Goal: Contribute content: Add original content to the website for others to see

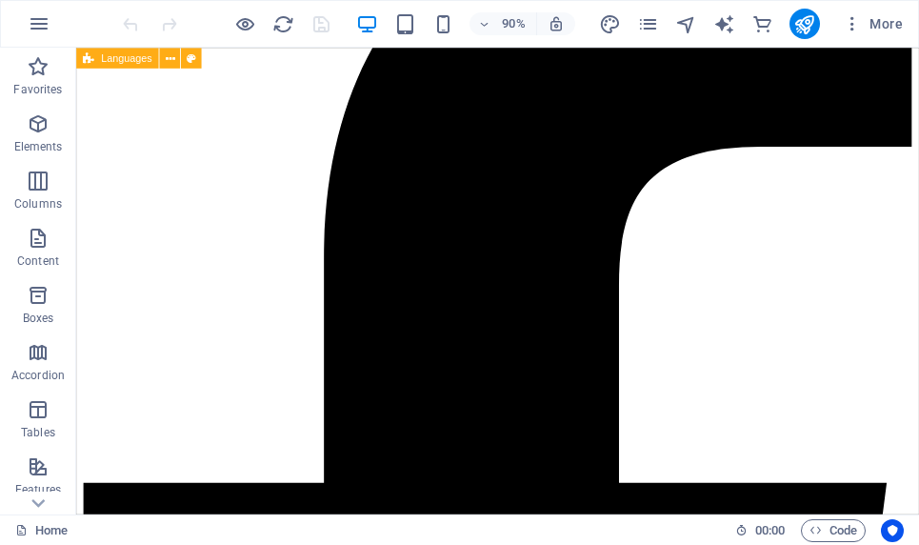
scroll to position [915, 0]
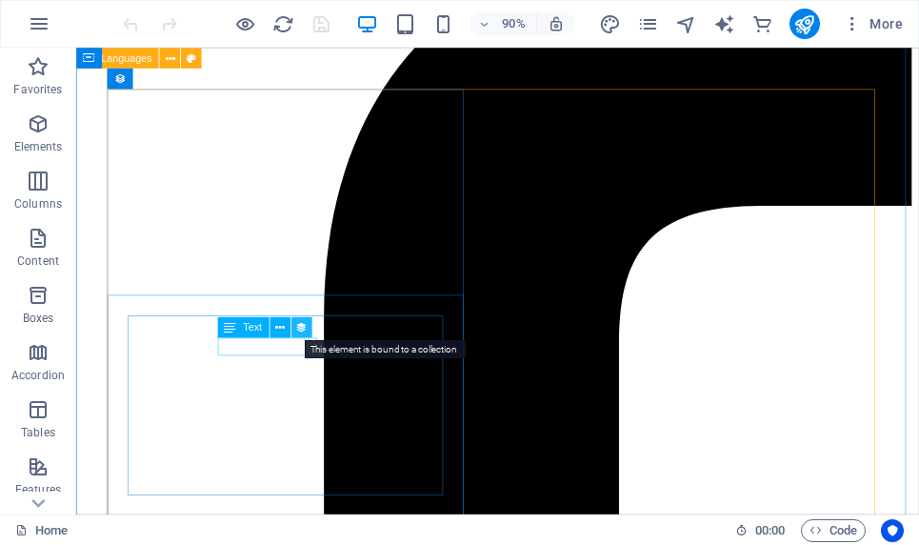
click at [295, 326] on icon at bounding box center [301, 327] width 12 height 18
select select "3"
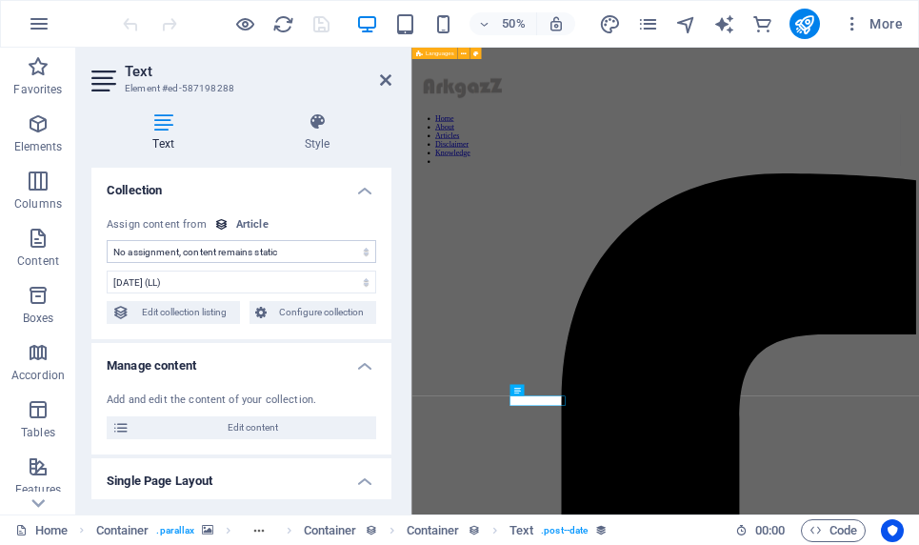
select select "publishing_date"
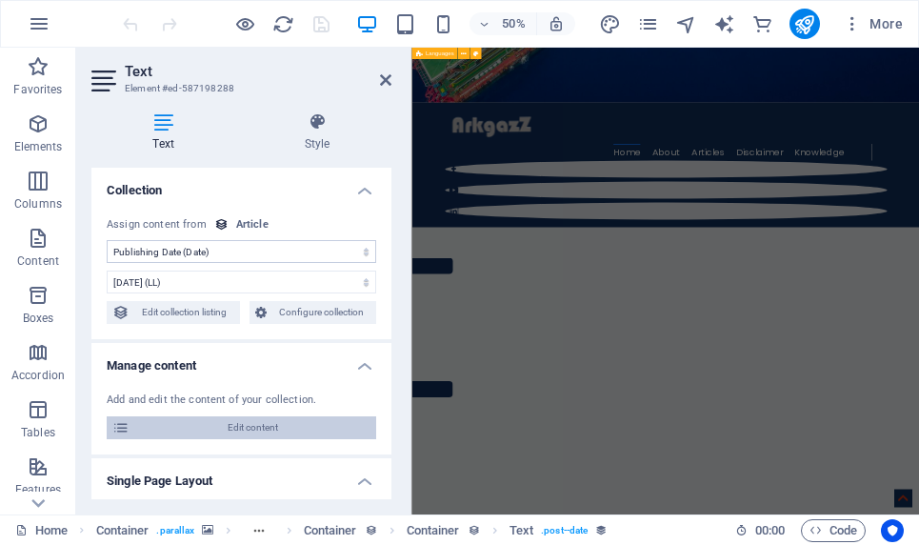
click at [257, 432] on span "Edit content" at bounding box center [252, 427] width 235 height 23
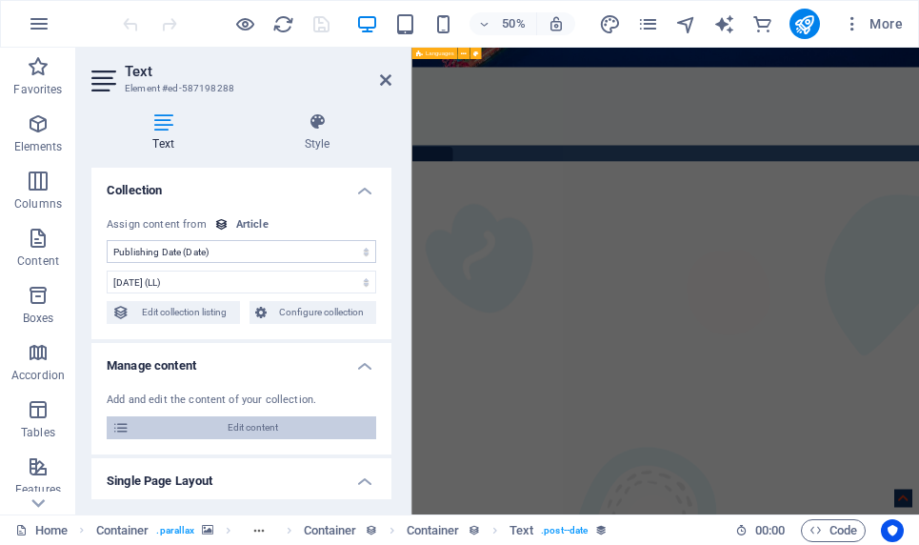
scroll to position [0, 0]
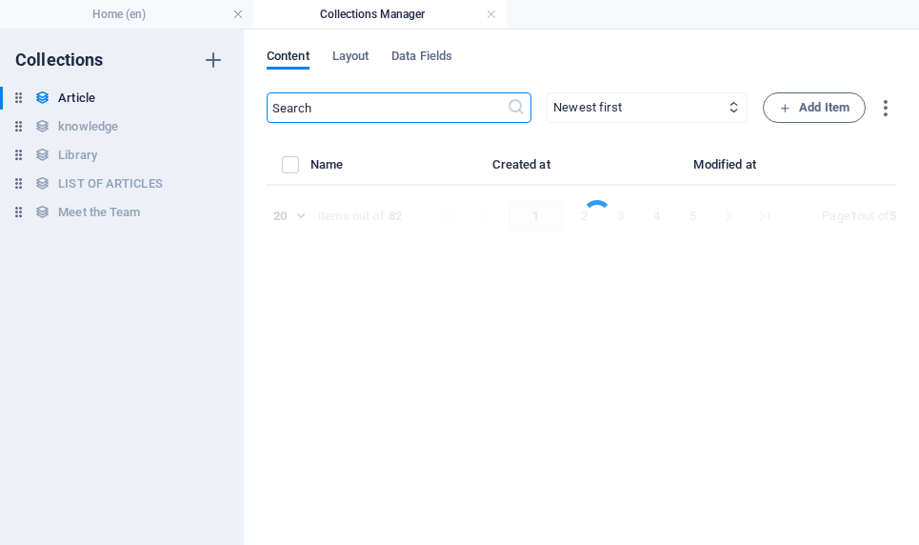
select select "Environment"
select select "[PERSON_NAME]"
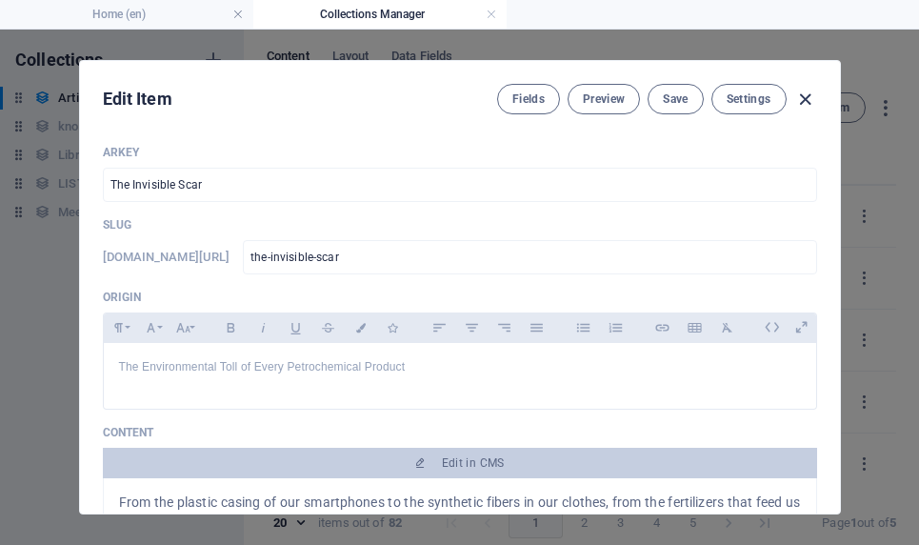
click at [475, 100] on icon "button" at bounding box center [805, 100] width 22 height 22
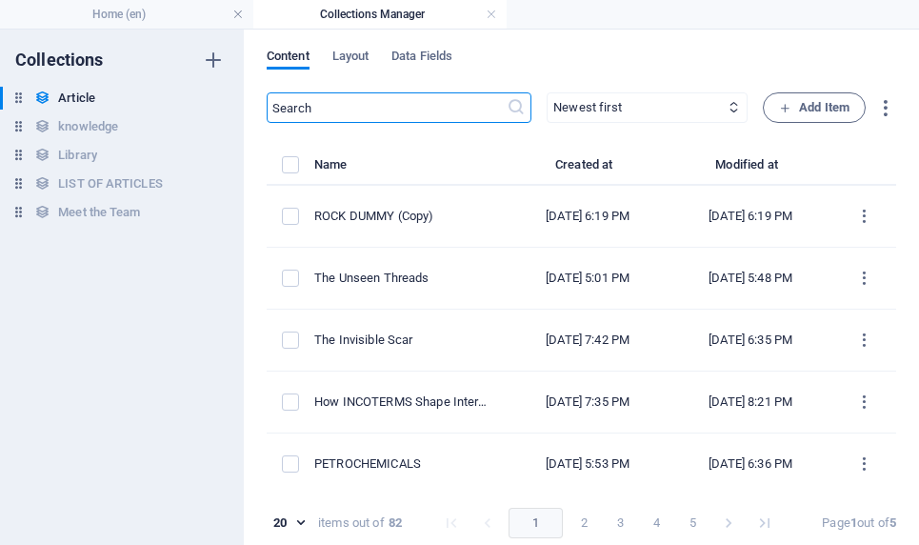
type input "[DATE]"
type input "the-invisible-scar"
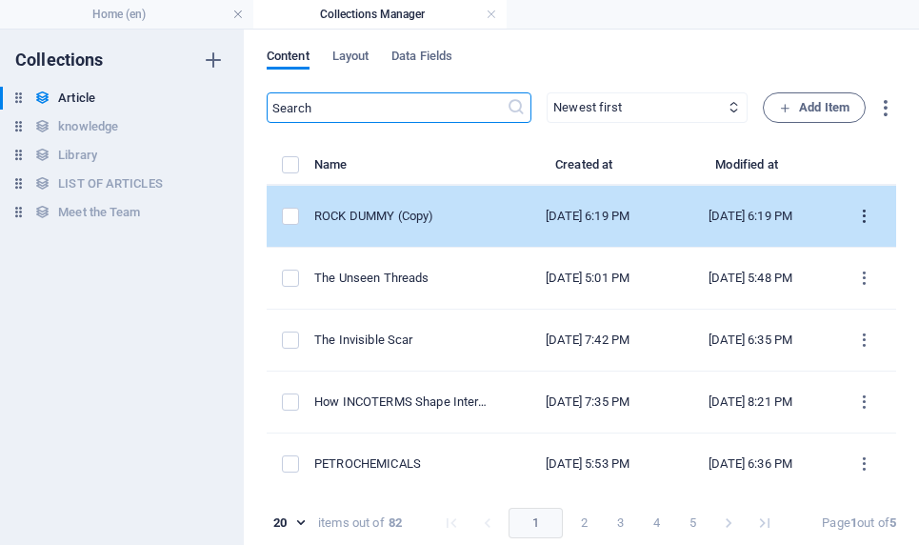
click at [475, 214] on icon "items list" at bounding box center [864, 217] width 18 height 18
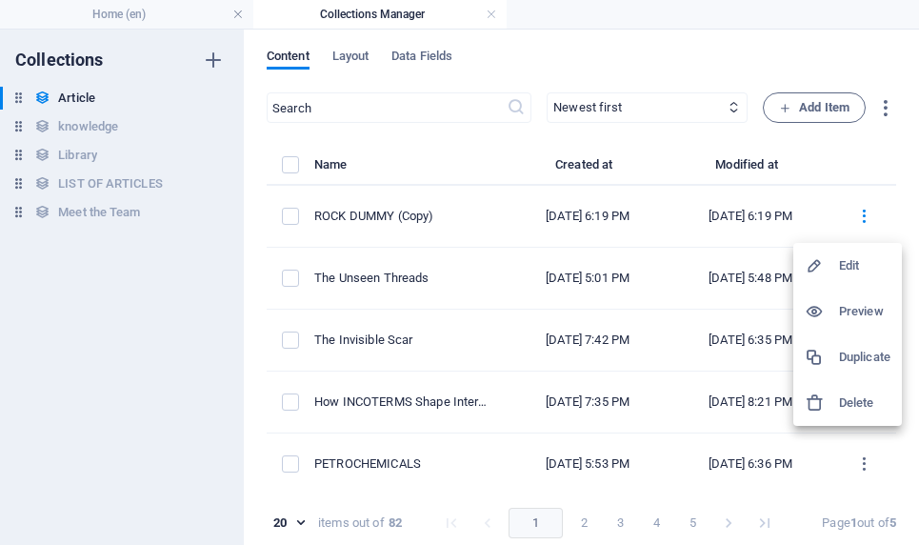
click at [475, 352] on h6 "Duplicate" at bounding box center [864, 357] width 51 height 23
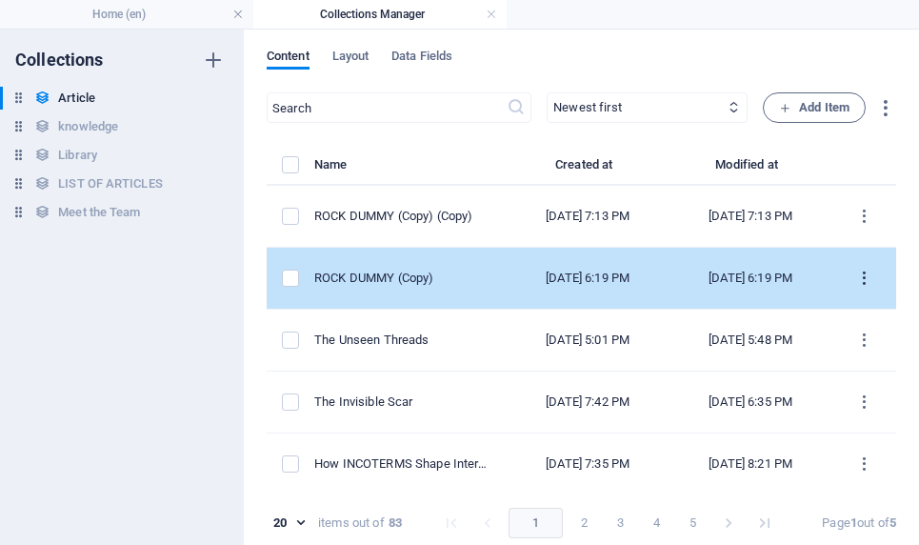
click at [475, 274] on icon "items list" at bounding box center [864, 278] width 18 height 18
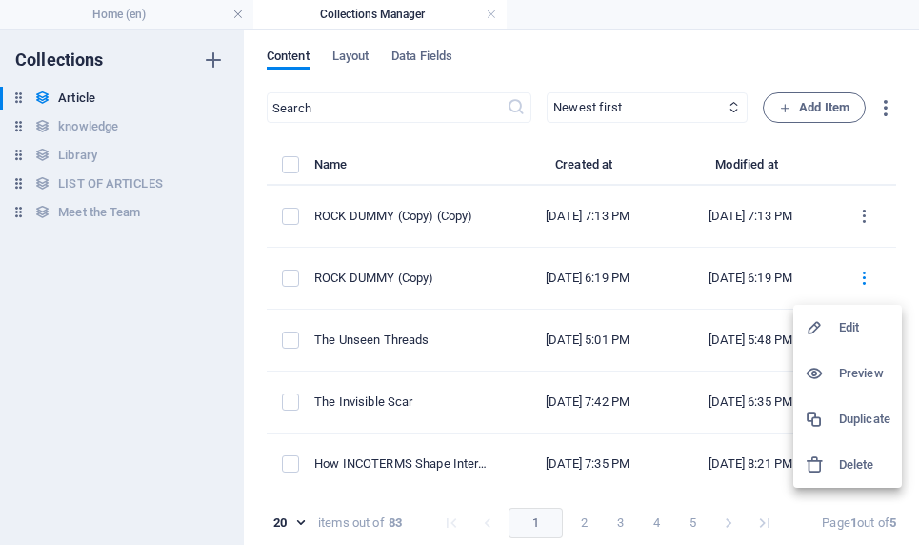
click at [475, 333] on h6 "Edit" at bounding box center [864, 327] width 51 height 23
select select "Draft"
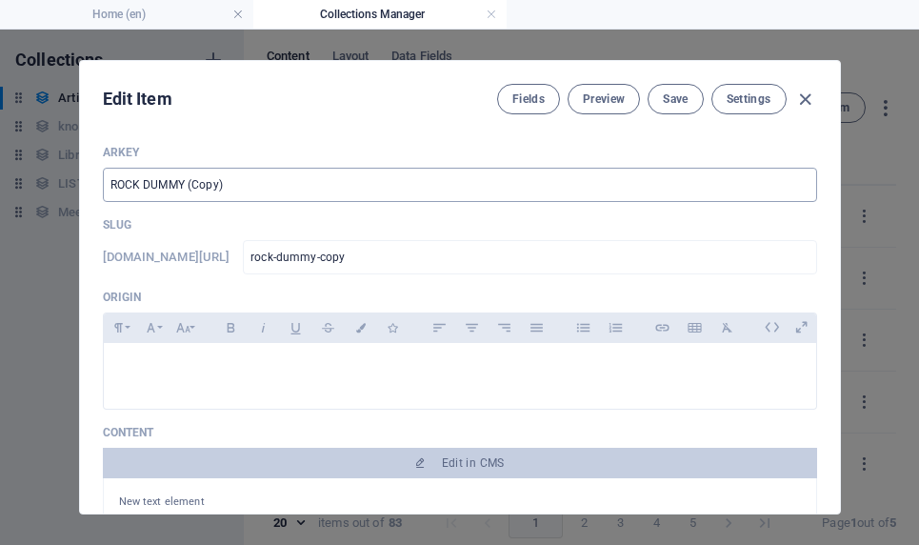
click at [241, 186] on input "ROCK DUMMY (Copy)" at bounding box center [460, 185] width 714 height 34
click at [475, 88] on button "Save" at bounding box center [674, 99] width 55 height 30
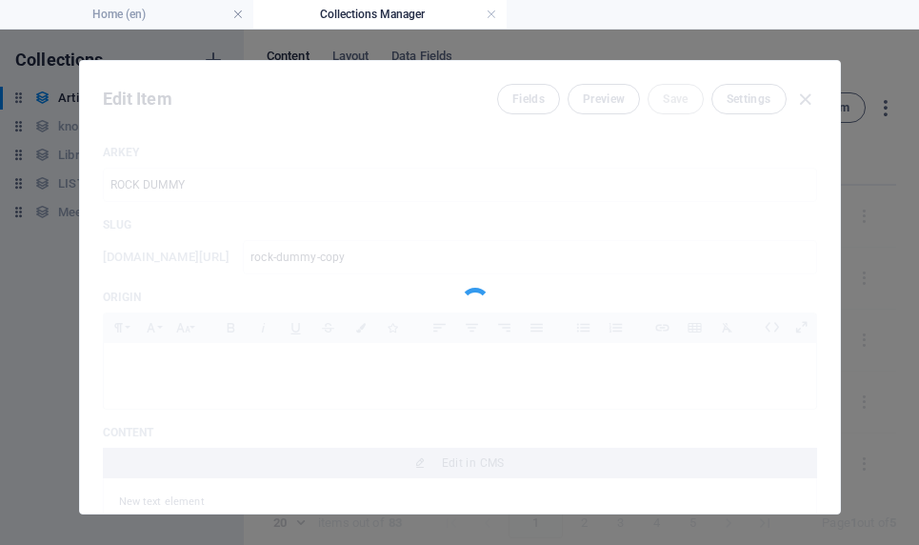
type input "ROCK DUMMY"
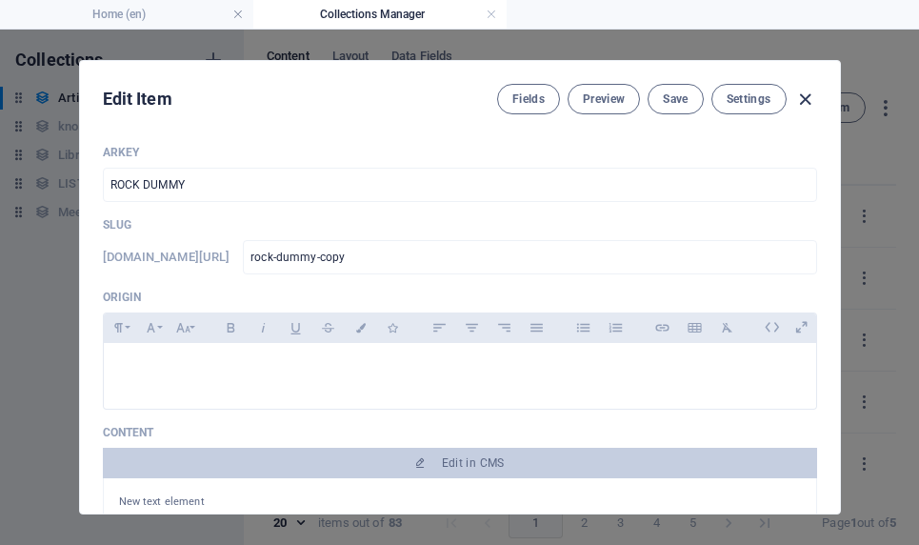
click at [475, 99] on icon "button" at bounding box center [805, 100] width 22 height 22
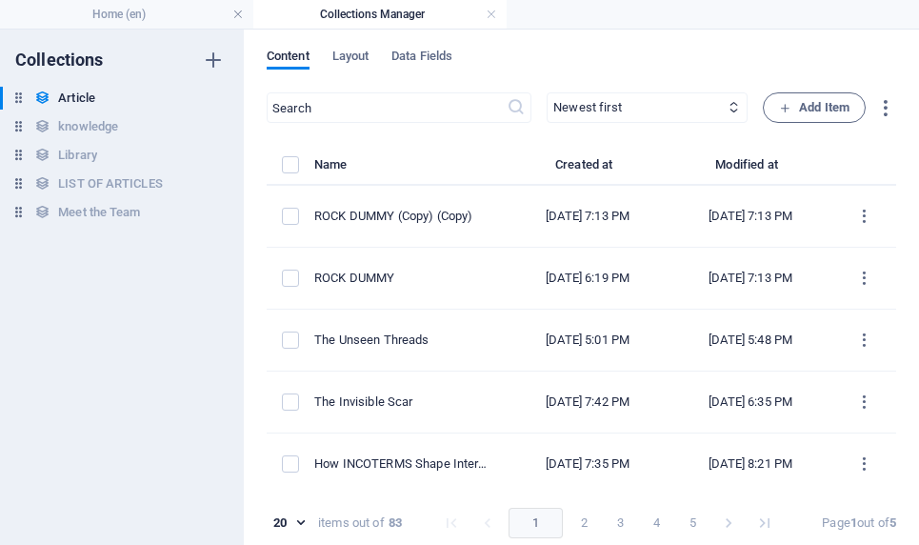
type input "[DATE]"
type input "rock-dummy-copy"
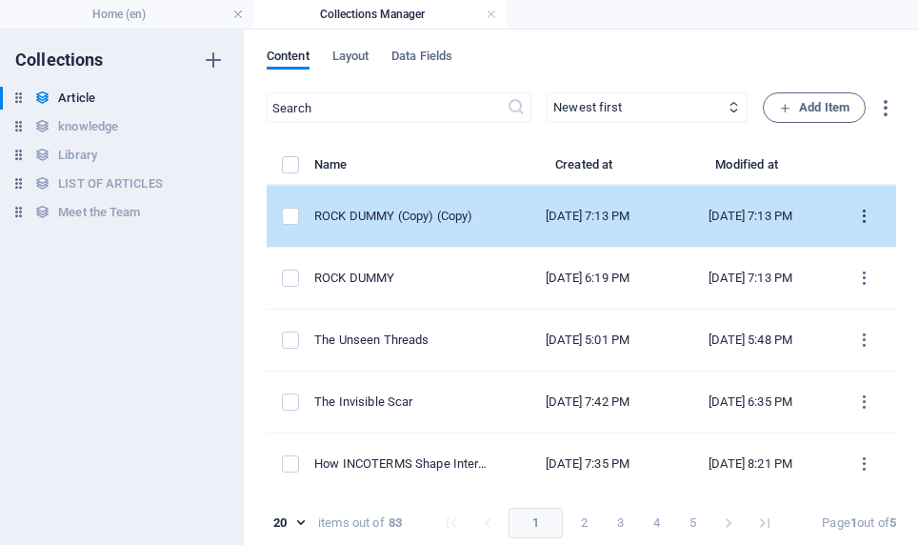
click at [475, 221] on icon "items list" at bounding box center [864, 217] width 18 height 18
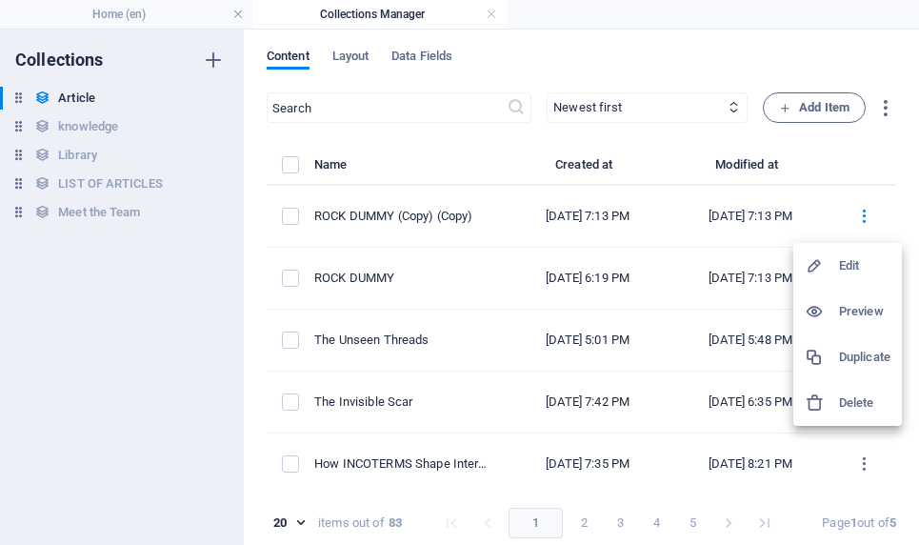
click at [475, 269] on h6 "Edit" at bounding box center [864, 265] width 51 height 23
select select "Draft"
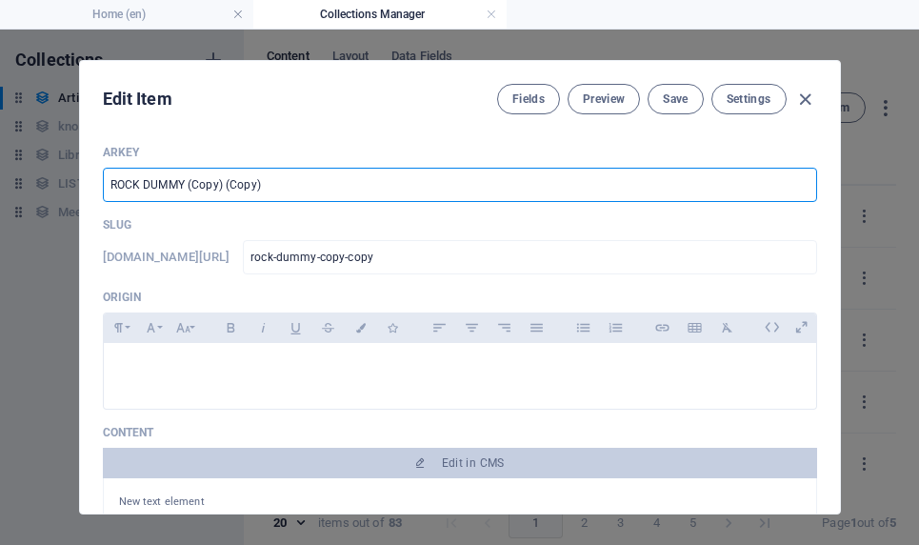
click at [345, 181] on input "ROCK DUMMY (Copy) (Copy)" at bounding box center [460, 185] width 714 height 34
type input "R"
click at [390, 185] on input "text" at bounding box center [460, 185] width 714 height 34
type input "The Invisible Chains"
click at [471, 267] on input "rock-dummy-copy-copy" at bounding box center [529, 257] width 573 height 34
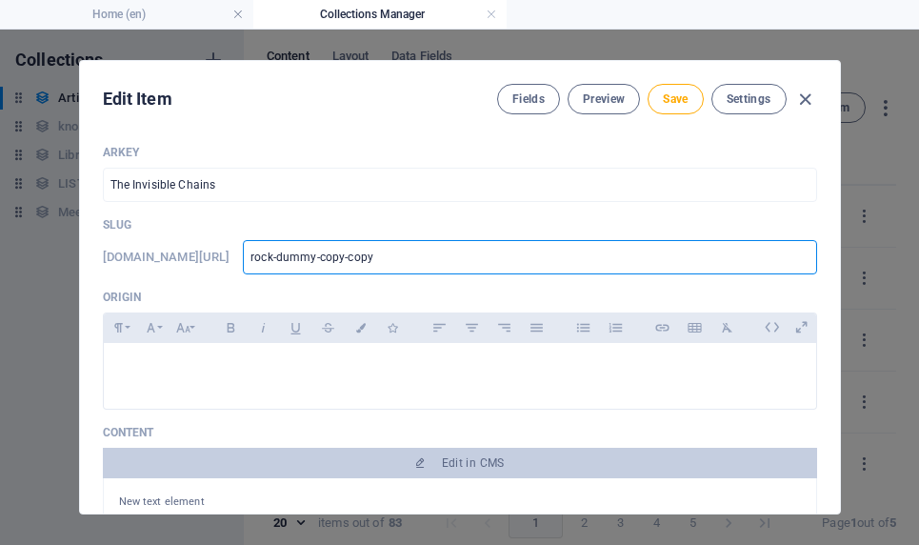
type input "rock-dummy-copy-cop"
type input "rock-dummy-c"
type input "rock"
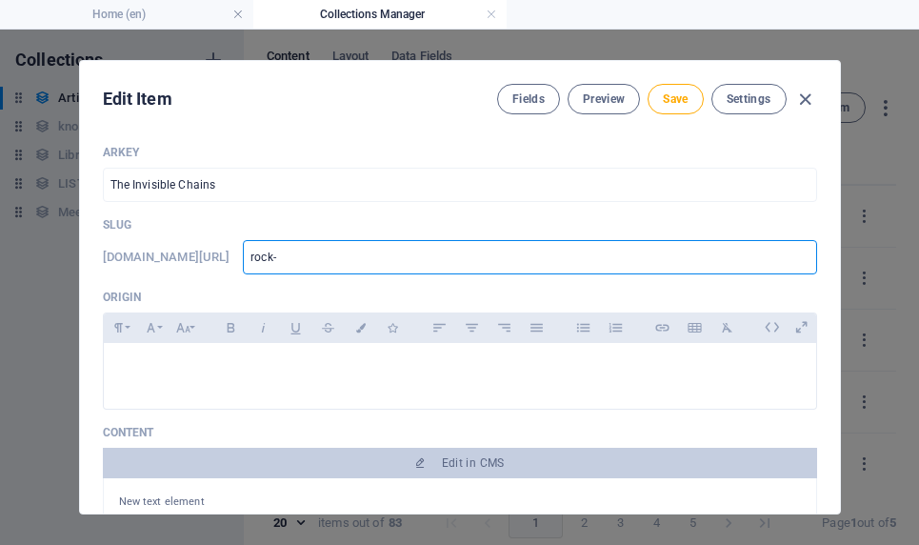
type input "rock"
type input "r"
type input "t"
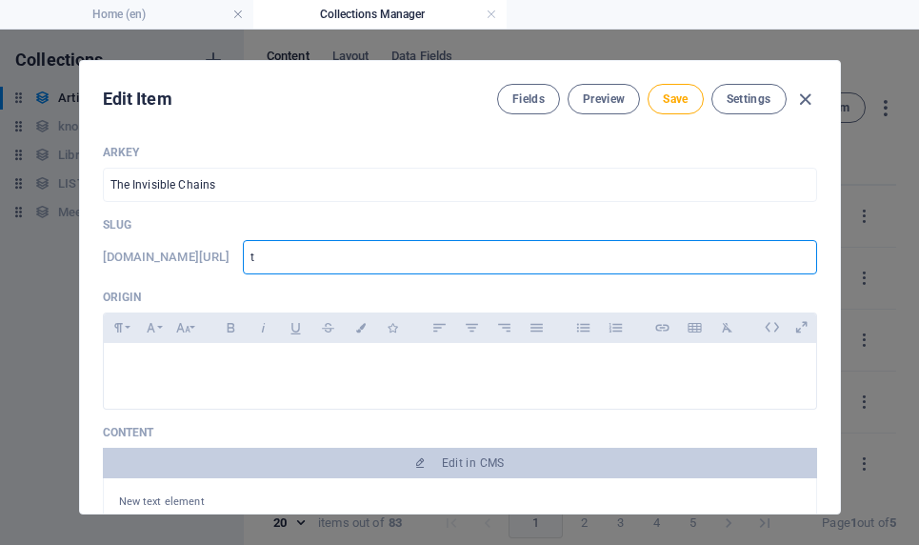
type input "th"
type input "the"
type input "the-"
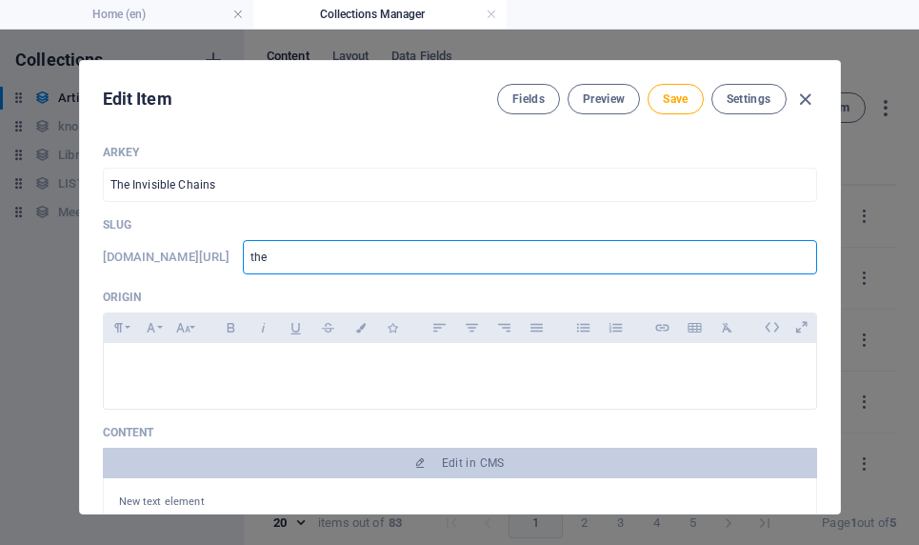
type input "the-"
type input "the-i"
type input "the-in"
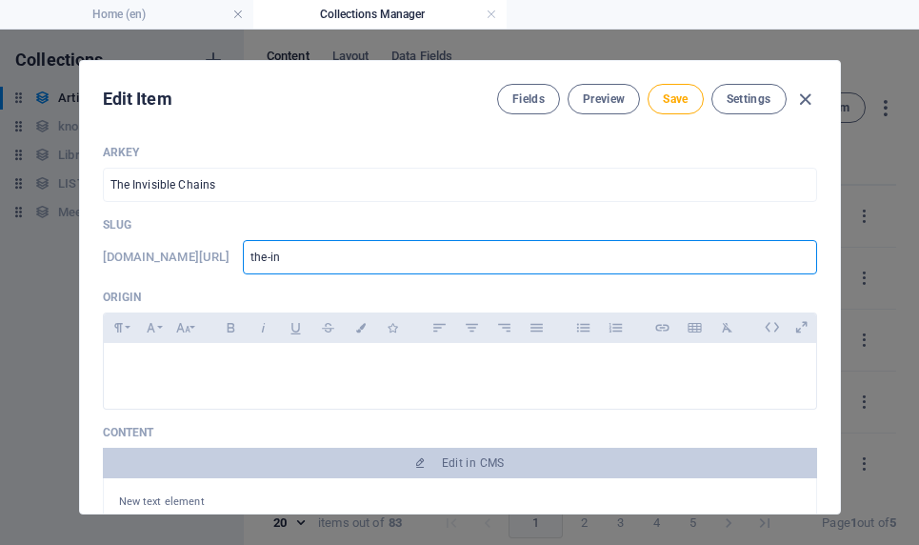
type input "the-inv"
type input "the-invi"
type input "the-invis"
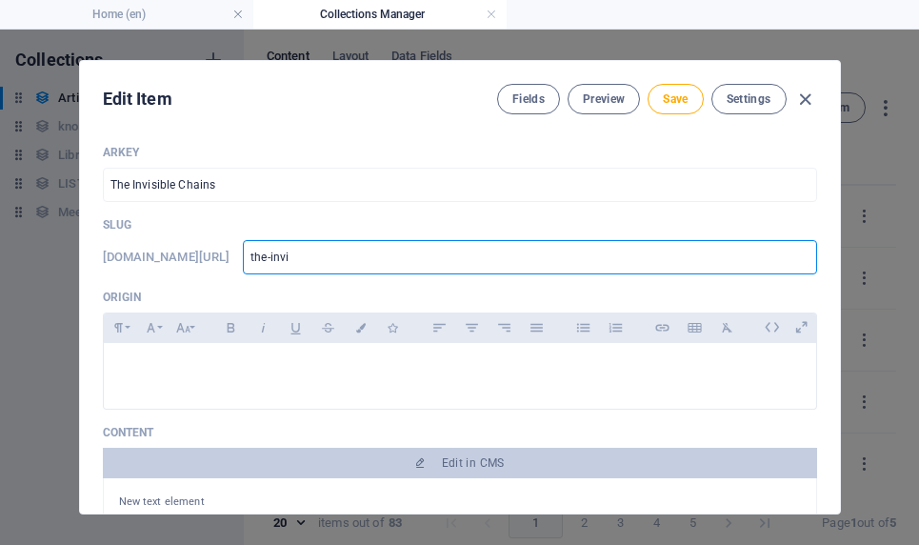
type input "the-invis"
type input "the-invisi"
type input "the-invisib"
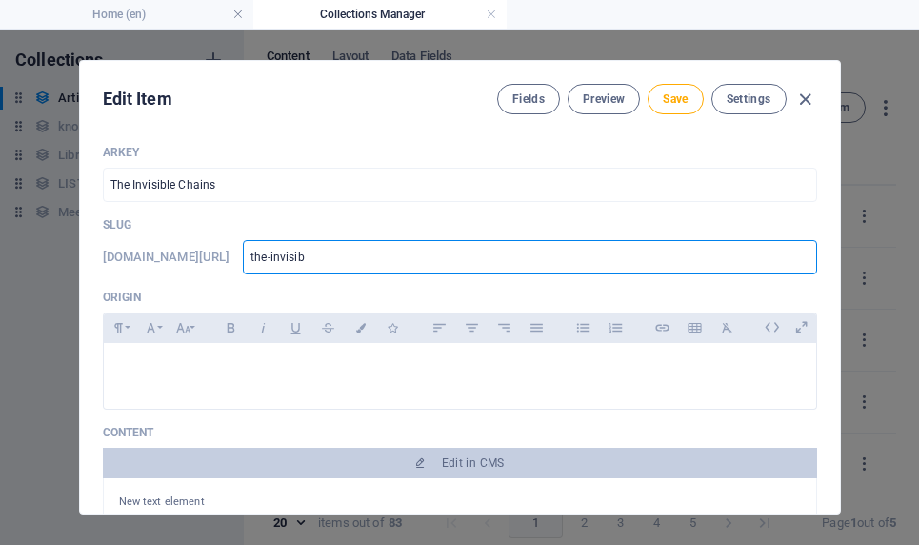
type input "the-invisibl"
type input "the-invisible"
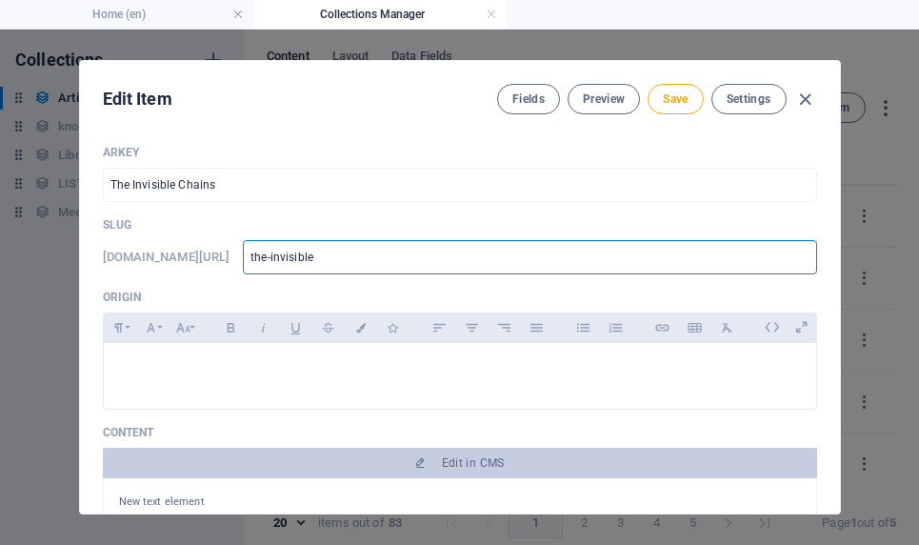
type input "the-invisible"
type input "the-invisible-"
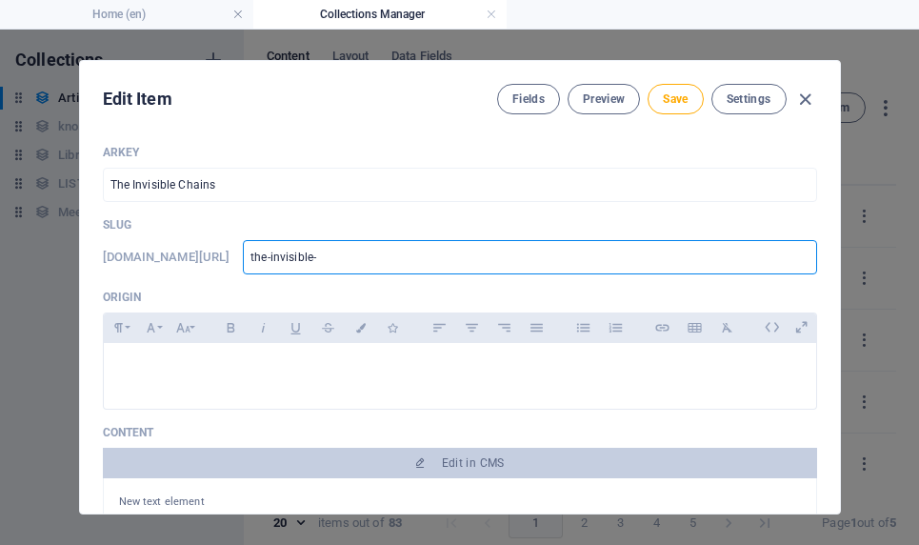
type input "the-invisible-c"
type input "the-invisible-ch"
type input "the-invisible-cha"
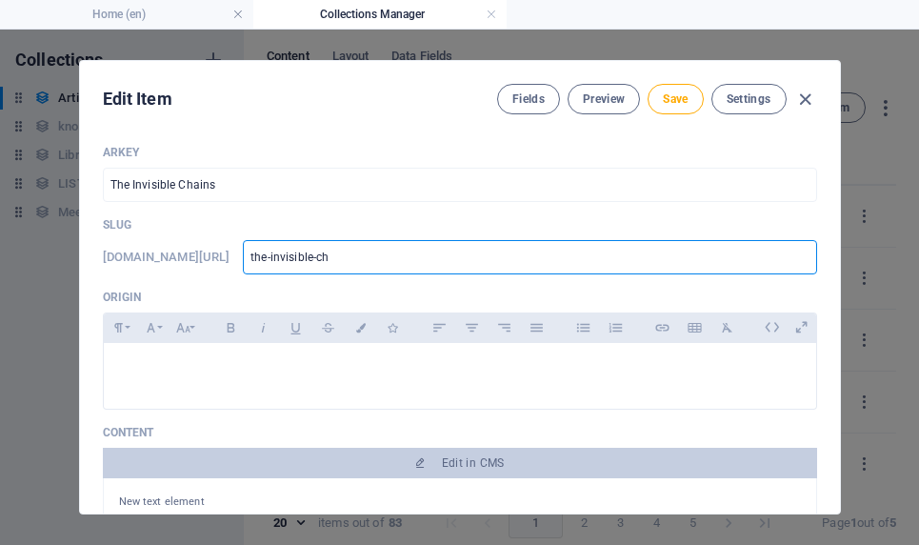
type input "the-invisible-cha"
type input "the-invisible-chai"
type input "the-invisible-chain"
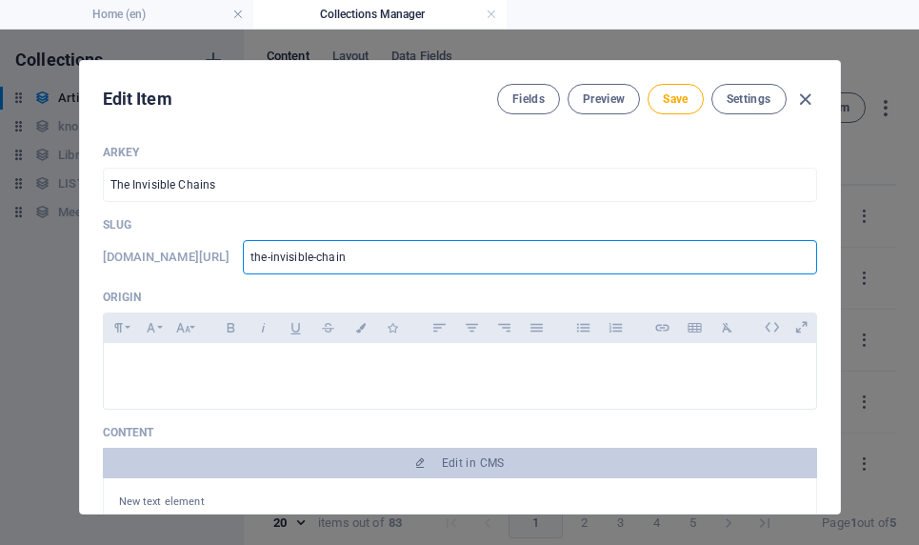
type input "the-invisible-chains"
type input "the-invisible-chains H"
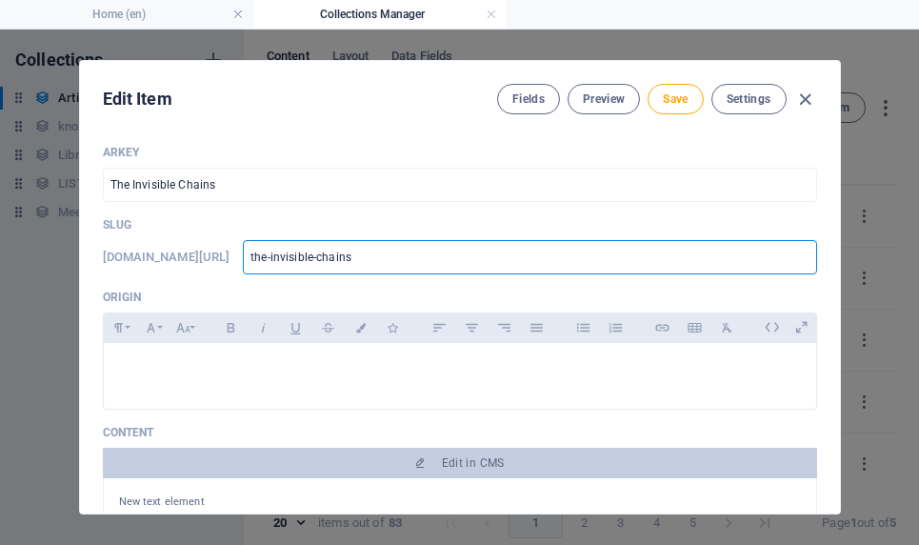
type input "the-invisible-chains H"
type input "the-invisible-chains Ho"
type input "the-invisible-chains How"
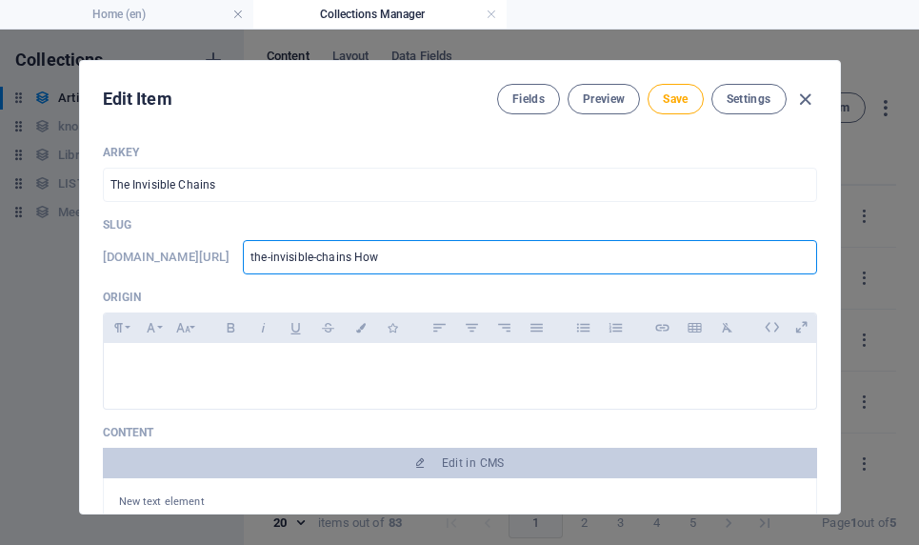
type input "the-invisible-chains Ho"
type input "the-invisible-chains H"
type input "the-invisible-chains"
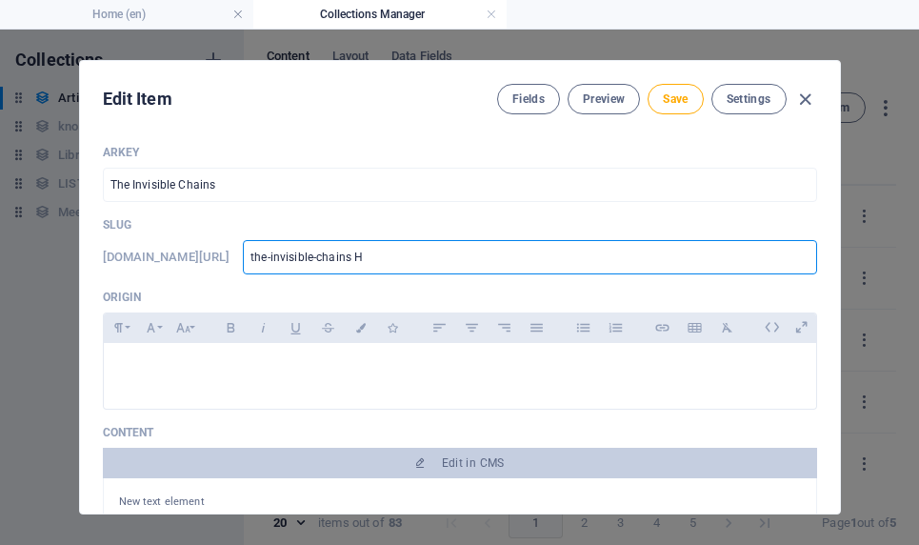
type input "the-invisible-chains"
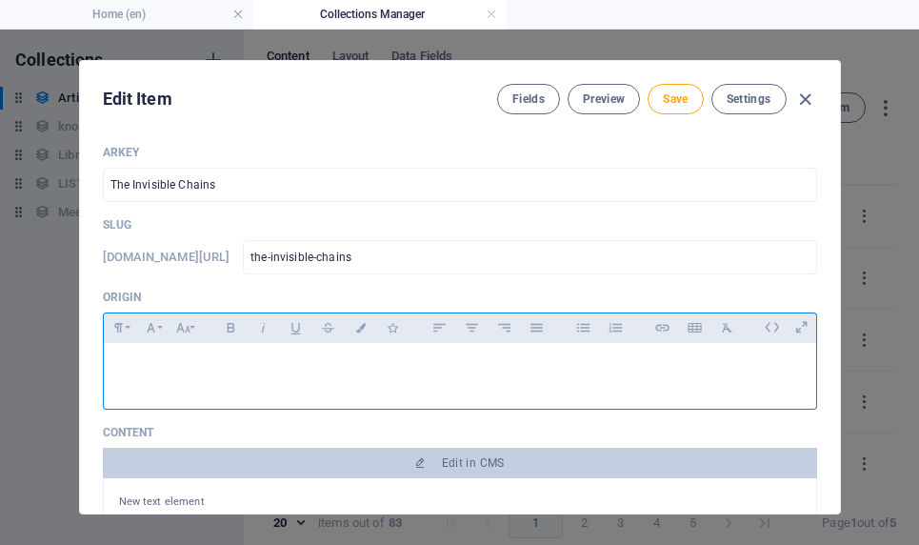
click at [195, 360] on p at bounding box center [460, 367] width 682 height 18
click at [475, 96] on span "Save" at bounding box center [675, 98] width 25 height 15
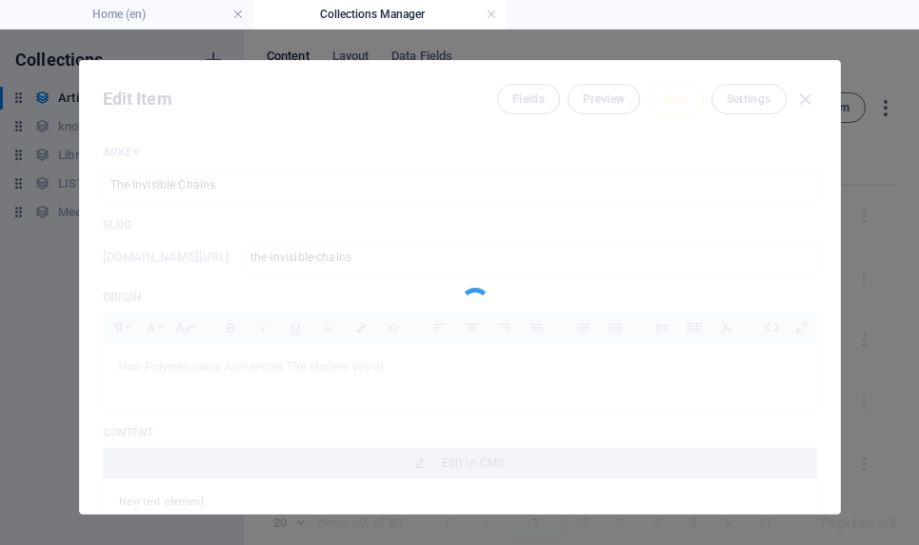
type input "the-invisible-chains"
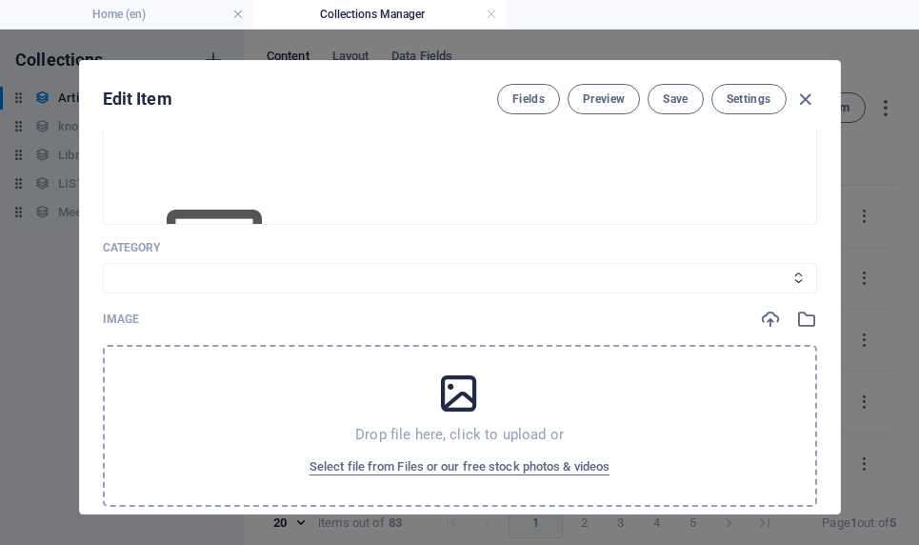
scroll to position [421, 0]
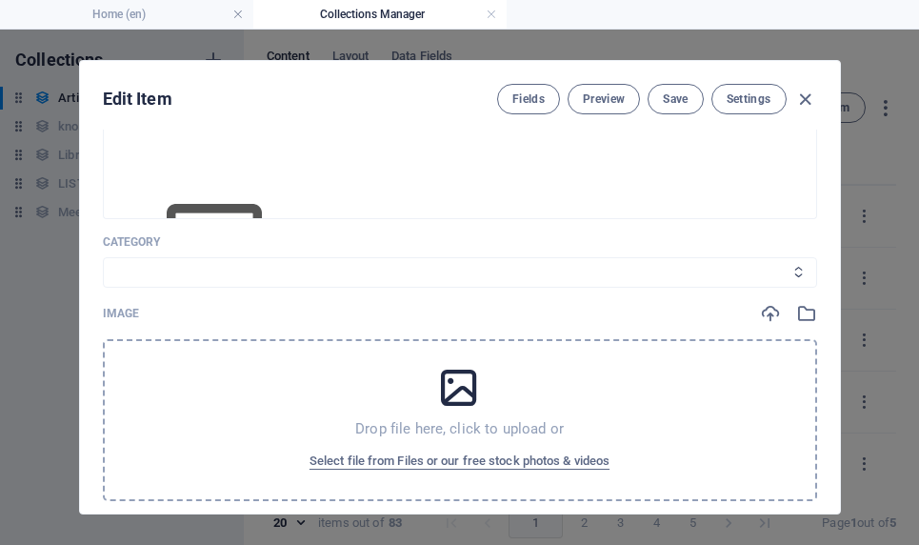
click at [466, 274] on select "Legal Business Environment Do you know Finance Cryptocurrency" at bounding box center [460, 272] width 714 height 30
select select "Do you know"
click at [103, 257] on select "Legal Business Environment Do you know Finance Cryptocurrency" at bounding box center [460, 272] width 714 height 30
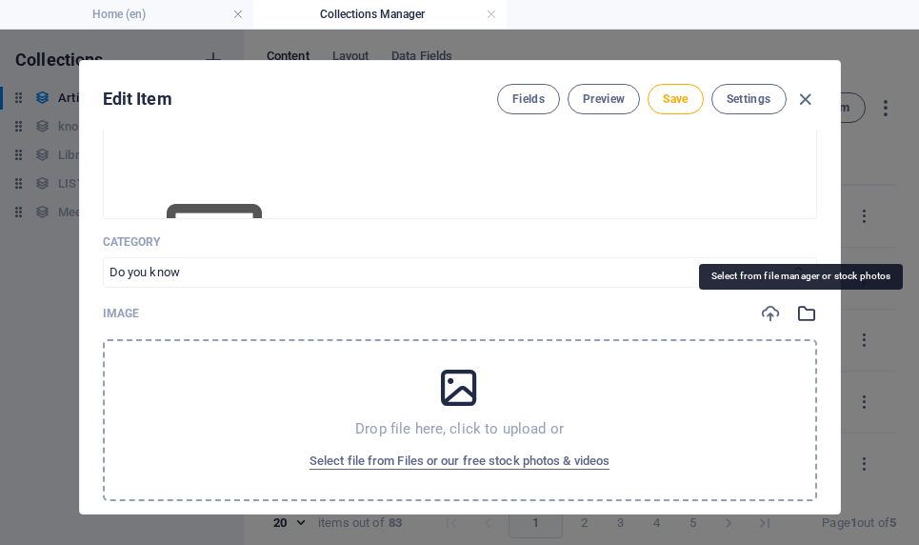
click at [475, 317] on icon "button" at bounding box center [806, 313] width 21 height 21
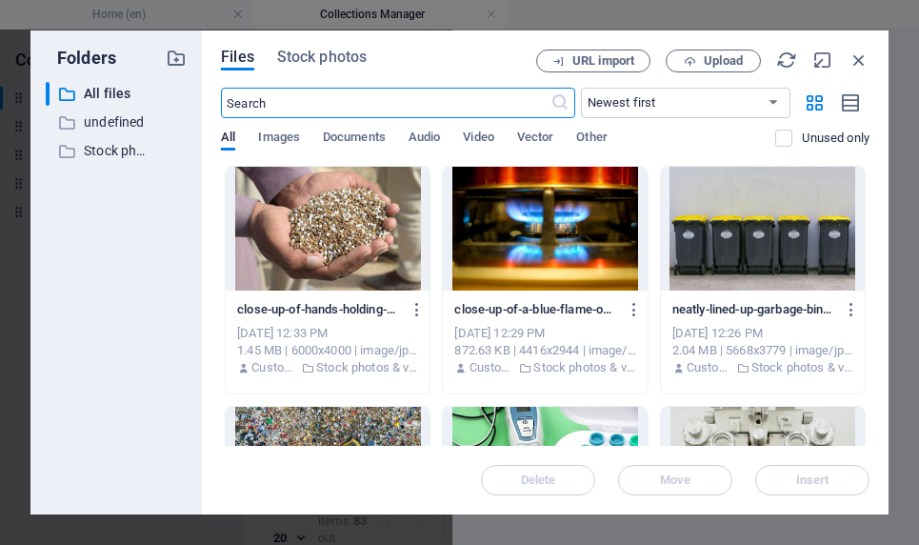
scroll to position [518, 0]
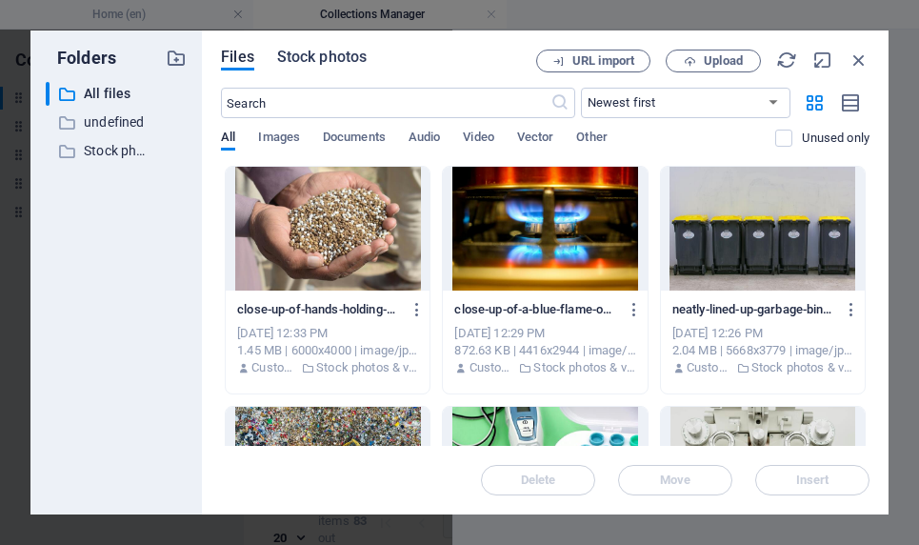
click at [339, 63] on span "Stock photos" at bounding box center [321, 57] width 89 height 23
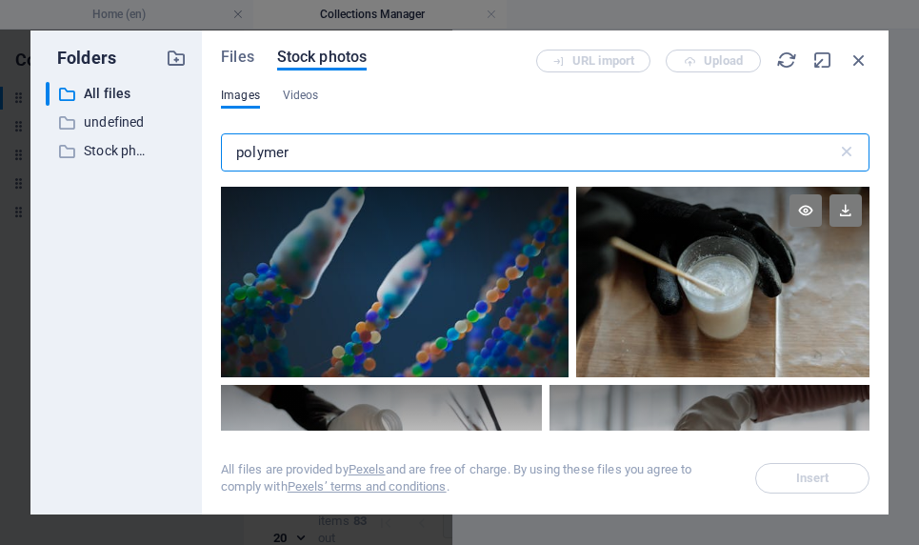
type input "polymer"
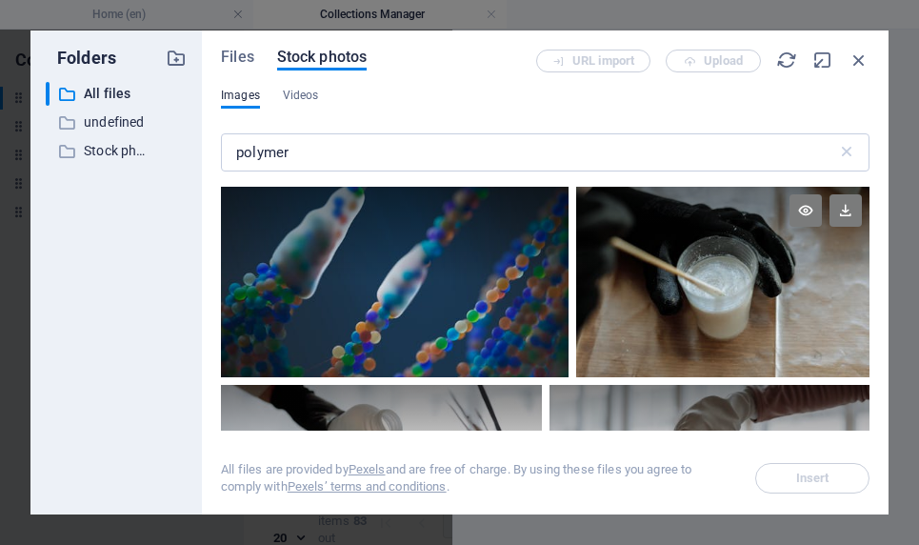
drag, startPoint x: 864, startPoint y: 190, endPoint x: 864, endPoint y: 201, distance: 10.5
click at [475, 201] on div at bounding box center [722, 234] width 293 height 95
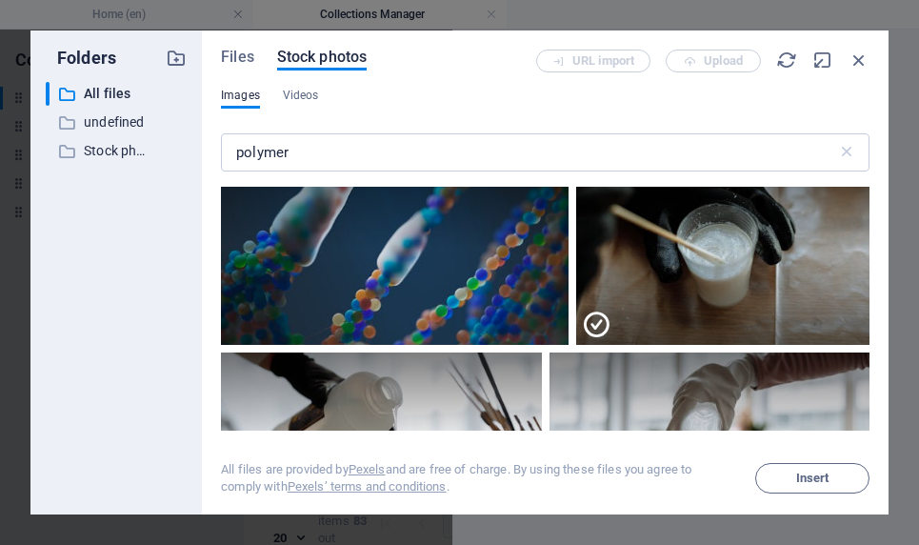
scroll to position [0, 0]
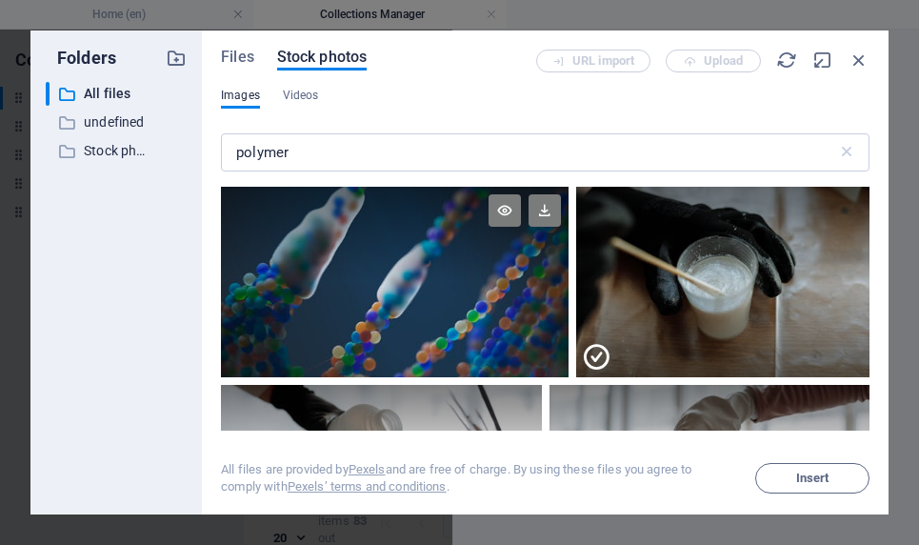
click at [446, 271] on div at bounding box center [394, 234] width 347 height 95
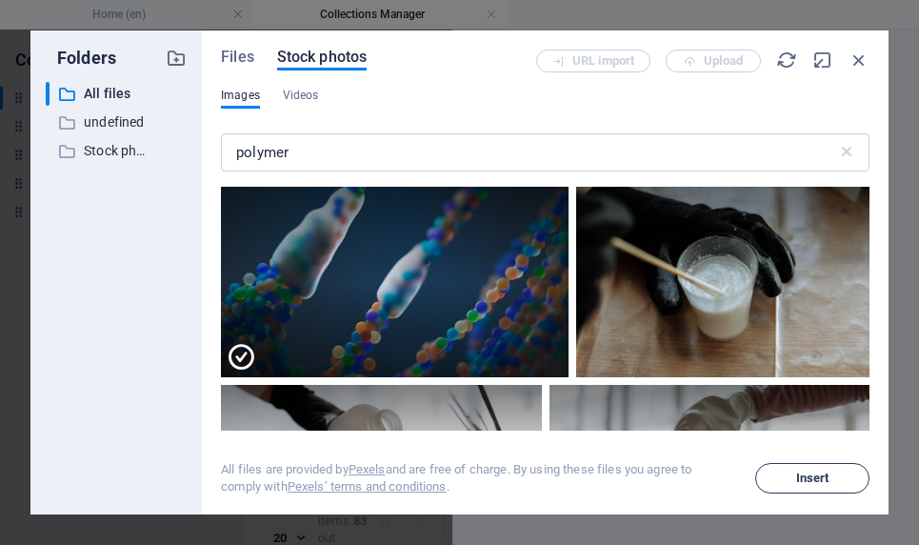
click at [475, 481] on span "Insert" at bounding box center [812, 477] width 33 height 11
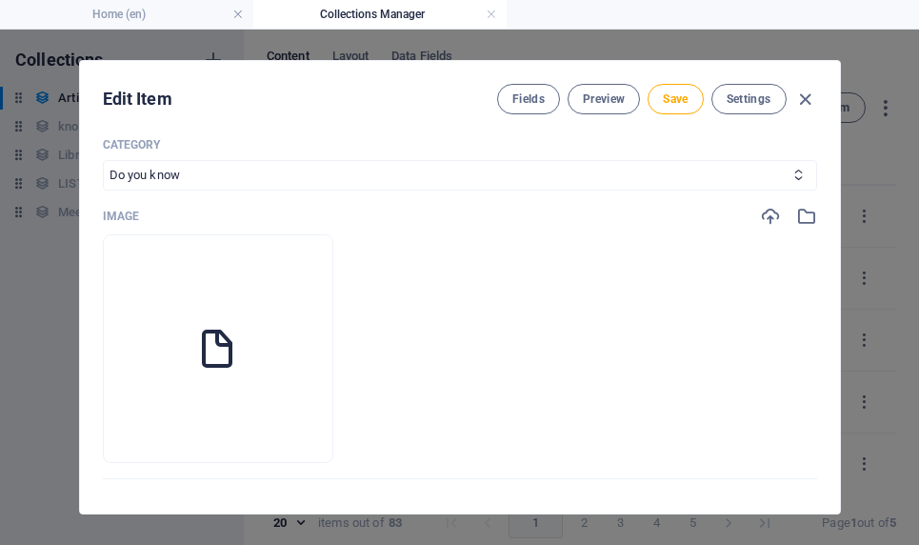
scroll to position [421, 0]
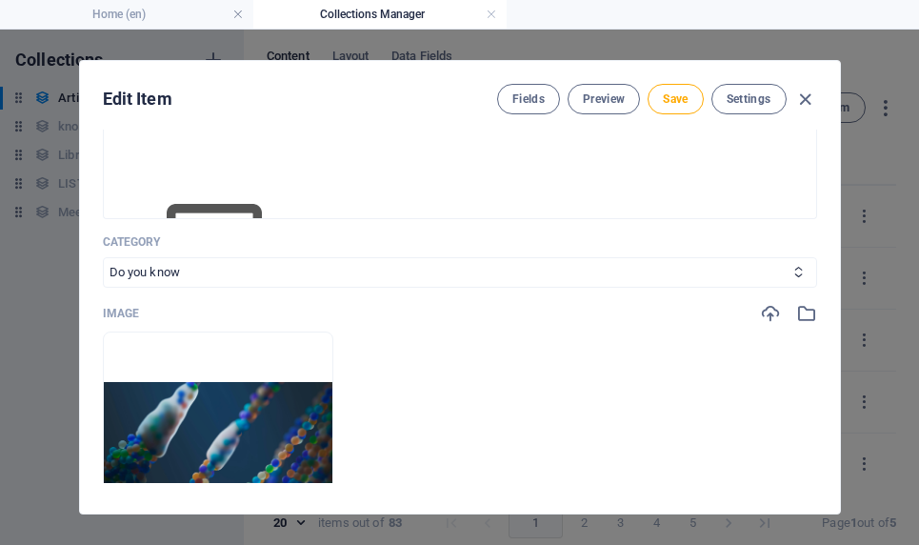
drag, startPoint x: 838, startPoint y: 203, endPoint x: 840, endPoint y: 244, distance: 41.0
click at [475, 244] on div "Edit Item Fields Preview Save Settings ARKEY The Invisible Chains ​ Slug [DOMAI…" at bounding box center [459, 287] width 919 height 515
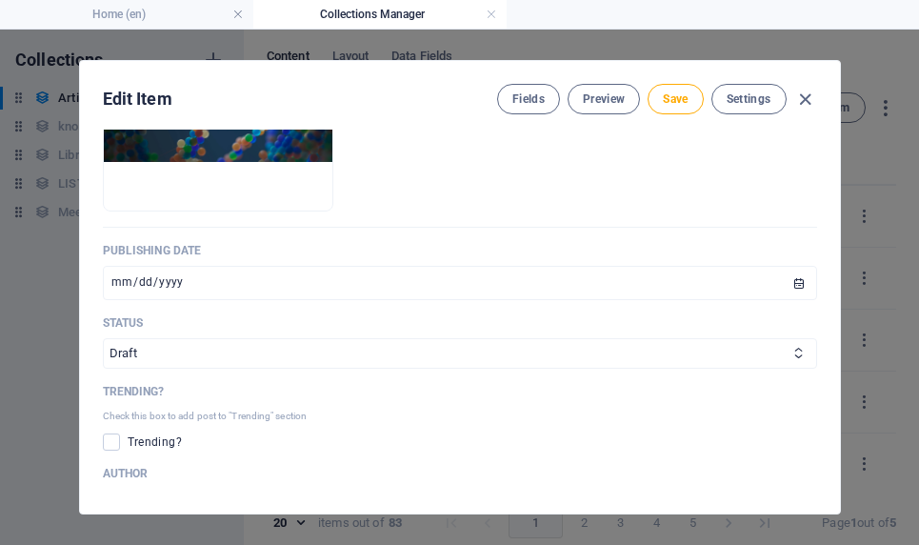
scroll to position [775, 0]
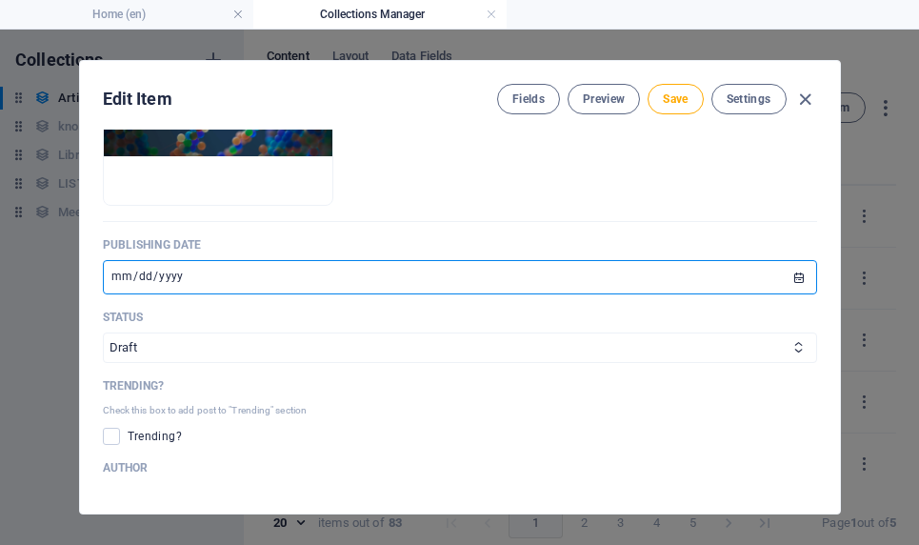
click at [145, 267] on input "[DATE]" at bounding box center [460, 277] width 714 height 34
click at [144, 276] on input "[DATE]" at bounding box center [460, 277] width 714 height 34
click at [135, 276] on input "[DATE]" at bounding box center [460, 277] width 714 height 34
type input "[DATE]"
click at [110, 276] on input "[DATE]" at bounding box center [460, 277] width 714 height 34
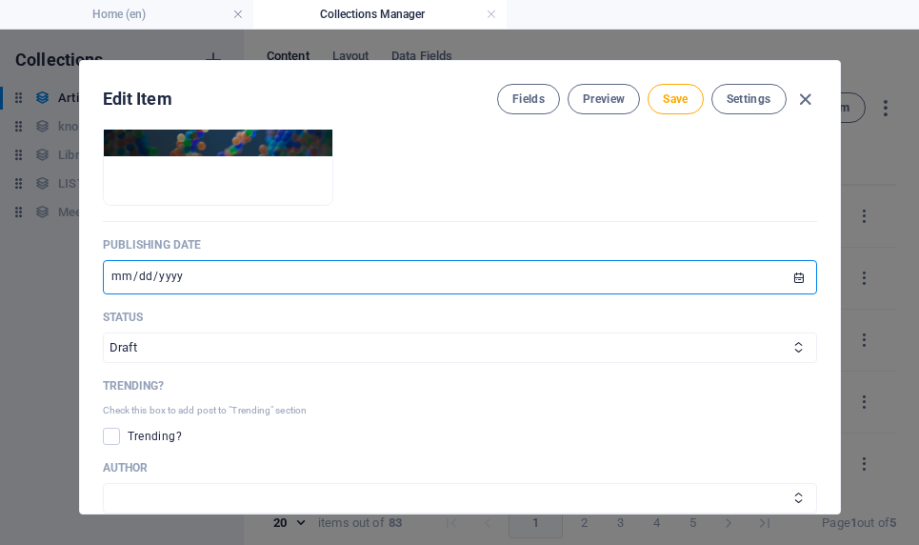
type input "[DATE]"
click at [121, 271] on input "[DATE]" at bounding box center [460, 277] width 714 height 34
type input "[DATE]"
click at [169, 338] on select "Published Draft" at bounding box center [460, 347] width 714 height 30
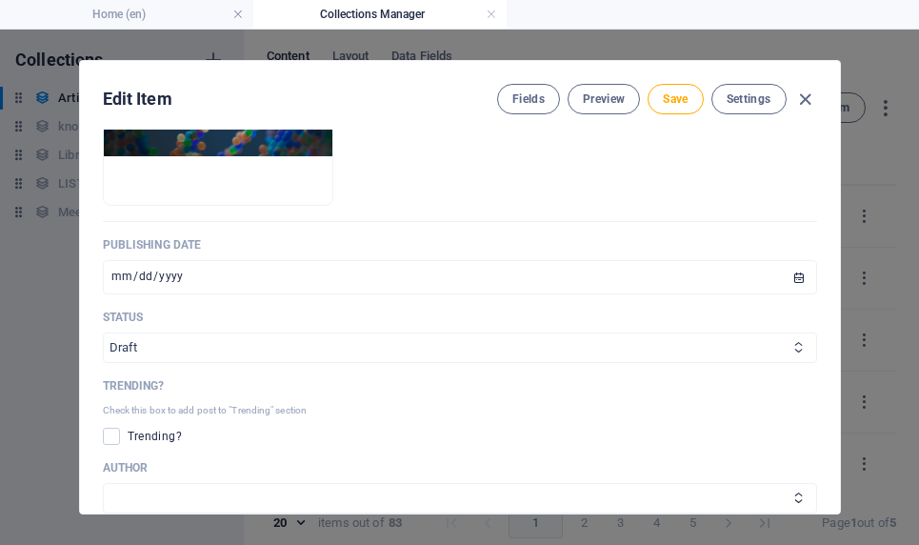
select select "Published"
click at [103, 332] on select "Published Draft" at bounding box center [460, 347] width 714 height 30
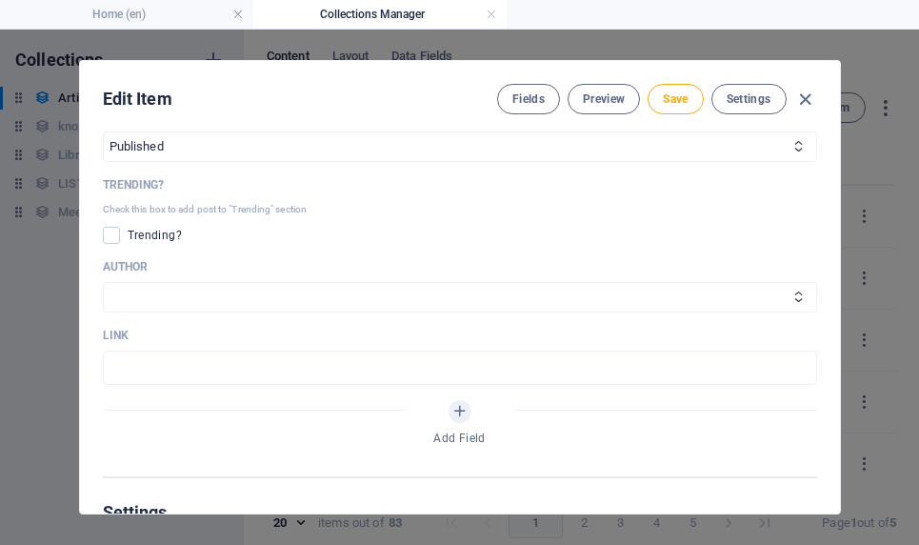
scroll to position [982, 0]
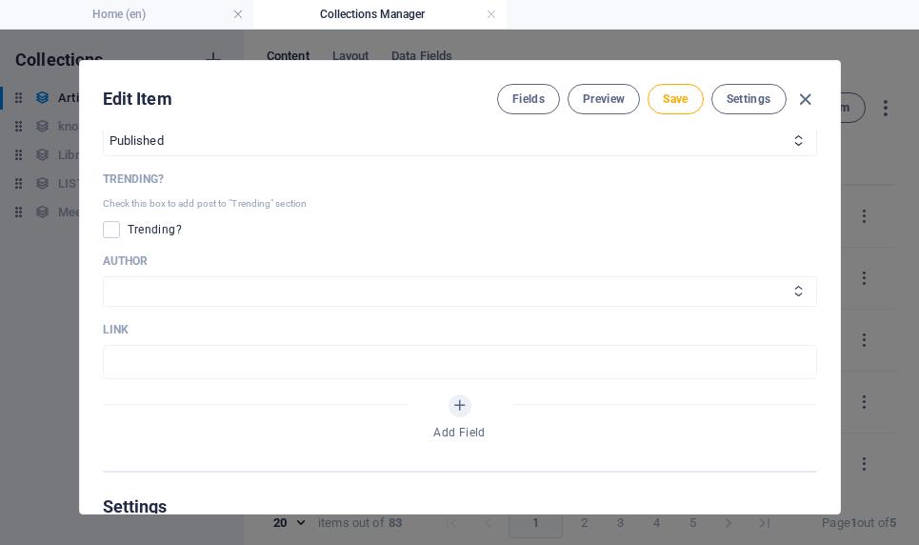
click at [182, 281] on select "[PERSON_NAME] [PERSON_NAME]" at bounding box center [460, 291] width 714 height 30
select select "[PERSON_NAME]"
click at [103, 276] on select "[PERSON_NAME] [PERSON_NAME]" at bounding box center [460, 291] width 714 height 30
click at [475, 312] on div "Edit Item Fields Preview Save Settings ARKEY The Invisible Chains ​ Slug [DOMAI…" at bounding box center [459, 287] width 919 height 515
click at [475, 305] on div "ARKEY The Invisible Chains ​ Slug [DOMAIN_NAME][URL] the-invisible-chains ​ Ori…" at bounding box center [460, 321] width 760 height 384
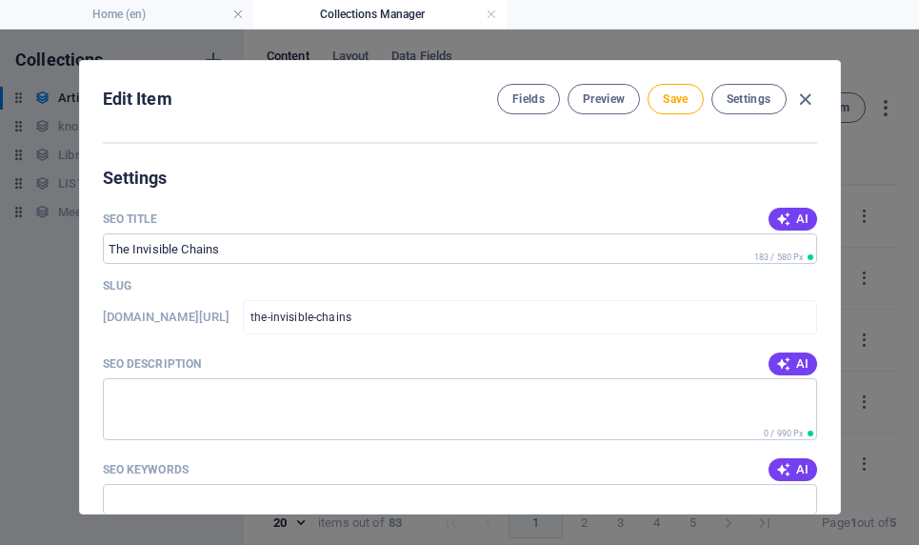
scroll to position [1334, 0]
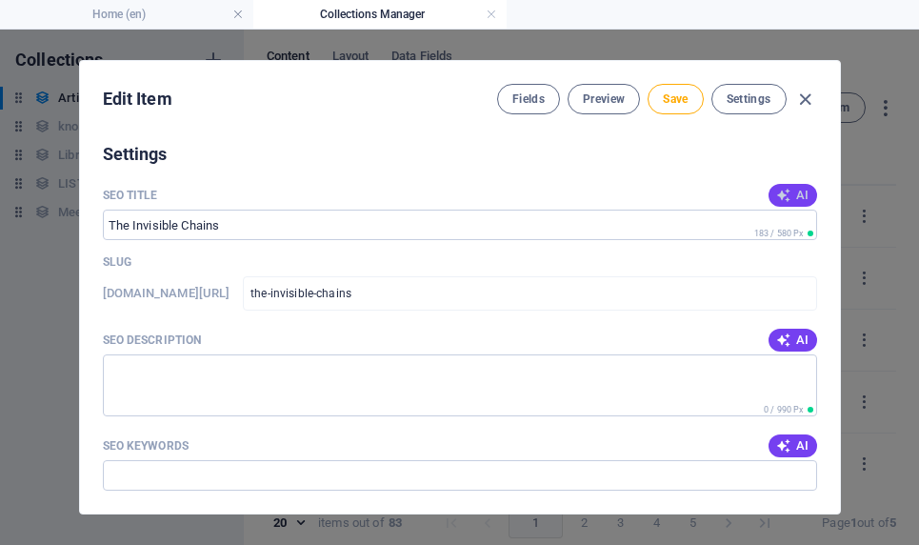
click at [475, 191] on icon "button" at bounding box center [783, 195] width 15 height 15
type input "Invisible Chains: Polymerizations Impact"
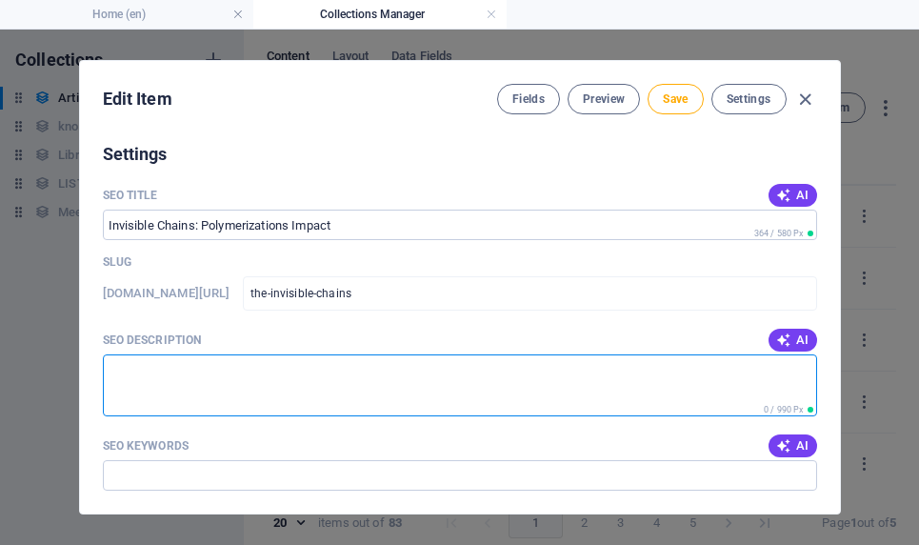
click at [247, 385] on textarea "SEO Description" at bounding box center [460, 385] width 714 height 62
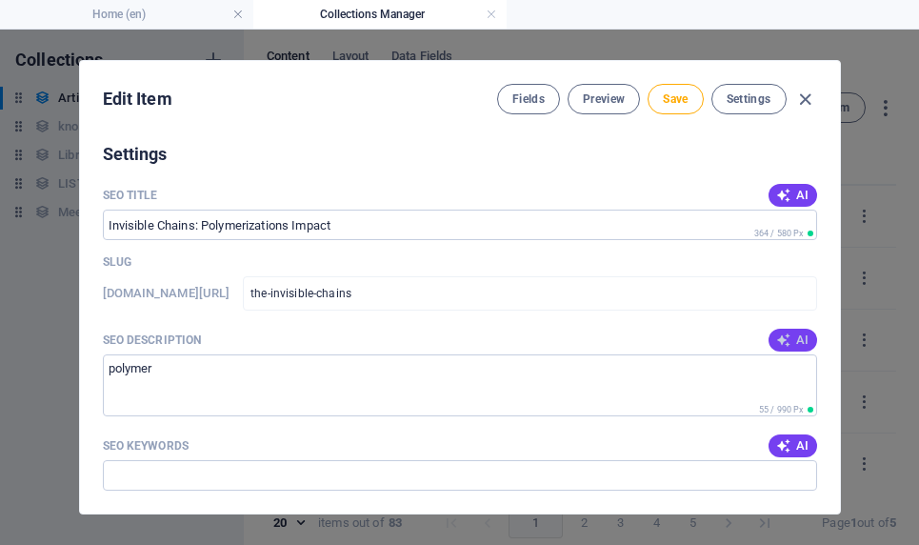
click at [475, 340] on icon "button" at bounding box center [783, 339] width 15 height 15
type textarea "Discover how polymerization transformed our world in The Invisible Chains. Expl…"
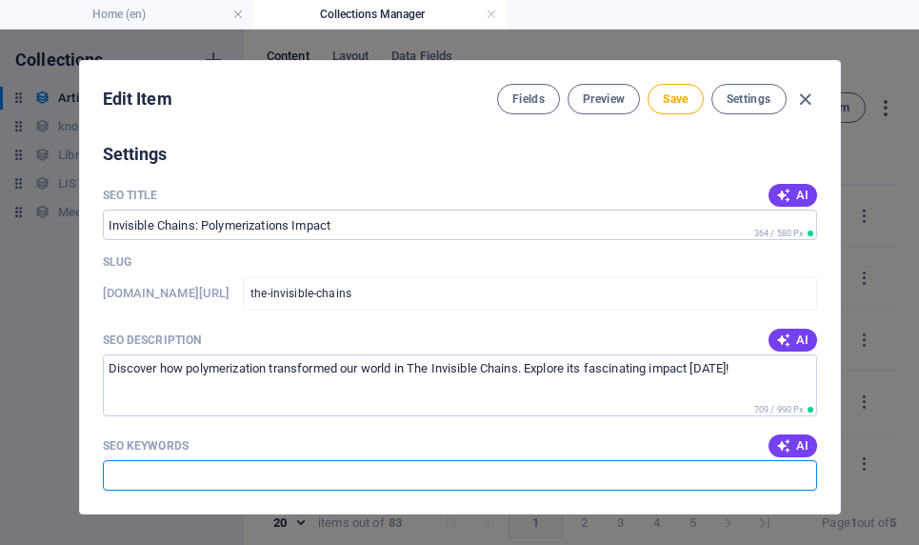
click at [265, 467] on input "SEO Keywords" at bounding box center [460, 475] width 714 height 30
click at [475, 446] on icon "button" at bounding box center [783, 445] width 15 height 15
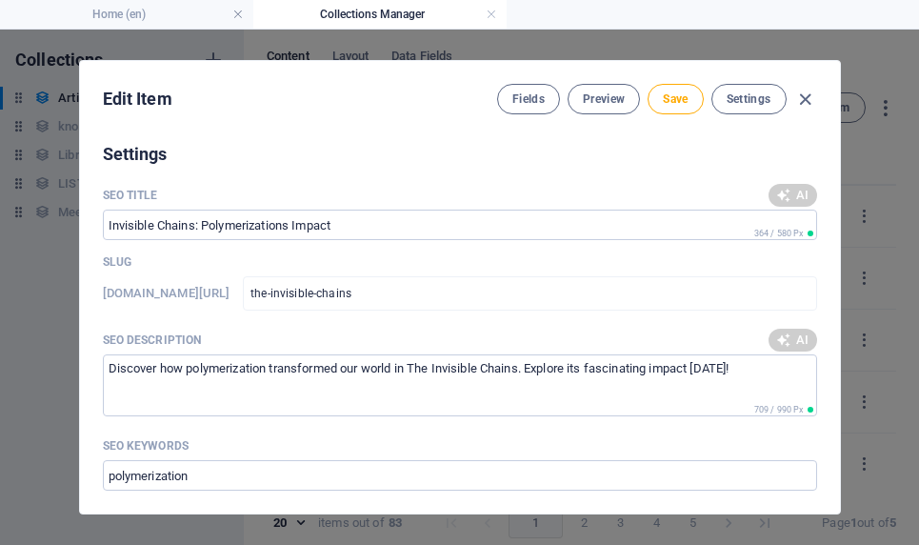
type input "polymerization, modern world, materials science, [PERSON_NAME], invisible chain…"
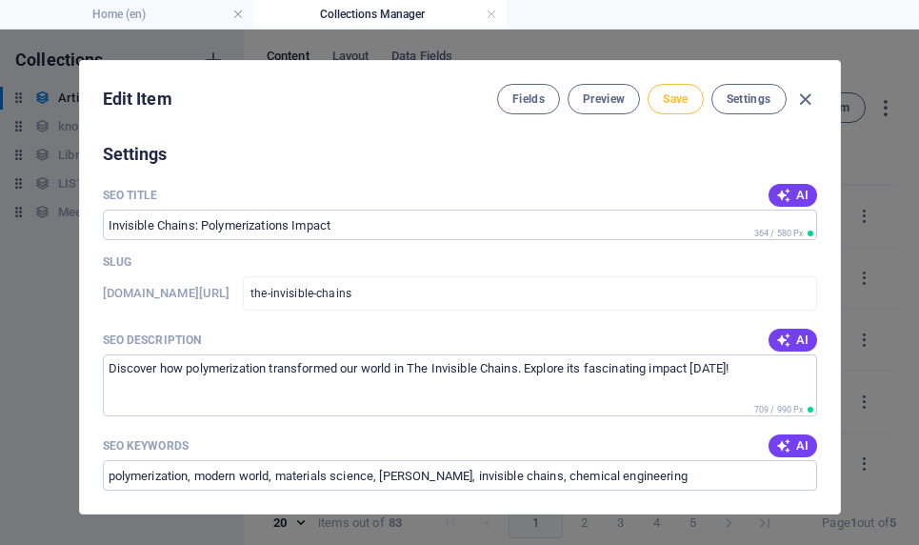
click at [475, 90] on button "Save" at bounding box center [674, 99] width 55 height 30
drag, startPoint x: 890, startPoint y: 180, endPoint x: 888, endPoint y: 90, distance: 89.5
click at [475, 90] on div "Edit Item Fields Preview Save Settings ARKEY The Invisible Chains ​ Slug [DOMAI…" at bounding box center [459, 287] width 919 height 515
type input "[DATE]"
type input "the-invisible-chains"
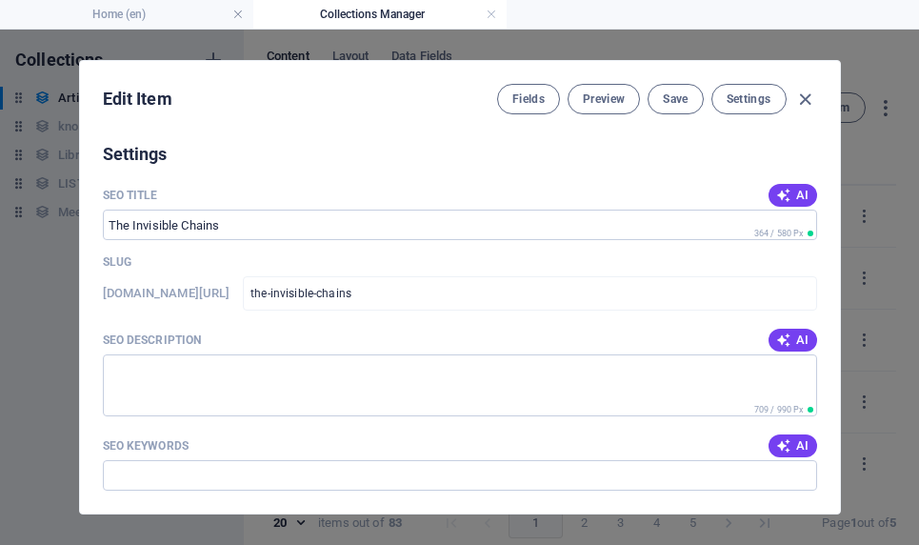
scroll to position [1145, 0]
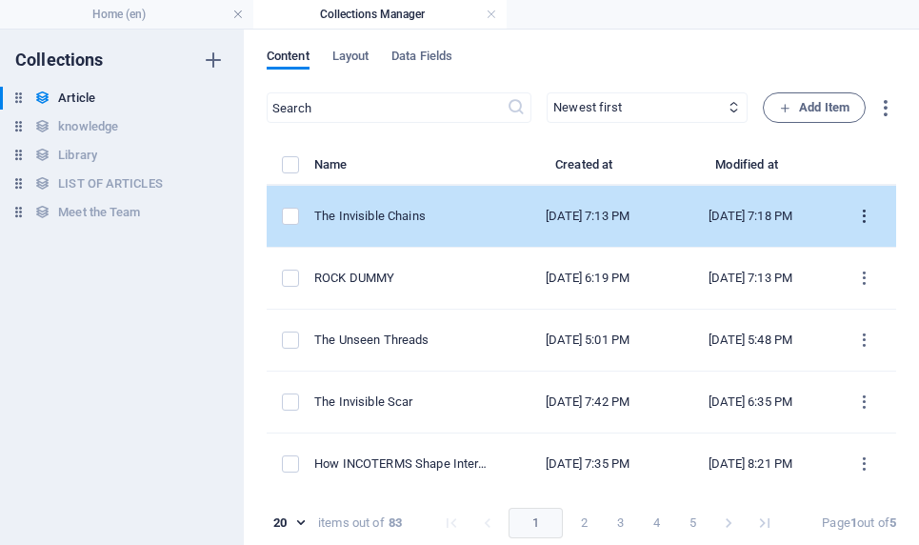
click at [475, 214] on icon "items list" at bounding box center [864, 217] width 18 height 18
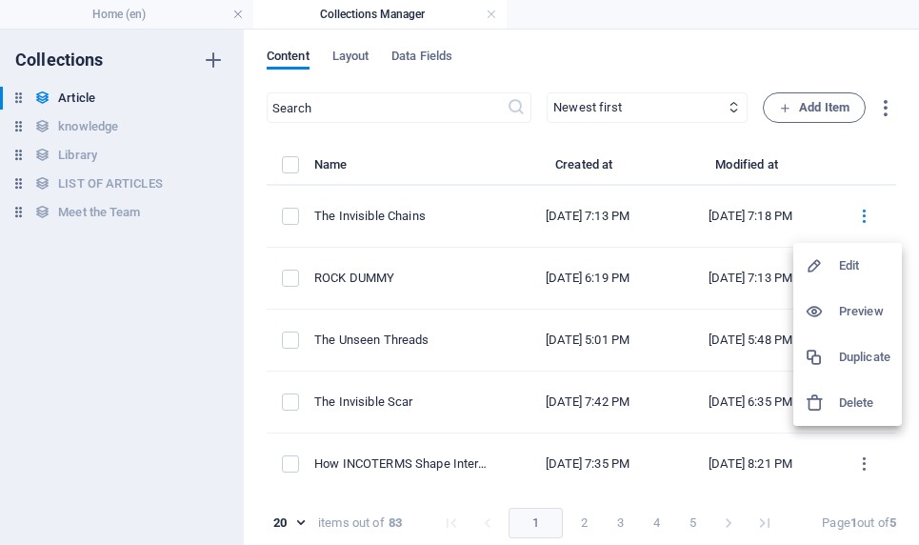
click at [475, 268] on h6 "Edit" at bounding box center [864, 265] width 51 height 23
select select "Do you know"
select select "[PERSON_NAME]"
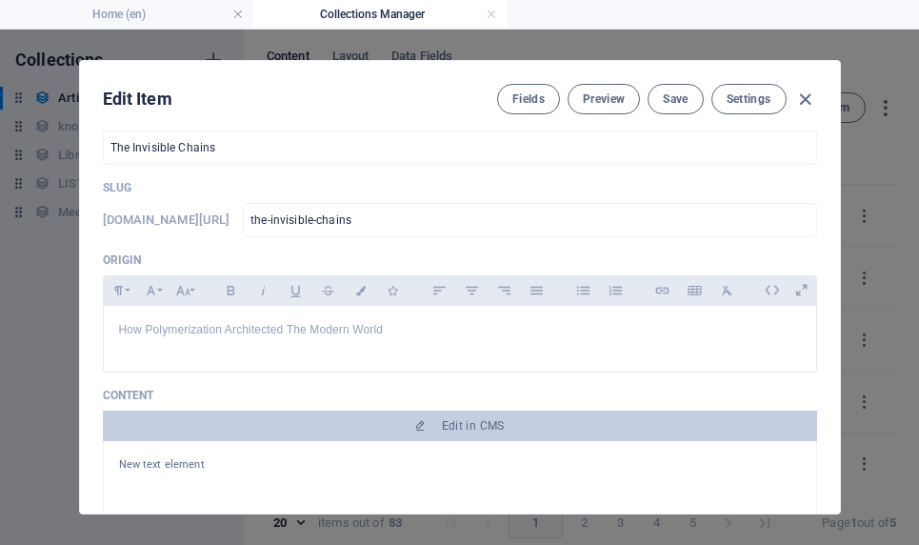
scroll to position [185, 0]
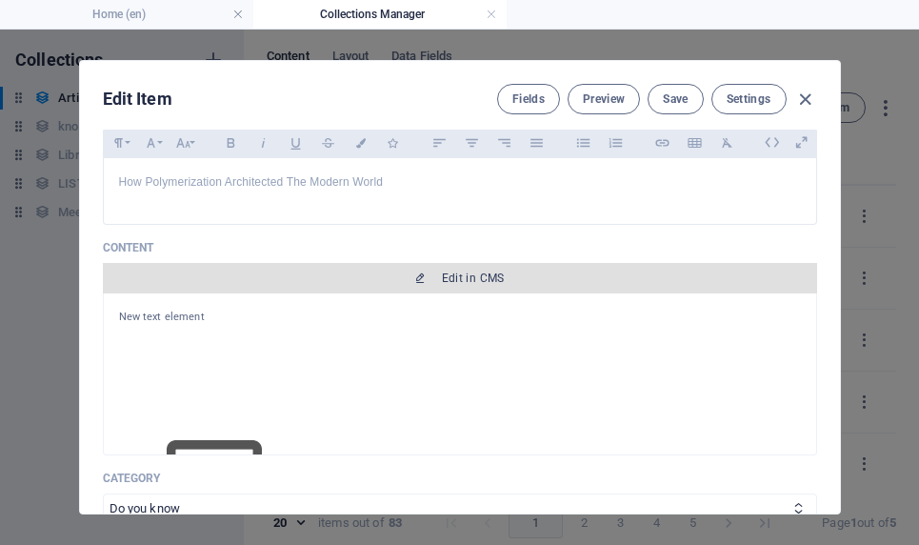
click at [475, 279] on span "Edit in CMS" at bounding box center [473, 277] width 63 height 15
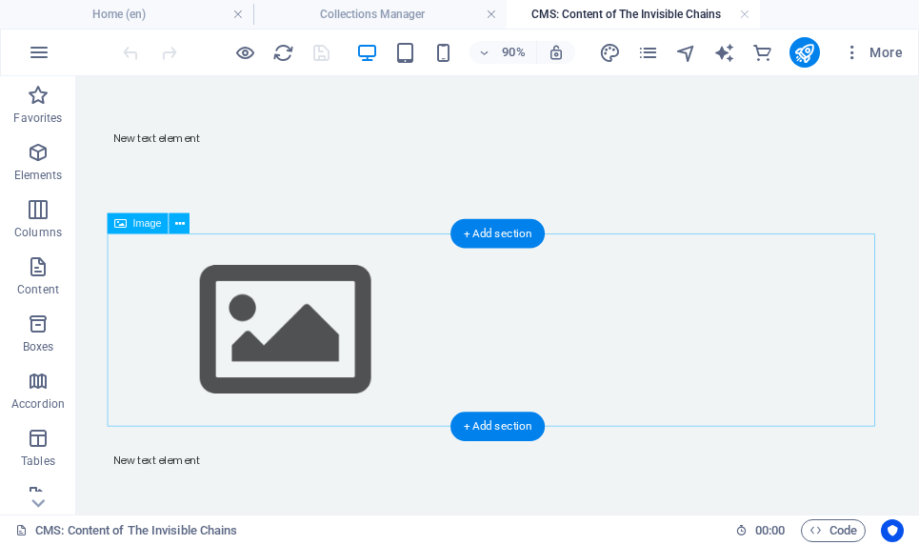
scroll to position [0, 0]
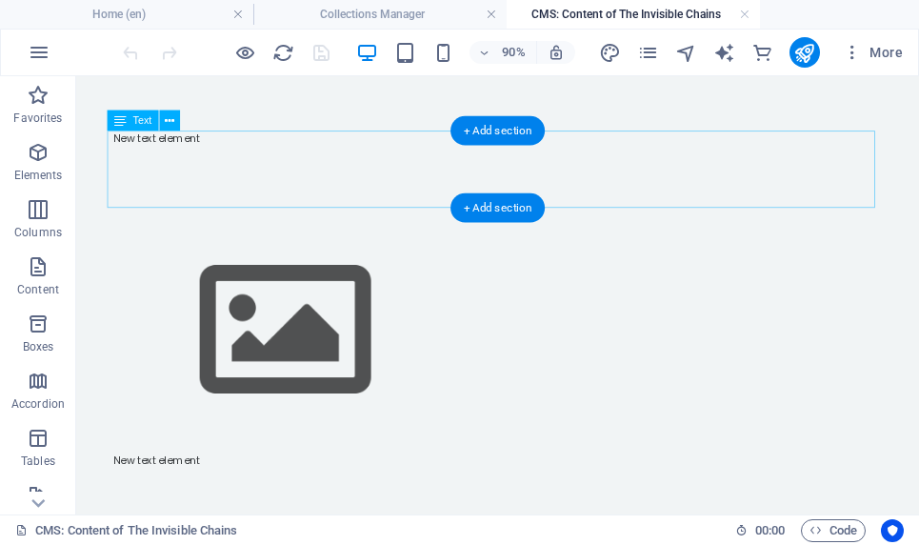
click at [466, 172] on div "New text element" at bounding box center [544, 180] width 853 height 86
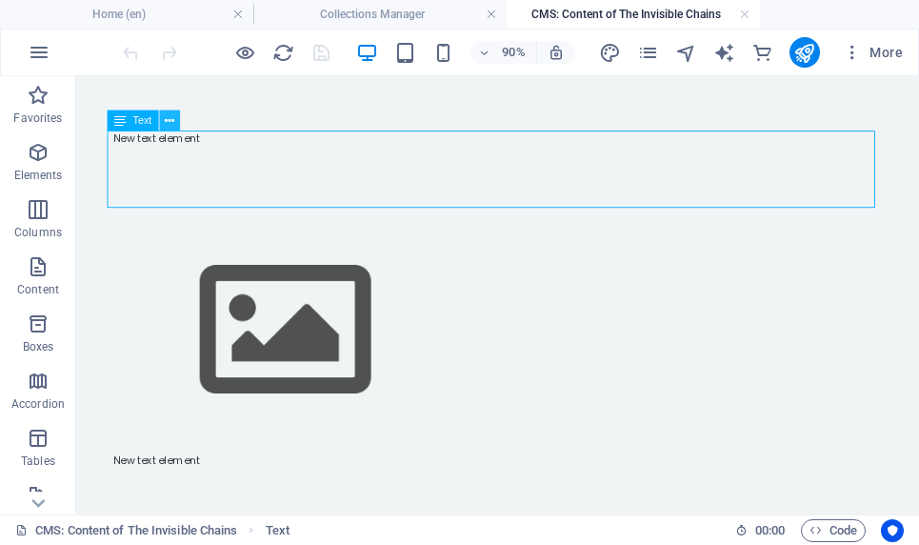
click at [172, 121] on icon at bounding box center [170, 120] width 10 height 18
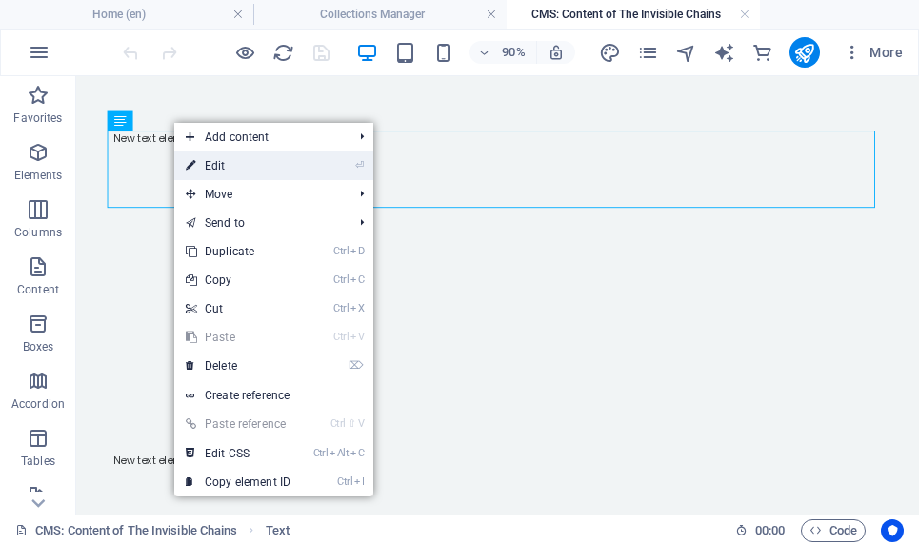
click at [223, 168] on link "⏎ Edit" at bounding box center [238, 165] width 128 height 29
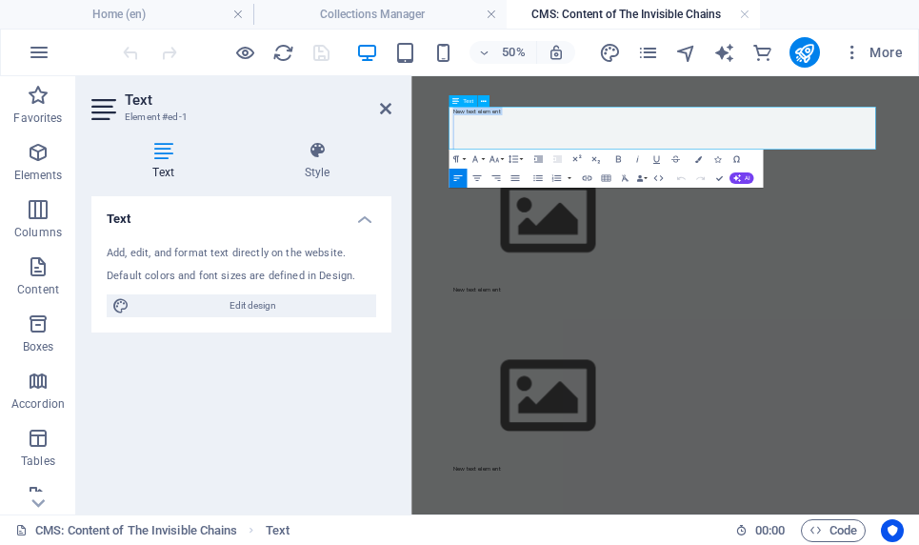
click at [475, 154] on p at bounding box center [918, 162] width 853 height 17
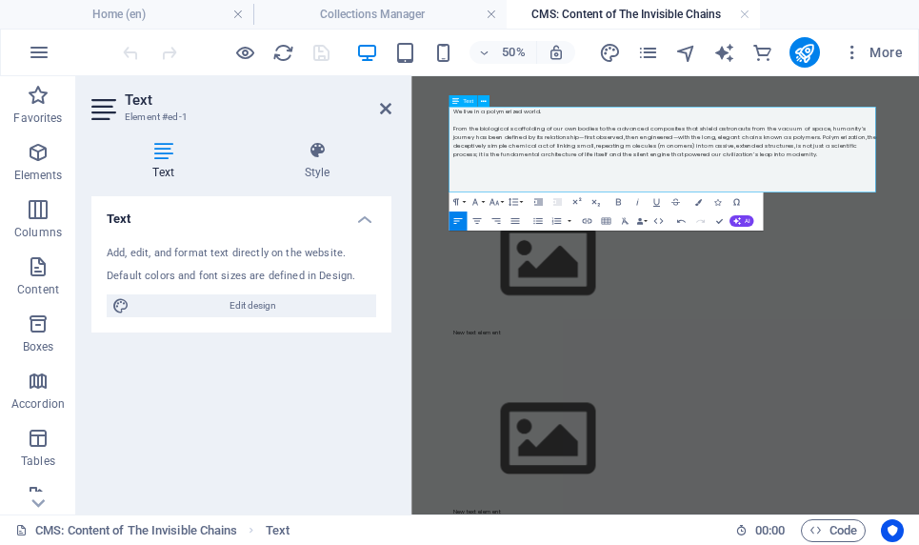
scroll to position [7231, 0]
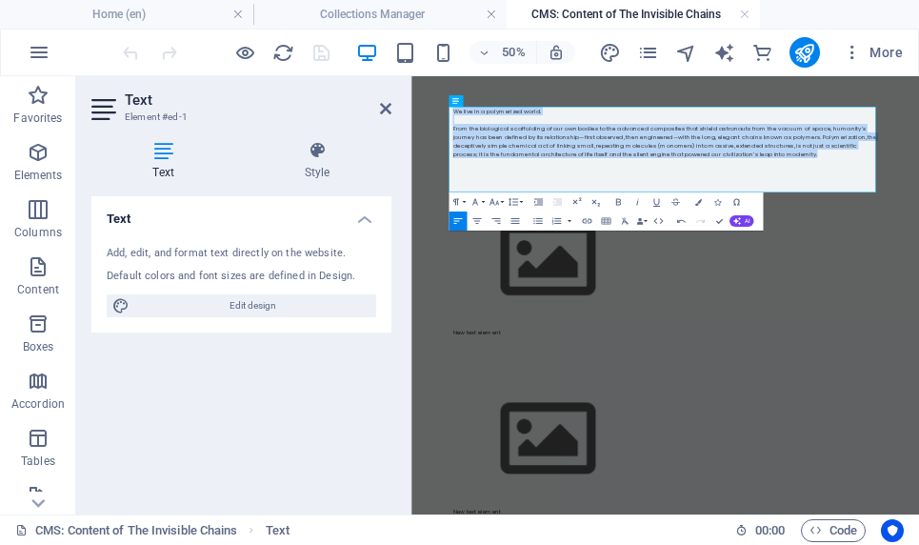
drag, startPoint x: 1171, startPoint y: 232, endPoint x: 800, endPoint y: 155, distance: 379.2
click at [475, 225] on icon "button" at bounding box center [513, 220] width 11 height 11
click at [475, 223] on icon "button" at bounding box center [514, 221] width 9 height 6
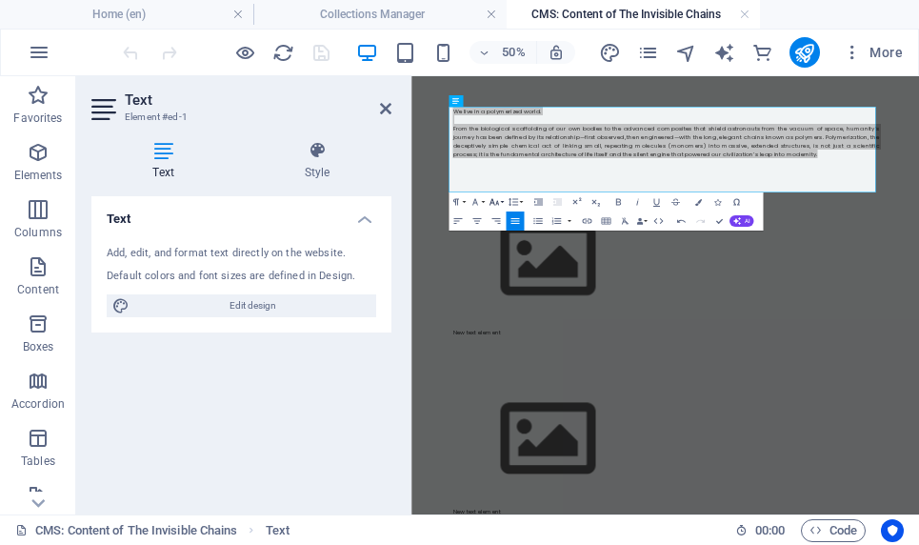
click at [475, 202] on button "Font Size" at bounding box center [495, 201] width 18 height 19
click at [475, 200] on button "Font Size" at bounding box center [495, 201] width 18 height 19
click at [475, 204] on button "Font Size" at bounding box center [495, 201] width 18 height 19
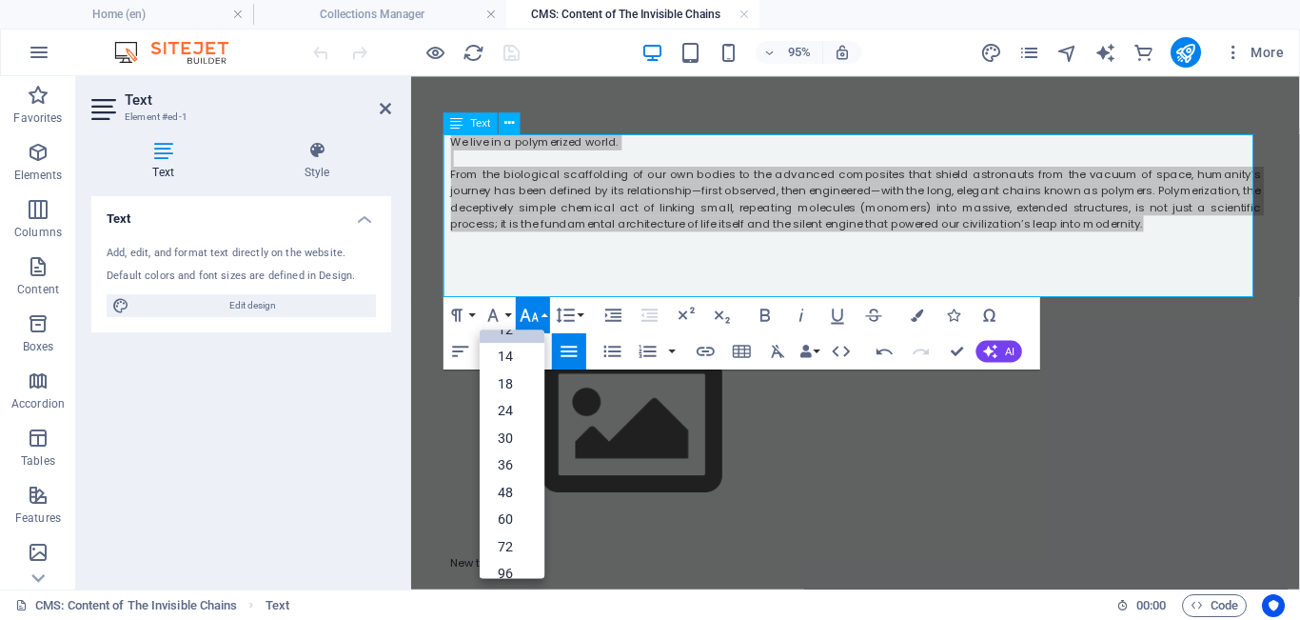
scroll to position [7081, 0]
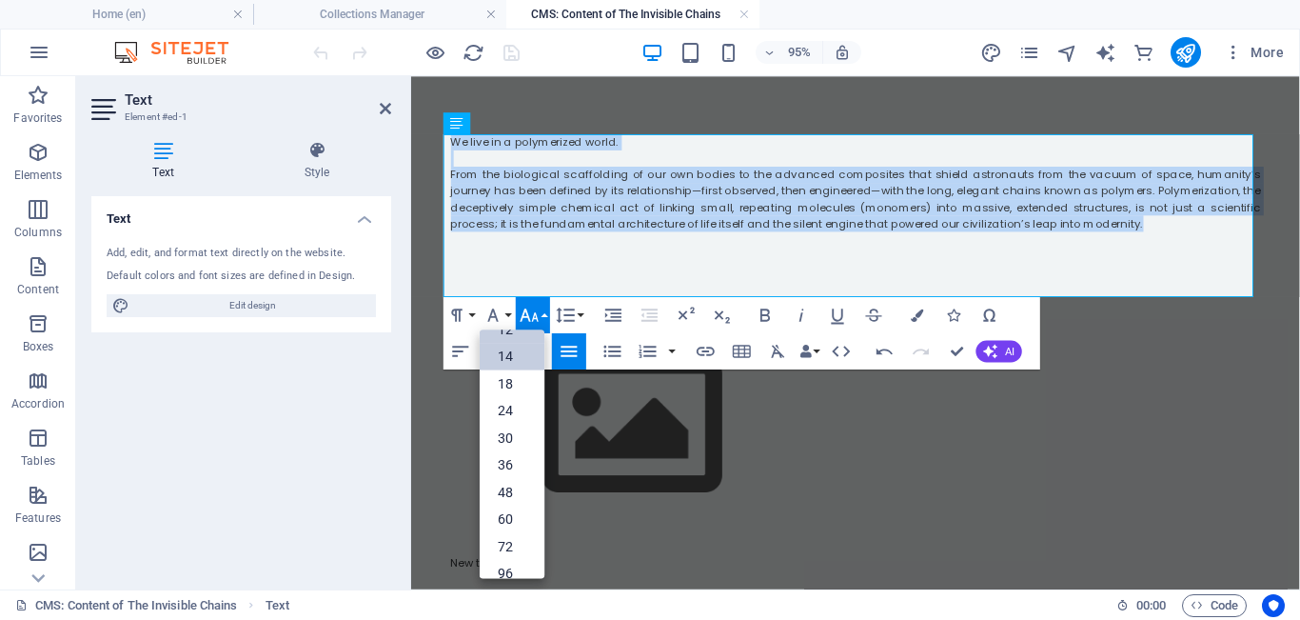
click at [475, 356] on link "14" at bounding box center [512, 357] width 65 height 28
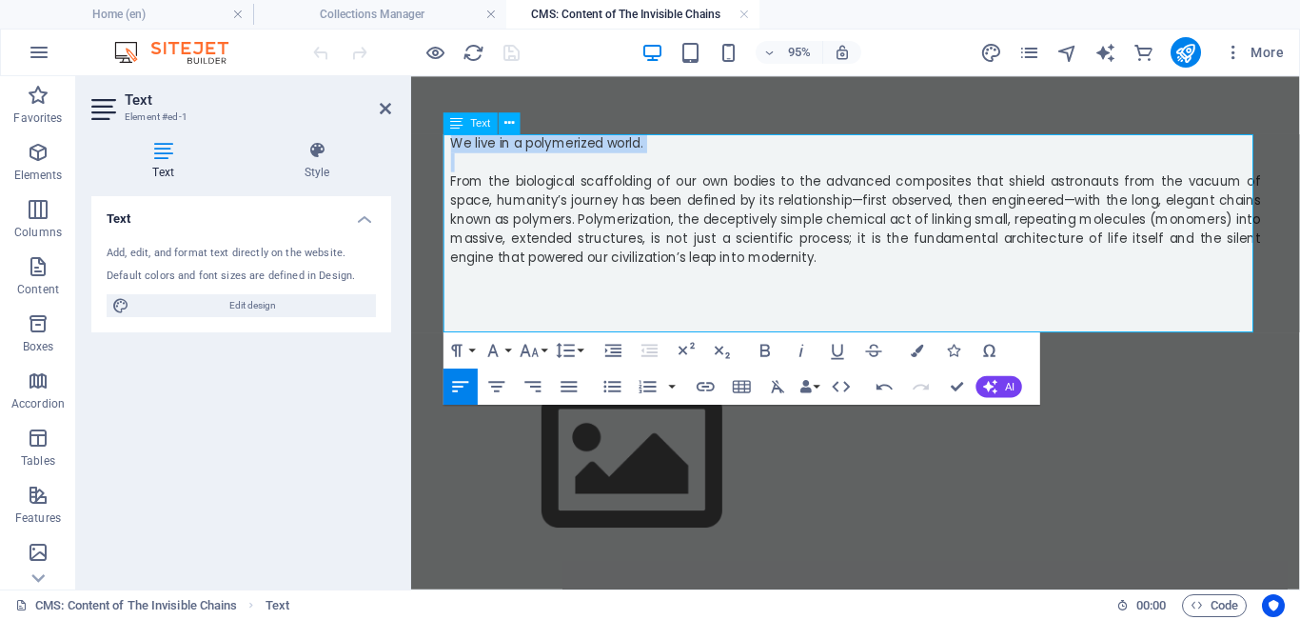
click at [475, 277] on p at bounding box center [879, 285] width 853 height 17
click at [475, 270] on p "From the biological scaffolding of our own bodies to the advanced composites th…" at bounding box center [879, 227] width 853 height 100
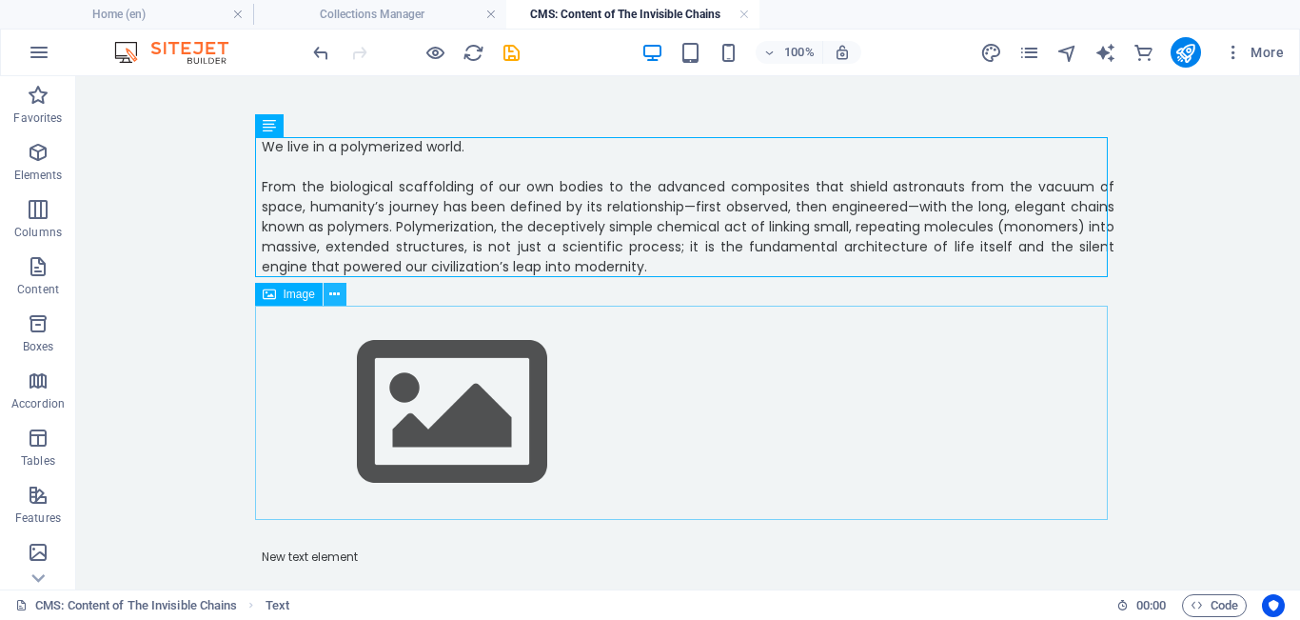
click at [337, 297] on icon at bounding box center [334, 295] width 10 height 20
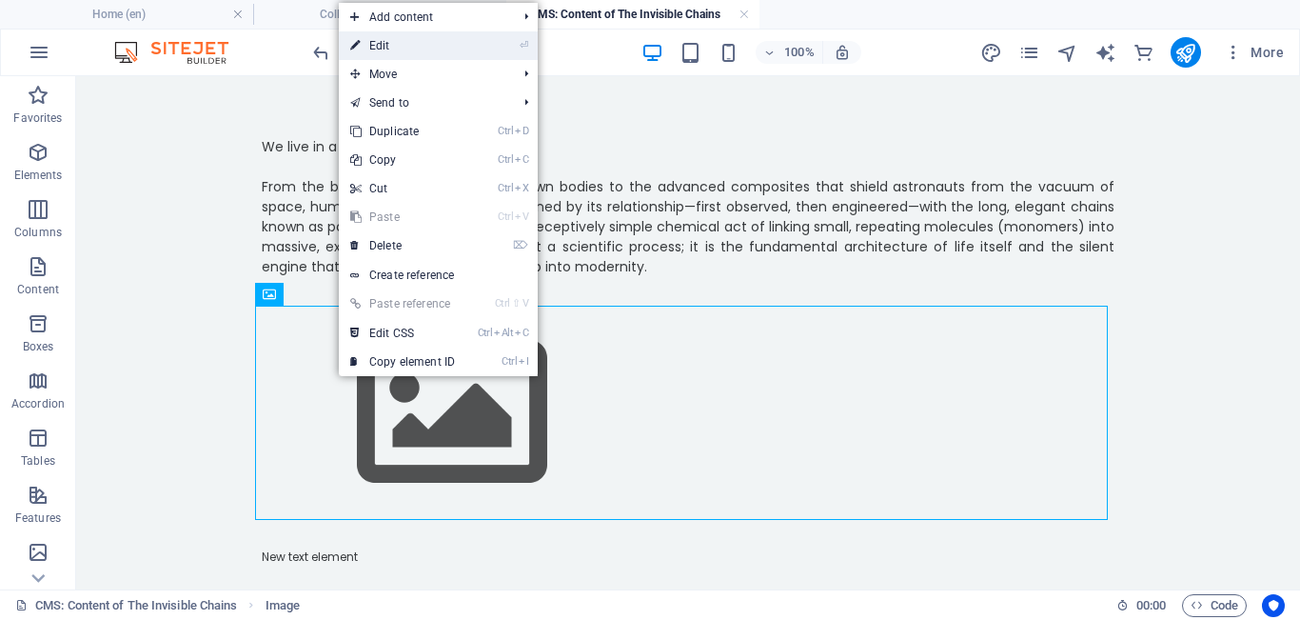
click at [409, 54] on link "⏎ Edit" at bounding box center [403, 45] width 128 height 29
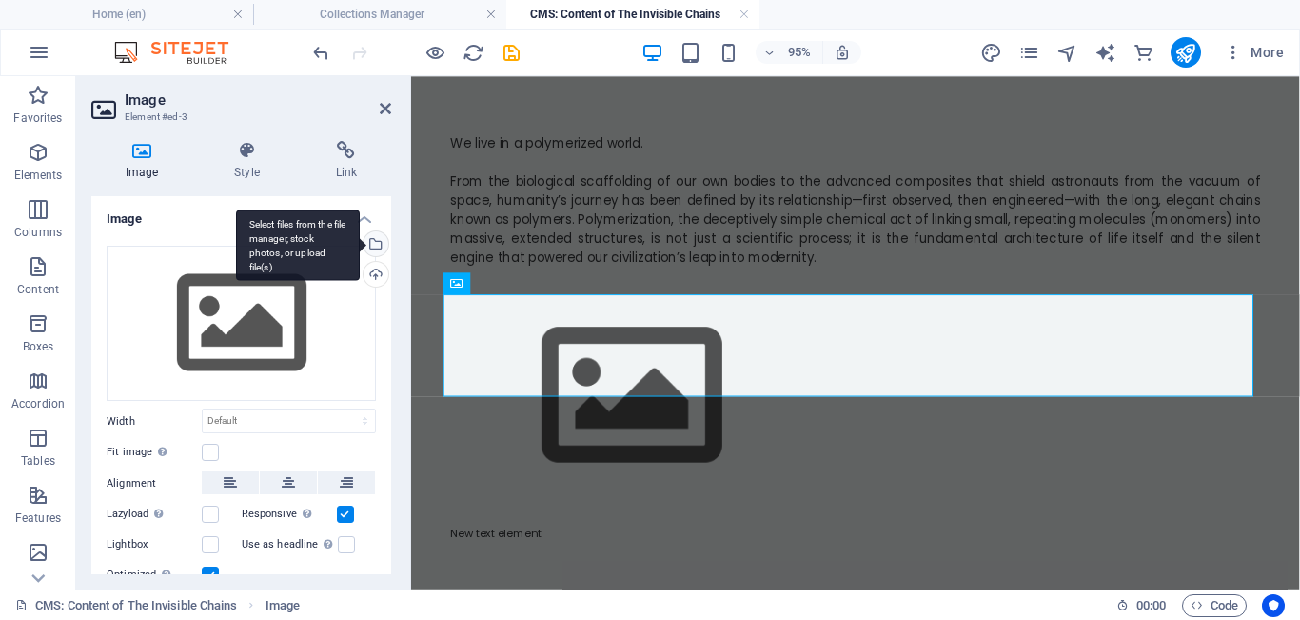
click at [380, 246] on div "Select files from the file manager, stock photos, or upload file(s)" at bounding box center [374, 245] width 29 height 29
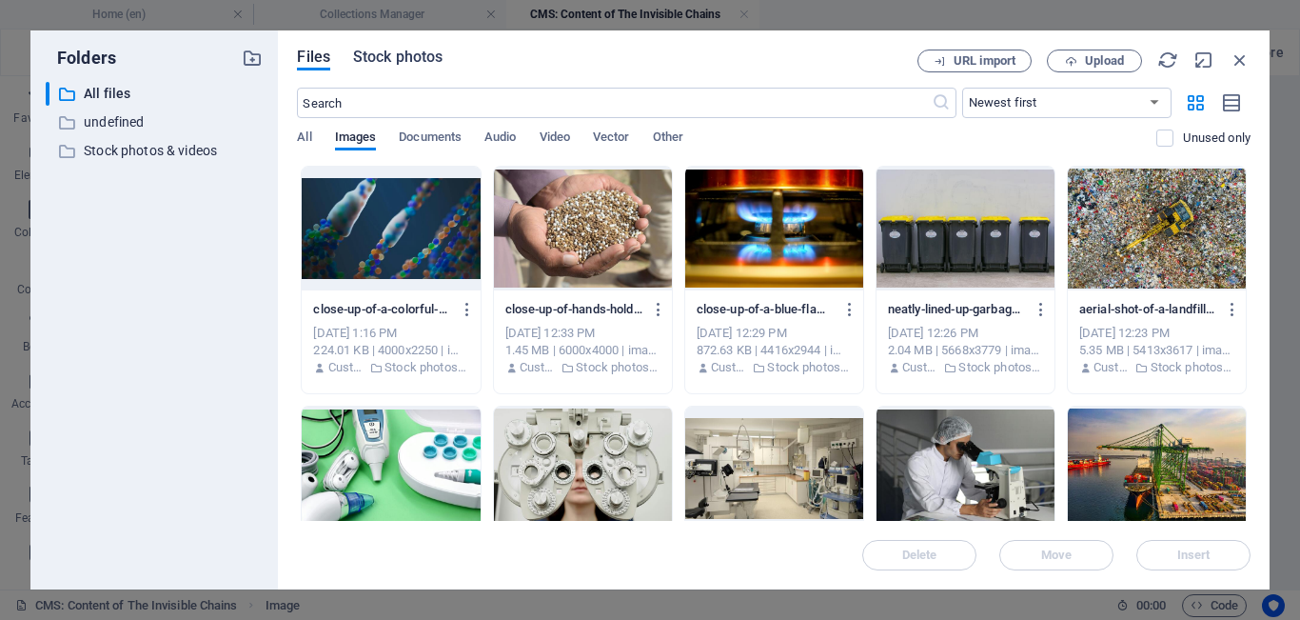
click at [402, 55] on span "Stock photos" at bounding box center [397, 57] width 89 height 23
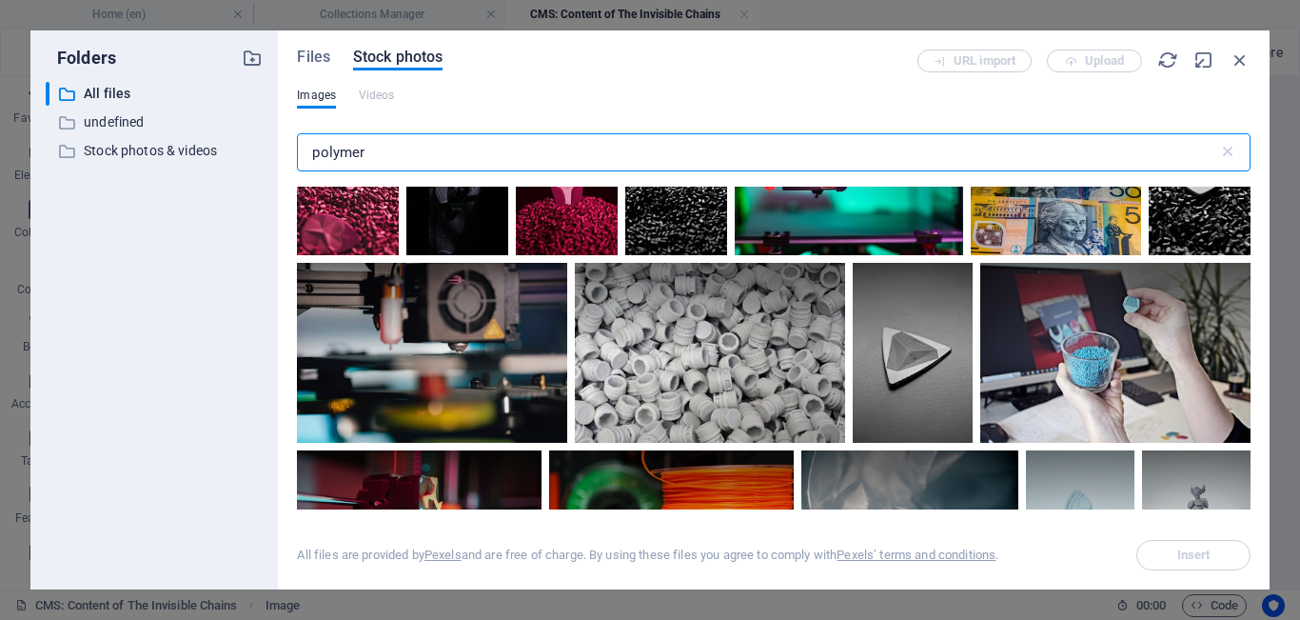
scroll to position [569, 0]
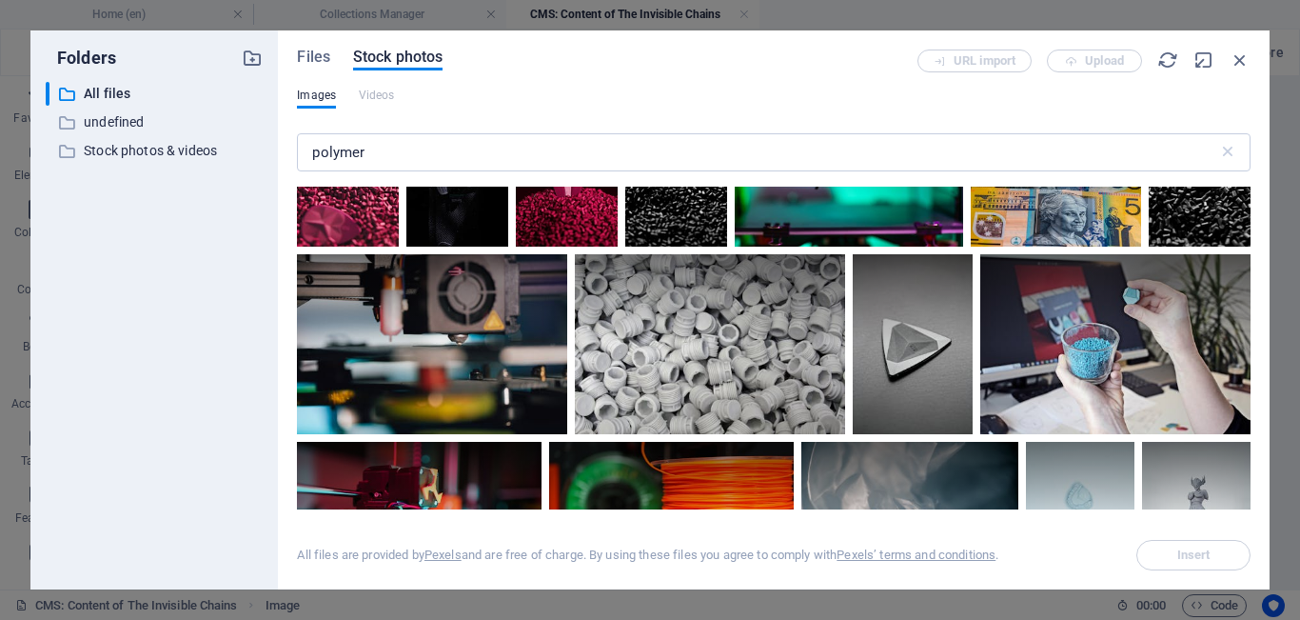
drag, startPoint x: 1251, startPoint y: 276, endPoint x: 1248, endPoint y: 267, distance: 9.9
click at [475, 267] on div "Files Stock photos URL import Upload Images Videos polymer ​ All files are prov…" at bounding box center [774, 309] width 992 height 559
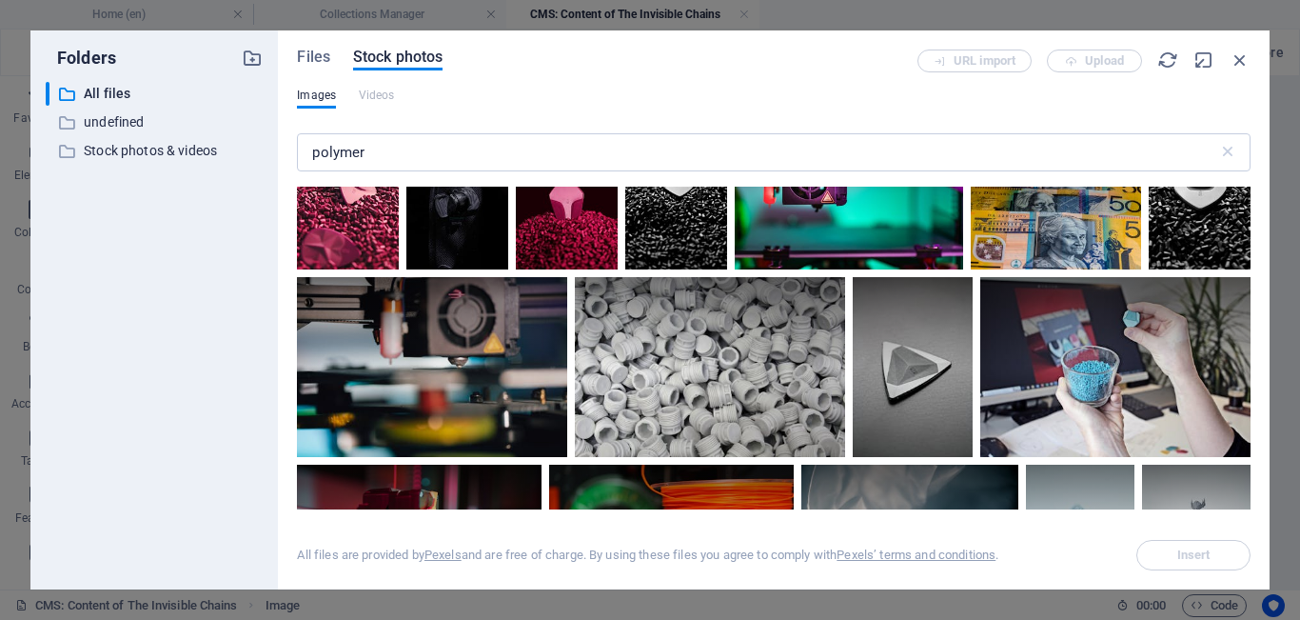
scroll to position [524, 0]
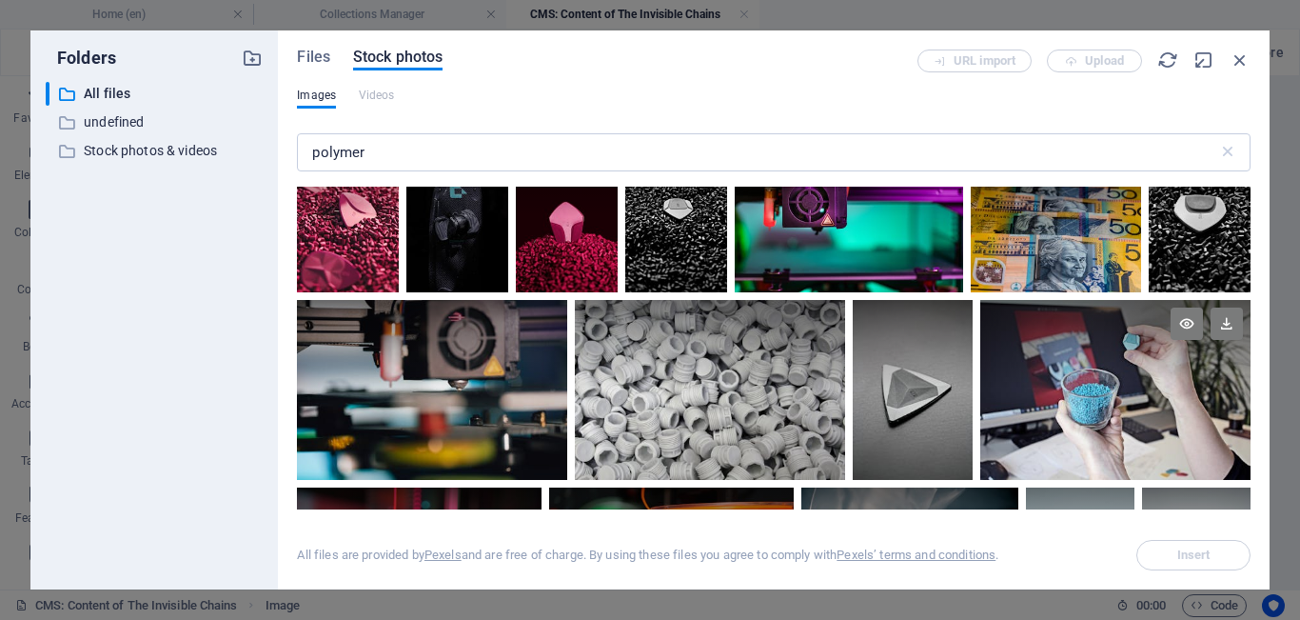
click at [475, 419] on div at bounding box center [1116, 390] width 270 height 180
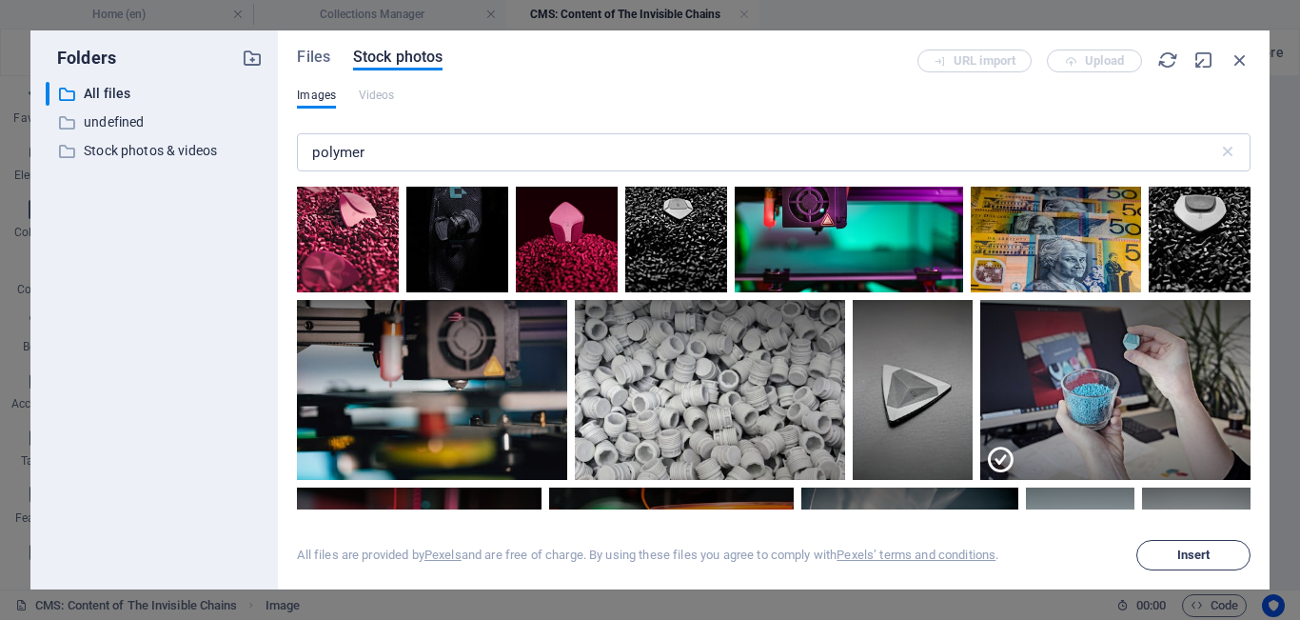
click at [475, 544] on button "Insert" at bounding box center [1194, 555] width 114 height 30
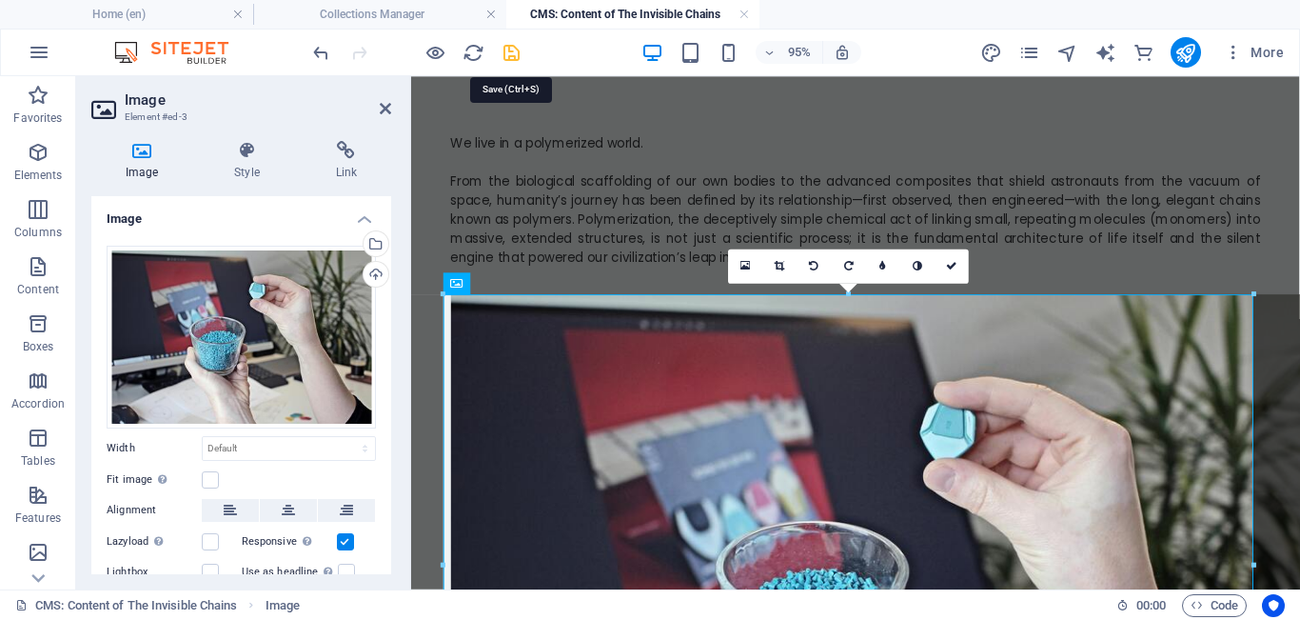
click at [475, 51] on icon "save" at bounding box center [512, 53] width 22 height 22
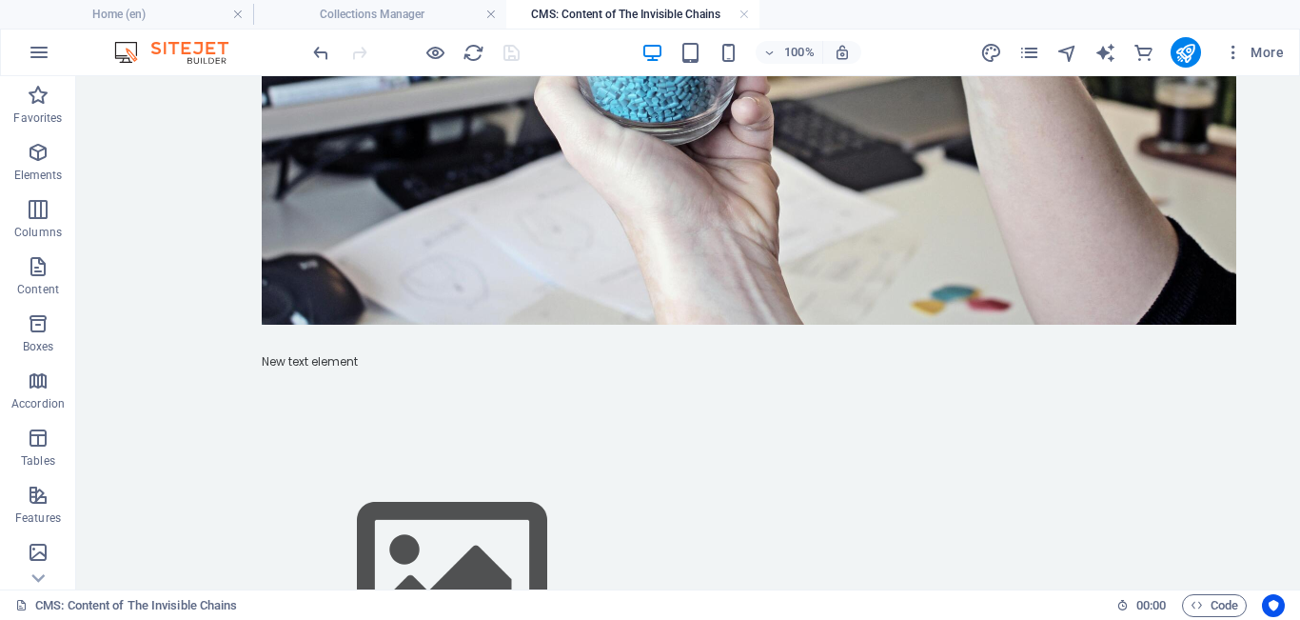
scroll to position [628, 0]
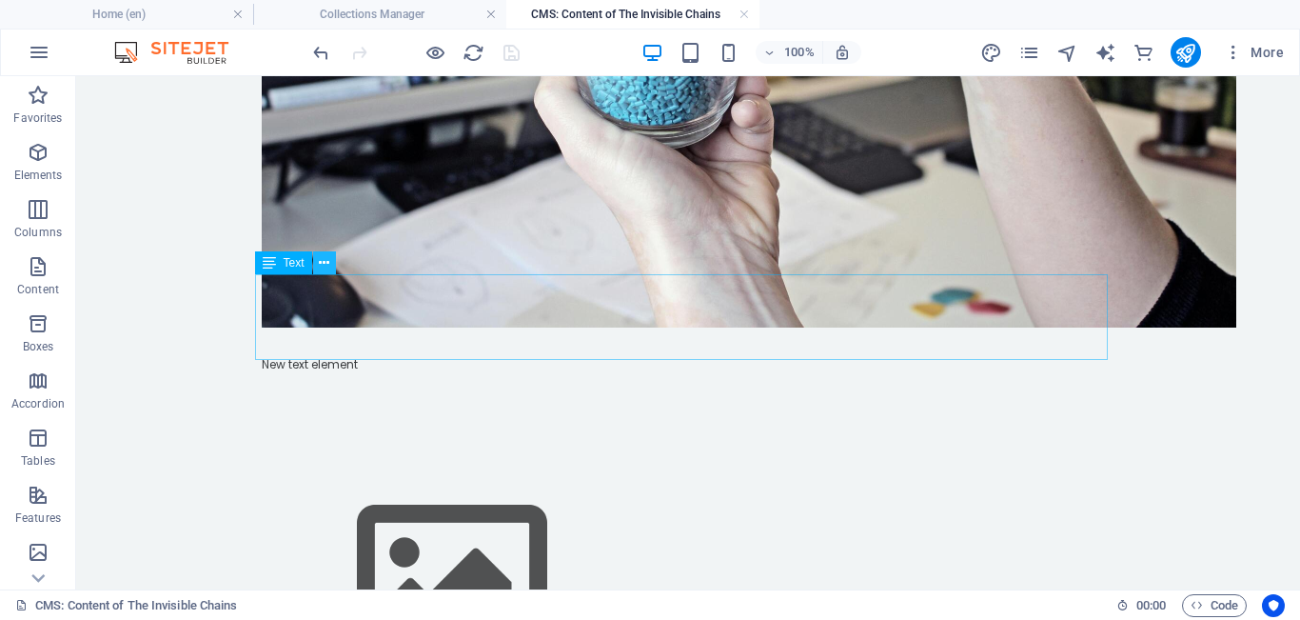
click at [328, 265] on icon at bounding box center [324, 263] width 10 height 20
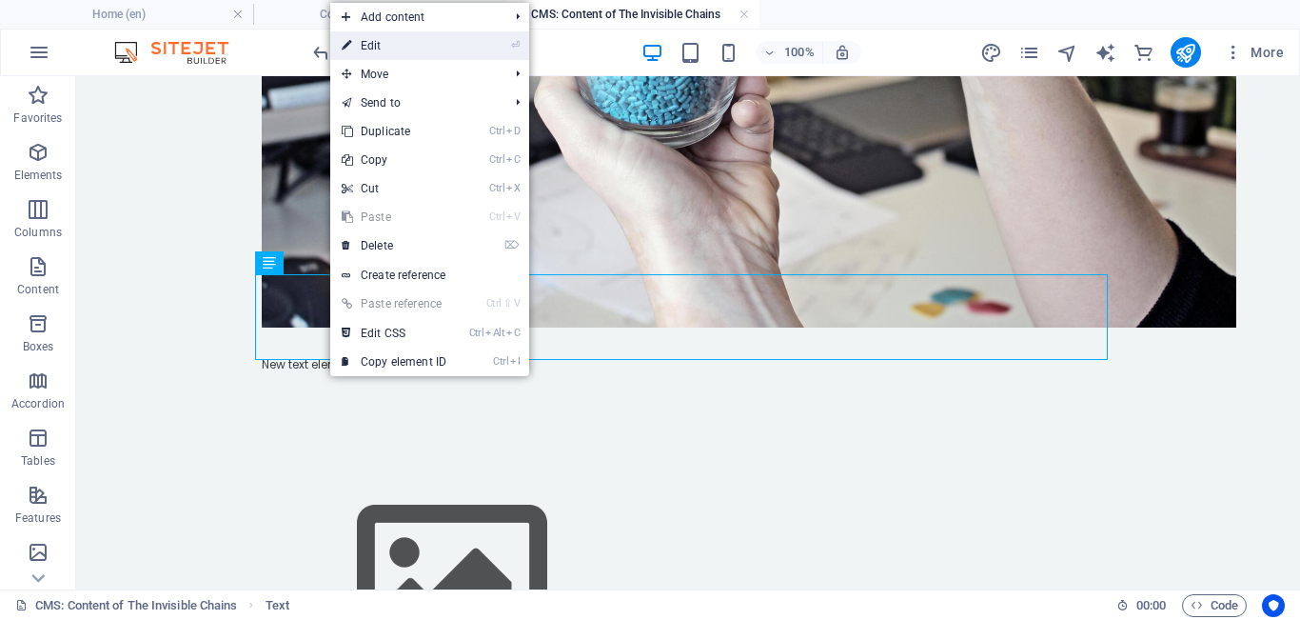
click at [403, 52] on link "⏎ Edit" at bounding box center [394, 45] width 128 height 29
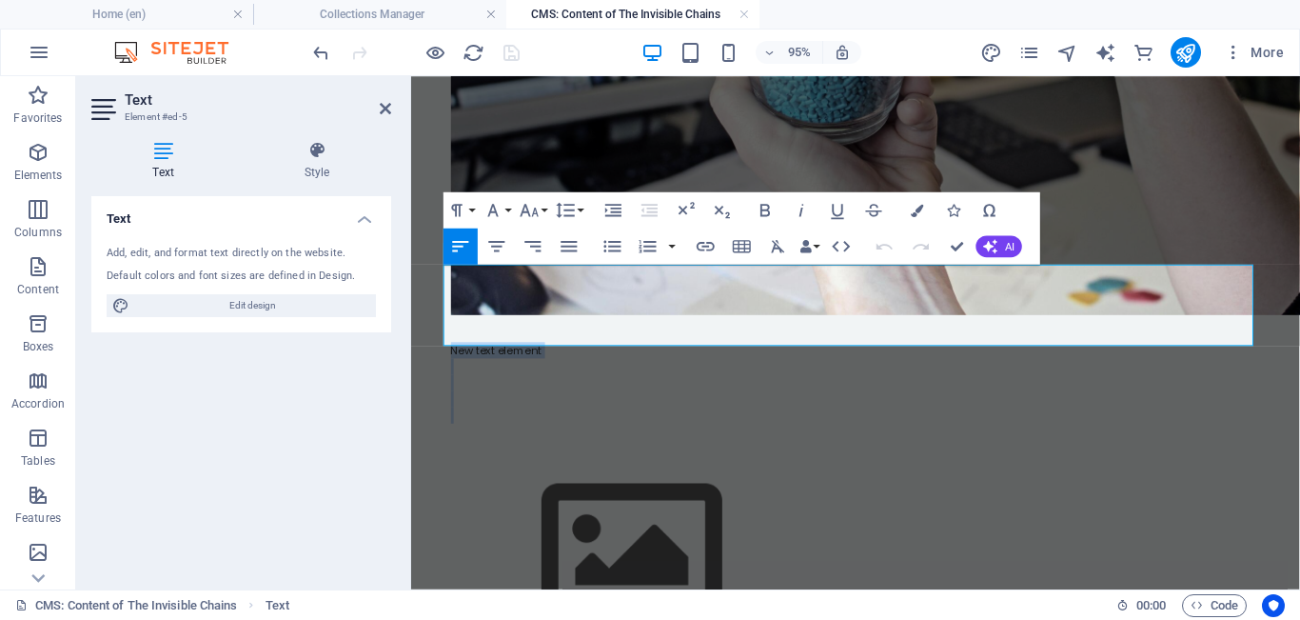
click at [475, 390] on p at bounding box center [879, 398] width 853 height 17
click at [475, 356] on p "New text element" at bounding box center [879, 364] width 853 height 17
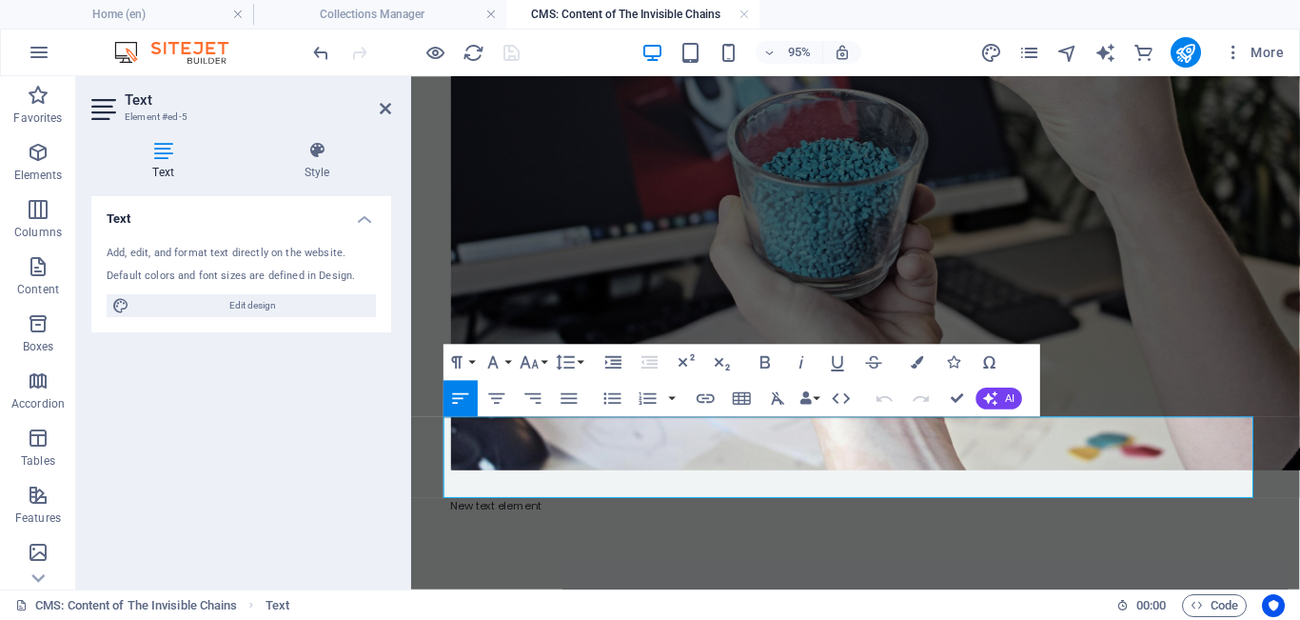
scroll to position [459, 0]
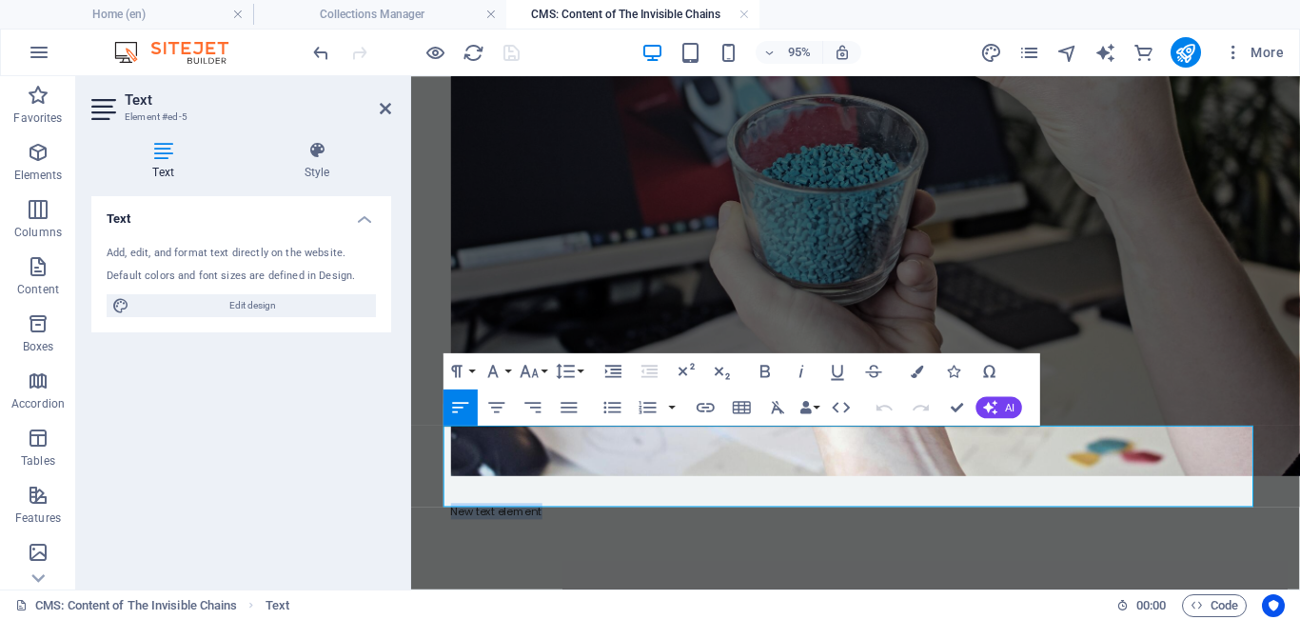
drag, startPoint x: 575, startPoint y: 450, endPoint x: 421, endPoint y: 446, distance: 154.3
click at [423, 446] on div "We live in a polymerized world. From the biological scaffolding of our own bodi…" at bounding box center [880, 535] width 914 height 1837
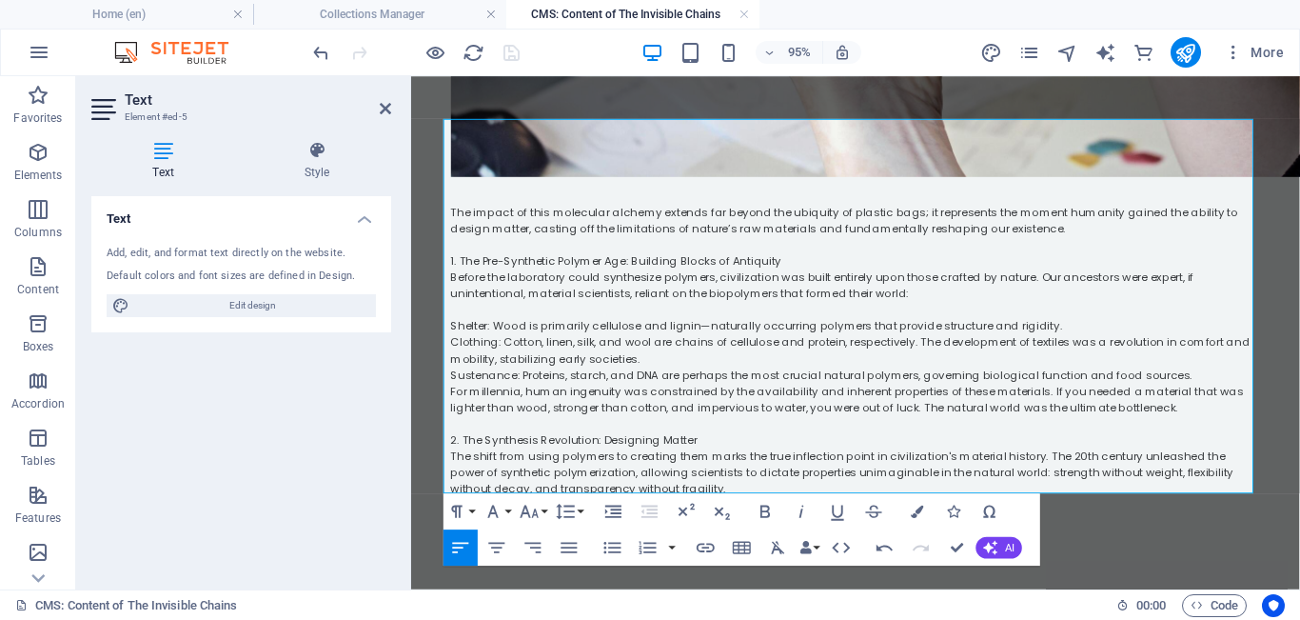
scroll to position [782, 0]
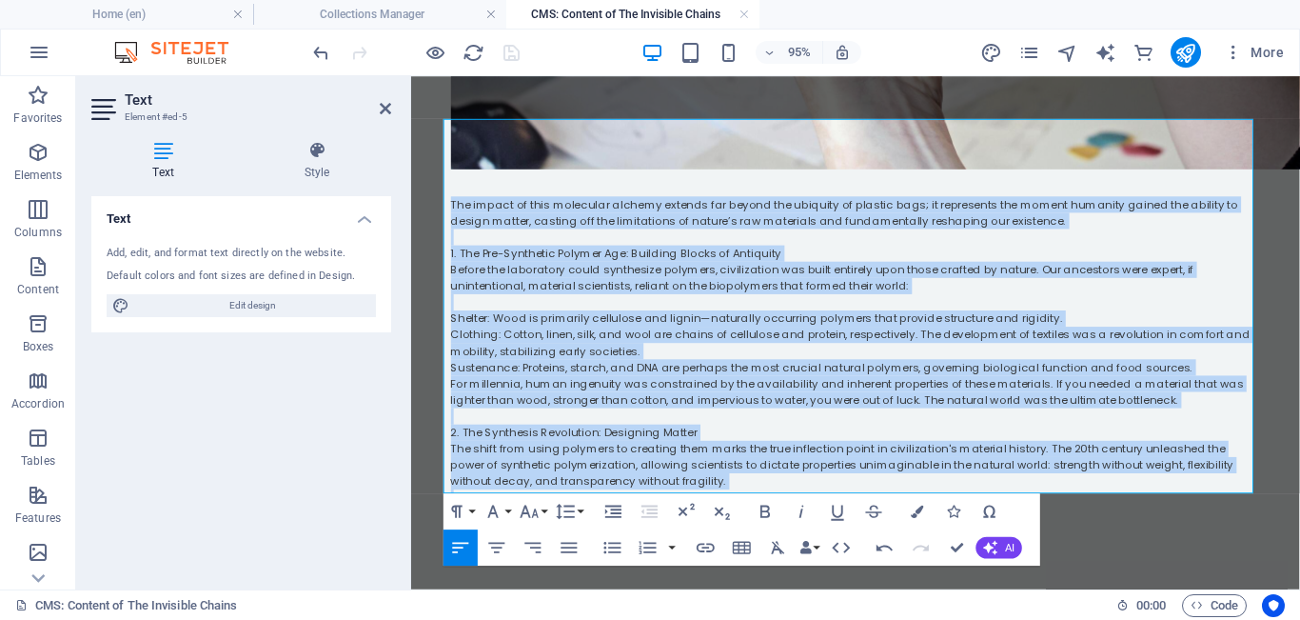
drag, startPoint x: 714, startPoint y: 428, endPoint x: 819, endPoint y: 183, distance: 267.0
click at [411, 108] on html "We live in a polymerized world. From the biological scaffolding of our own bodi…" at bounding box center [879, 368] width 936 height 2146
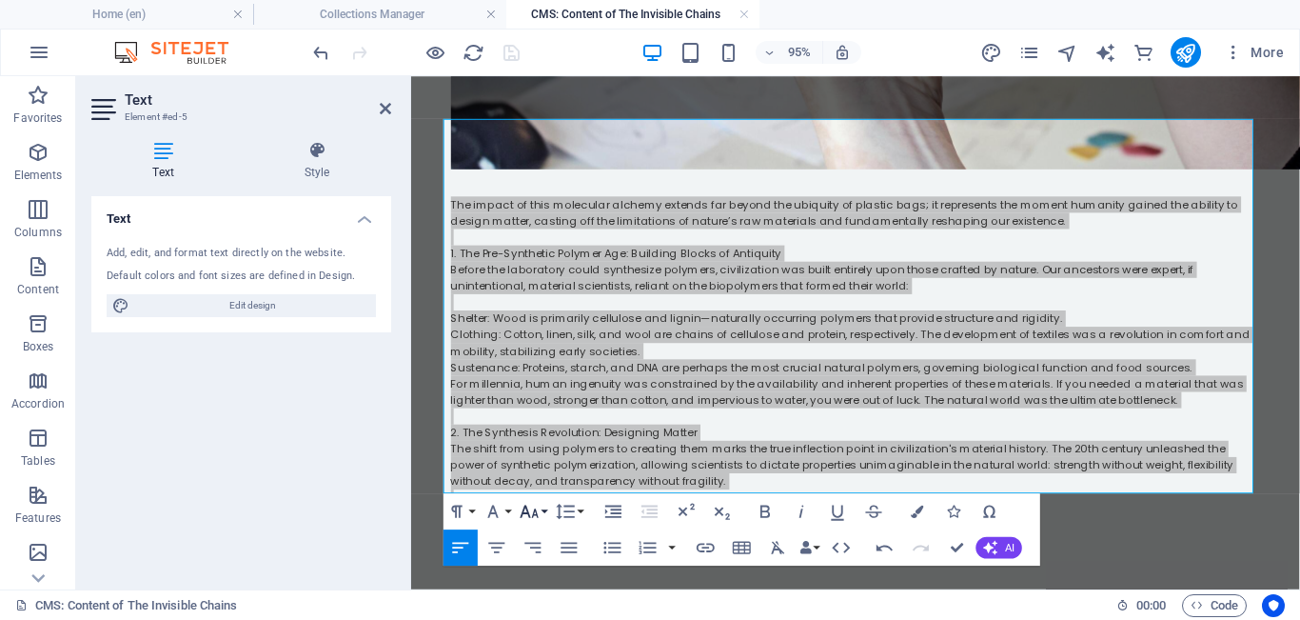
click at [475, 512] on button "Font Size" at bounding box center [533, 511] width 34 height 36
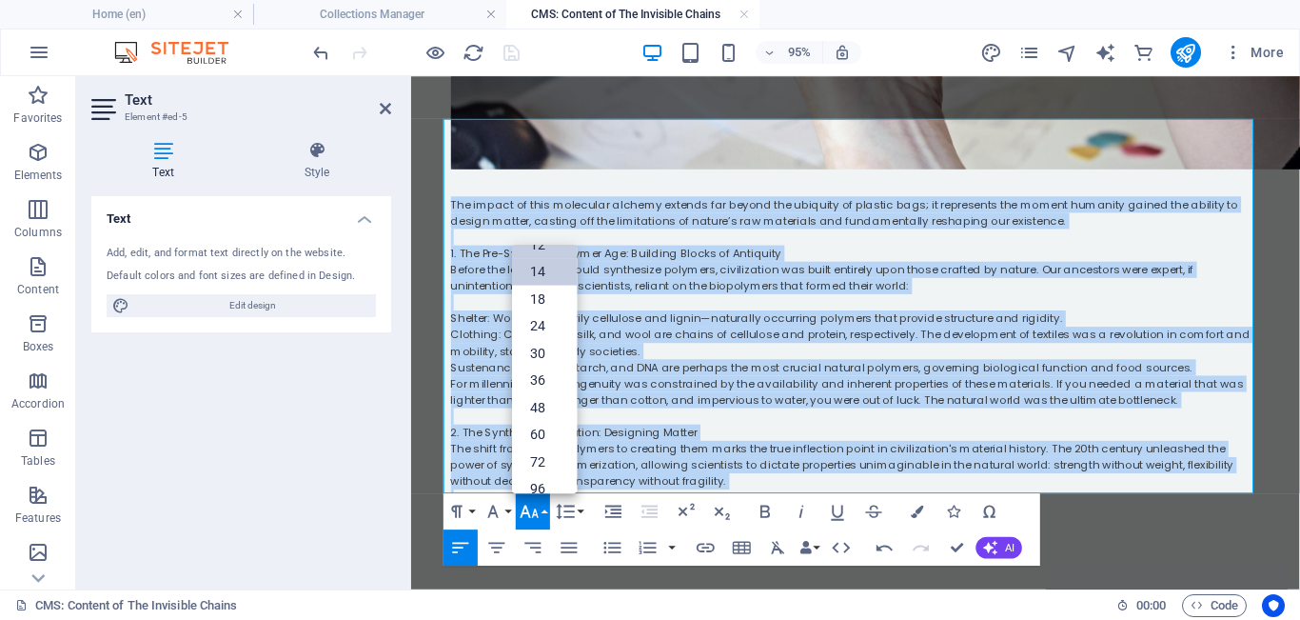
click at [475, 269] on link "14" at bounding box center [544, 272] width 65 height 28
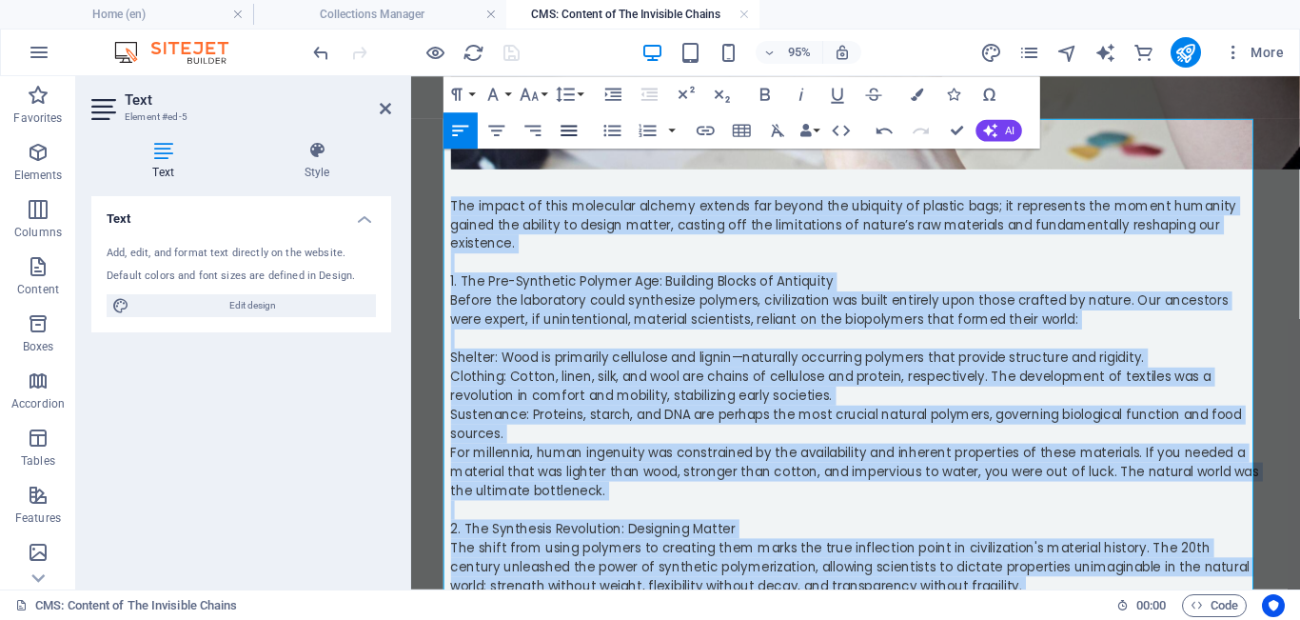
click at [475, 127] on icon "button" at bounding box center [570, 130] width 16 height 10
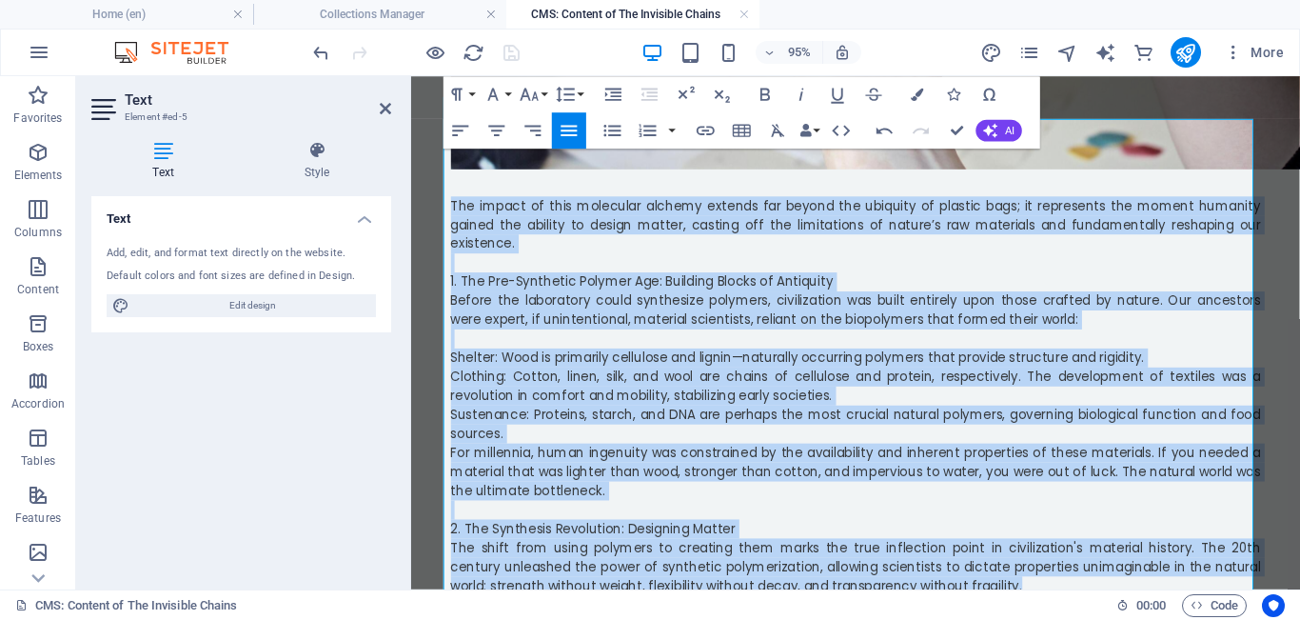
click at [475, 303] on span "Before the laboratory could synthesize polymers, civilization was built entirel…" at bounding box center [879, 322] width 853 height 39
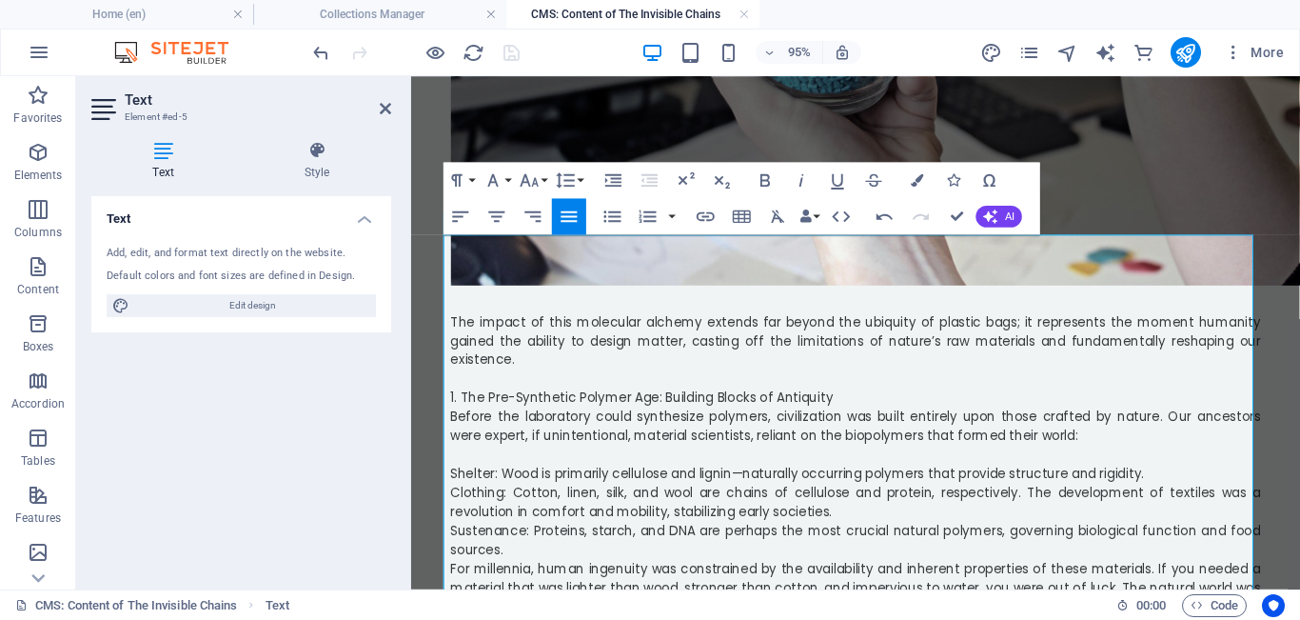
scroll to position [664, 0]
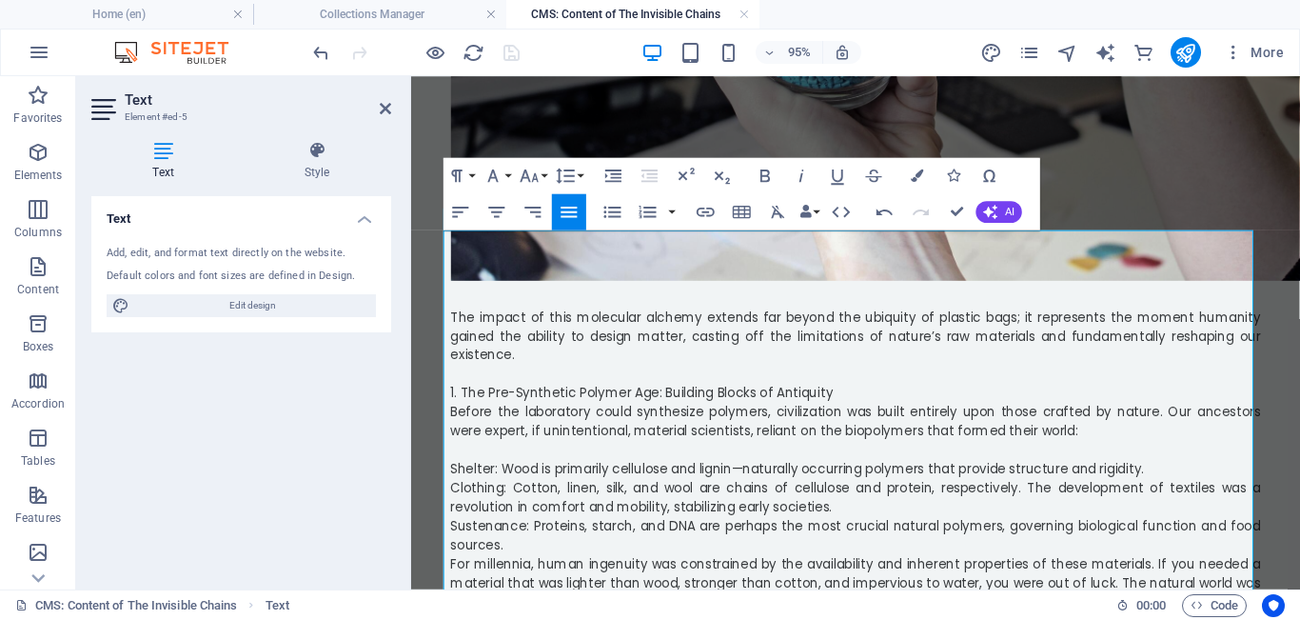
click at [475, 500] on p "Clothing: Cotton, linen, silk, and wool are chains of cellulose and protein, re…" at bounding box center [879, 520] width 853 height 40
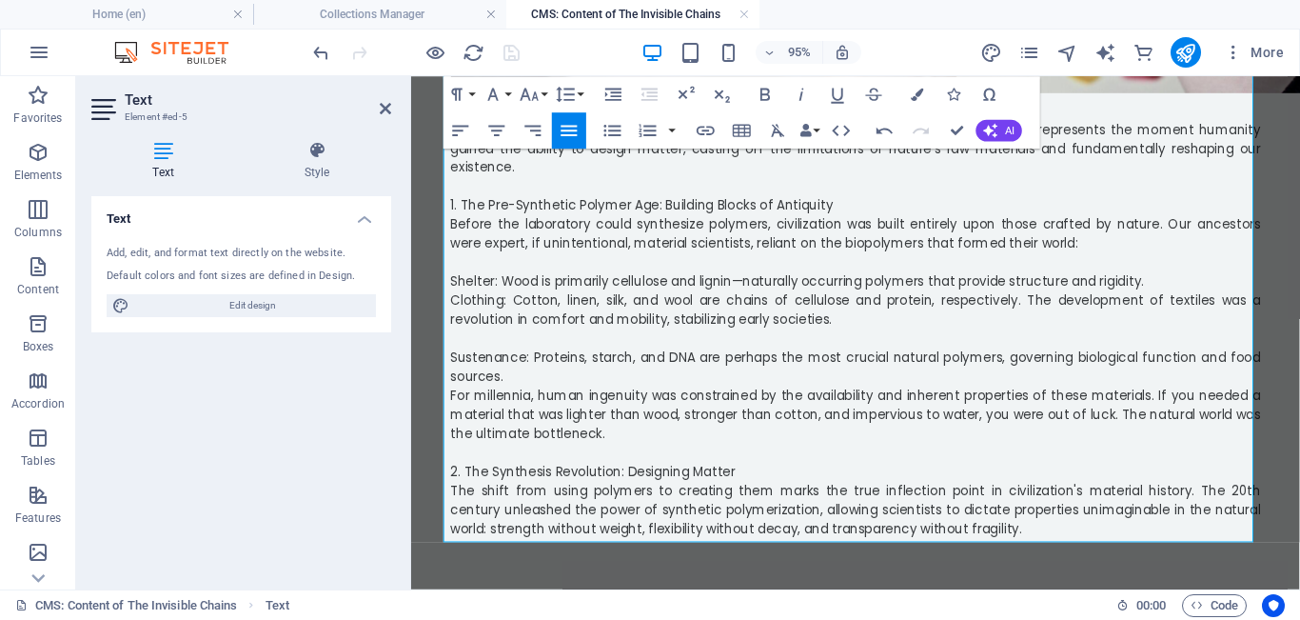
scroll to position [869, 0]
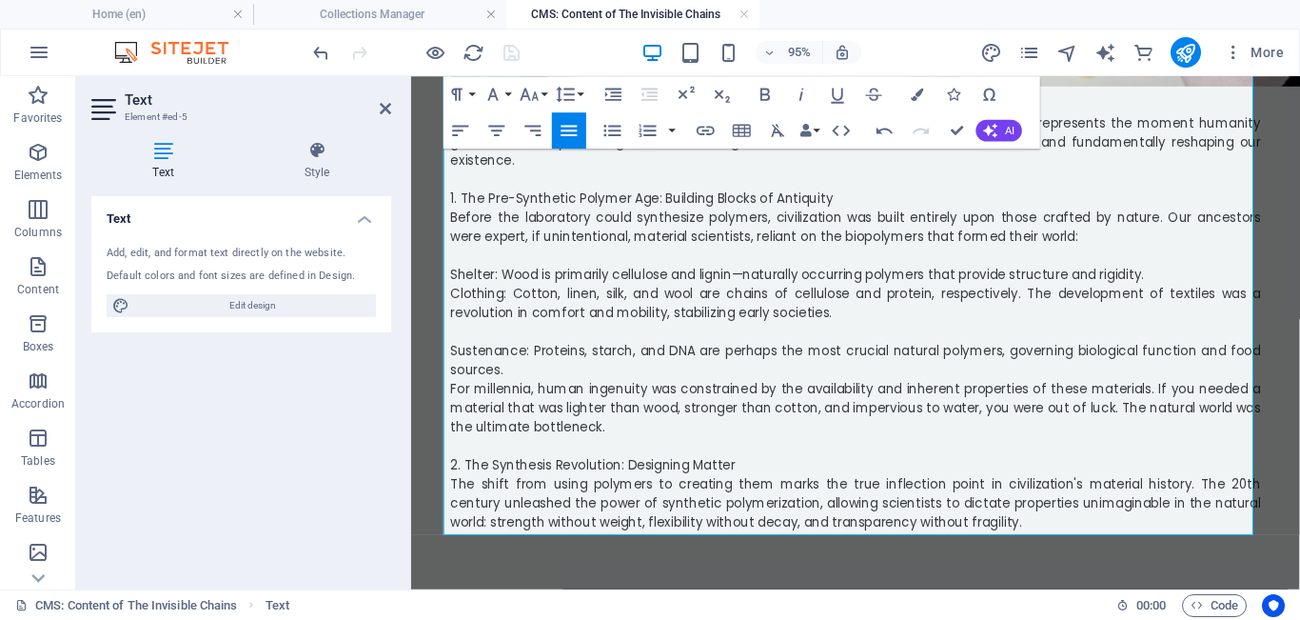
click at [475, 495] on p "The shift from using polymers to creating them marks the true inflection point …" at bounding box center [879, 525] width 853 height 60
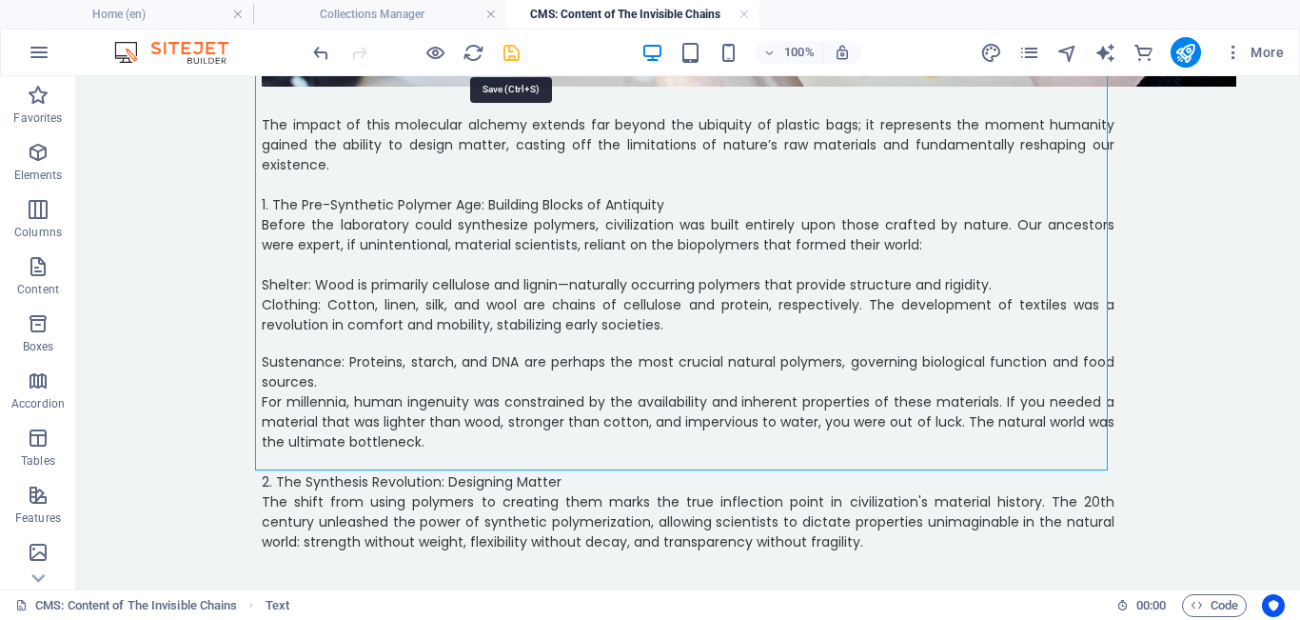
click at [475, 56] on icon "save" at bounding box center [512, 53] width 22 height 22
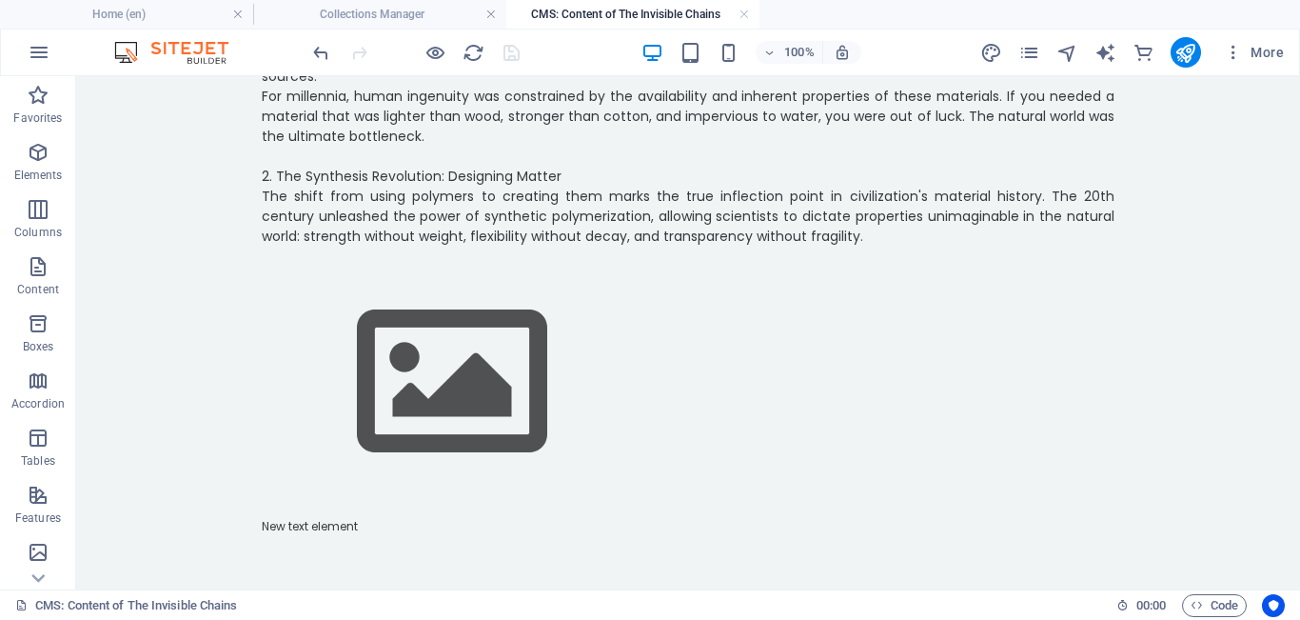
scroll to position [1162, 0]
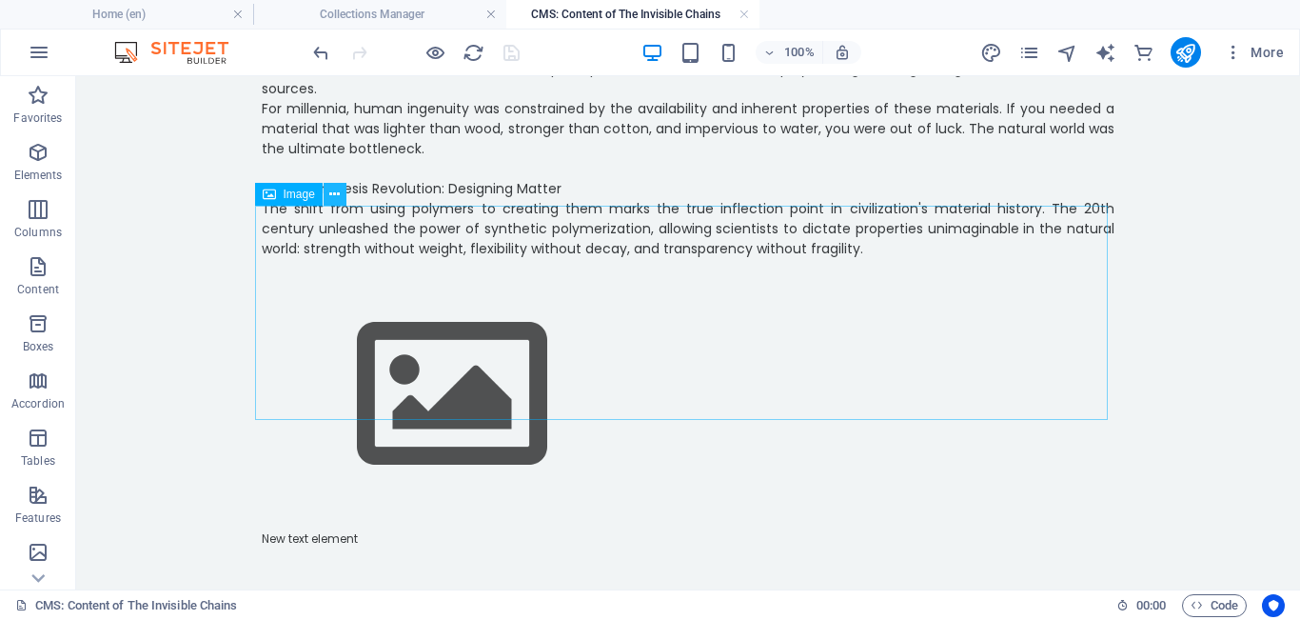
click at [345, 193] on button at bounding box center [335, 194] width 23 height 23
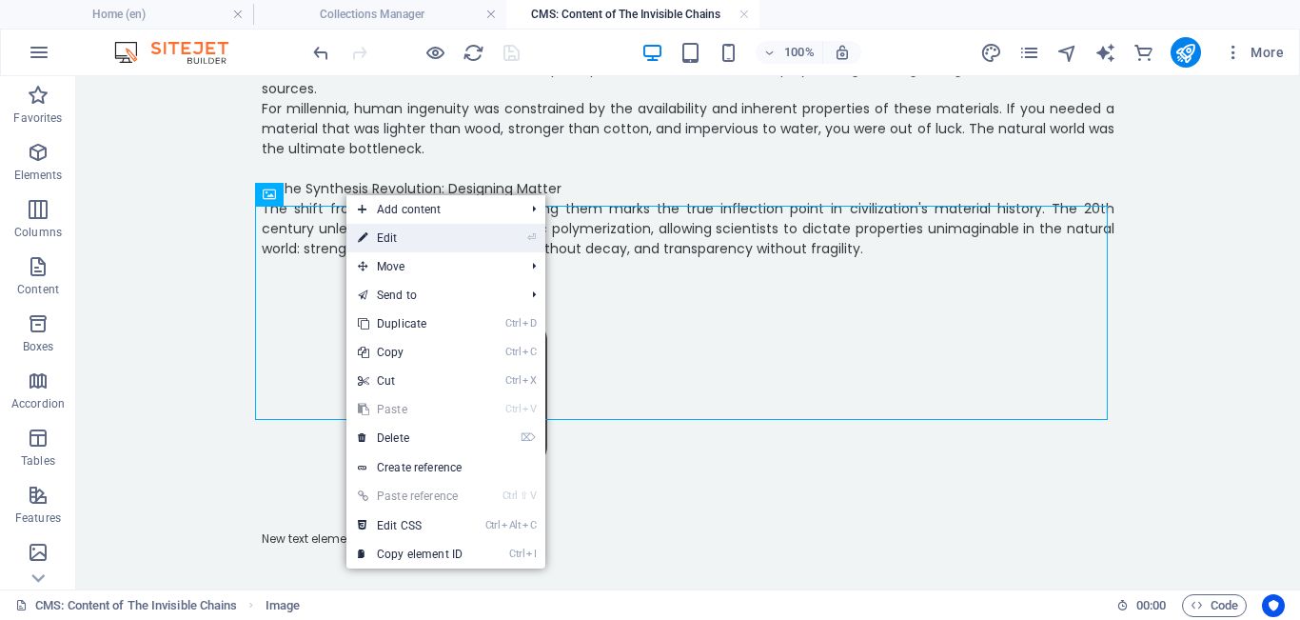
click at [426, 248] on link "⏎ Edit" at bounding box center [411, 238] width 128 height 29
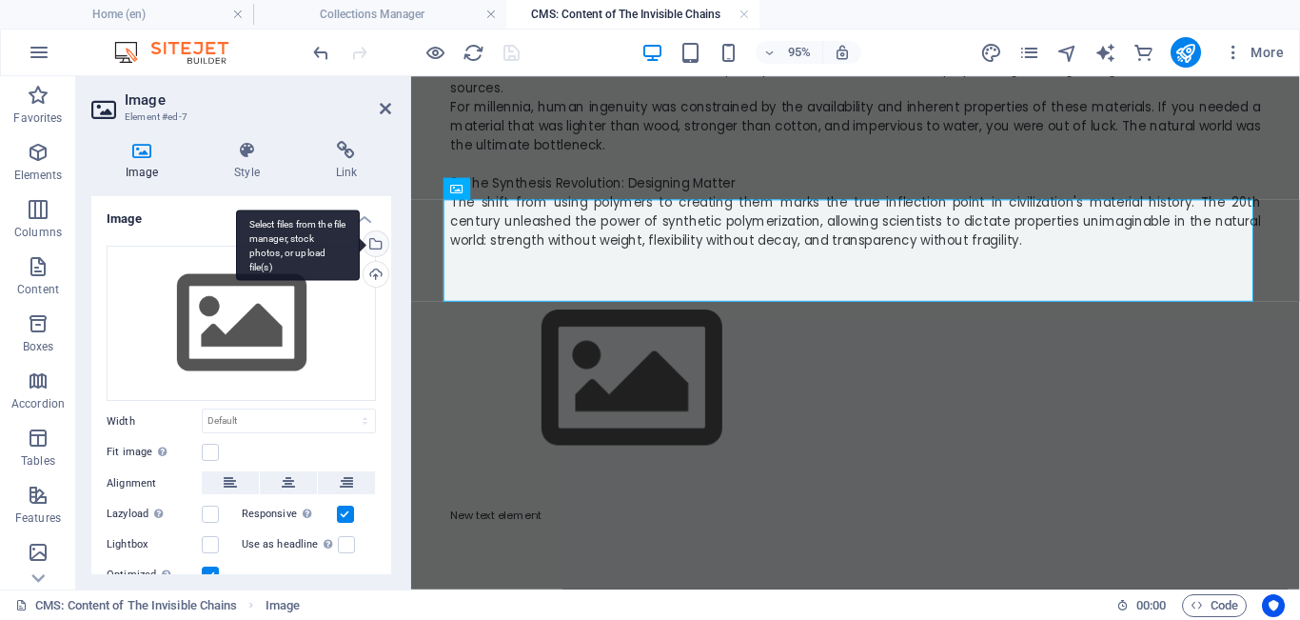
click at [360, 242] on div "Select files from the file manager, stock photos, or upload file(s)" at bounding box center [298, 244] width 124 height 71
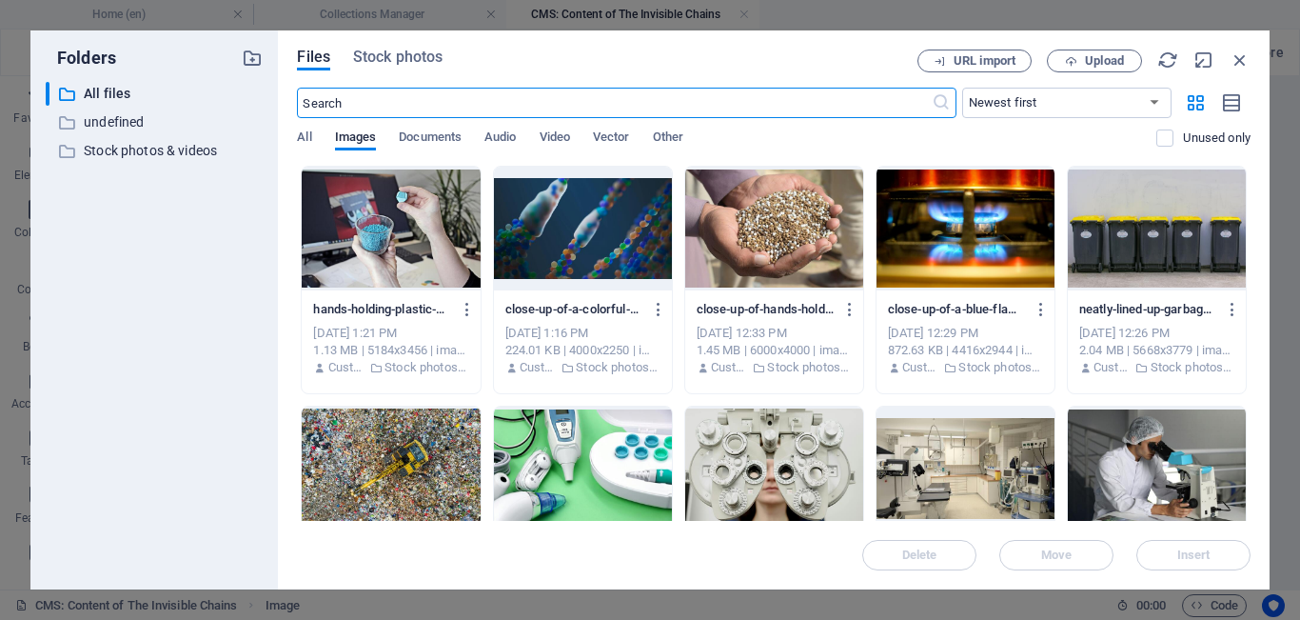
scroll to position [860, 0]
click at [382, 57] on span "Stock photos" at bounding box center [397, 57] width 89 height 23
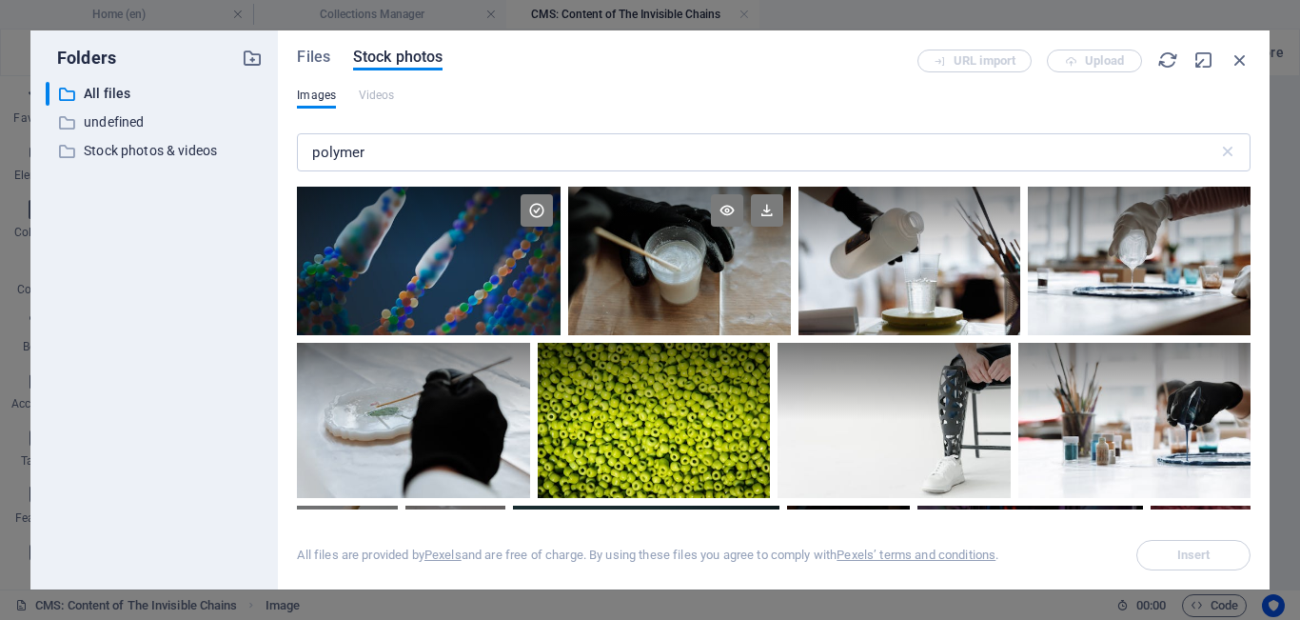
click at [475, 322] on div at bounding box center [679, 261] width 223 height 149
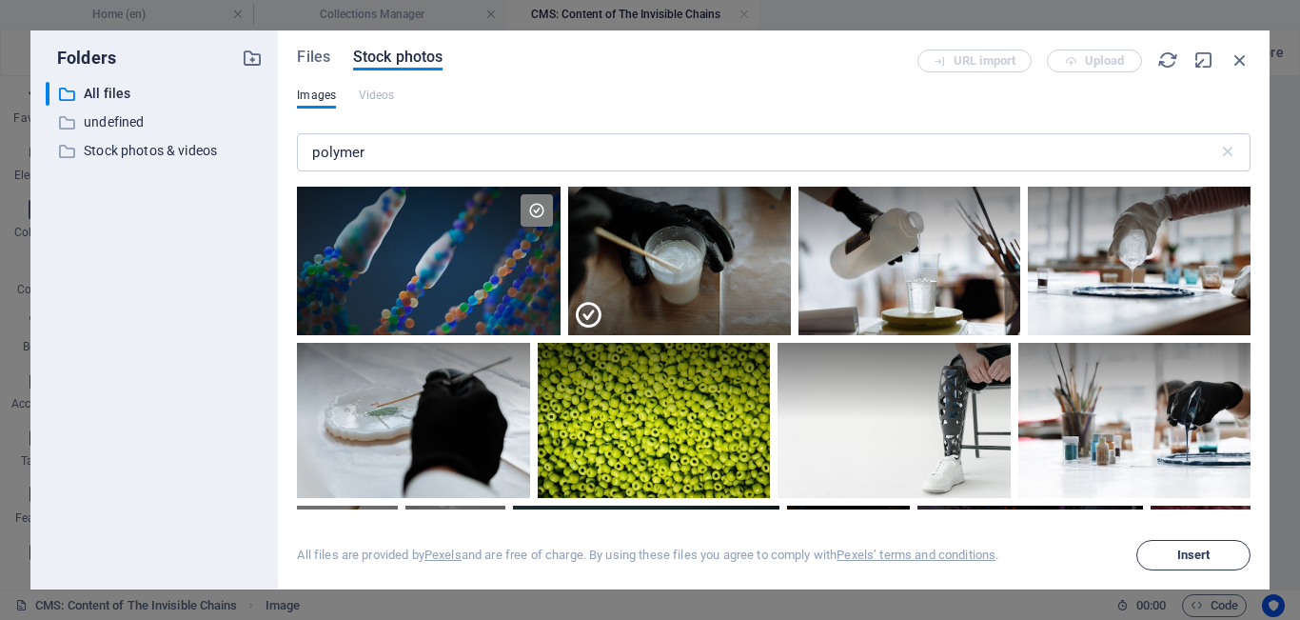
click at [475, 544] on button "Insert" at bounding box center [1194, 555] width 114 height 30
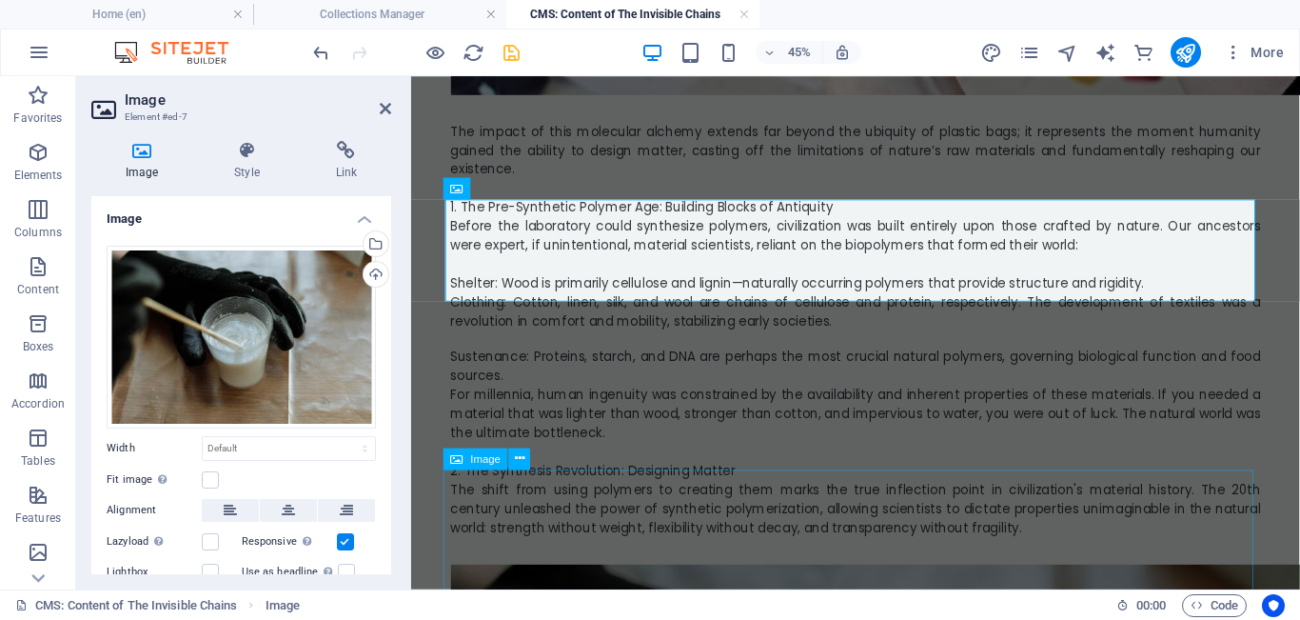
scroll to position [1162, 0]
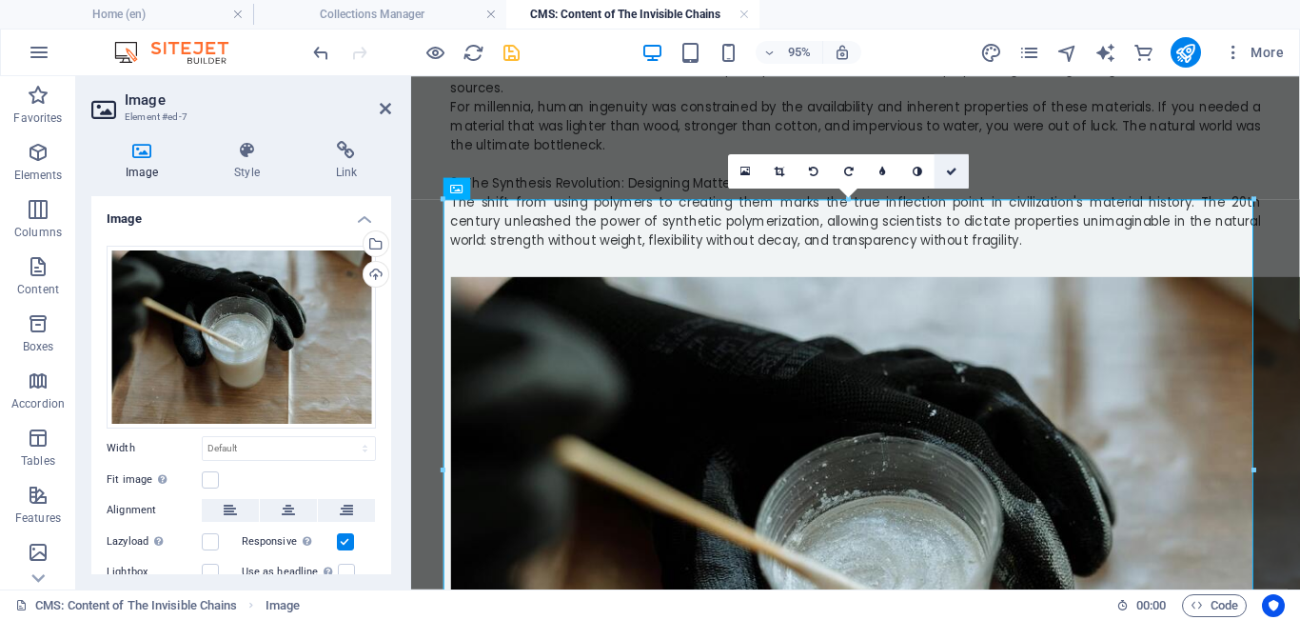
click at [475, 175] on icon at bounding box center [951, 171] width 11 height 10
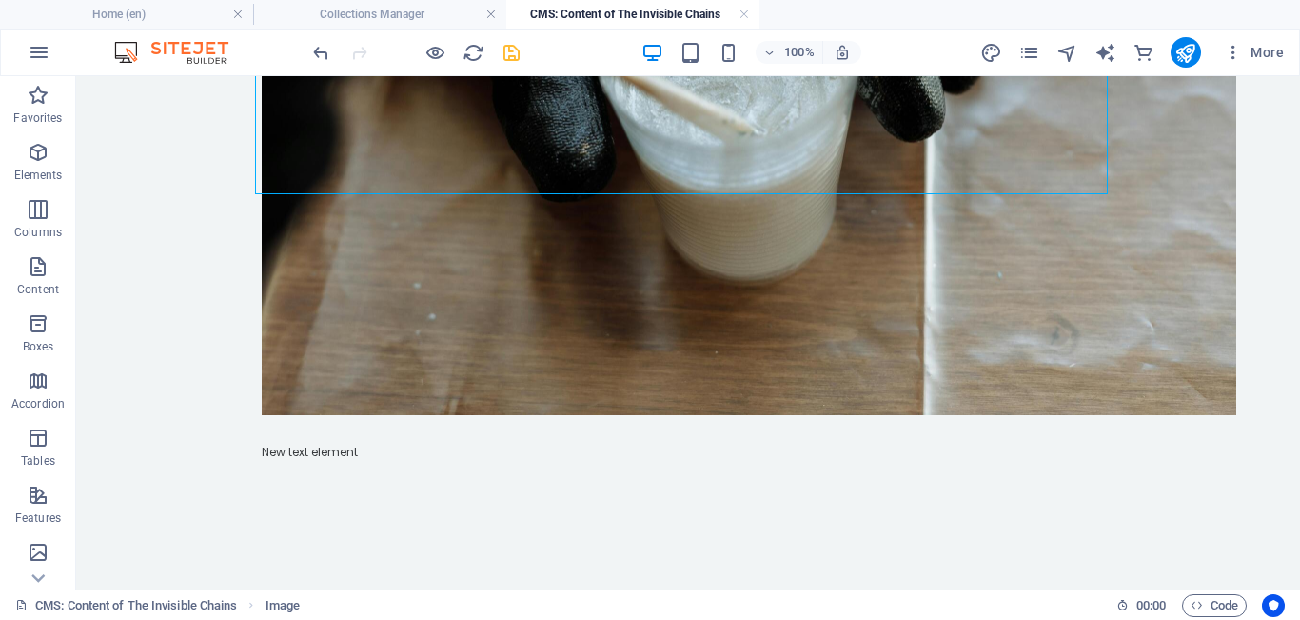
scroll to position [1742, 0]
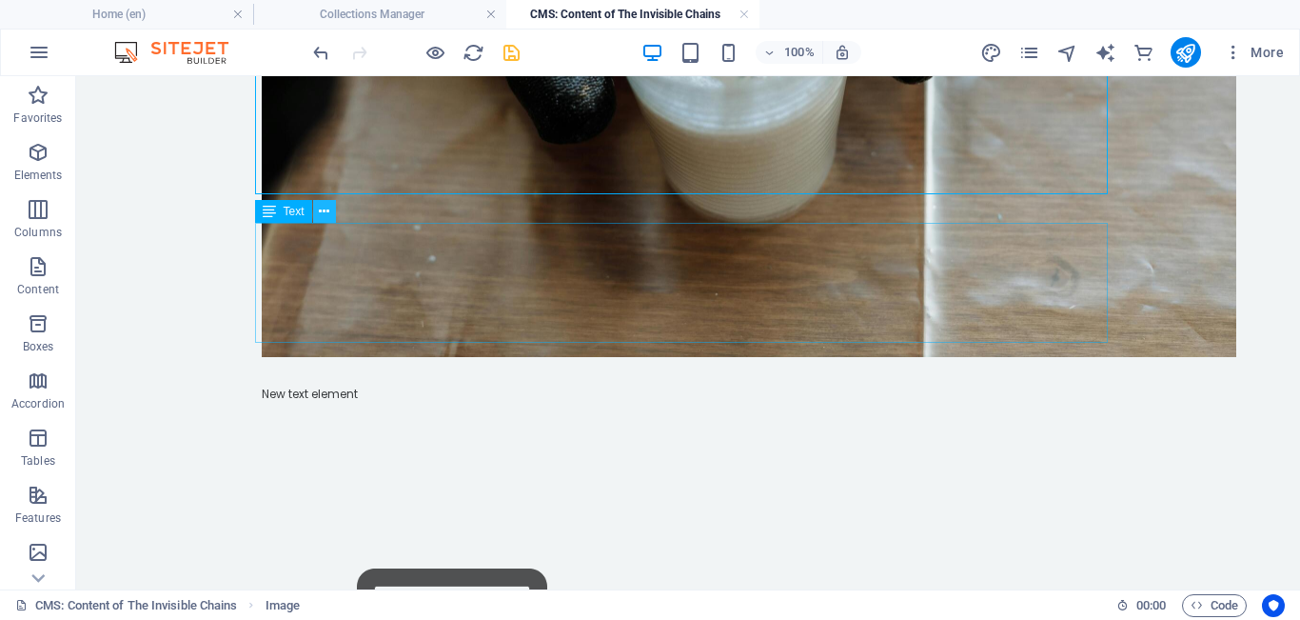
click at [332, 208] on button at bounding box center [324, 211] width 23 height 23
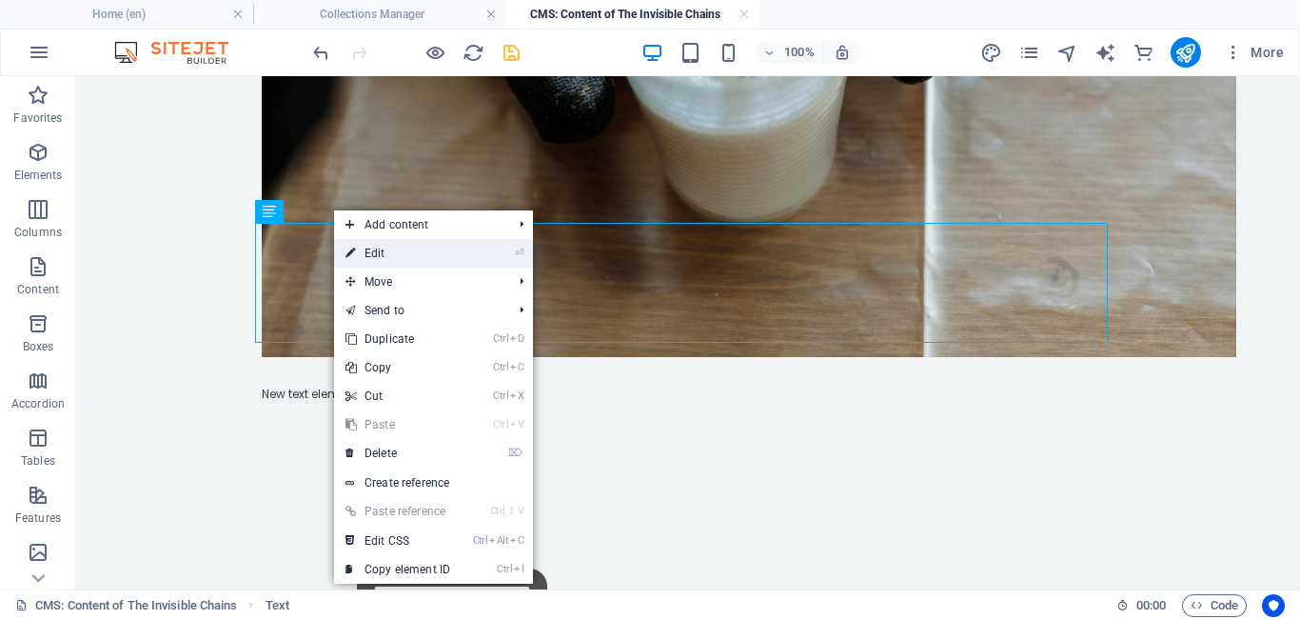
click at [406, 262] on link "⏎ Edit" at bounding box center [398, 253] width 128 height 29
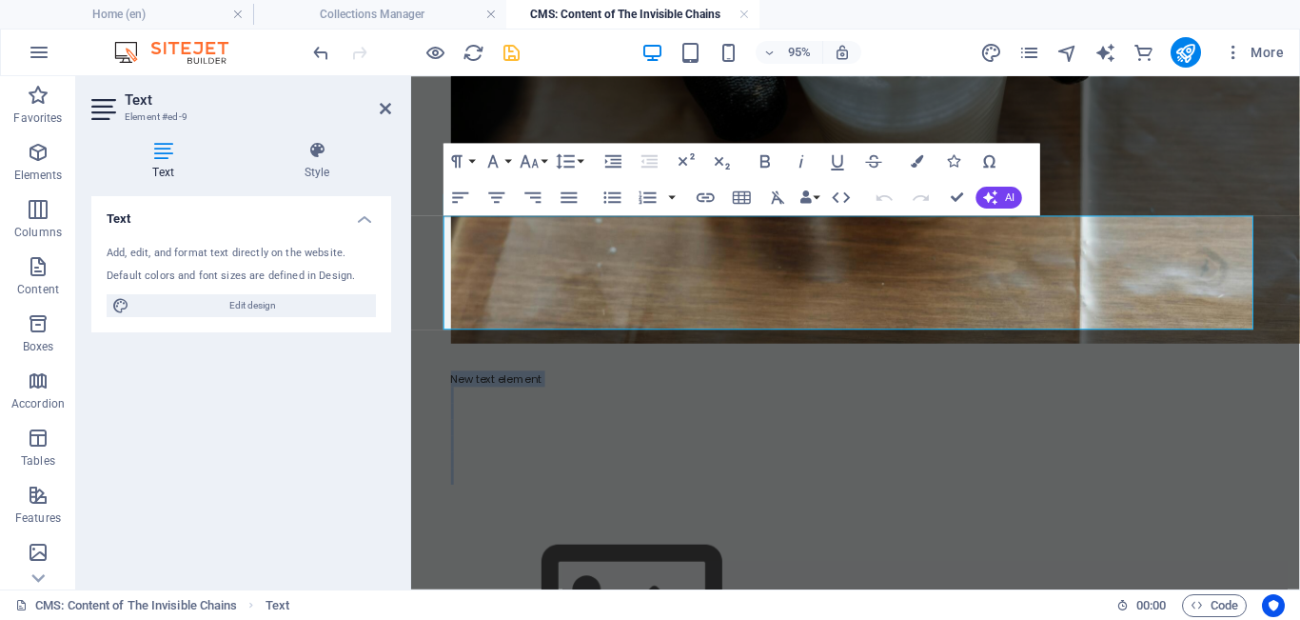
click at [475, 437] on p at bounding box center [879, 445] width 853 height 17
drag, startPoint x: 562, startPoint y: 240, endPoint x: 400, endPoint y: 232, distance: 162.0
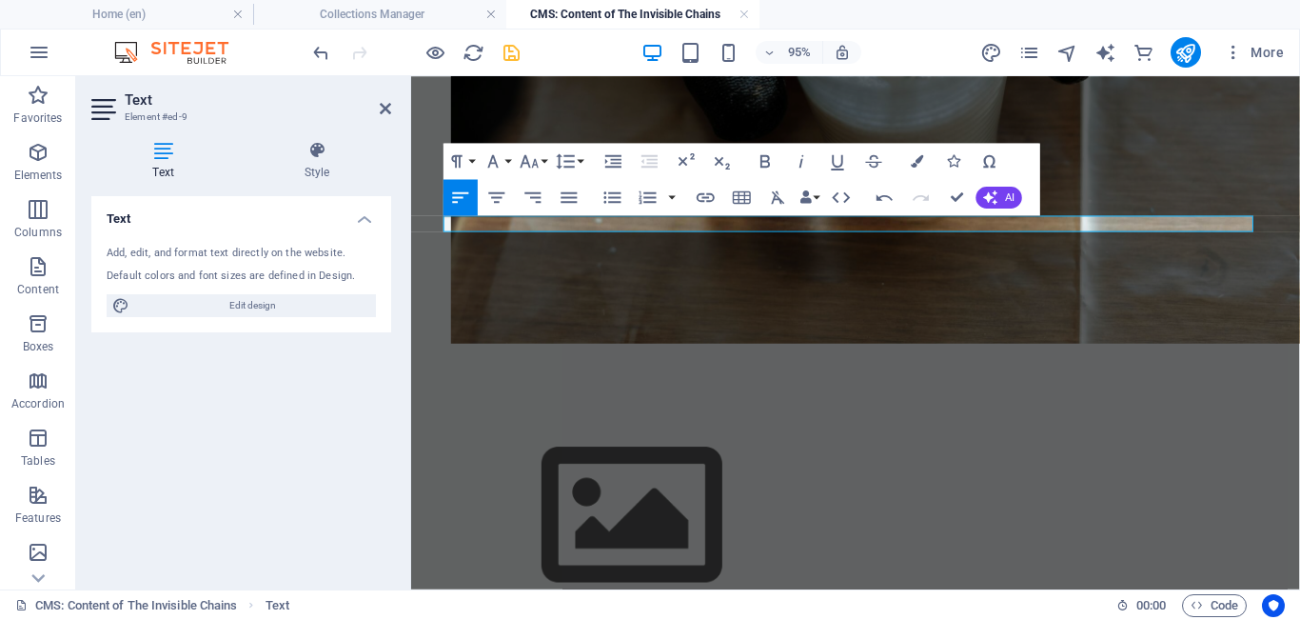
click at [475, 386] on p at bounding box center [879, 394] width 853 height 17
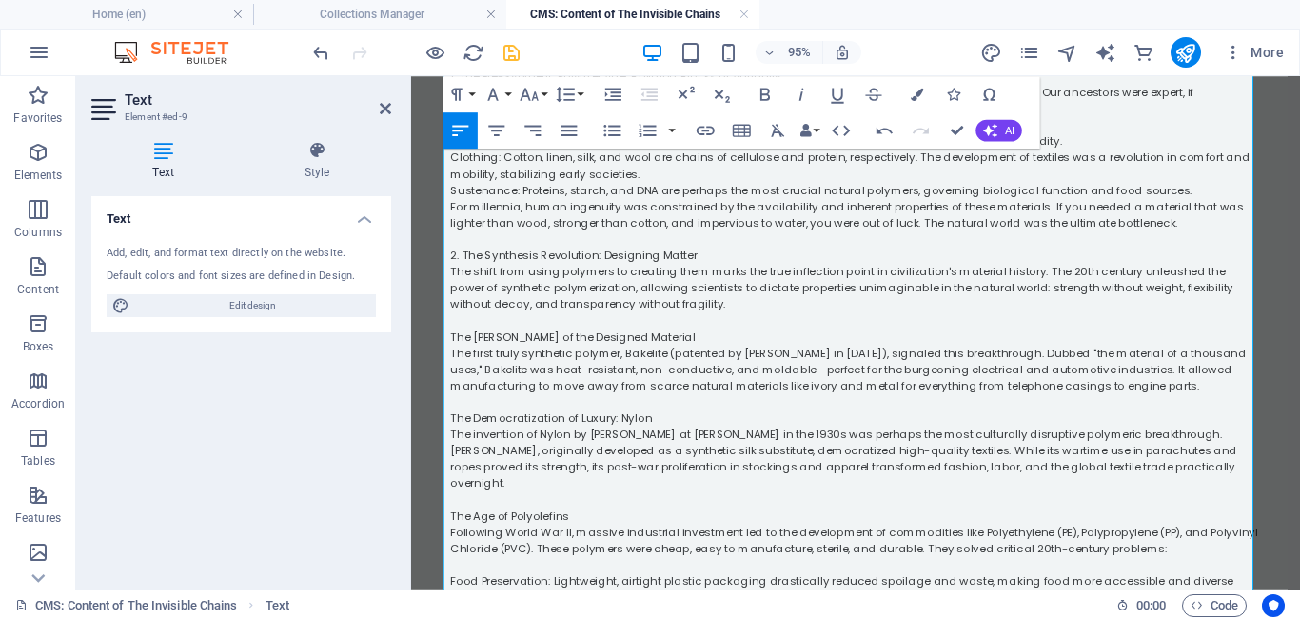
scroll to position [2119, 0]
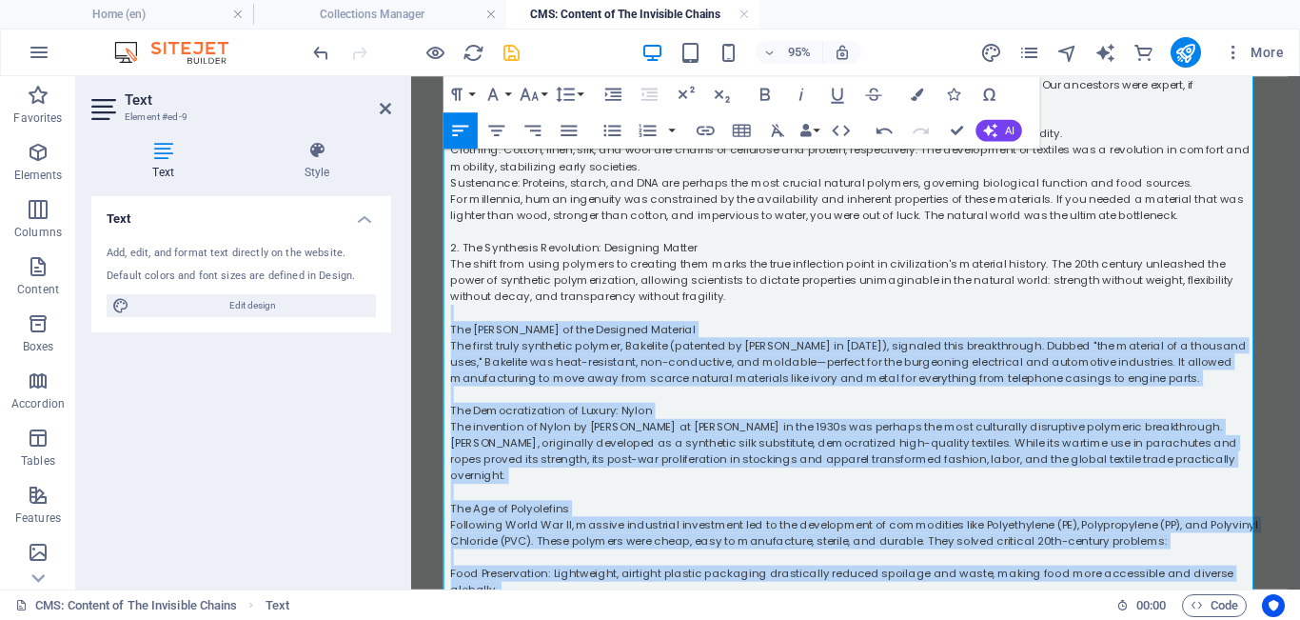
drag, startPoint x: 504, startPoint y: 454, endPoint x: 436, endPoint y: 167, distance: 295.3
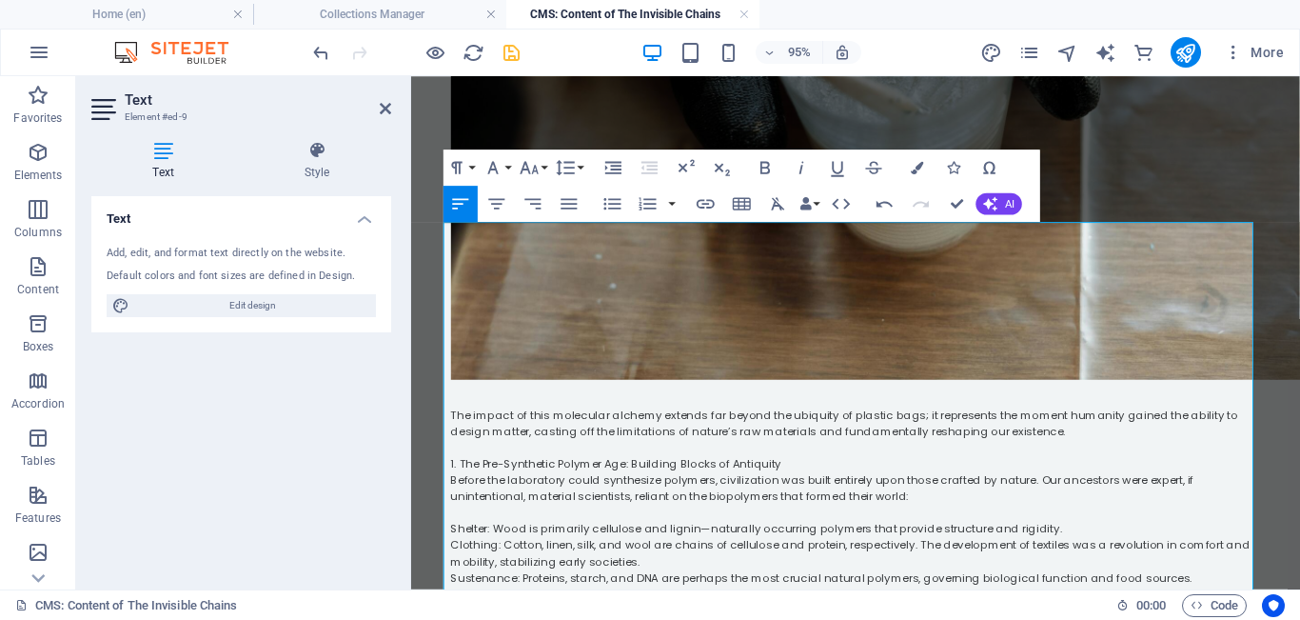
scroll to position [1748, 0]
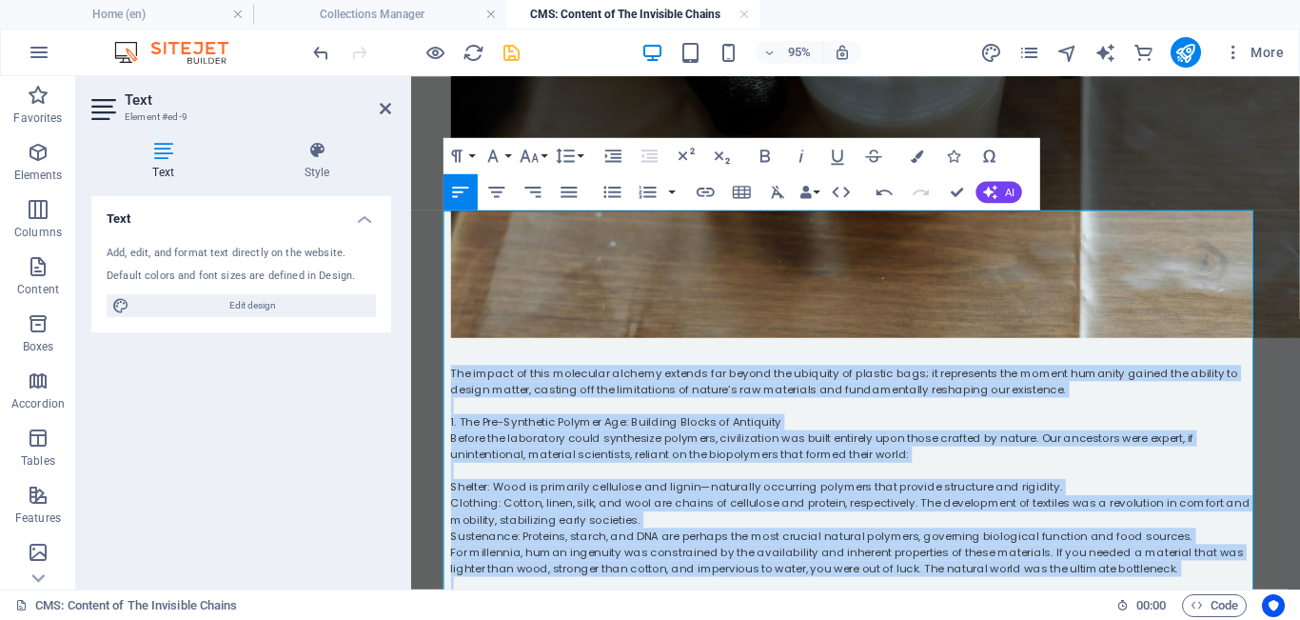
drag, startPoint x: 686, startPoint y: 517, endPoint x: 439, endPoint y: 210, distance: 394.0
click at [439, 210] on div "We live in a polymerized world. From the biological scaffolding of our own bodi…" at bounding box center [880, 77] width 914 height 3498
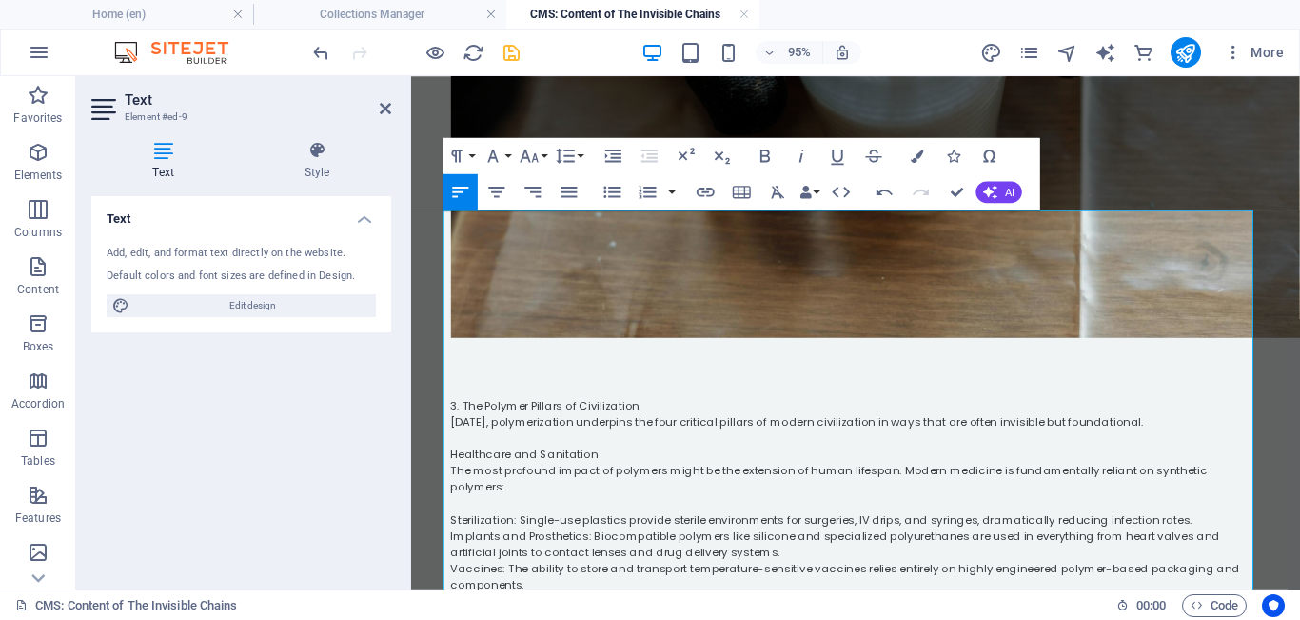
click at [453, 380] on p at bounding box center [879, 388] width 853 height 17
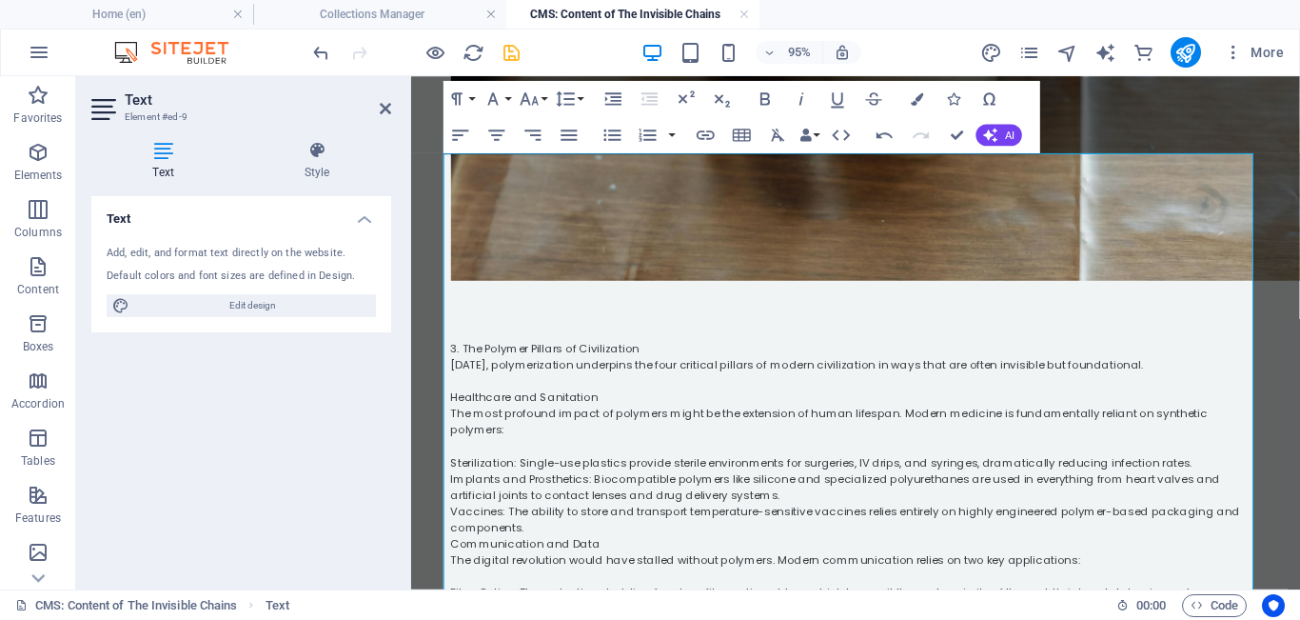
scroll to position [1785, 0]
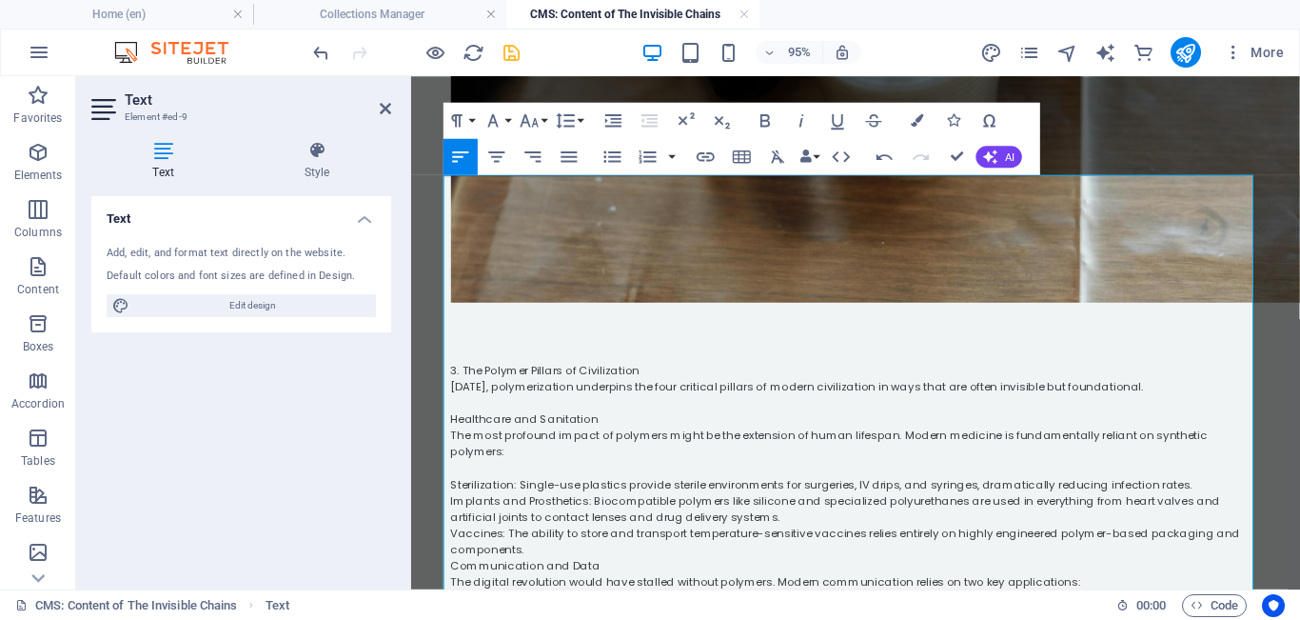
click at [453, 343] on p at bounding box center [879, 351] width 853 height 17
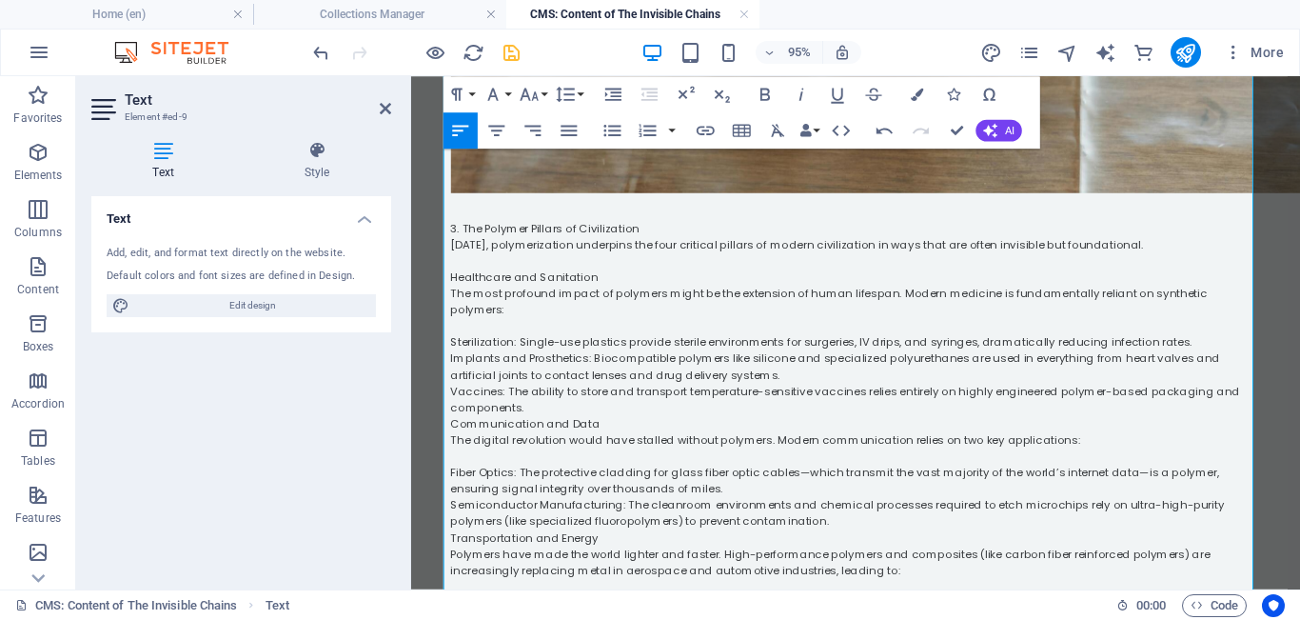
scroll to position [1945, 0]
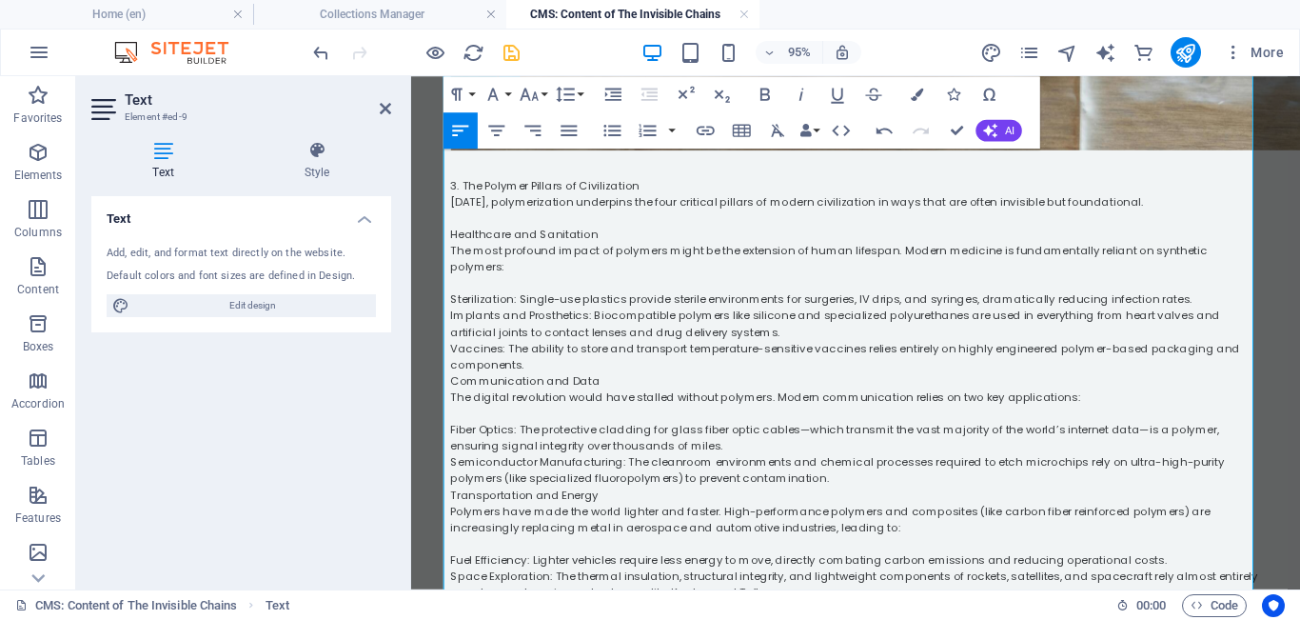
click at [475, 544] on p "Space Exploration: The thermal insulation, structural integrity, and lightweigh…" at bounding box center [879, 611] width 853 height 34
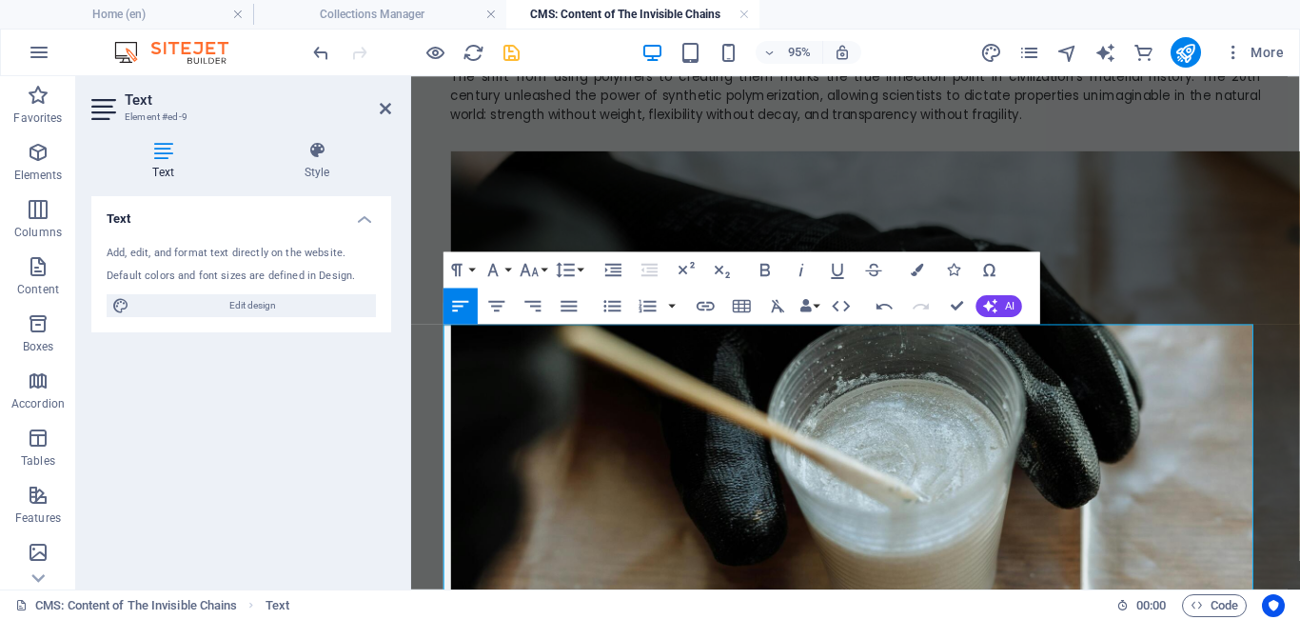
scroll to position [1919, 0]
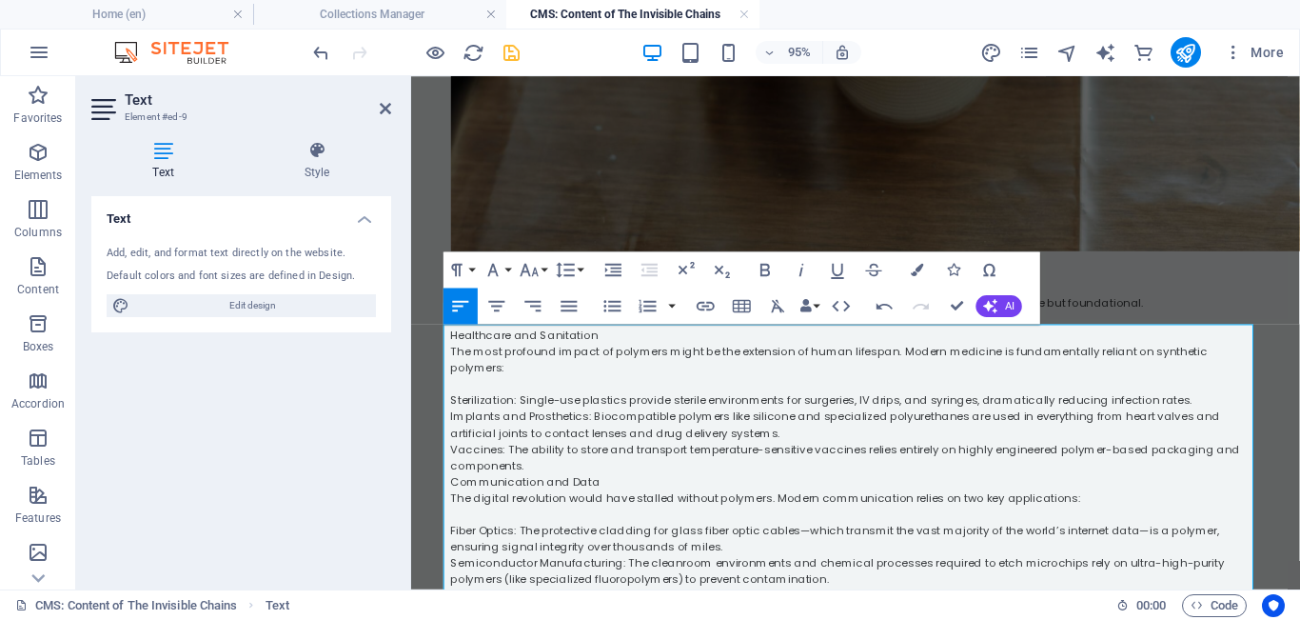
drag, startPoint x: 774, startPoint y: 442, endPoint x: 389, endPoint y: 643, distance: 433.9
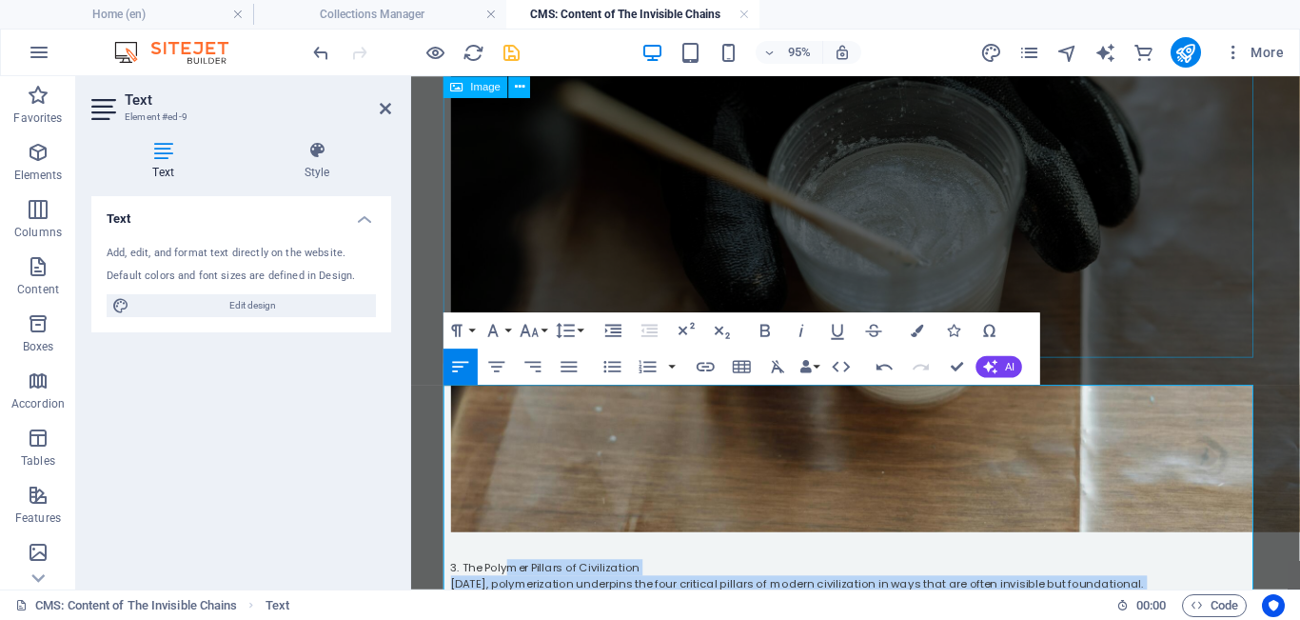
scroll to position [1540, 0]
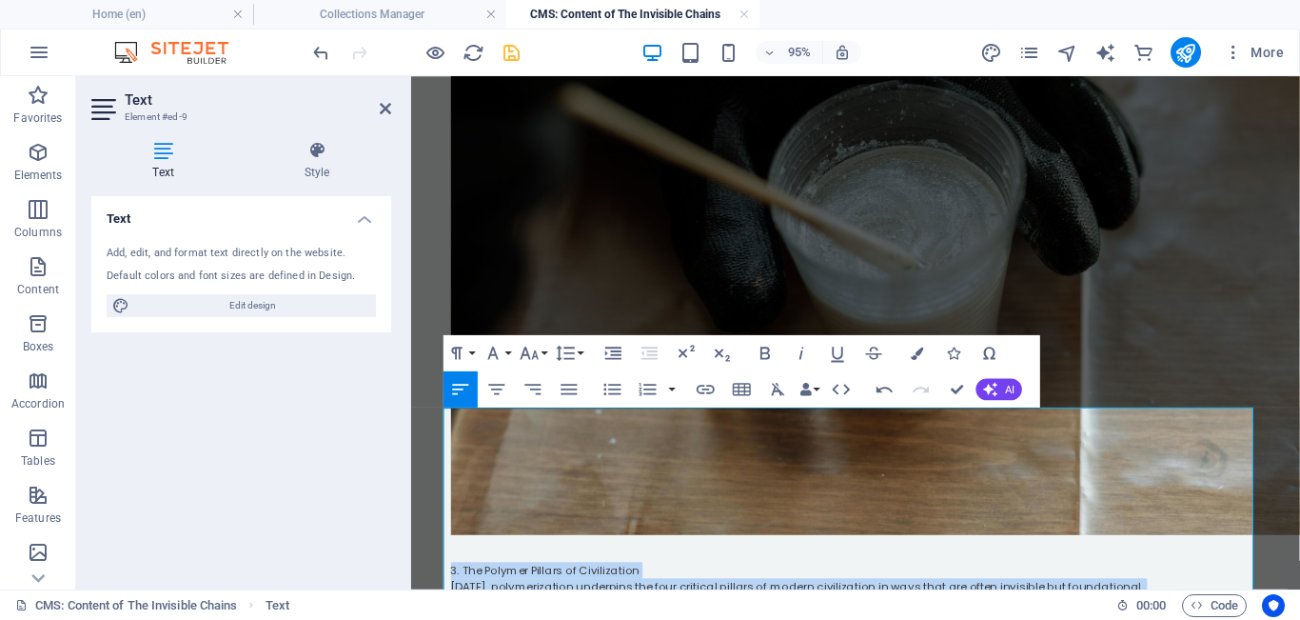
drag, startPoint x: 783, startPoint y: 466, endPoint x: 444, endPoint y: 413, distance: 344.0
click at [444, 413] on div "We live in a polymerized world. From the biological scaffolding of our own bodi…" at bounding box center [880, 130] width 914 height 3189
click at [475, 388] on icon "button" at bounding box center [570, 390] width 22 height 22
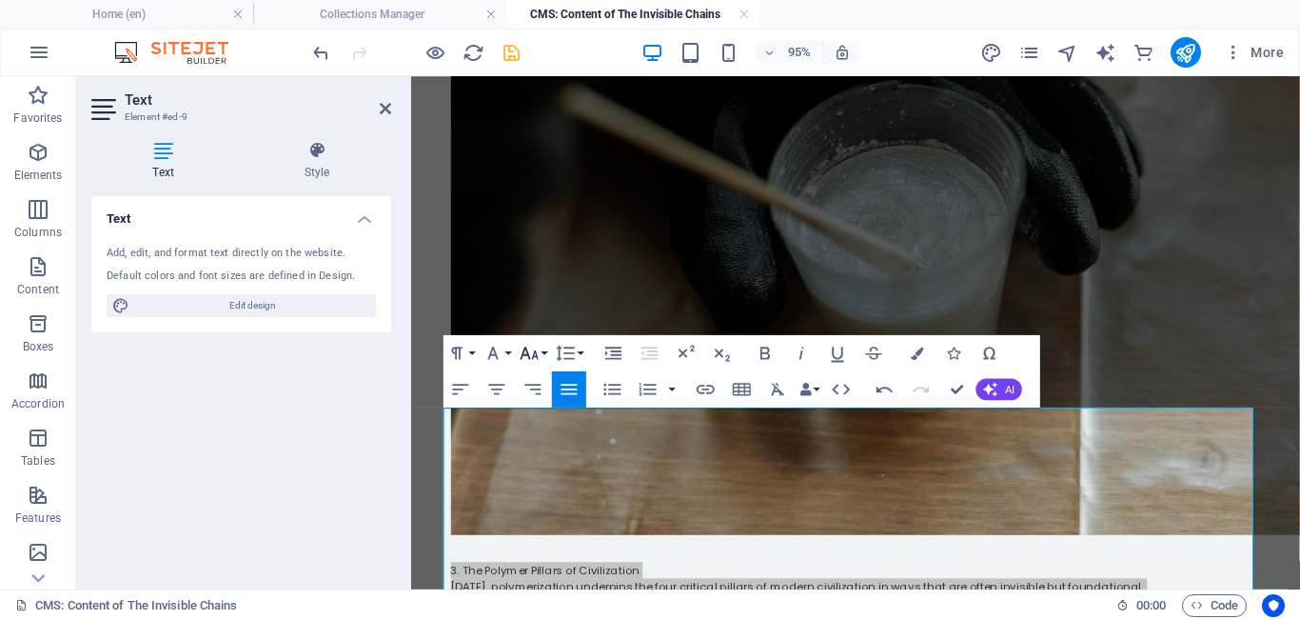
click at [475, 355] on button "Font Size" at bounding box center [533, 353] width 34 height 36
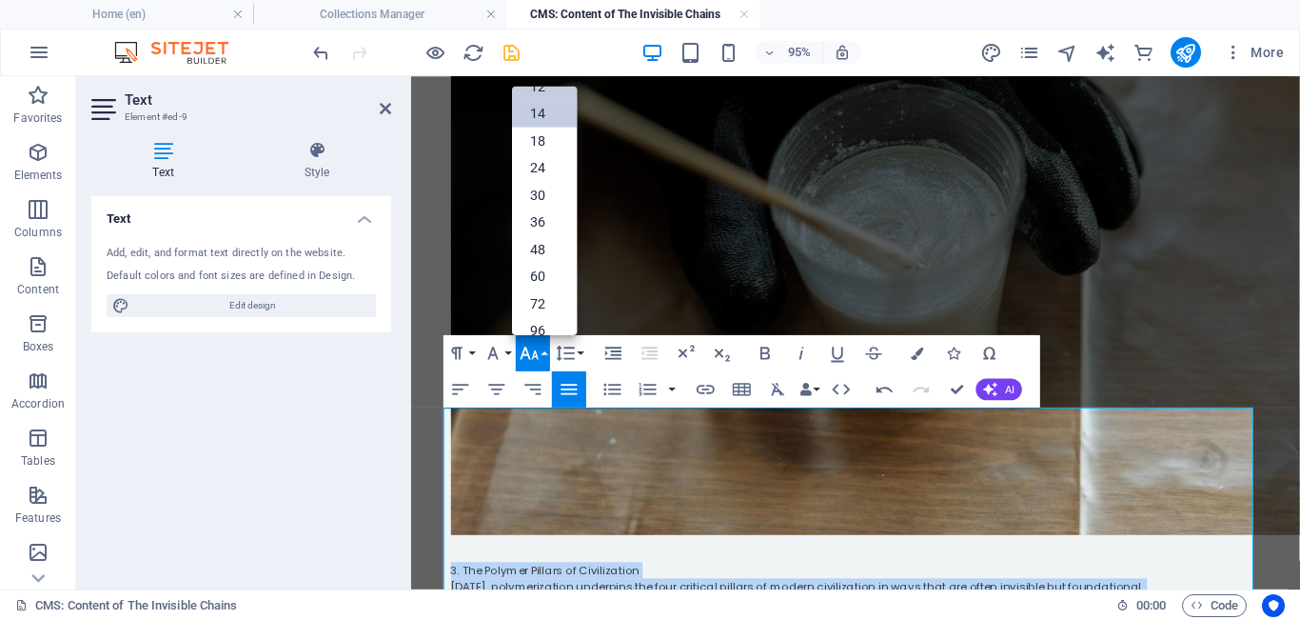
click at [475, 118] on link "14" at bounding box center [544, 113] width 65 height 27
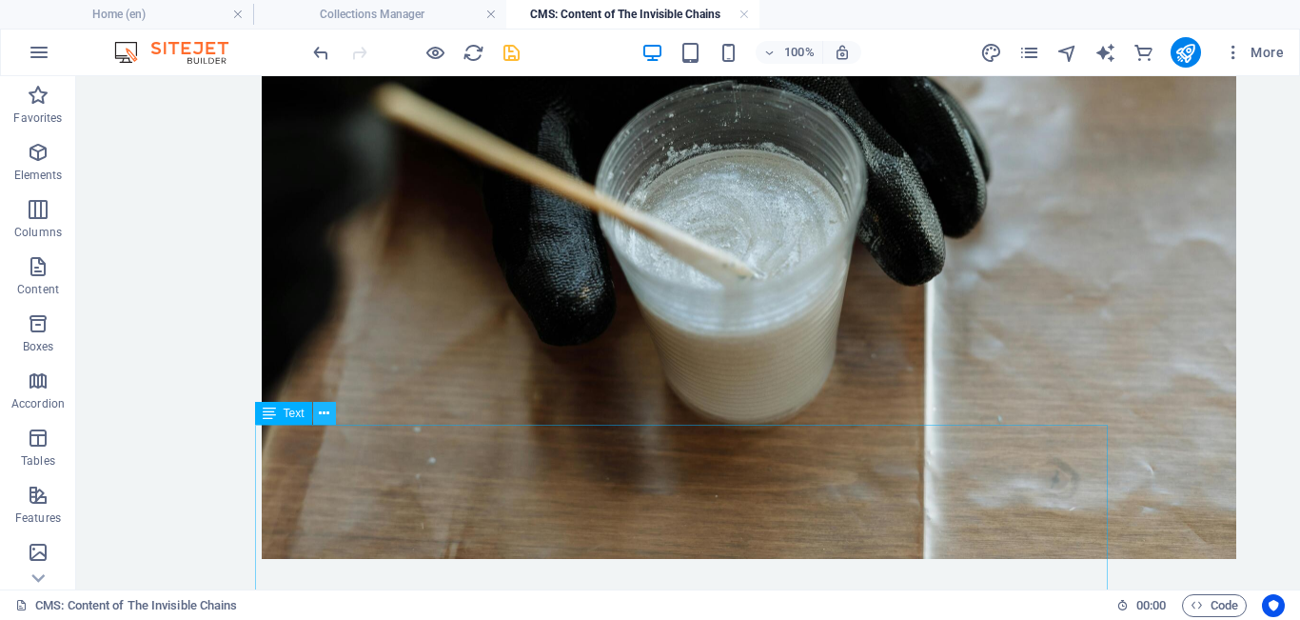
click at [327, 413] on icon at bounding box center [324, 414] width 10 height 20
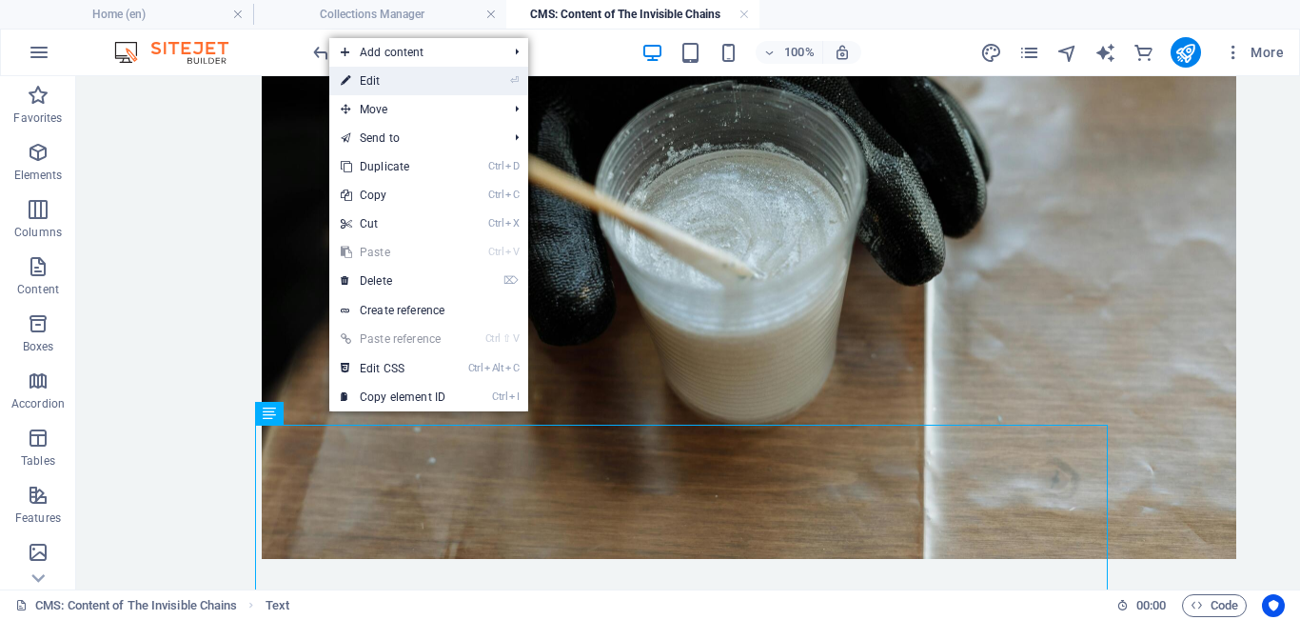
click at [381, 84] on link "⏎ Edit" at bounding box center [393, 81] width 128 height 29
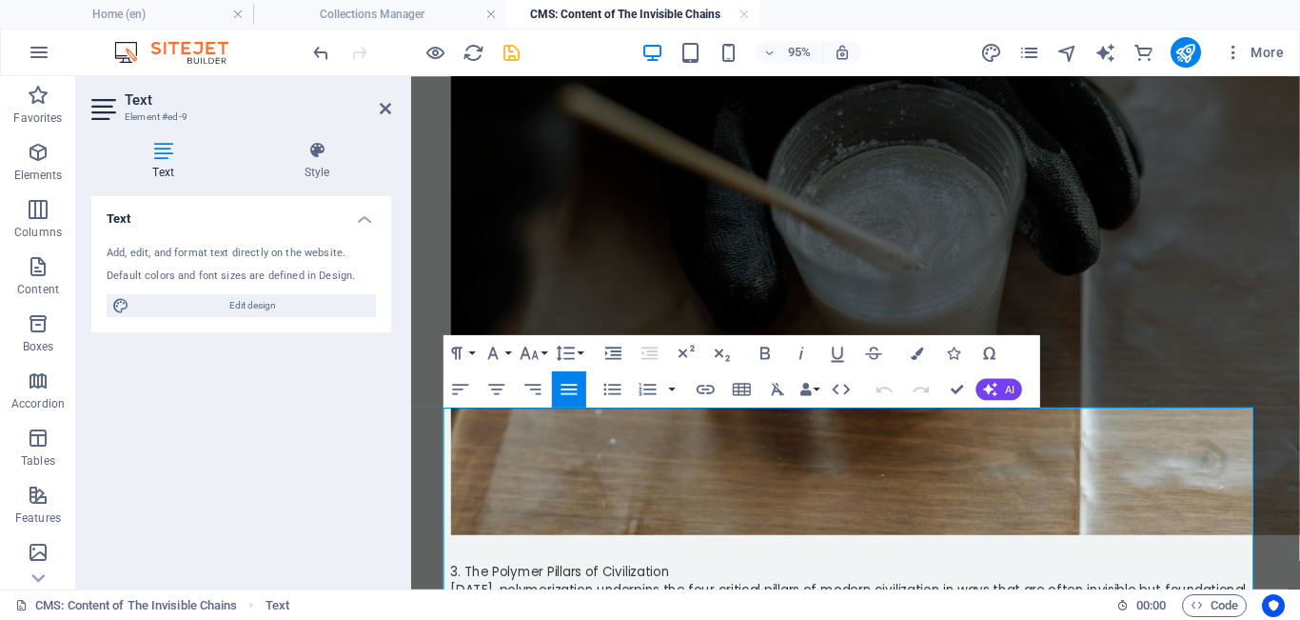
click at [475, 544] on p "3. The Polymer Pillars of Civilization" at bounding box center [879, 597] width 853 height 20
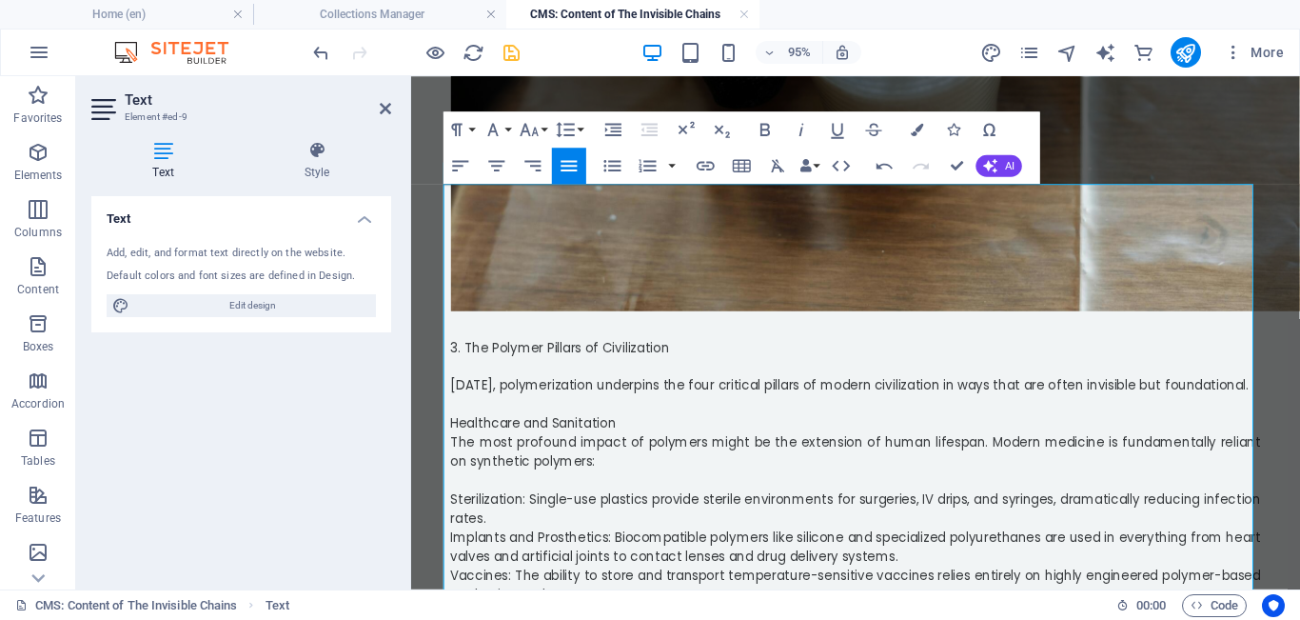
scroll to position [1770, 0]
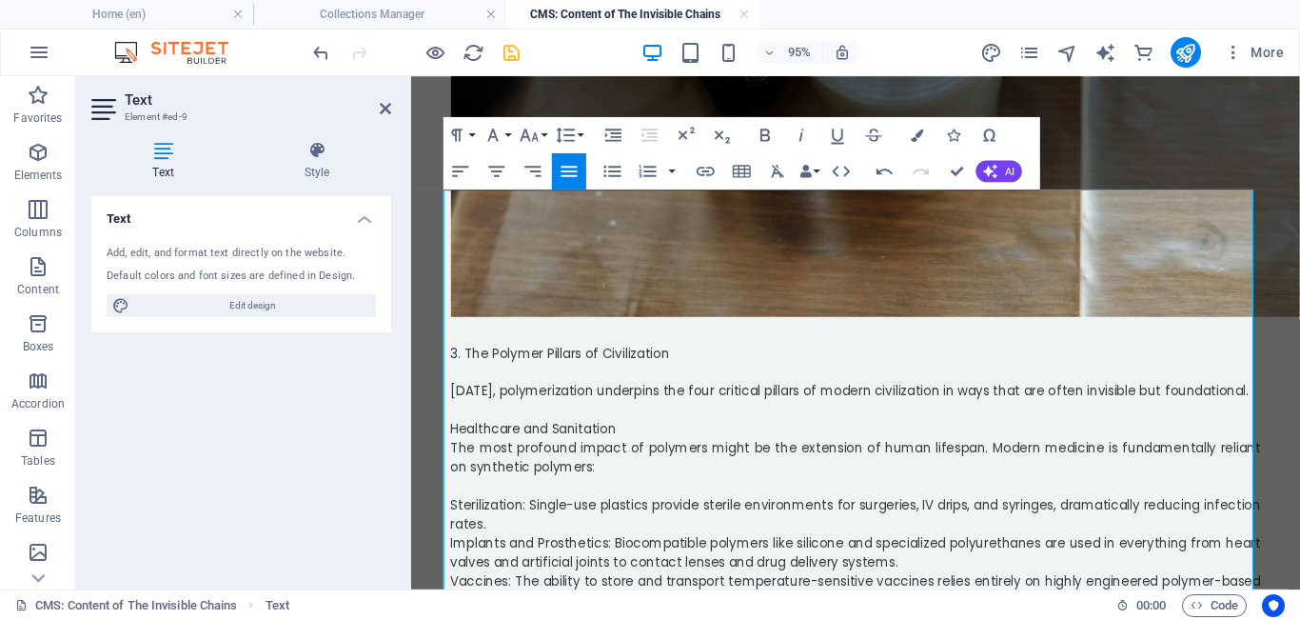
click at [453, 518] on span "Sterilization: Single-use plastics provide sterile environments for surgeries, …" at bounding box center [879, 537] width 853 height 39
click at [475, 172] on icon "button" at bounding box center [613, 171] width 17 height 11
click at [475, 518] on li "Sterilization: Single-use plastics provide sterile environments for surgeries, …" at bounding box center [895, 538] width 823 height 40
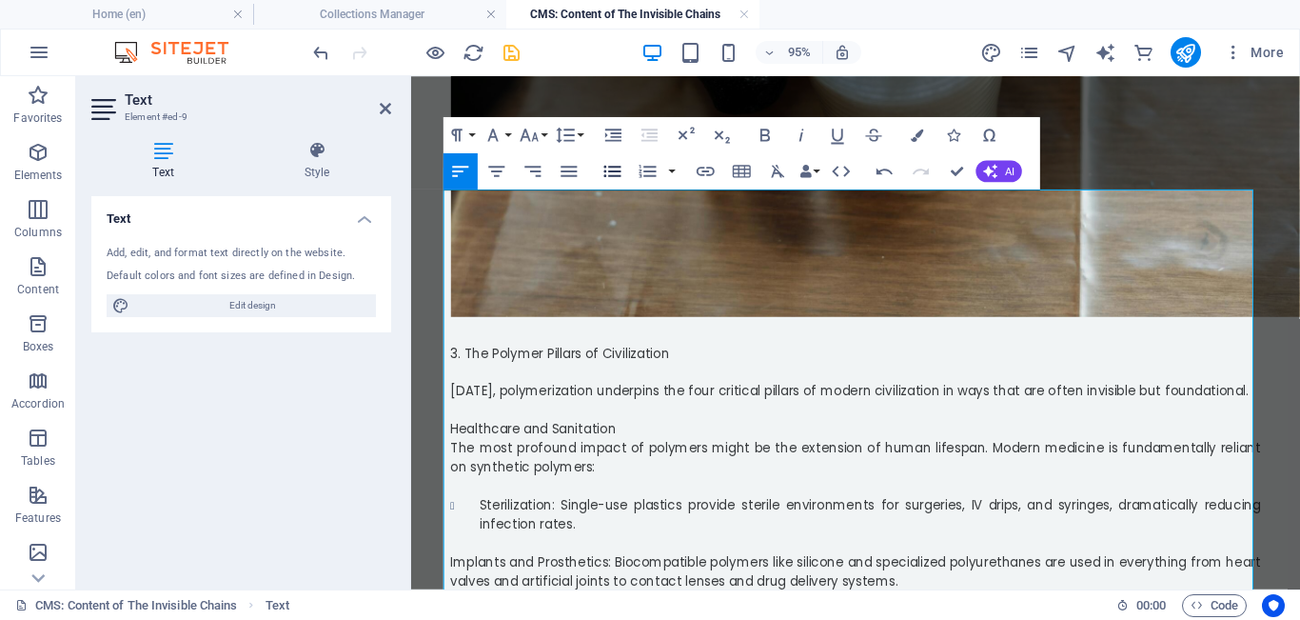
click at [475, 180] on icon "button" at bounding box center [613, 172] width 22 height 22
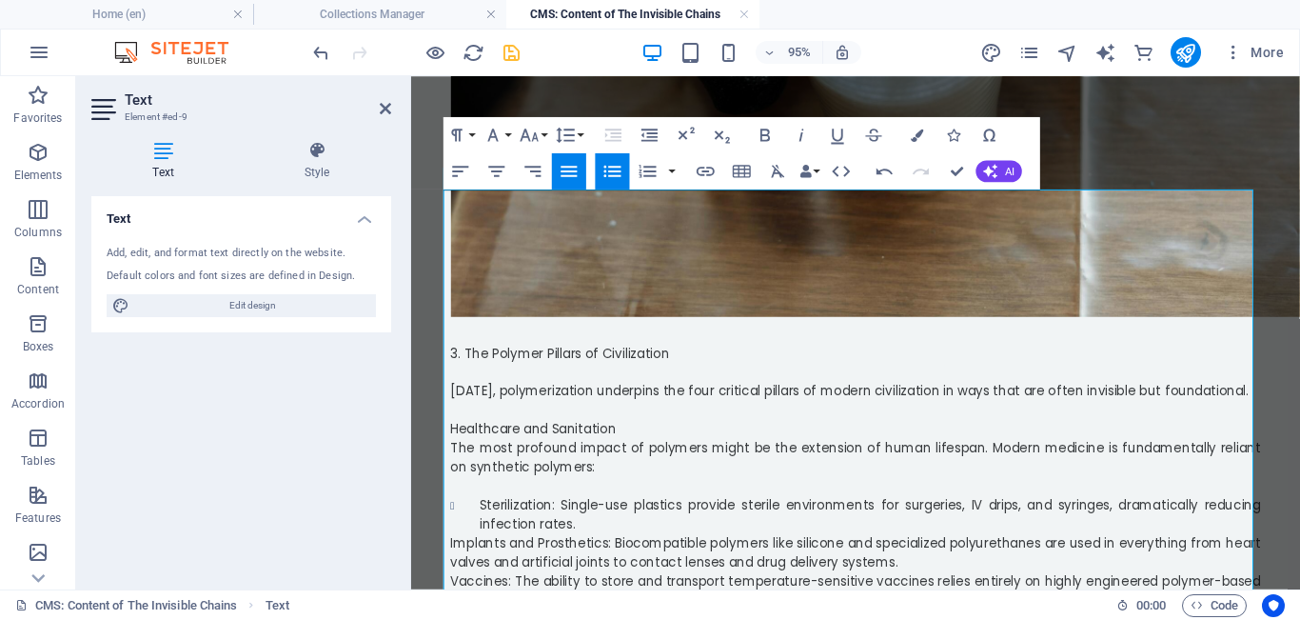
click at [453, 544] on span "Implants and Prosthetics: Biocompatible polymers like silicone and specialized …" at bounding box center [879, 577] width 853 height 39
click at [475, 172] on icon "button" at bounding box center [613, 171] width 17 height 11
click at [453, 544] on span "Vaccines: The ability to store and transport temperature-sensitive vaccines rel…" at bounding box center [879, 617] width 853 height 39
click at [475, 174] on icon "button" at bounding box center [613, 172] width 22 height 22
click at [475, 544] on li "Vaccines: The ability to store and transport temperature-sensitive vaccines rel…" at bounding box center [895, 618] width 823 height 40
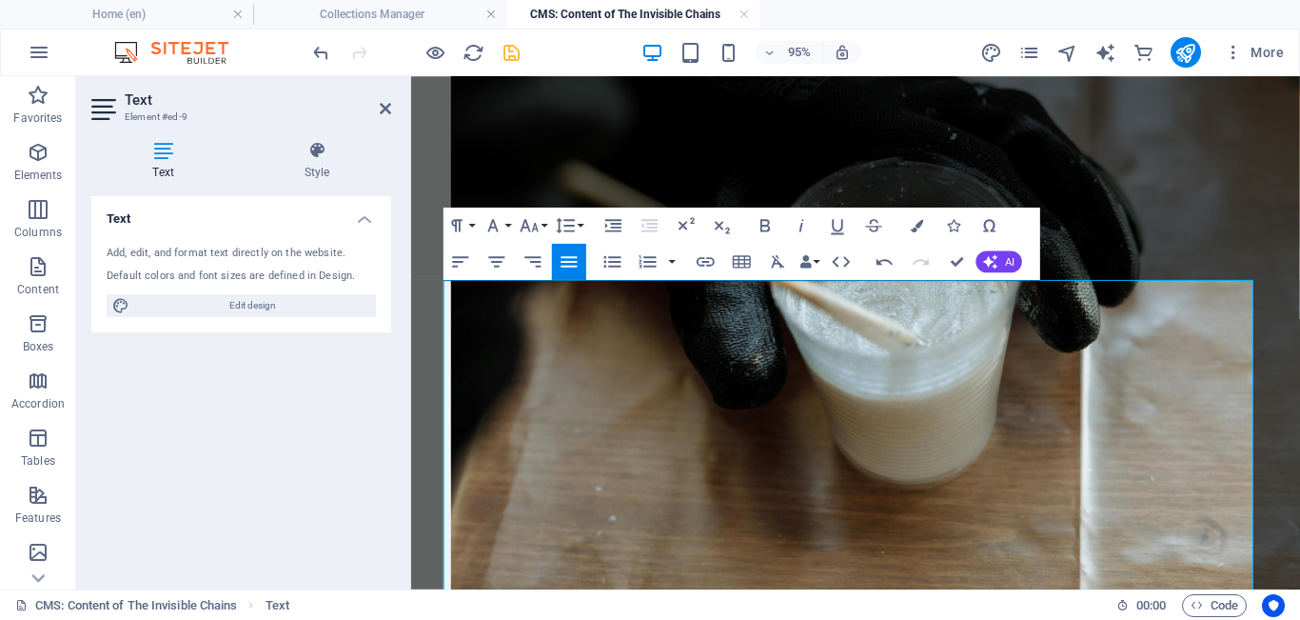
scroll to position [1747, 0]
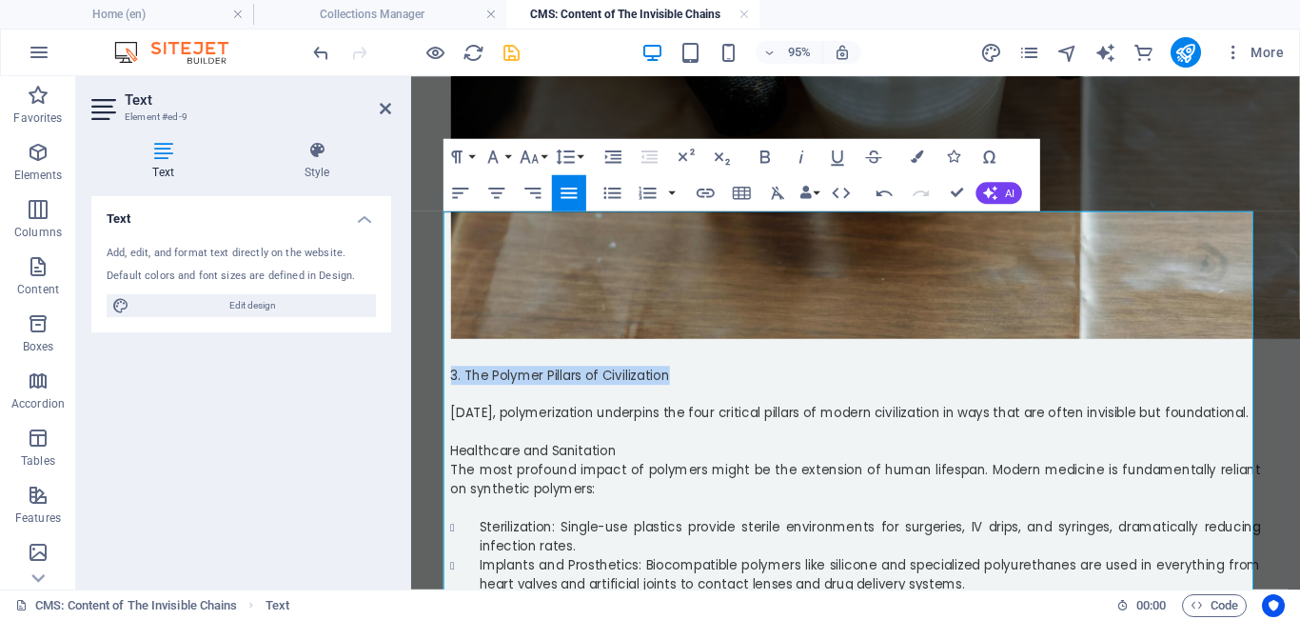
drag, startPoint x: 681, startPoint y: 231, endPoint x: 436, endPoint y: 215, distance: 245.2
click at [436, 215] on div "We live in a polymerized world. From the biological scaffolding of our own bodi…" at bounding box center [880, -1] width 914 height 3341
click at [475, 161] on icon "button" at bounding box center [766, 158] width 22 height 22
click at [475, 461] on p "Healthcare and Sanitation" at bounding box center [879, 471] width 853 height 20
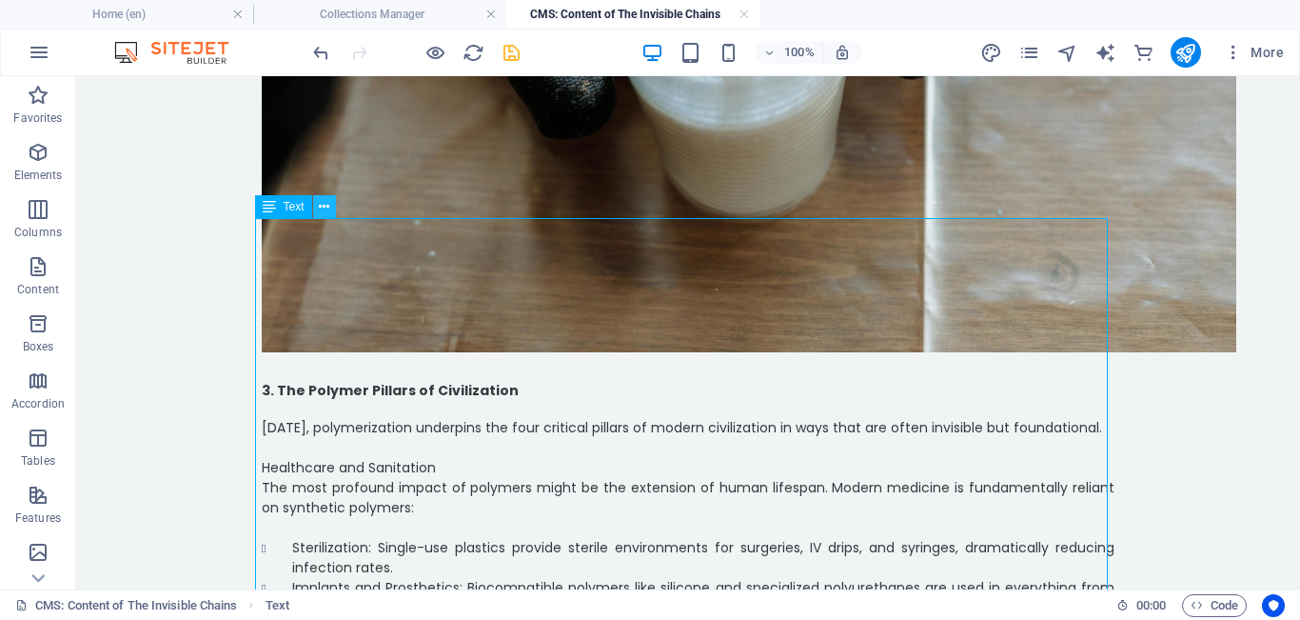
click at [326, 209] on icon at bounding box center [324, 207] width 10 height 20
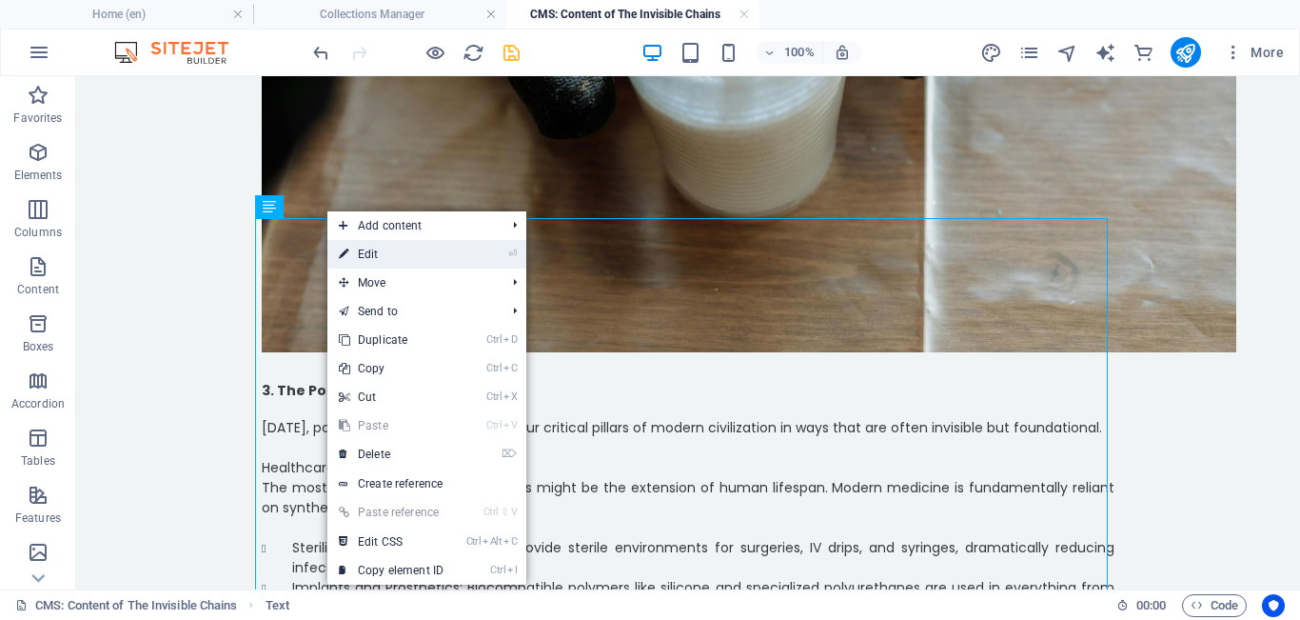
click at [372, 254] on link "⏎ Edit" at bounding box center [391, 254] width 128 height 29
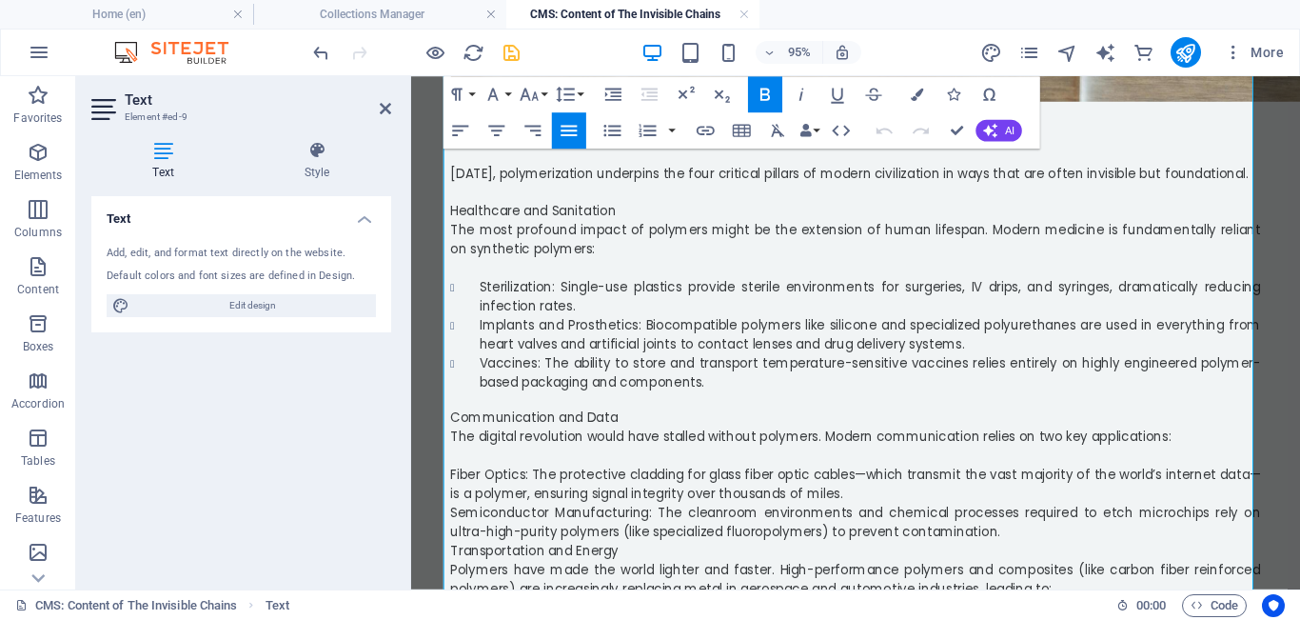
scroll to position [2020, 0]
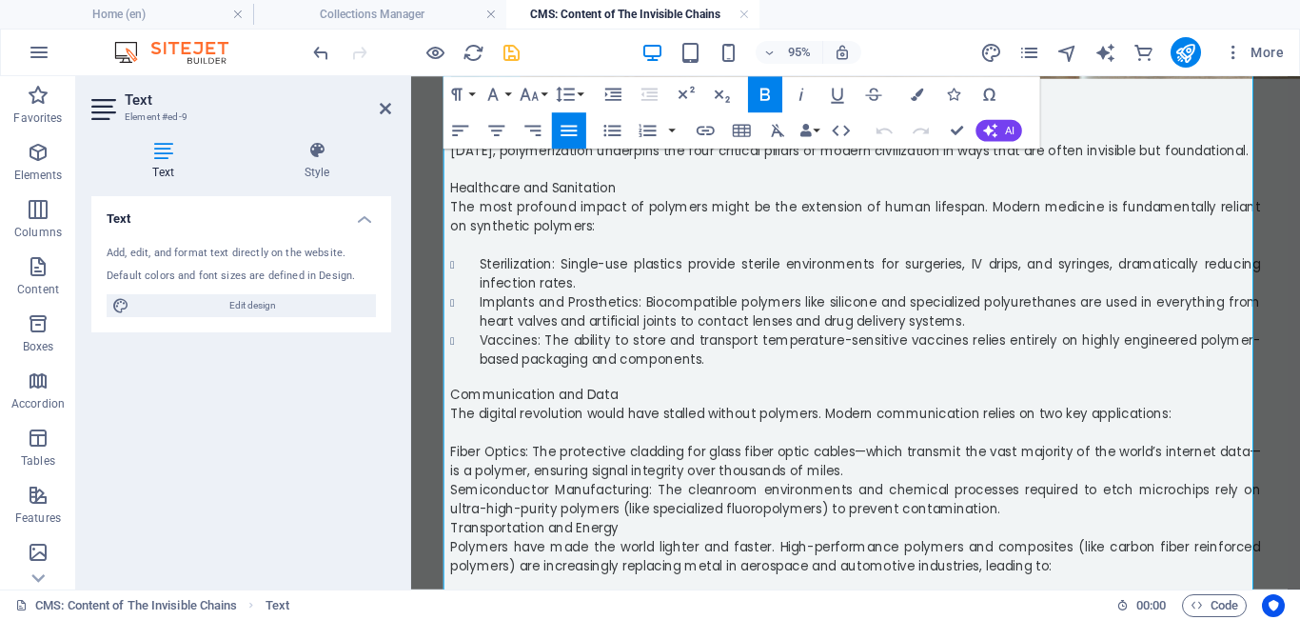
click at [475, 402] on p "Communication and Data" at bounding box center [879, 412] width 853 height 20
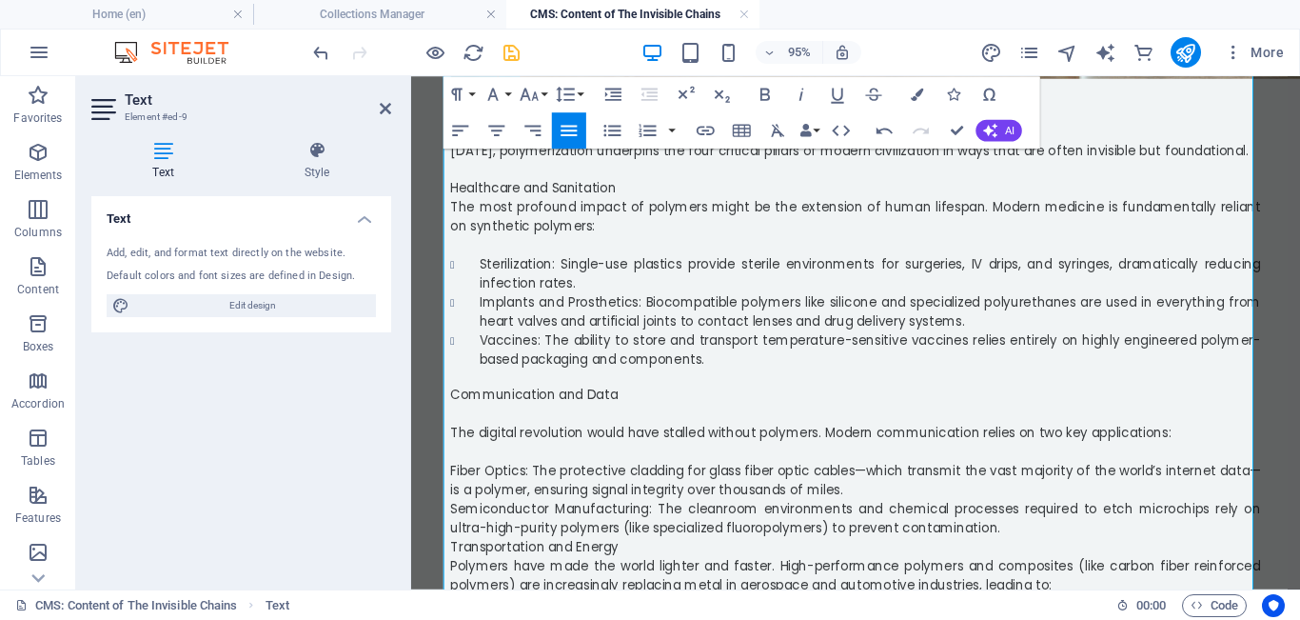
click at [453, 482] on span "Fiber Optics: The protective cladding for glass fiber optic cables—which transm…" at bounding box center [879, 501] width 853 height 39
click at [475, 120] on icon "button" at bounding box center [613, 131] width 22 height 22
click at [453, 522] on span "Semiconductor Manufacturing: The cleanroom environments and chemical processes …" at bounding box center [879, 541] width 853 height 39
click at [475, 131] on icon "button" at bounding box center [613, 131] width 22 height 22
click at [475, 522] on li "Semiconductor Manufacturing: The cleanroom environments and chemical processes …" at bounding box center [895, 542] width 823 height 40
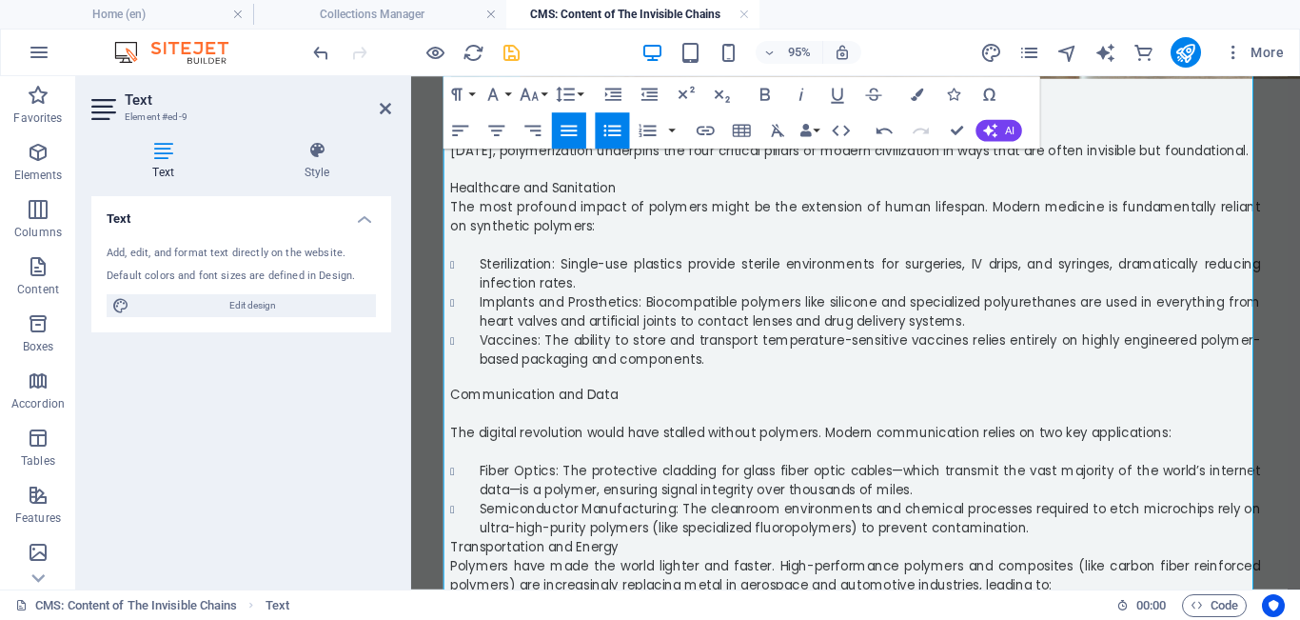
click at [453, 544] on span "Transportation and Energy" at bounding box center [541, 571] width 177 height 19
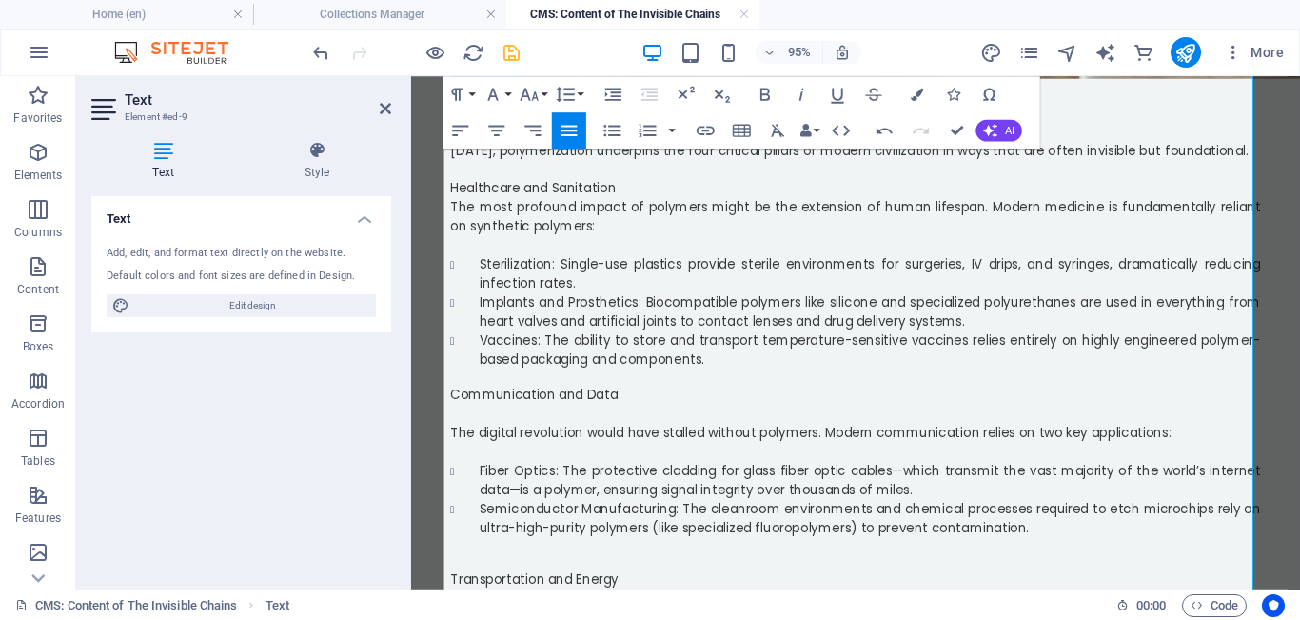
click at [475, 422] on p "​" at bounding box center [879, 432] width 853 height 20
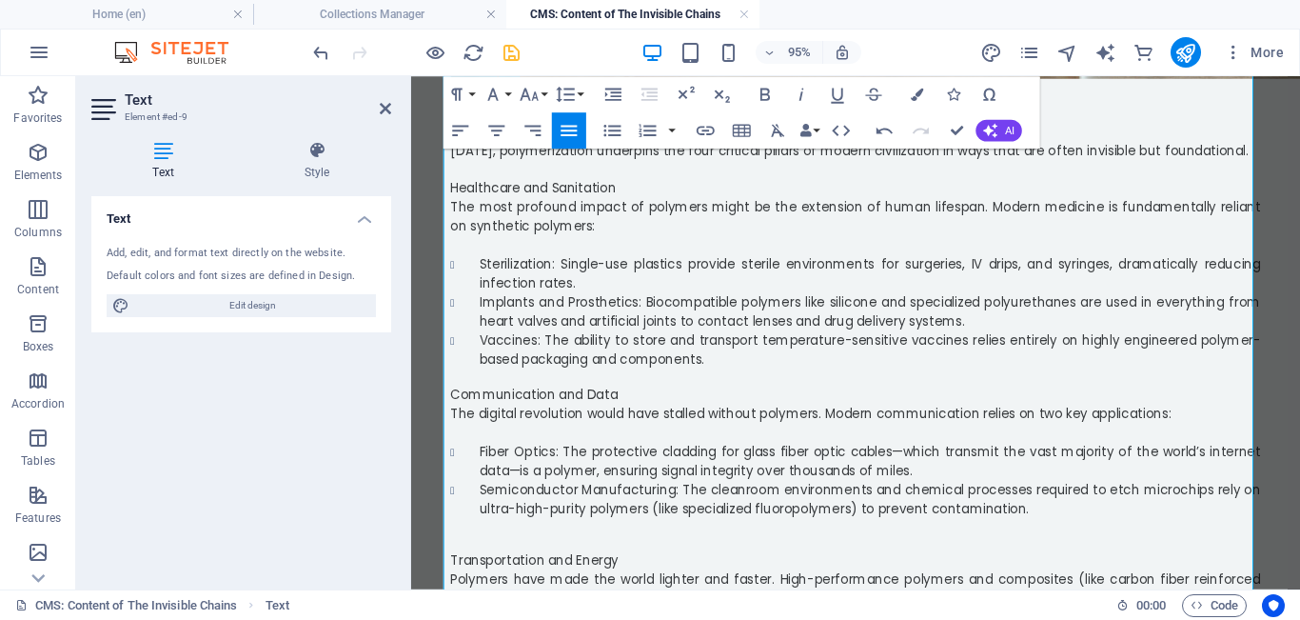
click at [475, 135] on icon "button" at bounding box center [613, 130] width 17 height 11
click at [475, 136] on icon "button" at bounding box center [613, 131] width 22 height 22
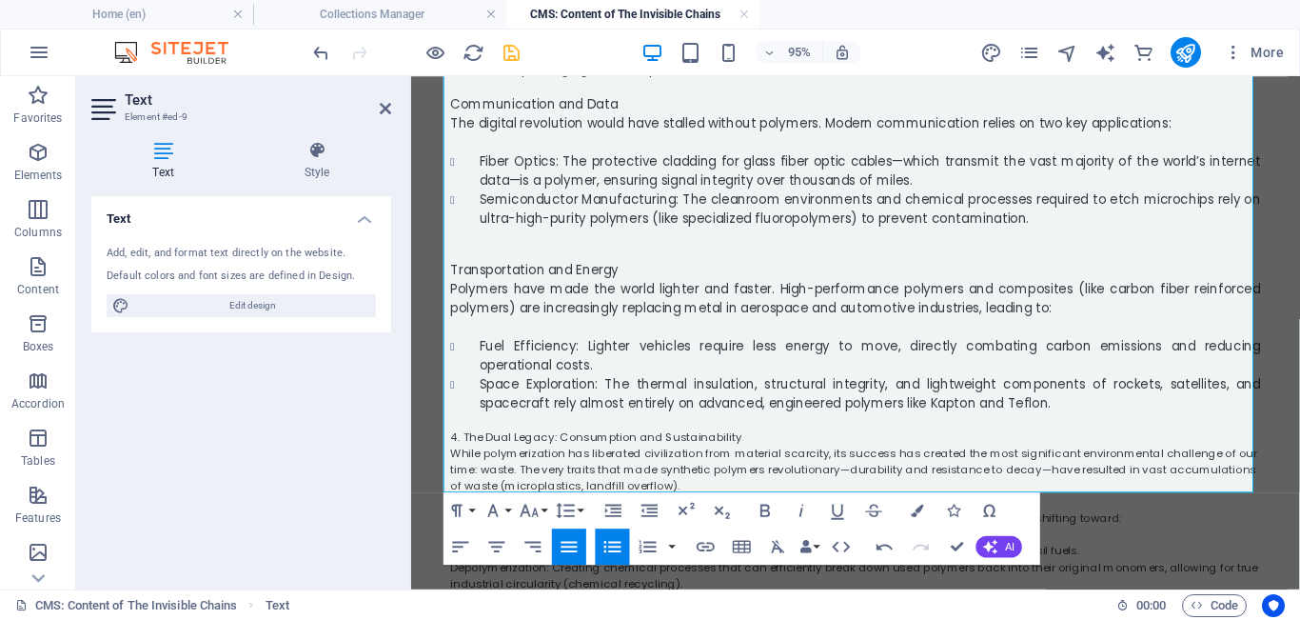
scroll to position [2319, 0]
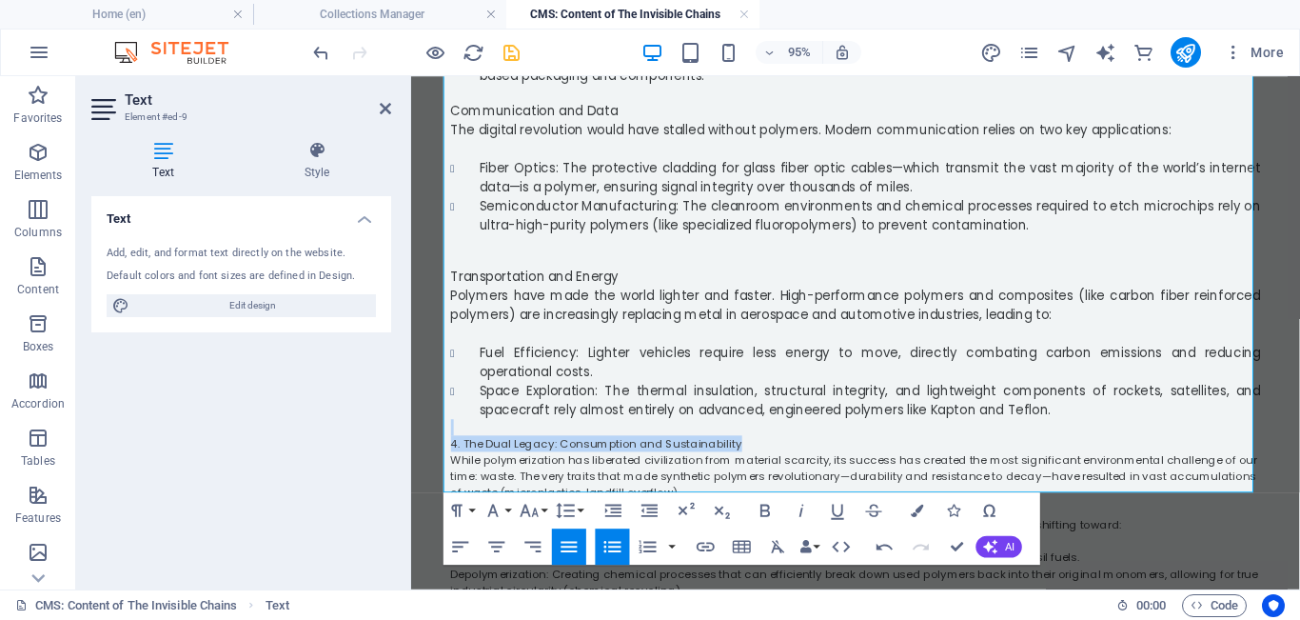
drag, startPoint x: 755, startPoint y: 298, endPoint x: 419, endPoint y: 289, distance: 336.2
click at [475, 512] on icon "button" at bounding box center [766, 511] width 10 height 12
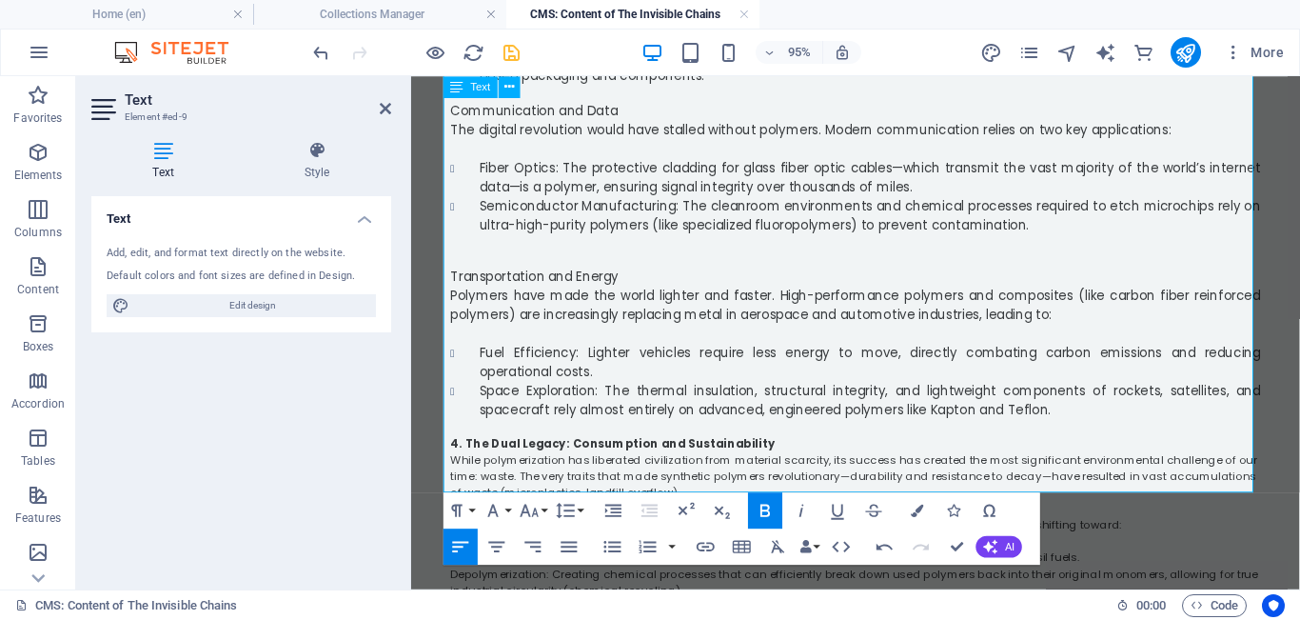
click at [453, 544] on p "Sustainable Monomers: Developing polymers derived from biological sources (biop…" at bounding box center [879, 582] width 853 height 17
click at [475, 544] on icon "button" at bounding box center [613, 547] width 22 height 22
click at [453, 544] on p "Depolymerization: Creating chemical processes that can efficiently break down u…" at bounding box center [879, 608] width 853 height 34
click at [475, 544] on icon "button" at bounding box center [613, 547] width 22 height 22
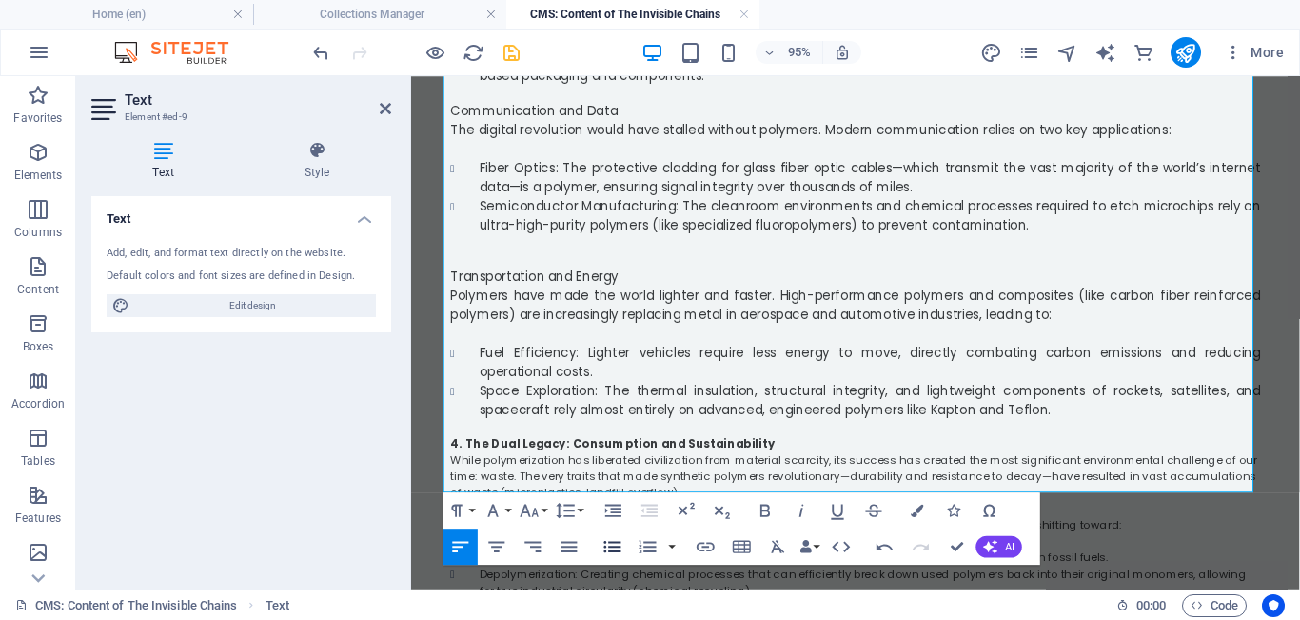
click at [475, 544] on icon "button" at bounding box center [613, 547] width 22 height 22
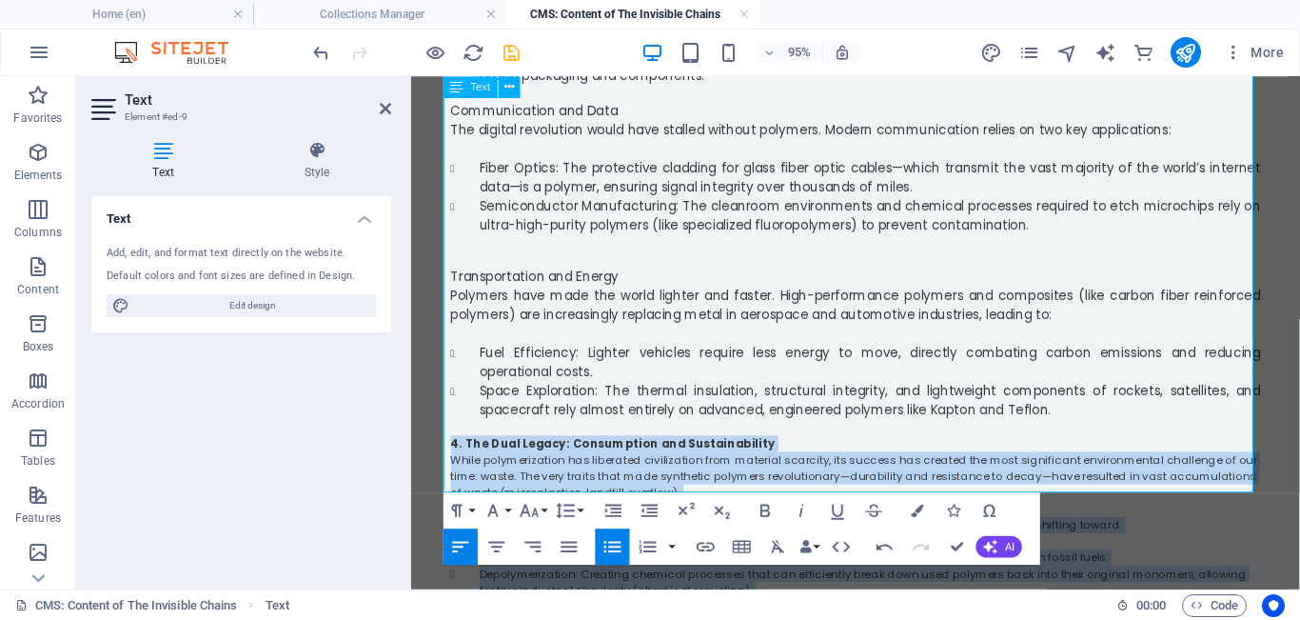
drag, startPoint x: 721, startPoint y: 489, endPoint x: 446, endPoint y: 297, distance: 335.7
click at [453, 297] on div "3. The Polymer Pillars of Civilization [DATE], polymerization underpins the fou…" at bounding box center [879, 243] width 853 height 868
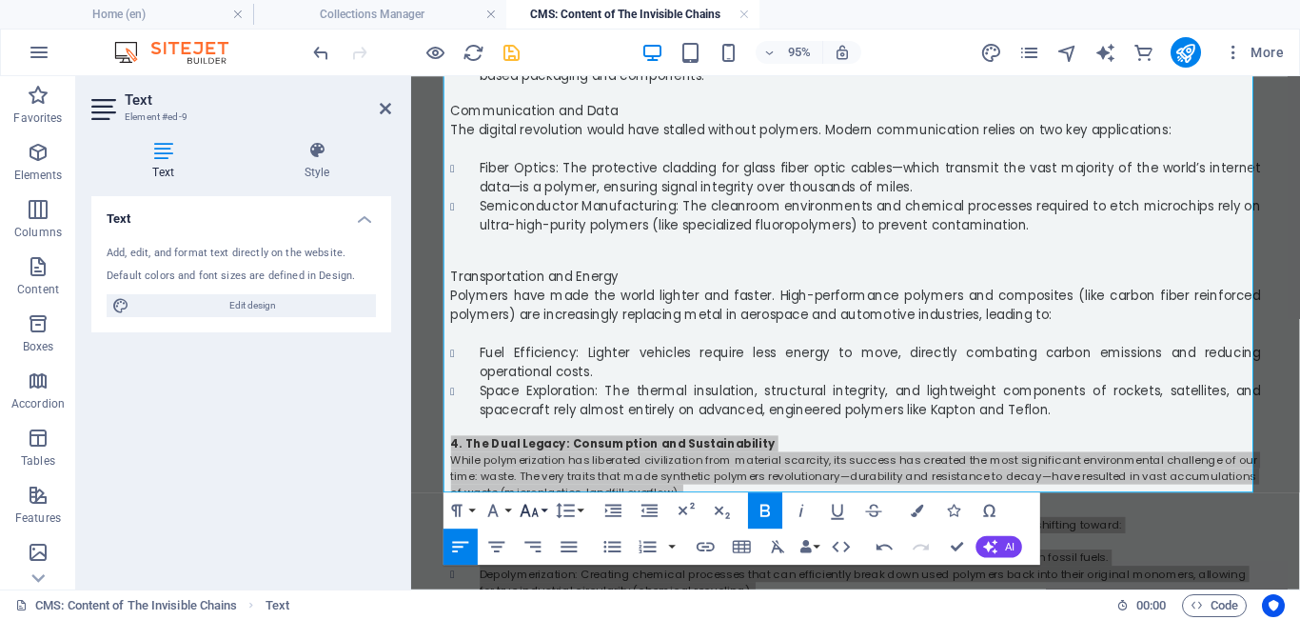
click at [475, 508] on button "Font Size" at bounding box center [533, 510] width 34 height 36
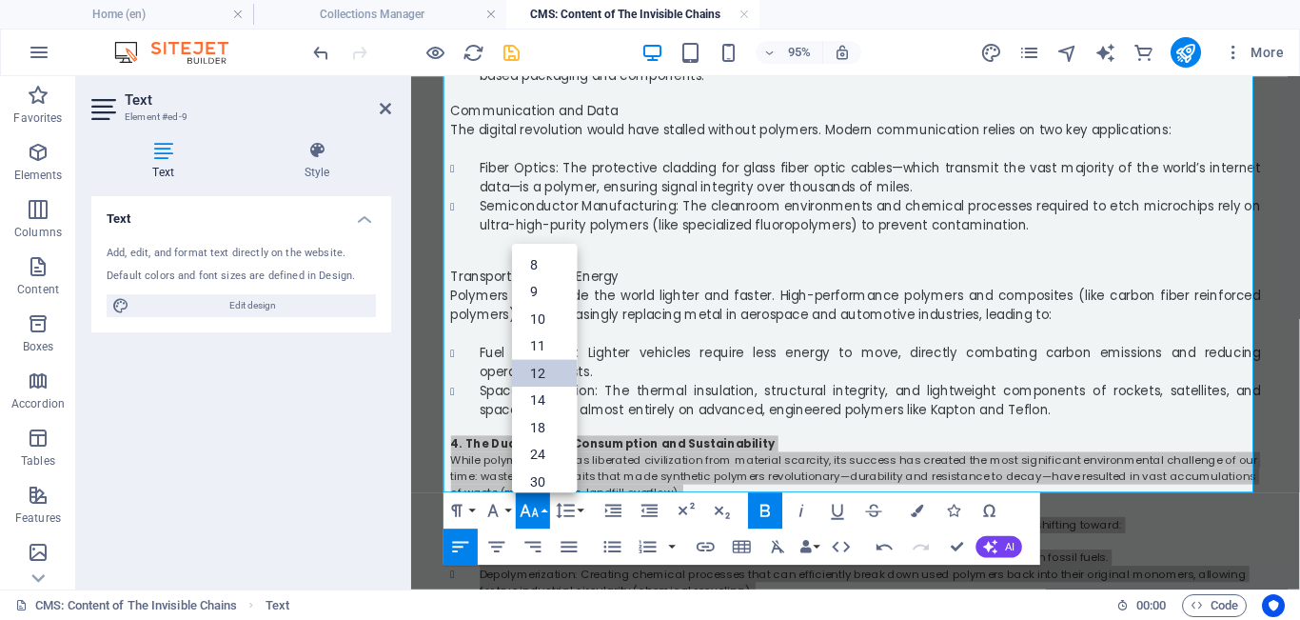
scroll to position [136, 0]
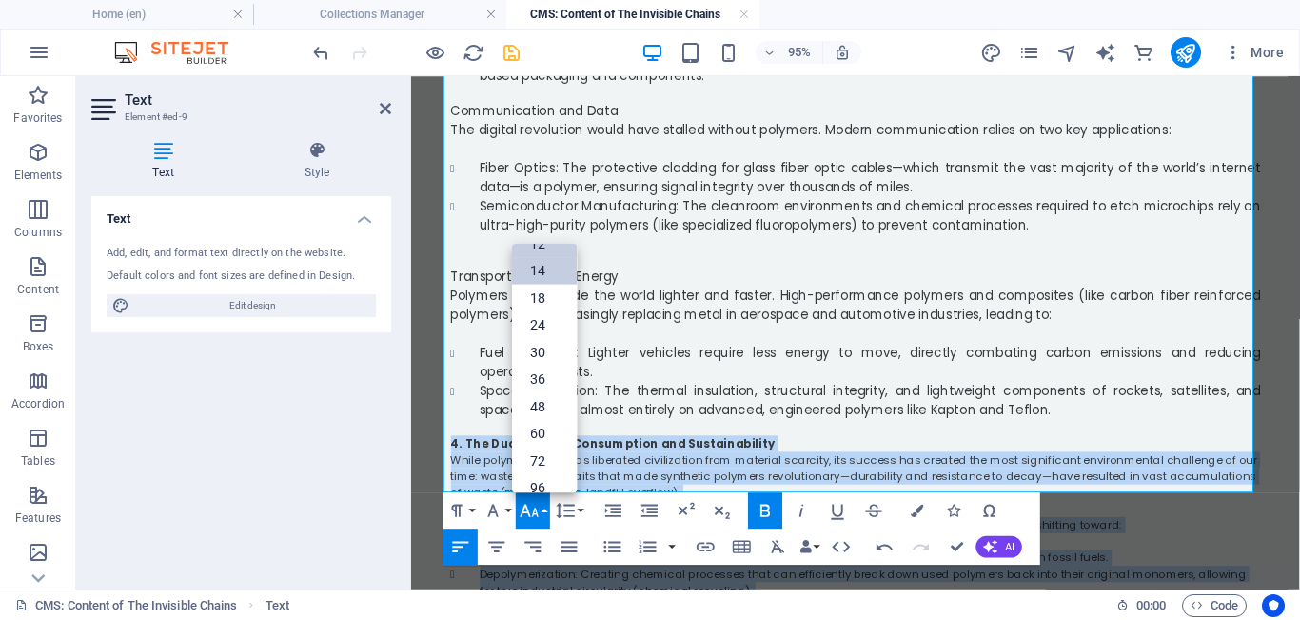
click at [475, 276] on link "14" at bounding box center [544, 271] width 65 height 28
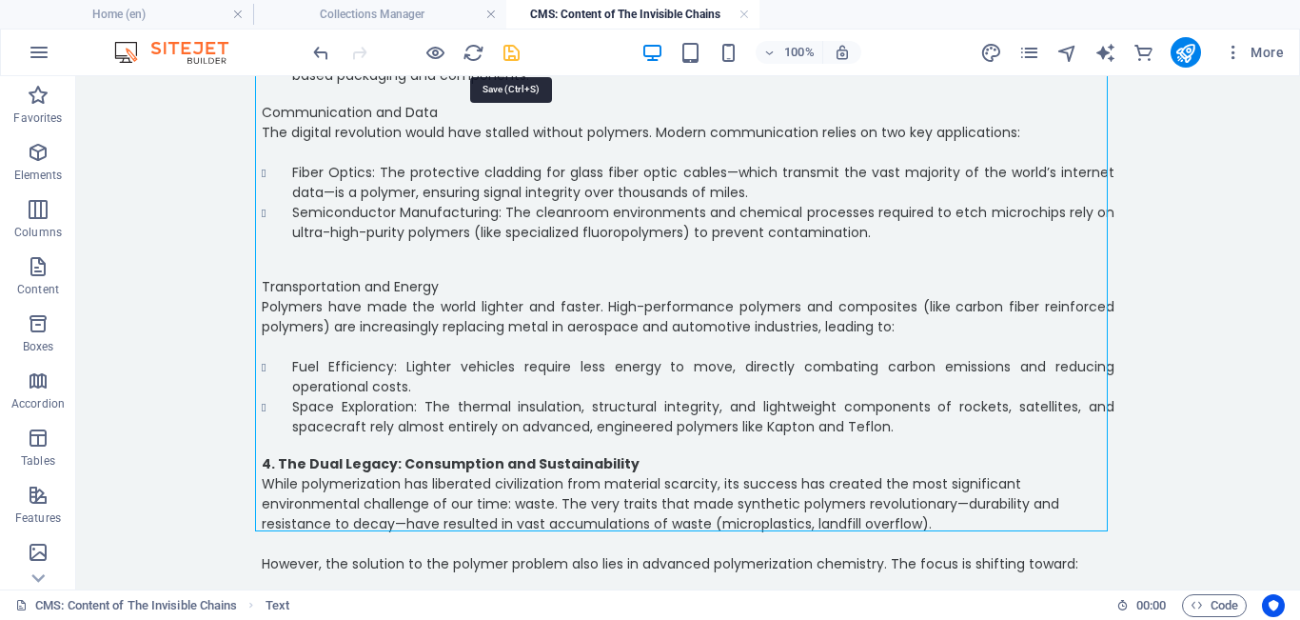
click at [475, 54] on icon "save" at bounding box center [512, 53] width 22 height 22
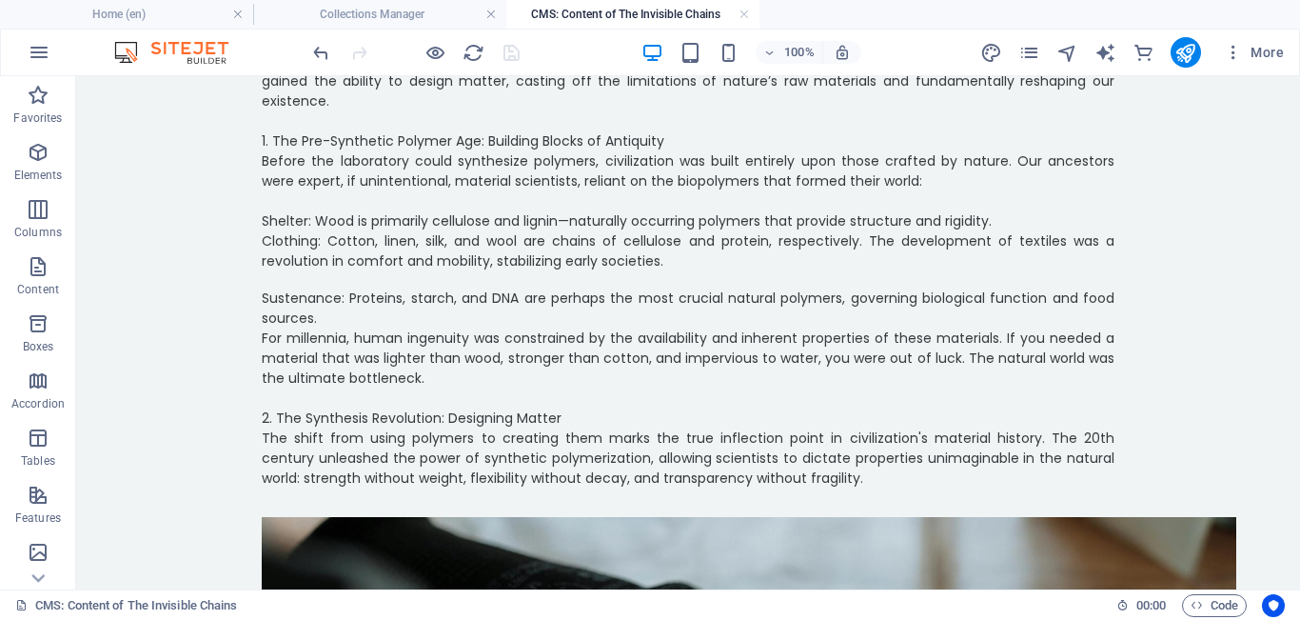
scroll to position [946, 0]
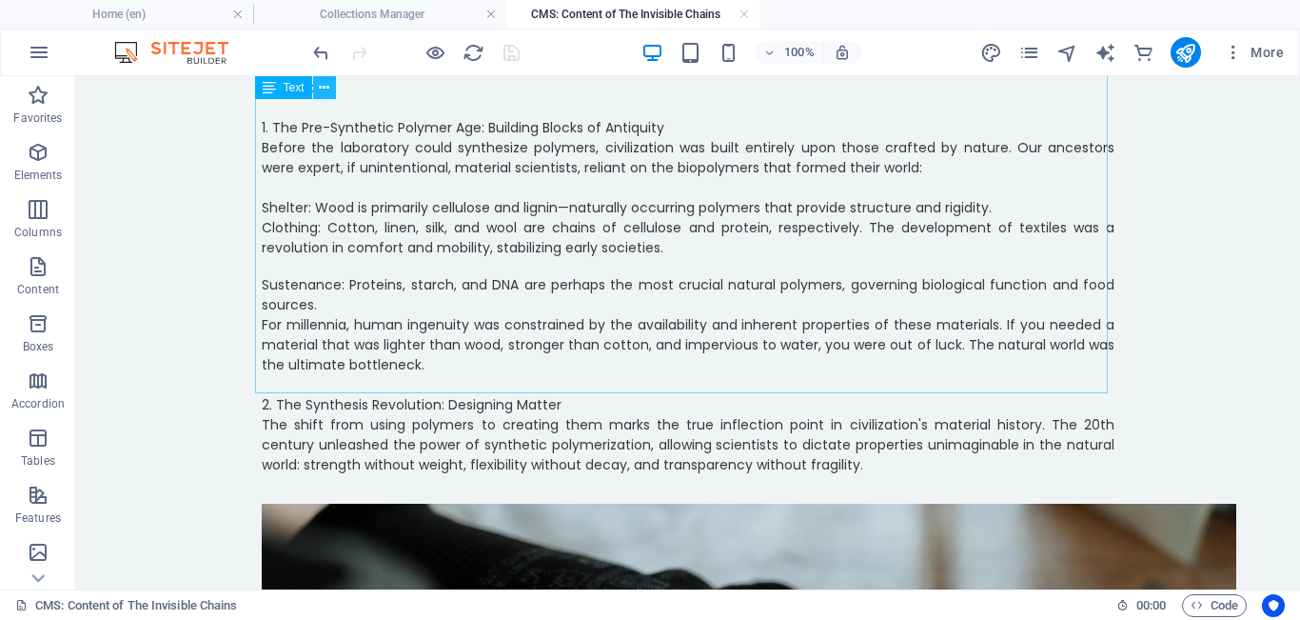
click at [317, 92] on button at bounding box center [324, 87] width 23 height 23
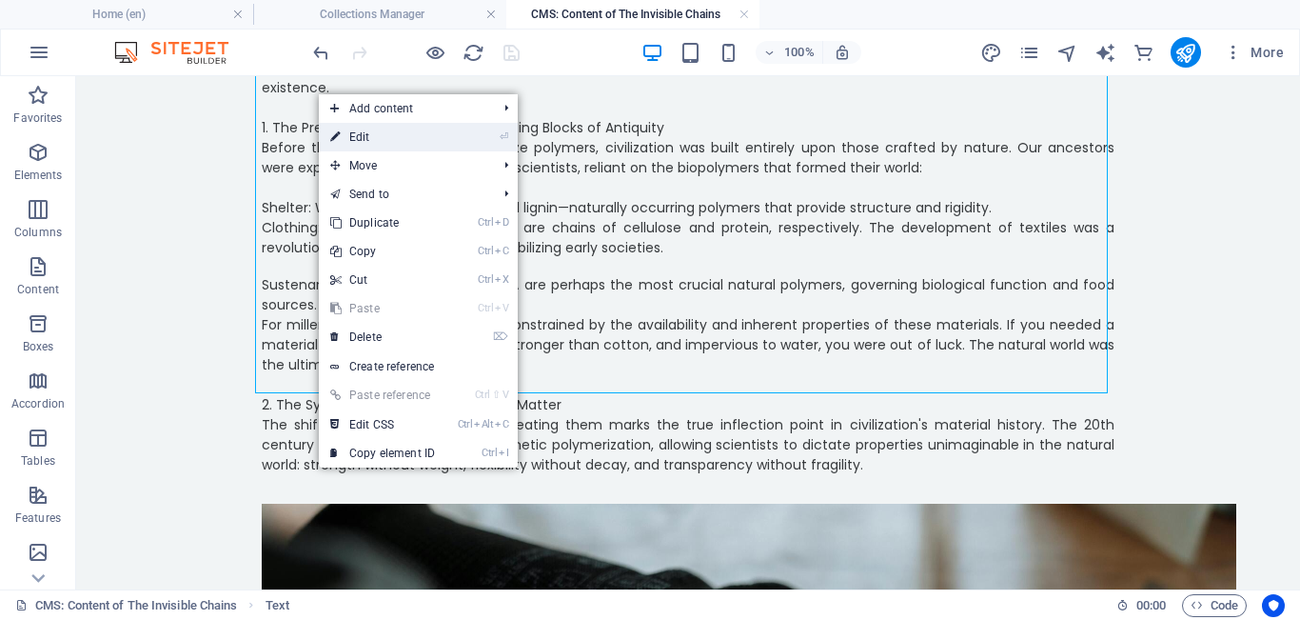
click at [366, 141] on link "⏎ Edit" at bounding box center [383, 137] width 128 height 29
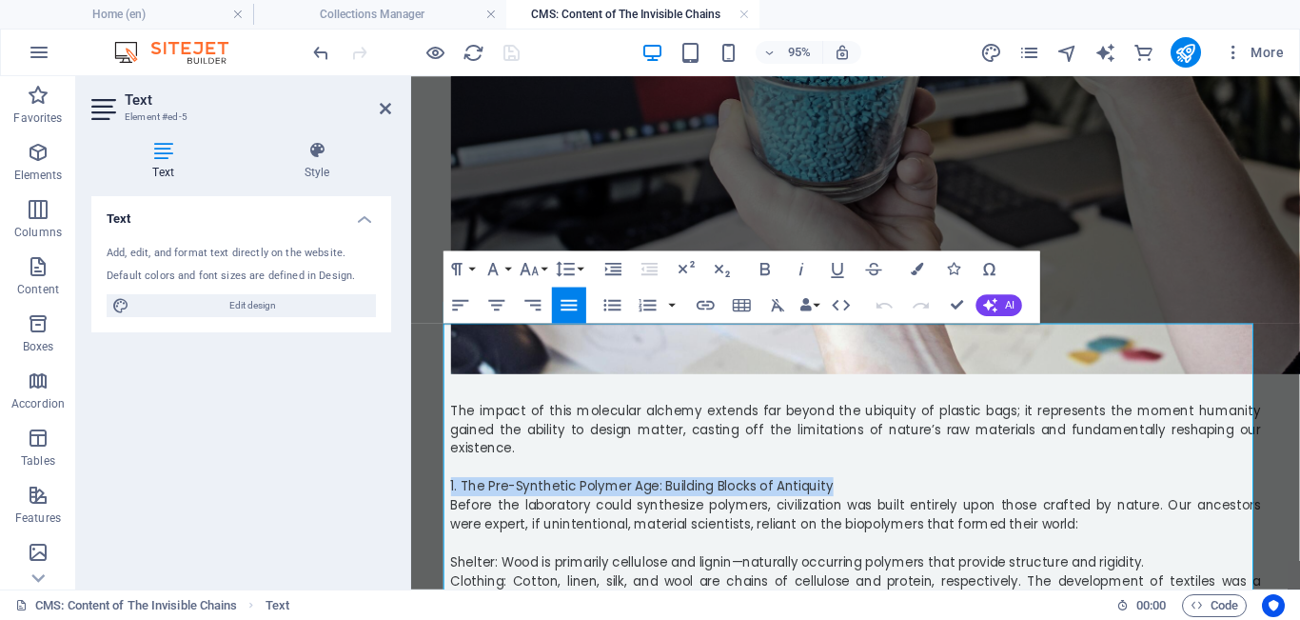
drag, startPoint x: 853, startPoint y: 428, endPoint x: 365, endPoint y: 422, distance: 488.4
click at [475, 270] on icon "button" at bounding box center [766, 269] width 22 height 22
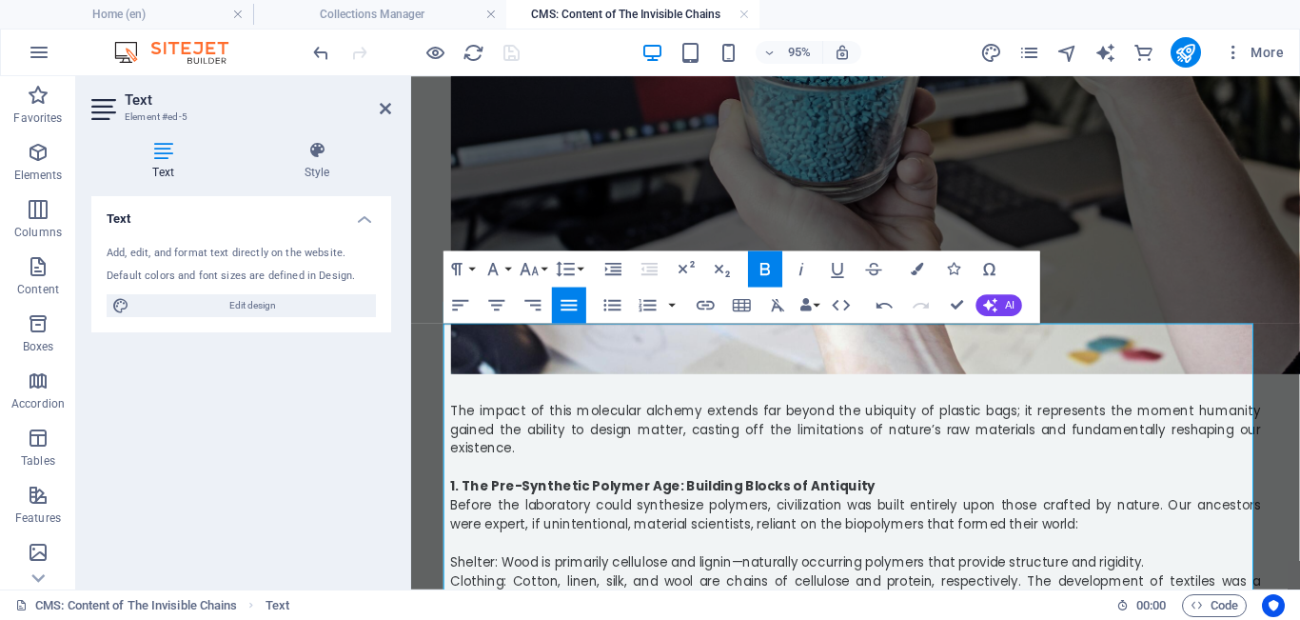
click at [453, 544] on span "Shelter: Wood is primarily cellulose and lignin—naturally occurring polymers th…" at bounding box center [818, 587] width 730 height 19
click at [475, 304] on icon "button" at bounding box center [613, 305] width 22 height 22
click at [475, 299] on icon "button" at bounding box center [613, 305] width 22 height 22
click at [453, 544] on span "Clothing: Cotton, linen, silk, and wool are chains of cellulose and protein, re…" at bounding box center [879, 617] width 853 height 39
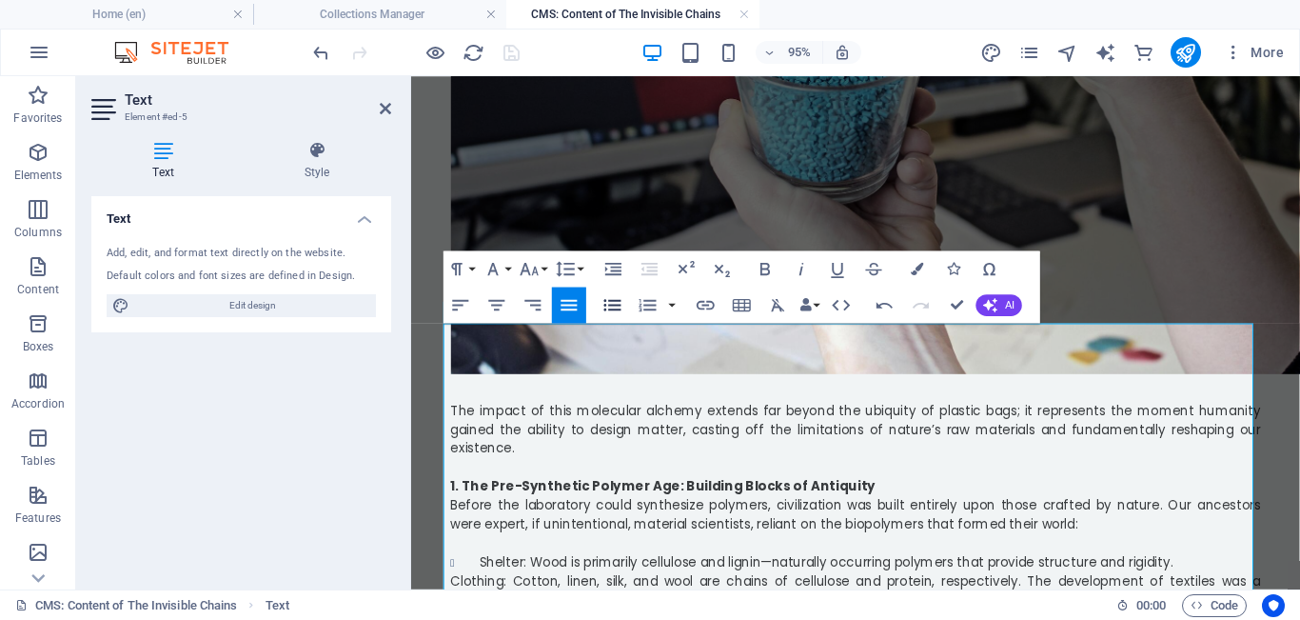
click at [475, 313] on icon "button" at bounding box center [613, 305] width 22 height 22
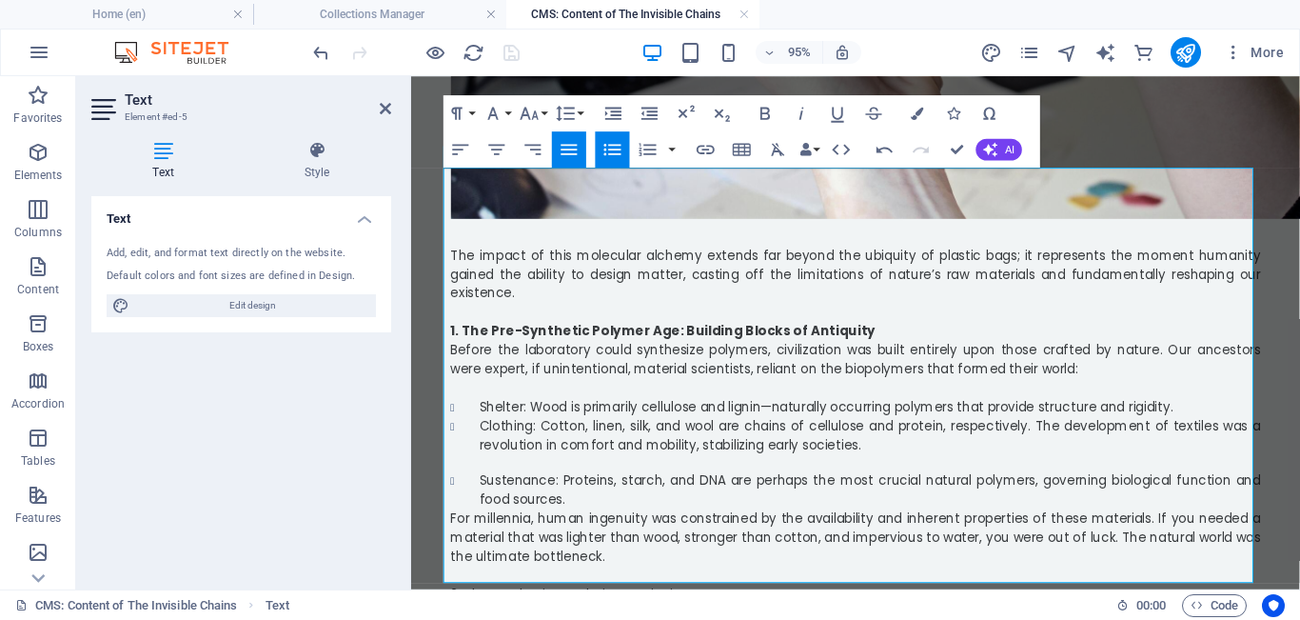
scroll to position [736, 0]
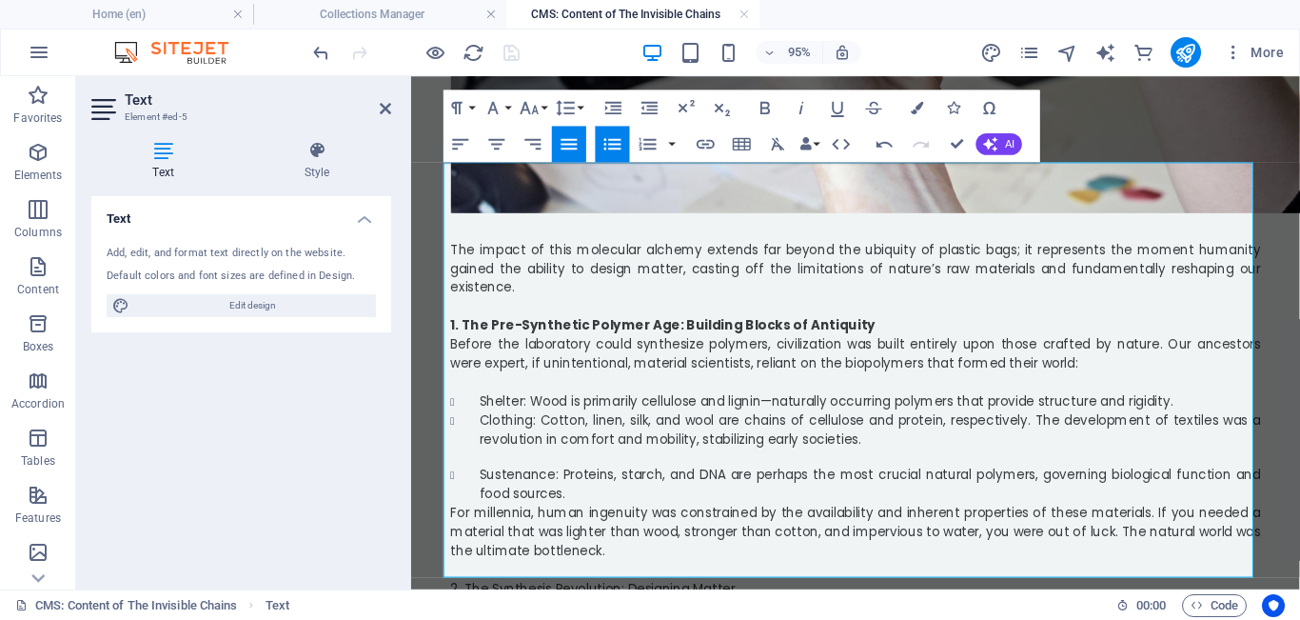
click at [475, 486] on li "Sustenance: Proteins, starch, and DNA are perhaps the most crucial natural poly…" at bounding box center [895, 506] width 823 height 40
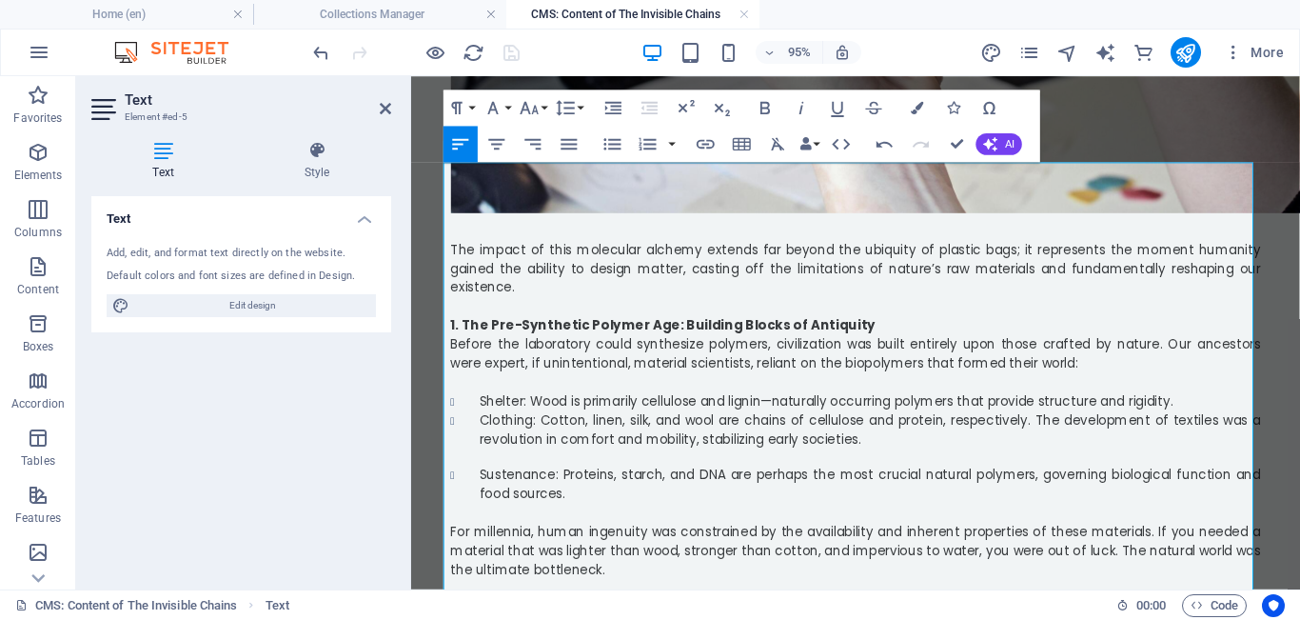
drag, startPoint x: 760, startPoint y: 555, endPoint x: 422, endPoint y: 553, distance: 338.0
click at [475, 109] on icon "button" at bounding box center [766, 108] width 22 height 22
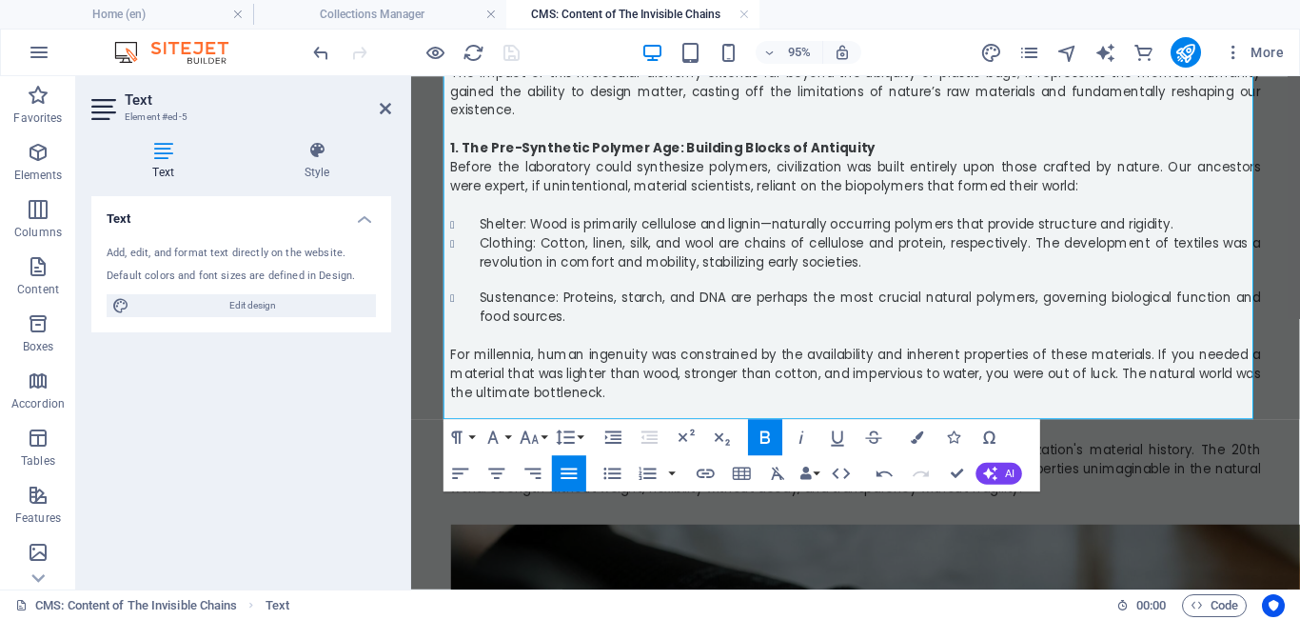
scroll to position [929, 0]
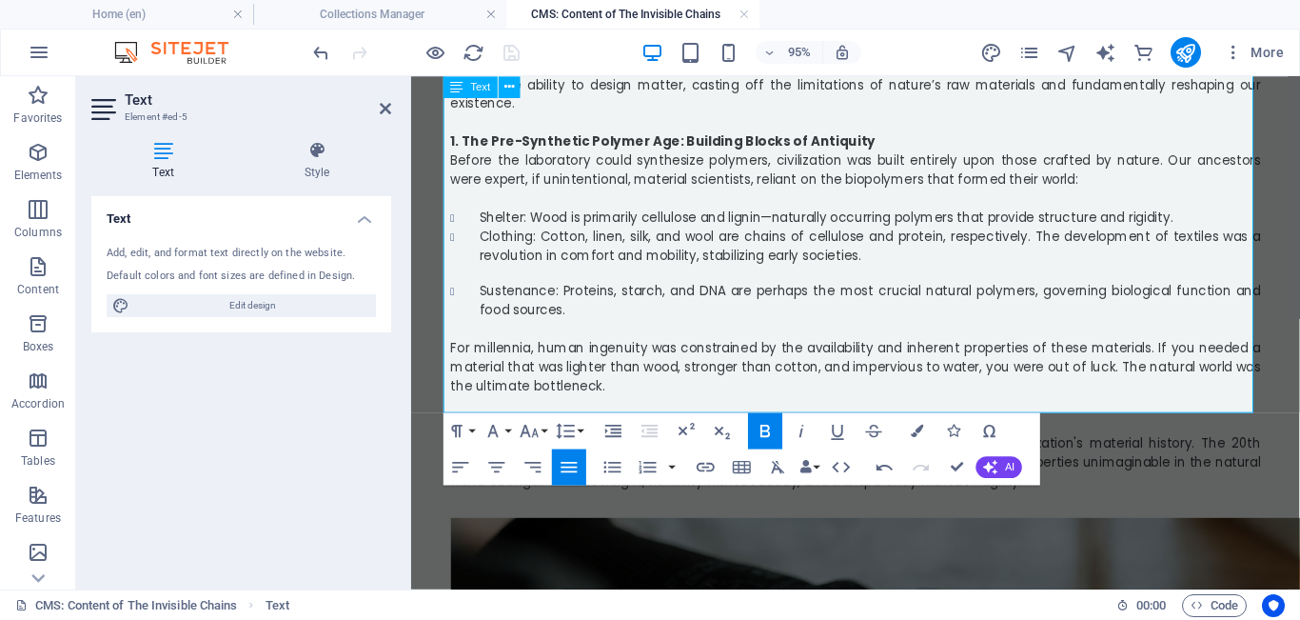
click at [475, 452] on p "The shift from using polymers to creating them marks the true inflection point …" at bounding box center [879, 482] width 853 height 60
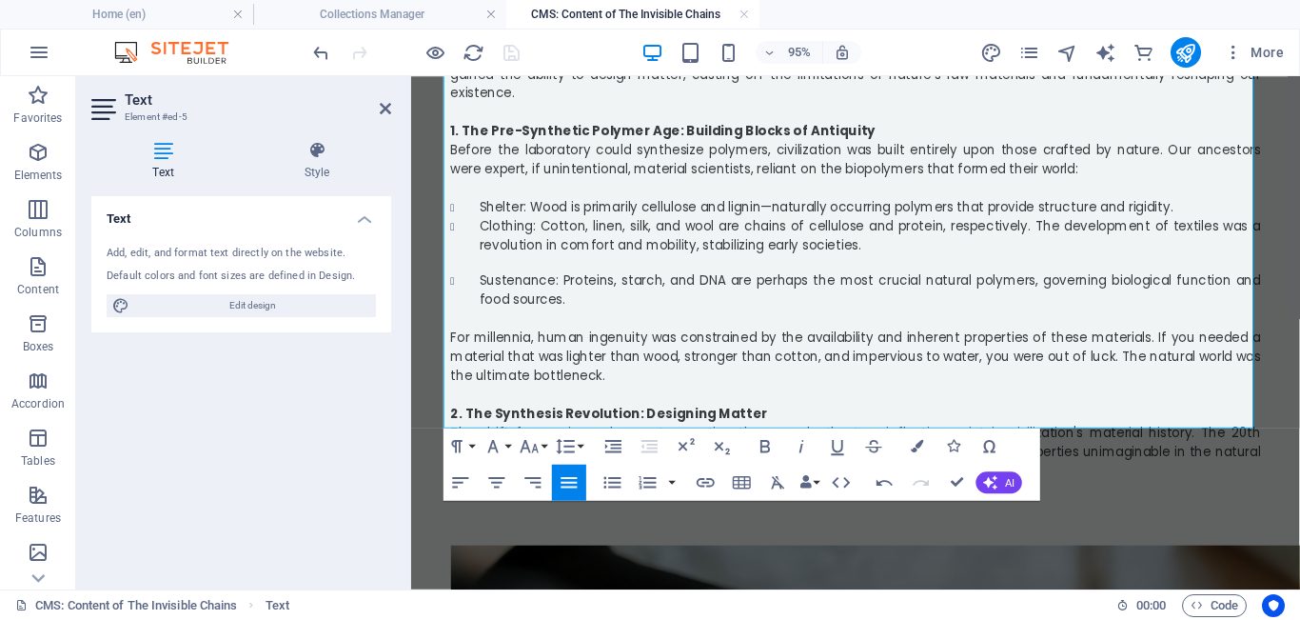
scroll to position [953, 0]
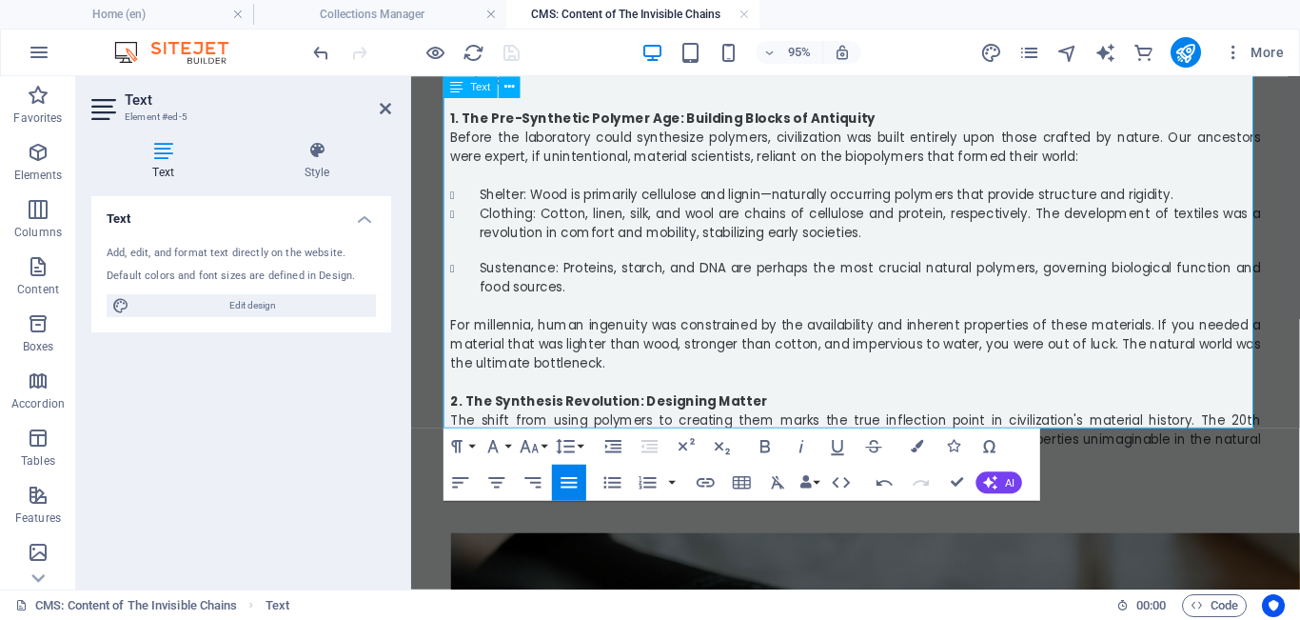
click at [475, 428] on p "The shift from using polymers to creating them marks the true inflection point …" at bounding box center [879, 458] width 853 height 60
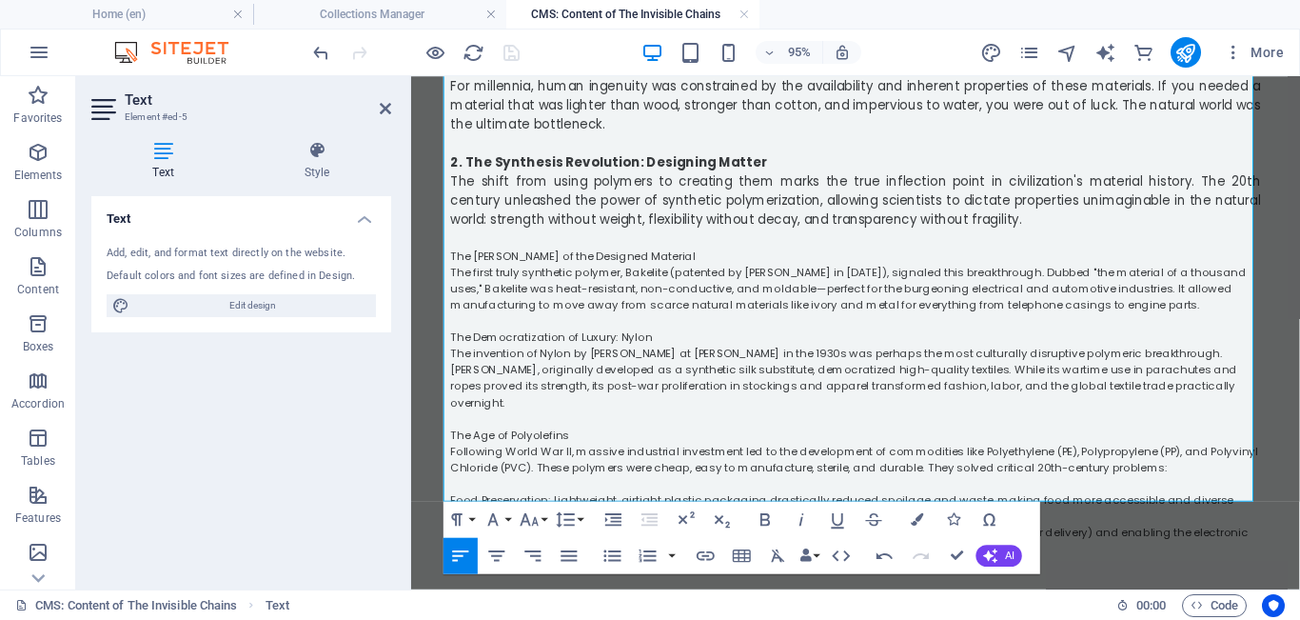
scroll to position [1225, 0]
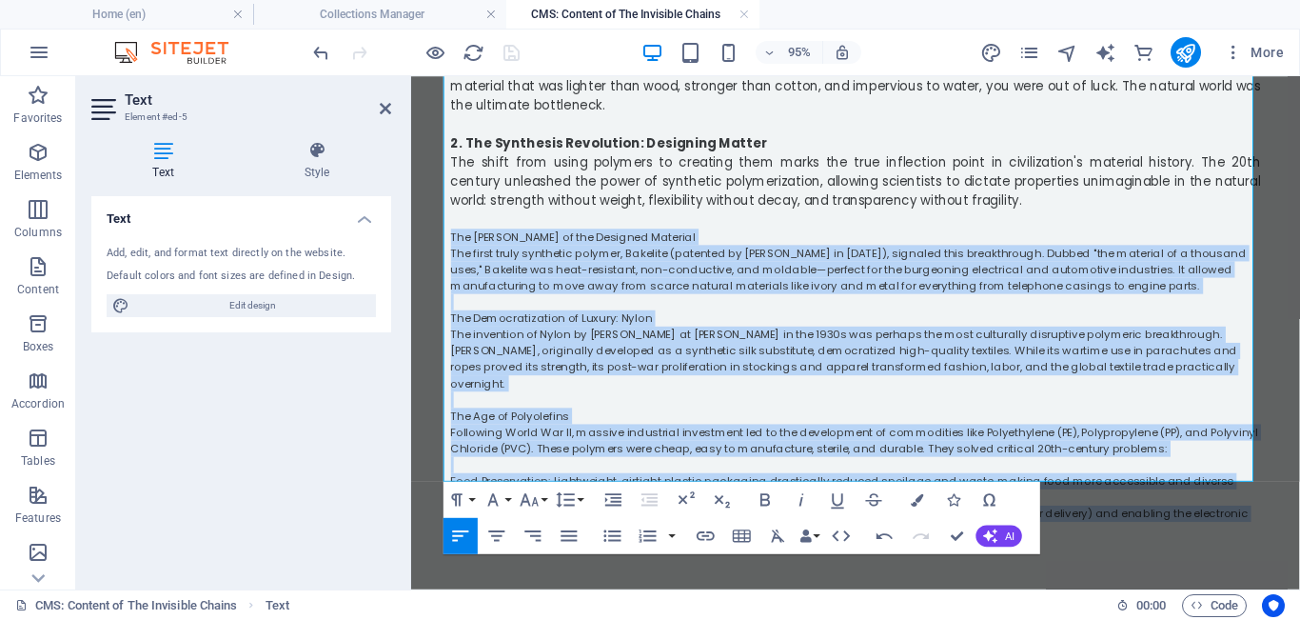
drag, startPoint x: 502, startPoint y: 442, endPoint x: 444, endPoint y: 169, distance: 279.3
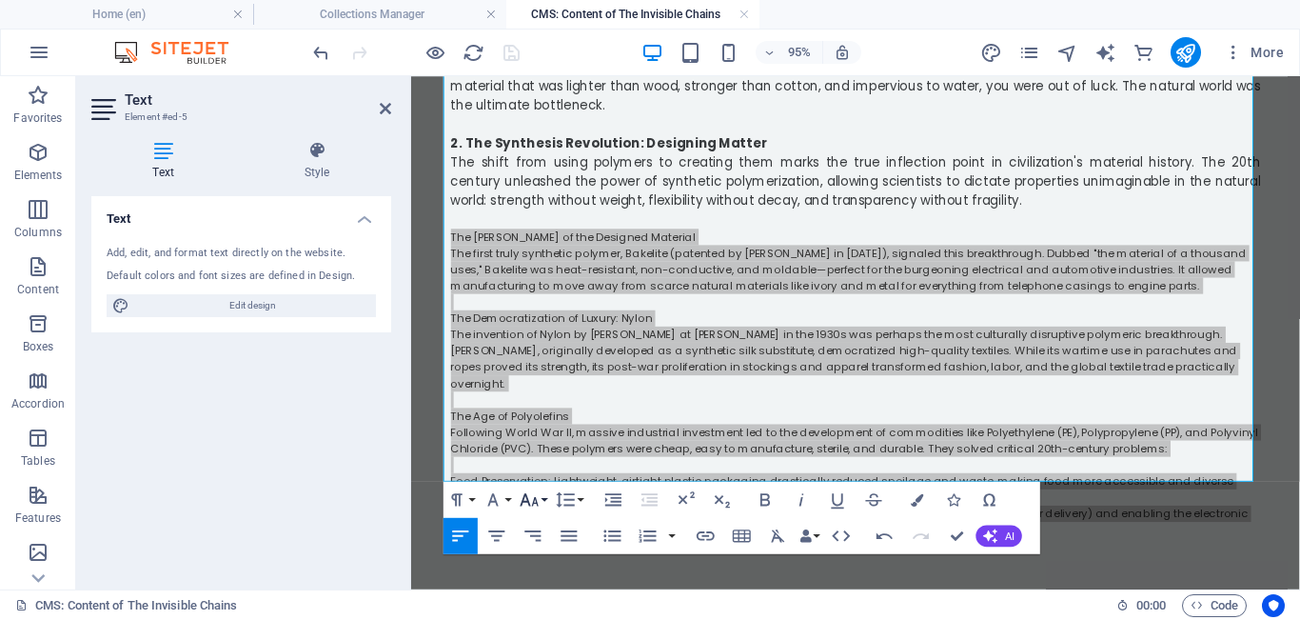
click at [475, 496] on button "Font Size" at bounding box center [533, 500] width 34 height 36
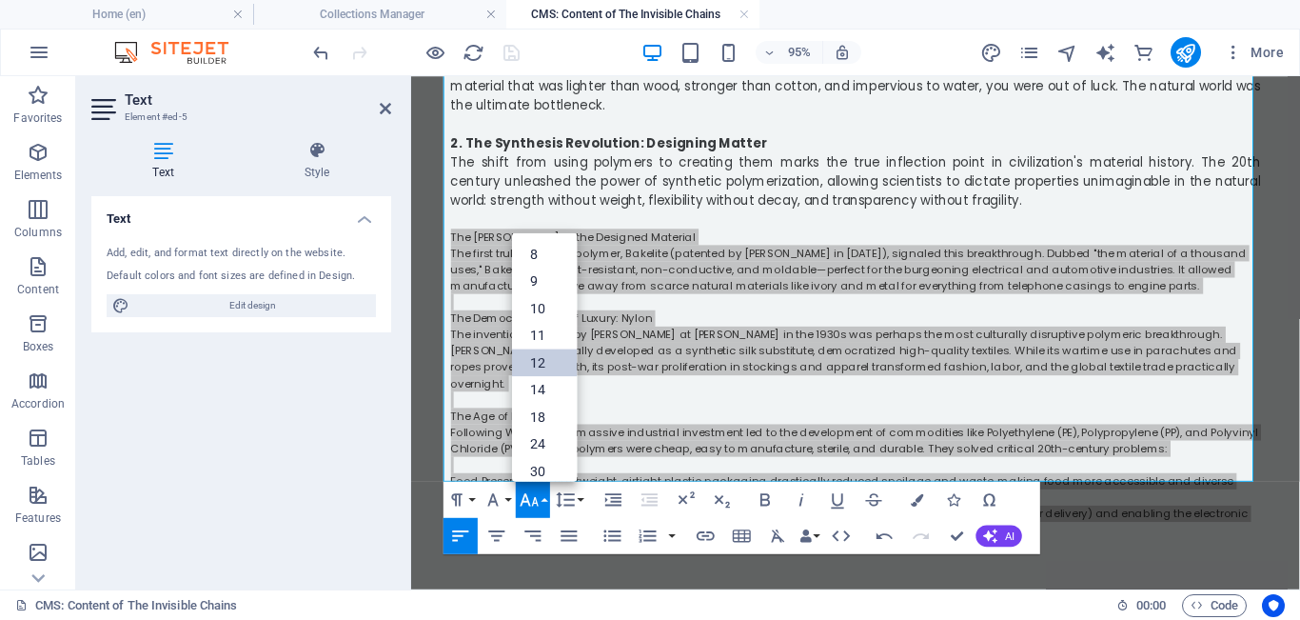
scroll to position [136, 0]
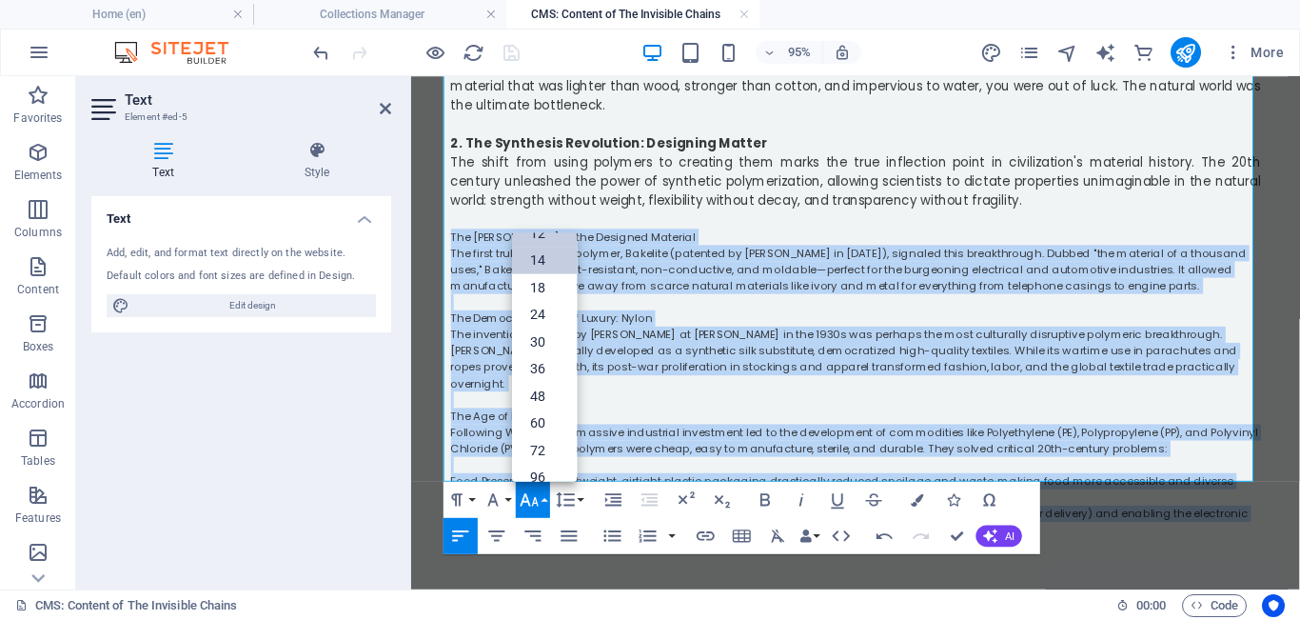
click at [475, 268] on link "14" at bounding box center [544, 261] width 65 height 28
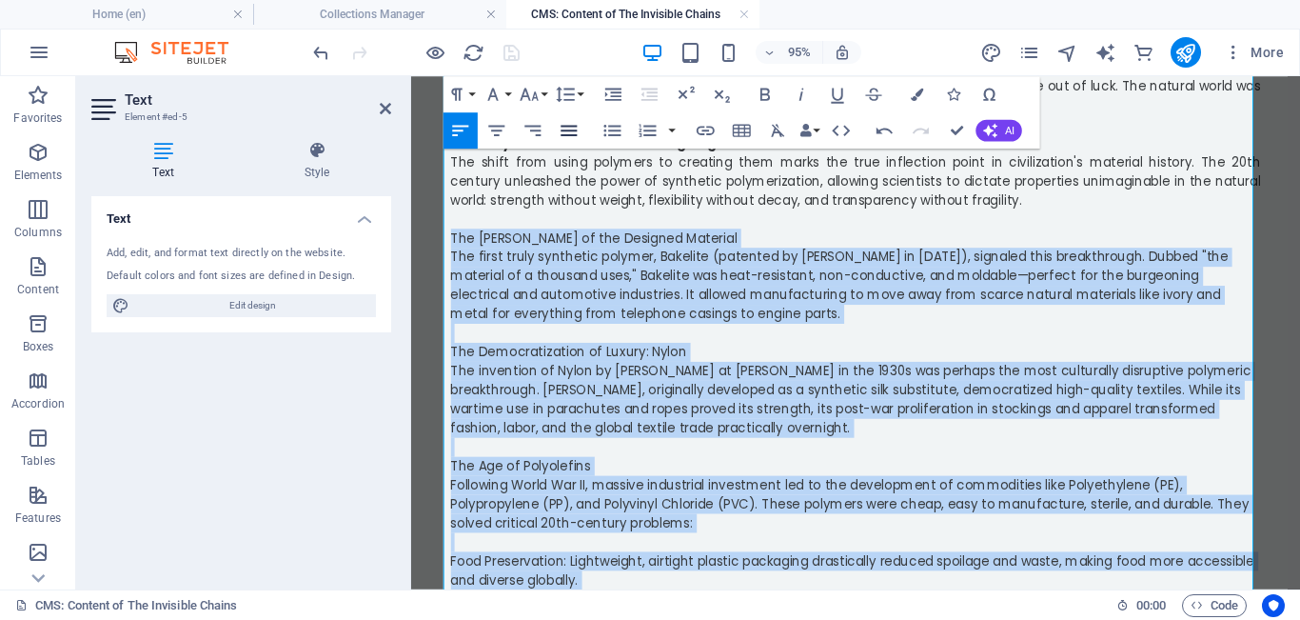
click at [475, 128] on icon "button" at bounding box center [570, 131] width 22 height 22
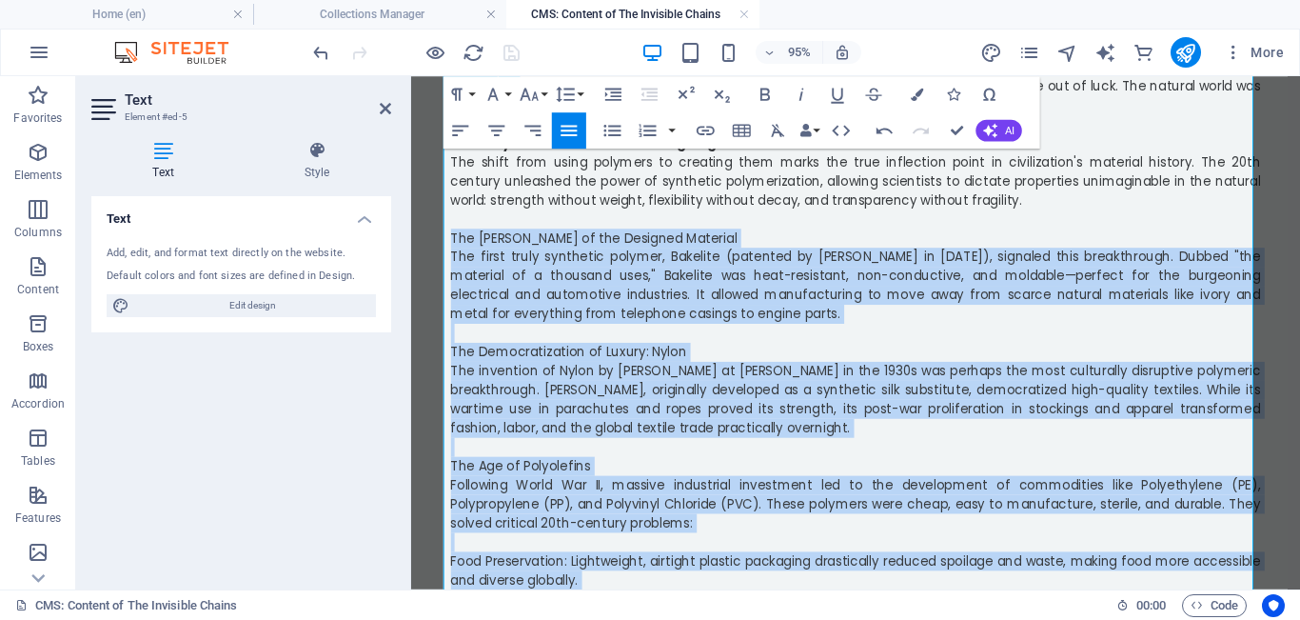
click at [475, 256] on span "The first truly synthetic polymer, Bakelite (patented by [PERSON_NAME] in [DATE…" at bounding box center [879, 295] width 853 height 79
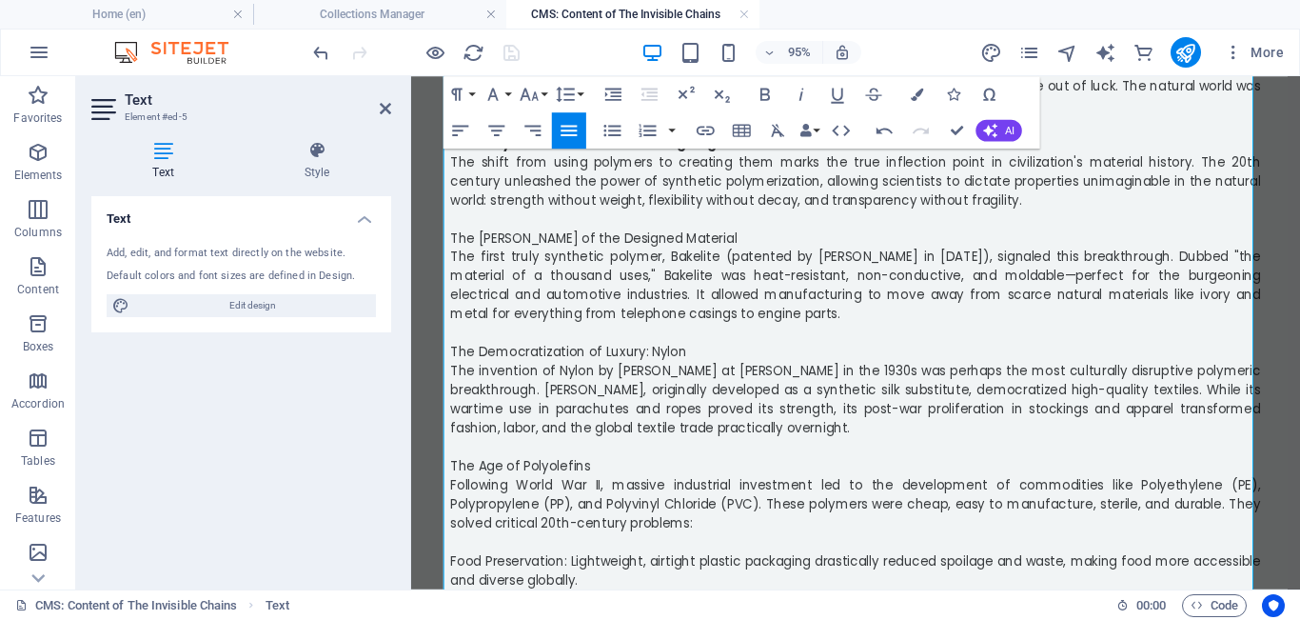
scroll to position [1065, 0]
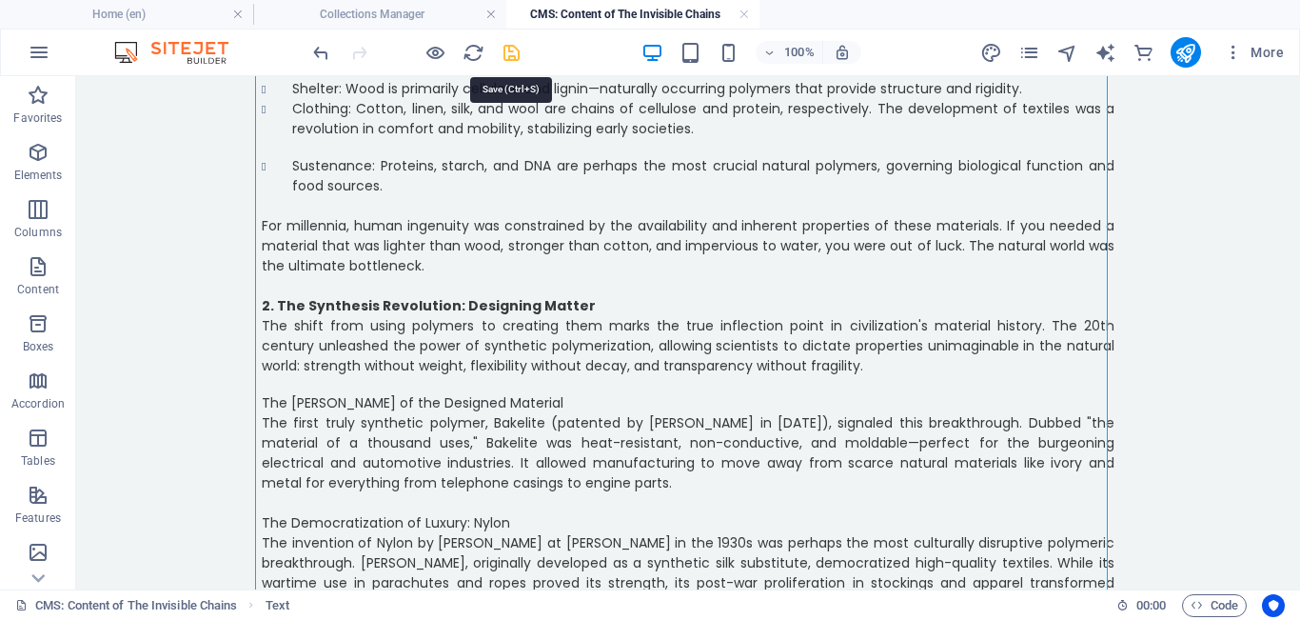
click at [475, 51] on icon "save" at bounding box center [512, 53] width 22 height 22
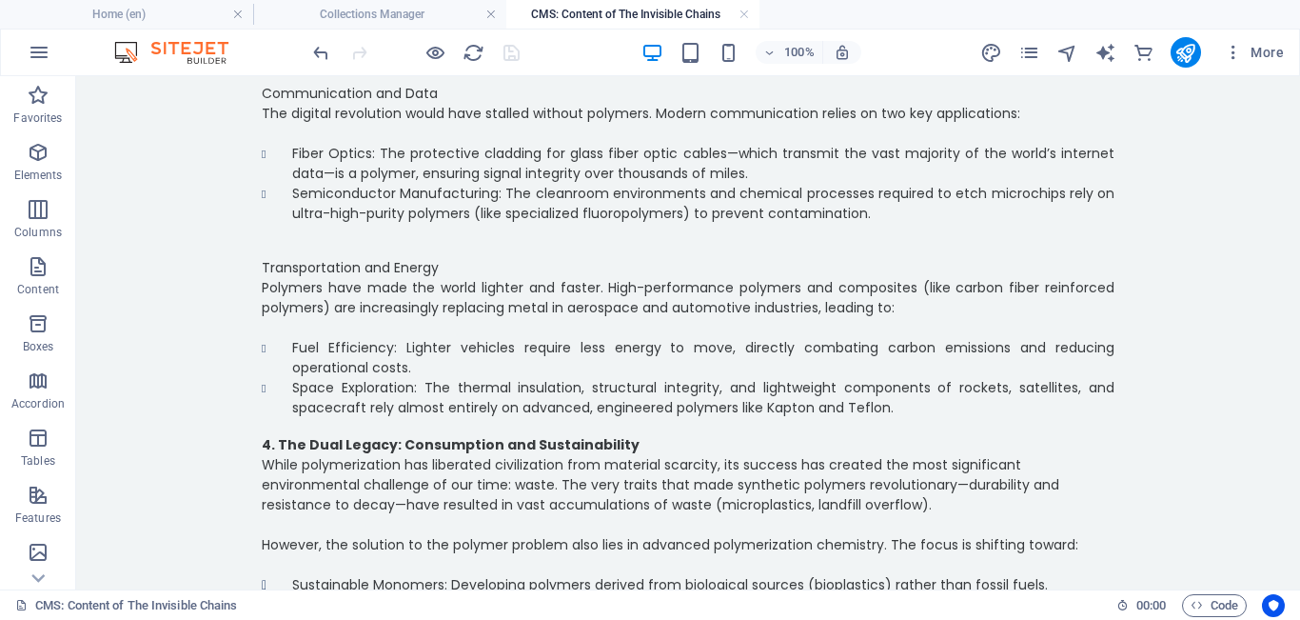
scroll to position [3222, 0]
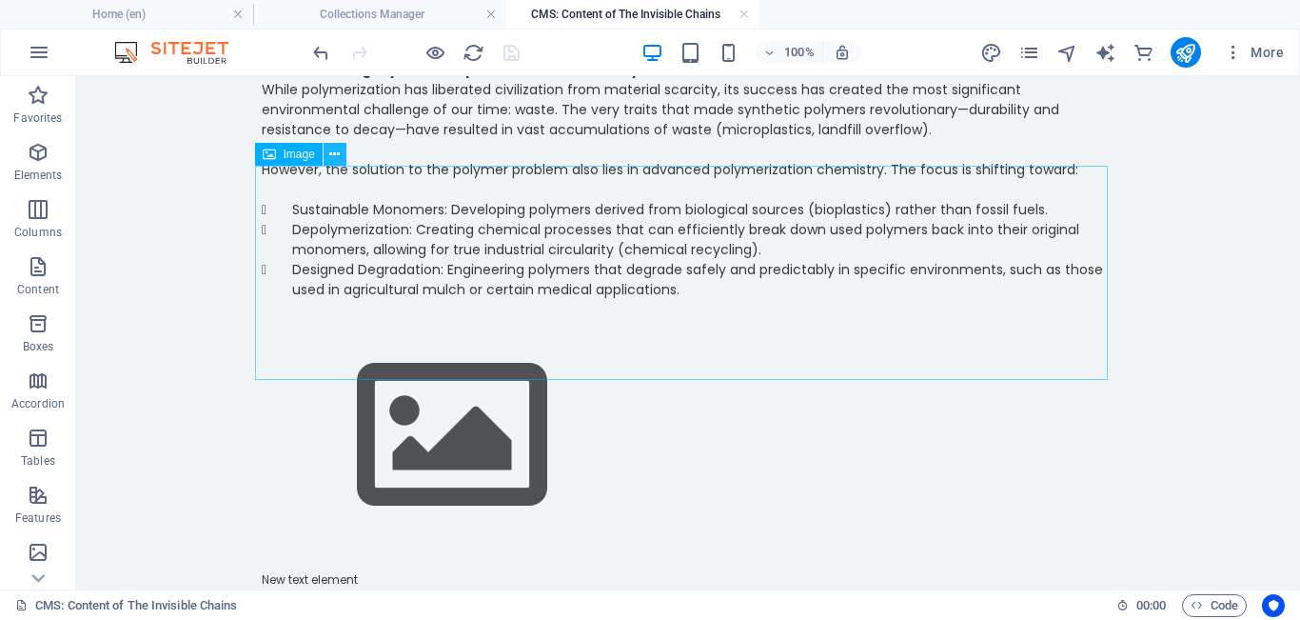
click at [335, 154] on icon at bounding box center [334, 155] width 10 height 20
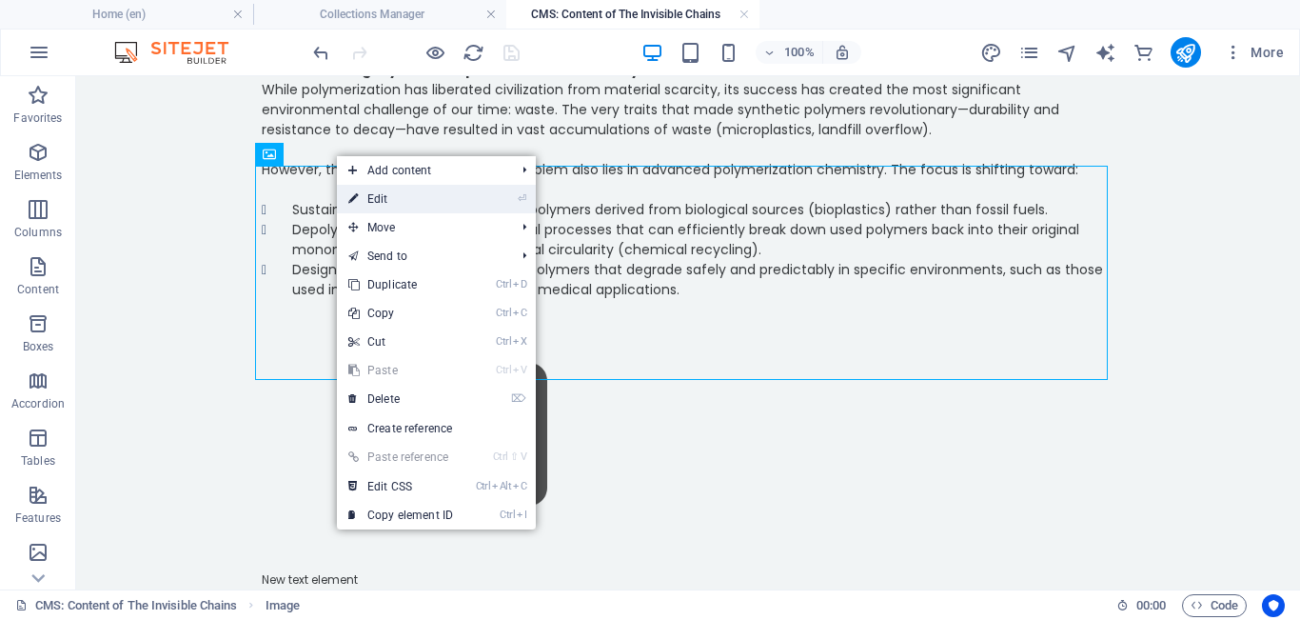
click at [384, 204] on link "⏎ Edit" at bounding box center [401, 199] width 128 height 29
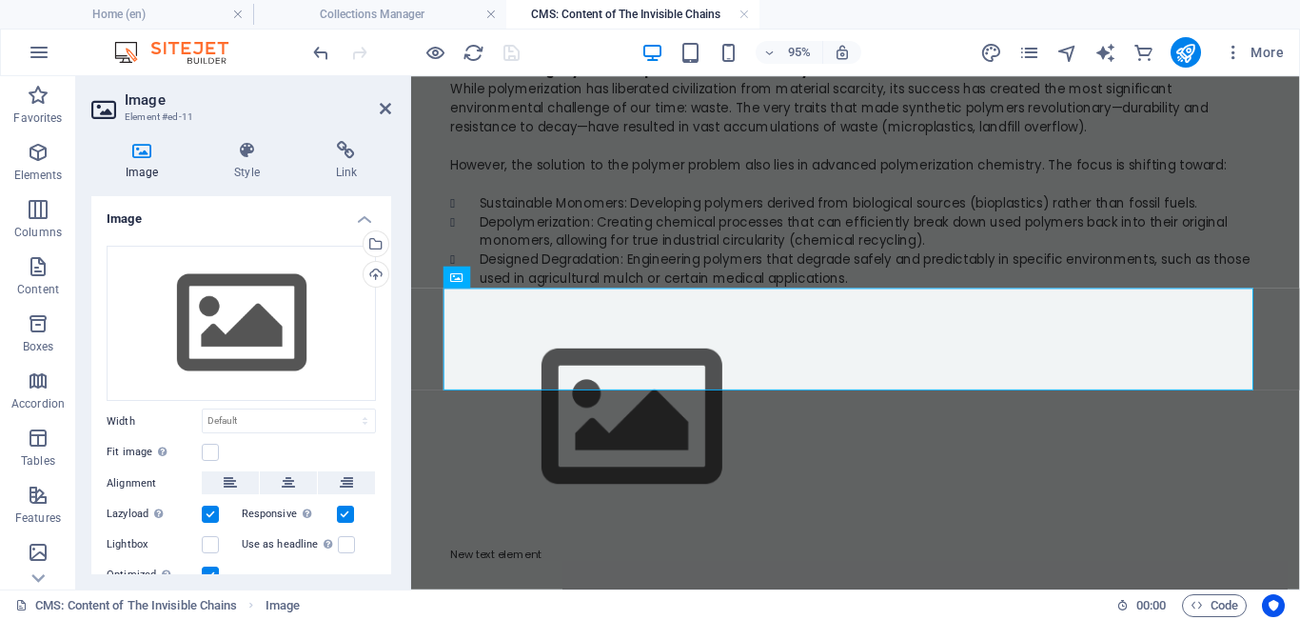
scroll to position [3088, 0]
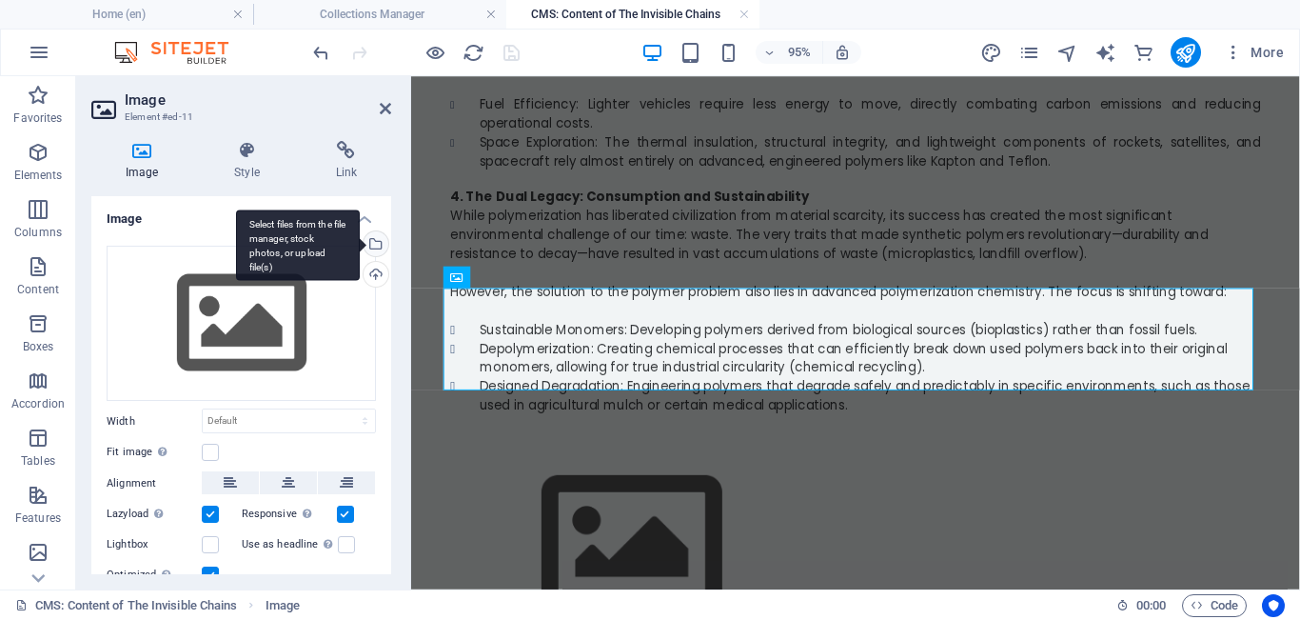
click at [374, 253] on div "Select files from the file manager, stock photos, or upload file(s)" at bounding box center [374, 245] width 29 height 29
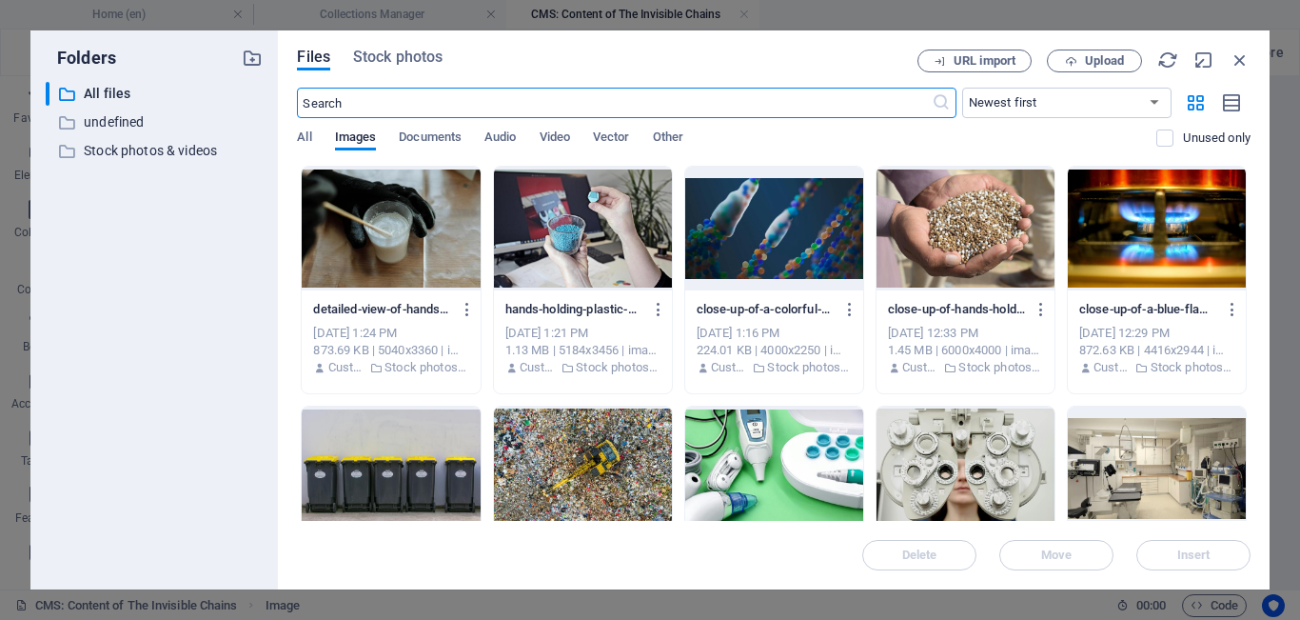
scroll to position [2488, 0]
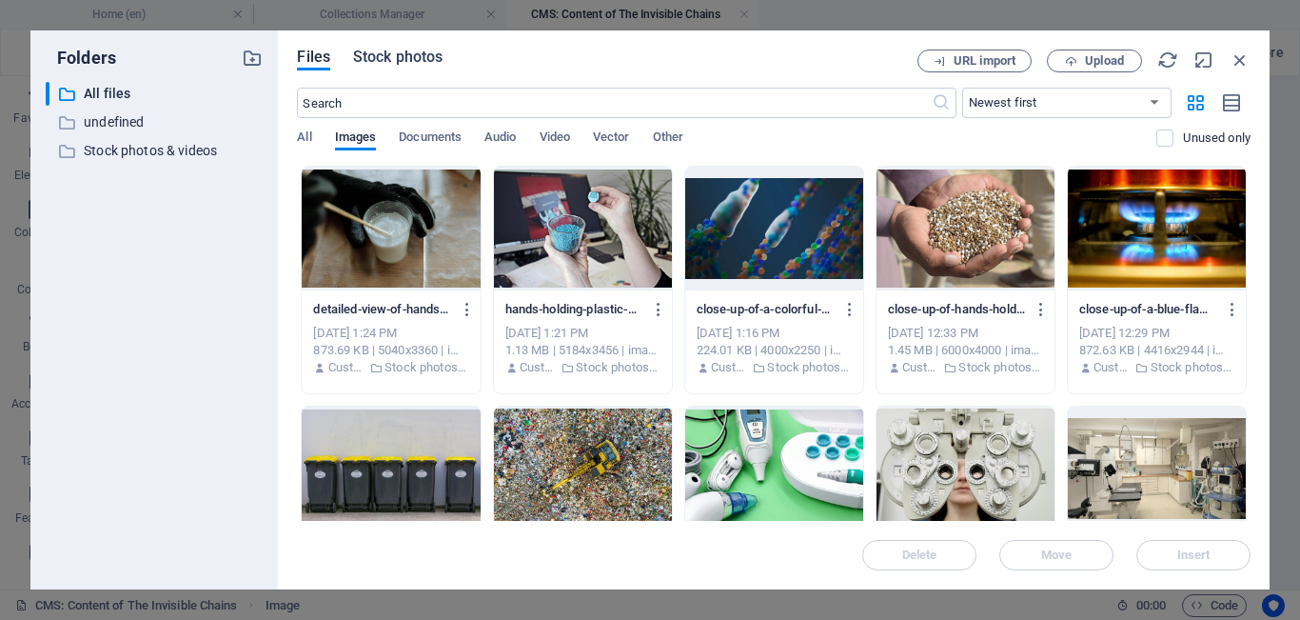
drag, startPoint x: 387, startPoint y: 58, endPoint x: 429, endPoint y: 50, distance: 43.5
click at [429, 50] on span "Stock photos" at bounding box center [397, 57] width 89 height 23
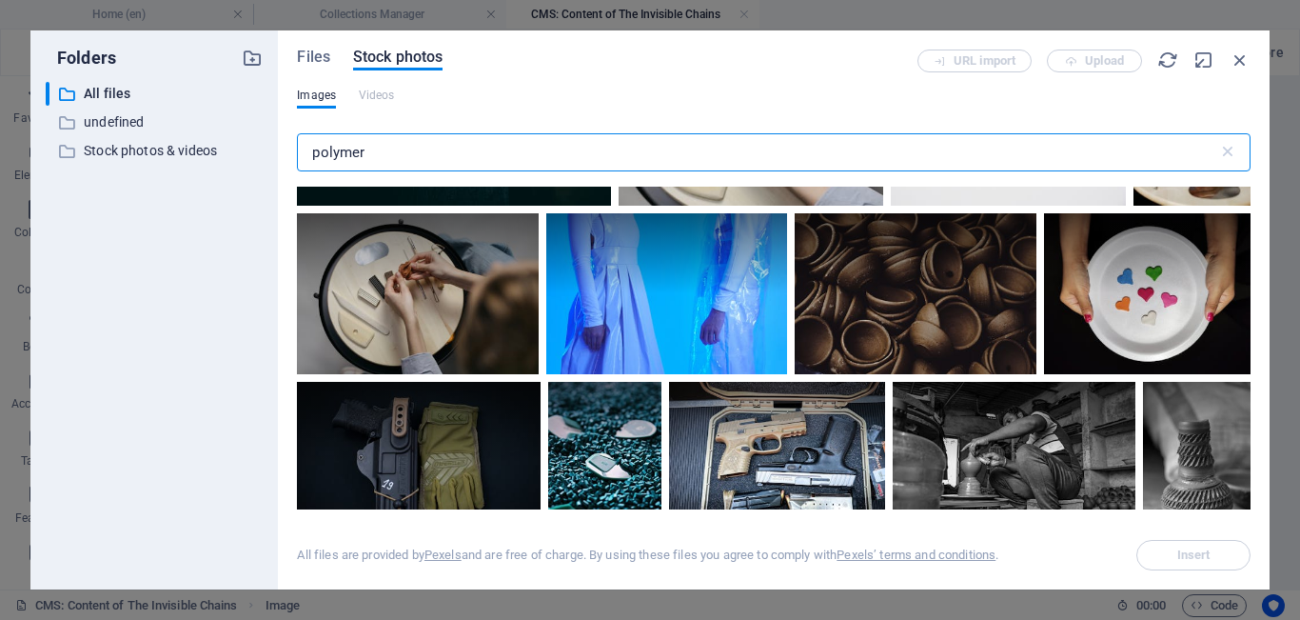
scroll to position [1160, 0]
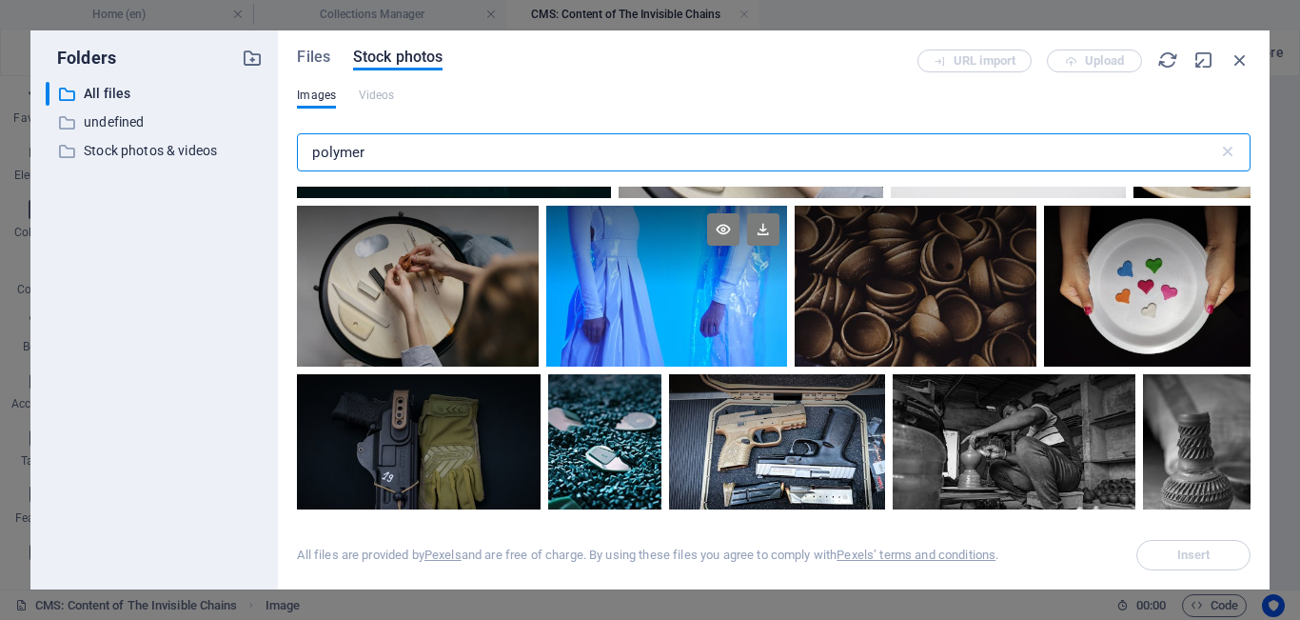
click at [475, 274] on div at bounding box center [666, 246] width 241 height 80
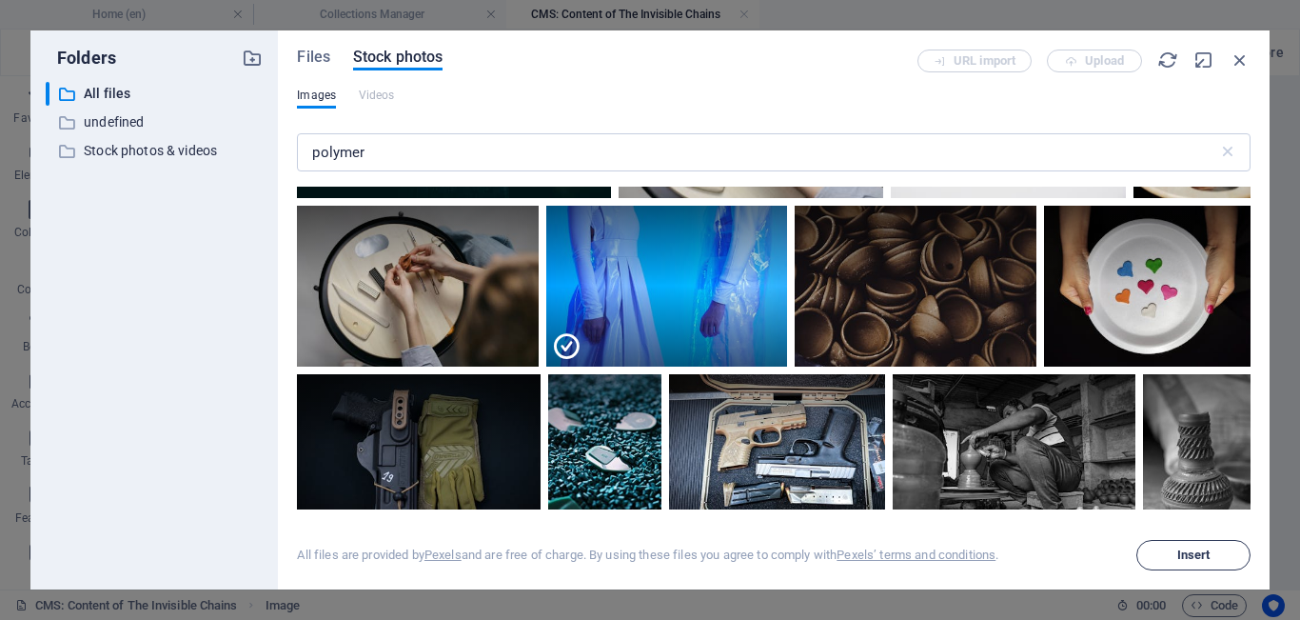
click at [475, 544] on span "Insert" at bounding box center [1194, 554] width 33 height 11
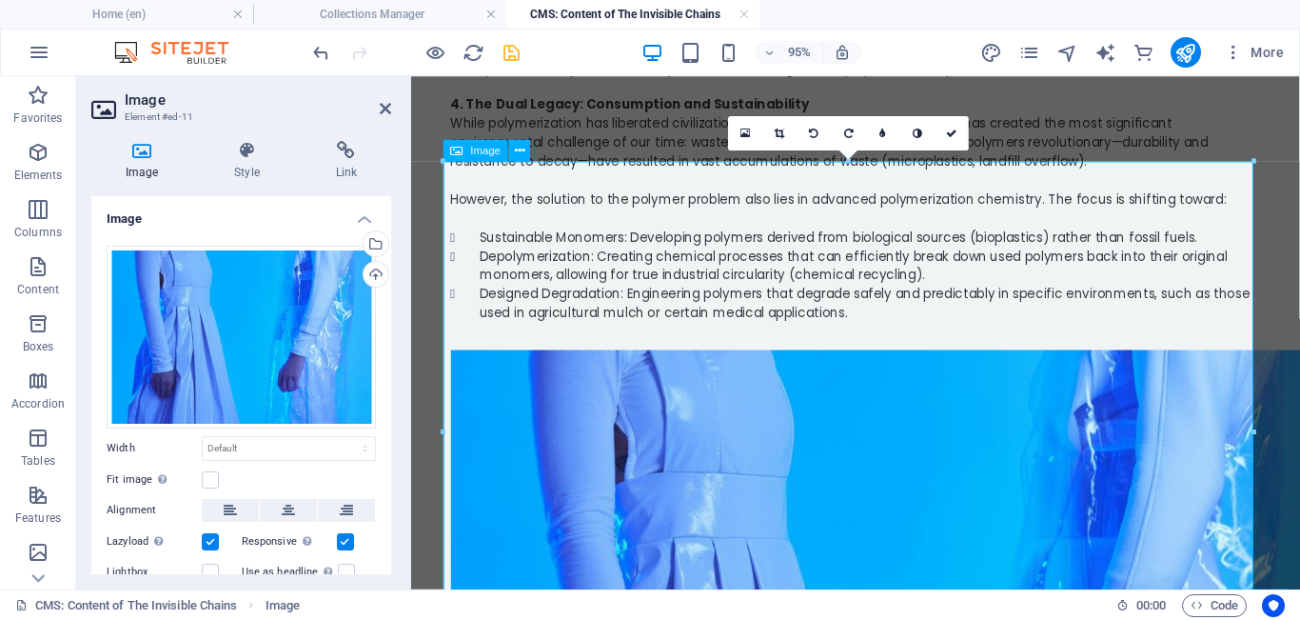
scroll to position [3222, 0]
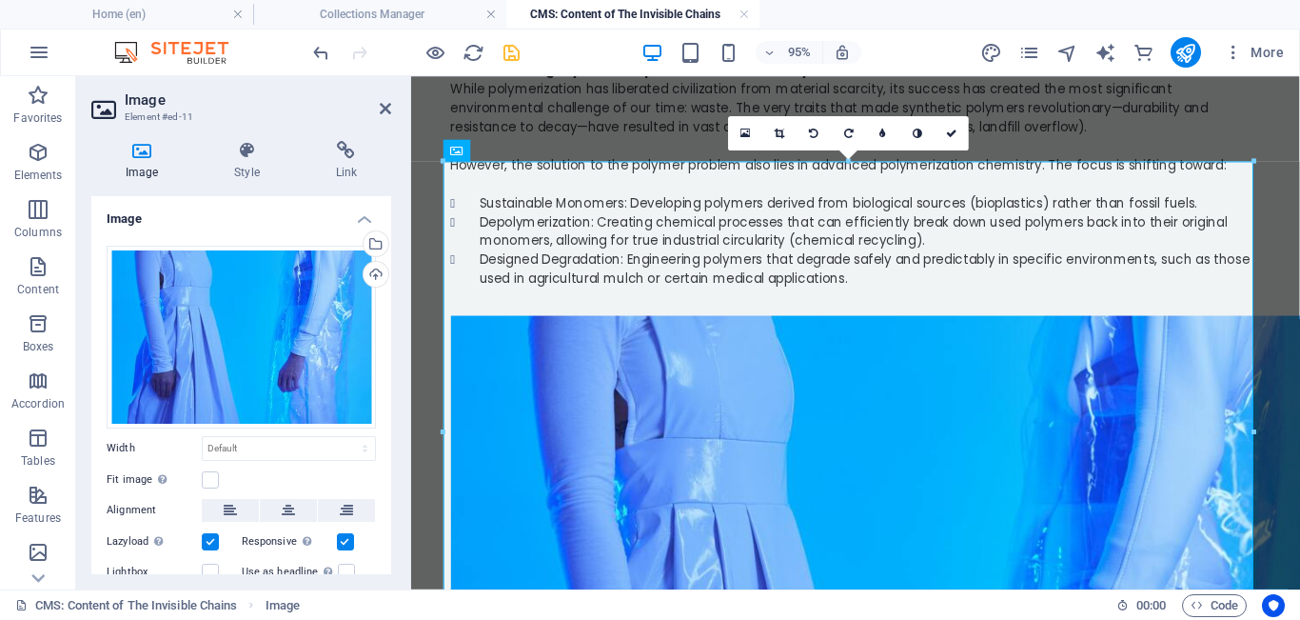
click at [208, 539] on label at bounding box center [210, 541] width 17 height 17
click at [0, 0] on input "Lazyload Loading images after the page loads improves page speed." at bounding box center [0, 0] width 0 height 0
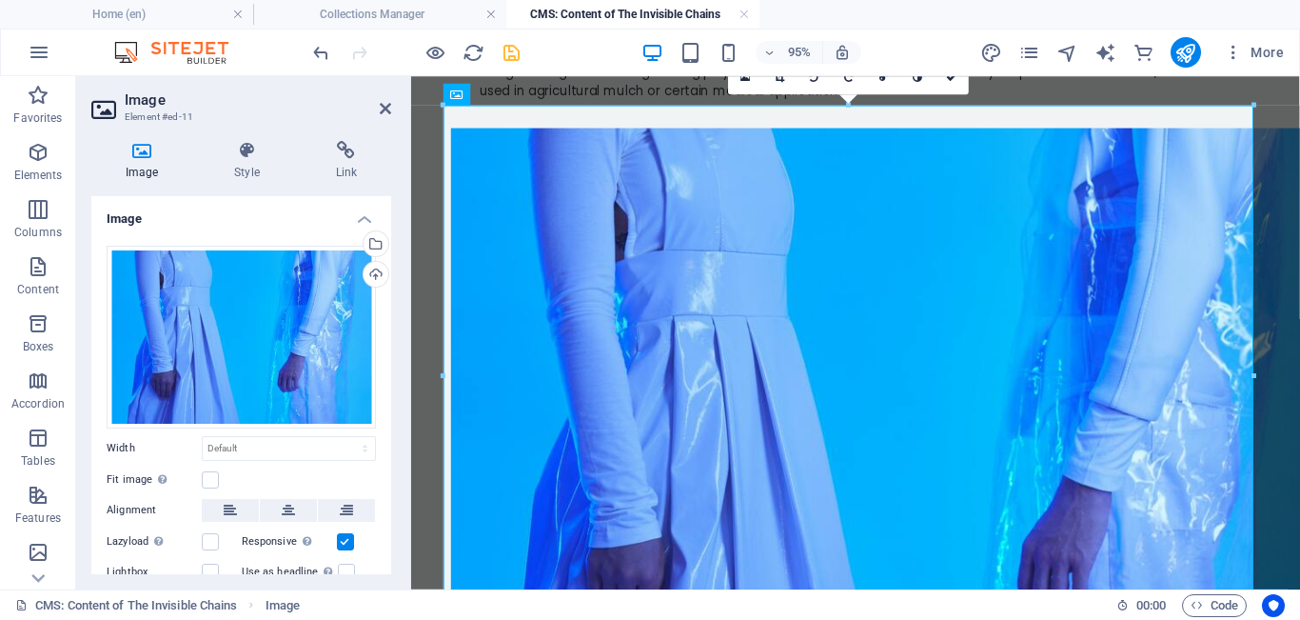
scroll to position [3550, 0]
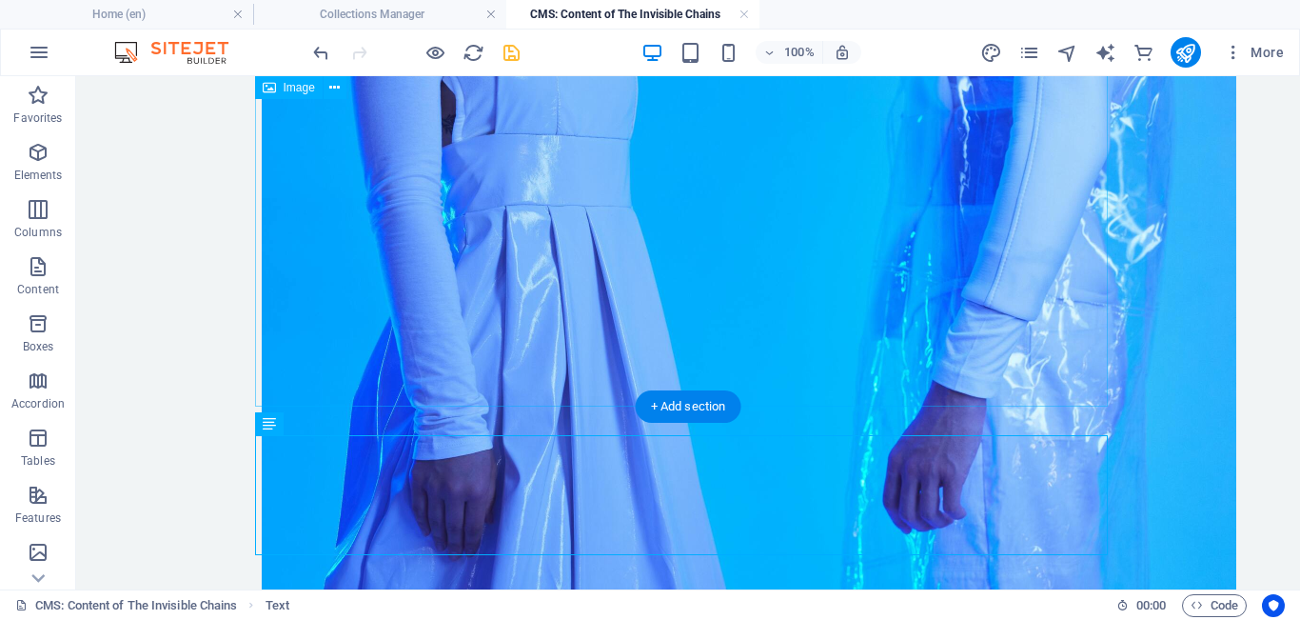
click at [327, 397] on figure at bounding box center [688, 325] width 853 height 650
click at [325, 426] on icon at bounding box center [324, 423] width 10 height 20
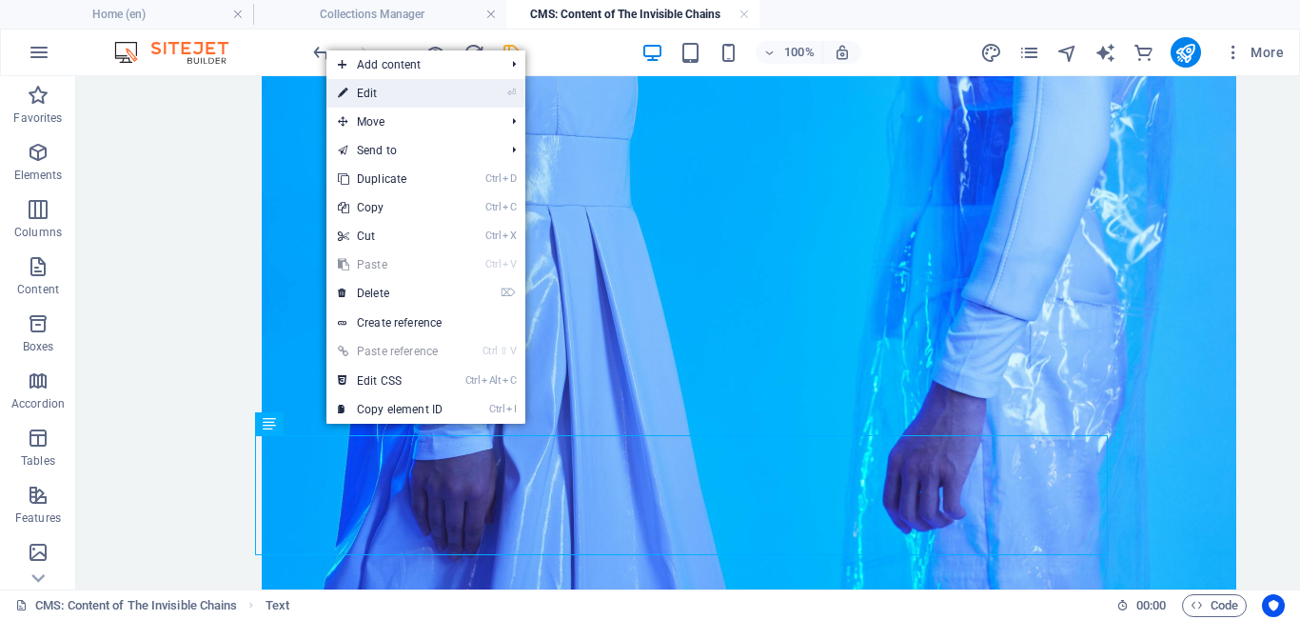
click at [383, 106] on link "⏎ Edit" at bounding box center [391, 93] width 128 height 29
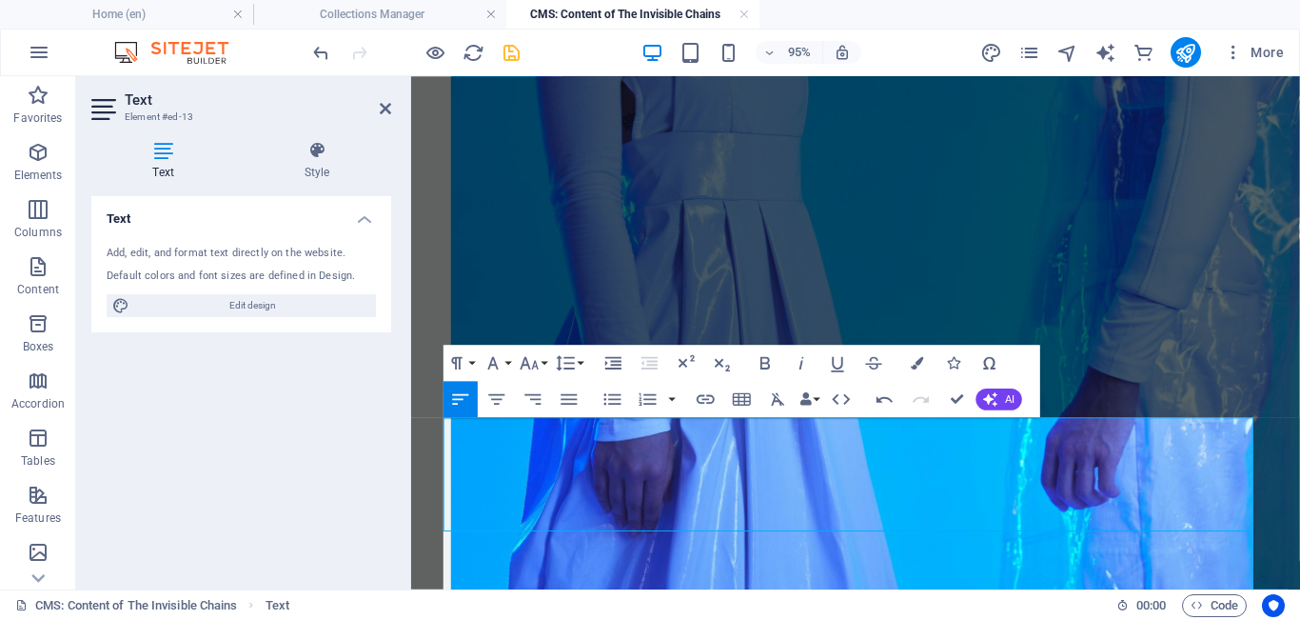
scroll to position [10125, 1]
drag, startPoint x: 1220, startPoint y: 565, endPoint x: 375, endPoint y: 421, distance: 856.7
click at [475, 406] on icon "button" at bounding box center [570, 398] width 22 height 22
click at [475, 361] on button "Font Size" at bounding box center [533, 363] width 34 height 36
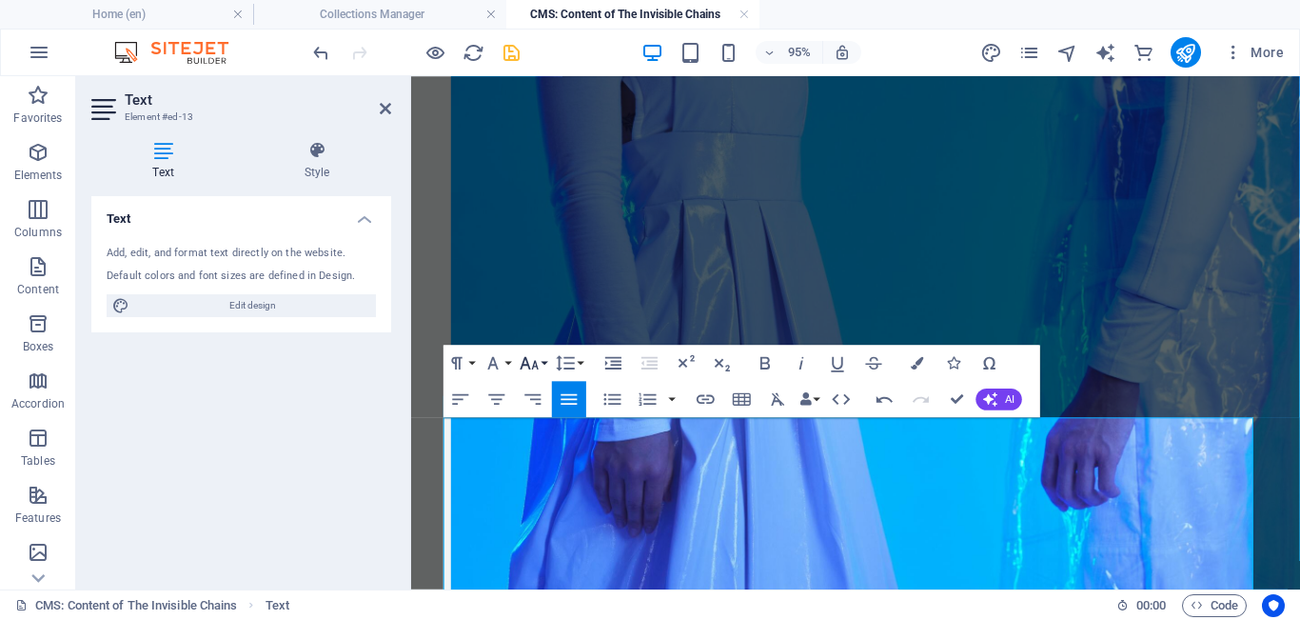
scroll to position [136, 0]
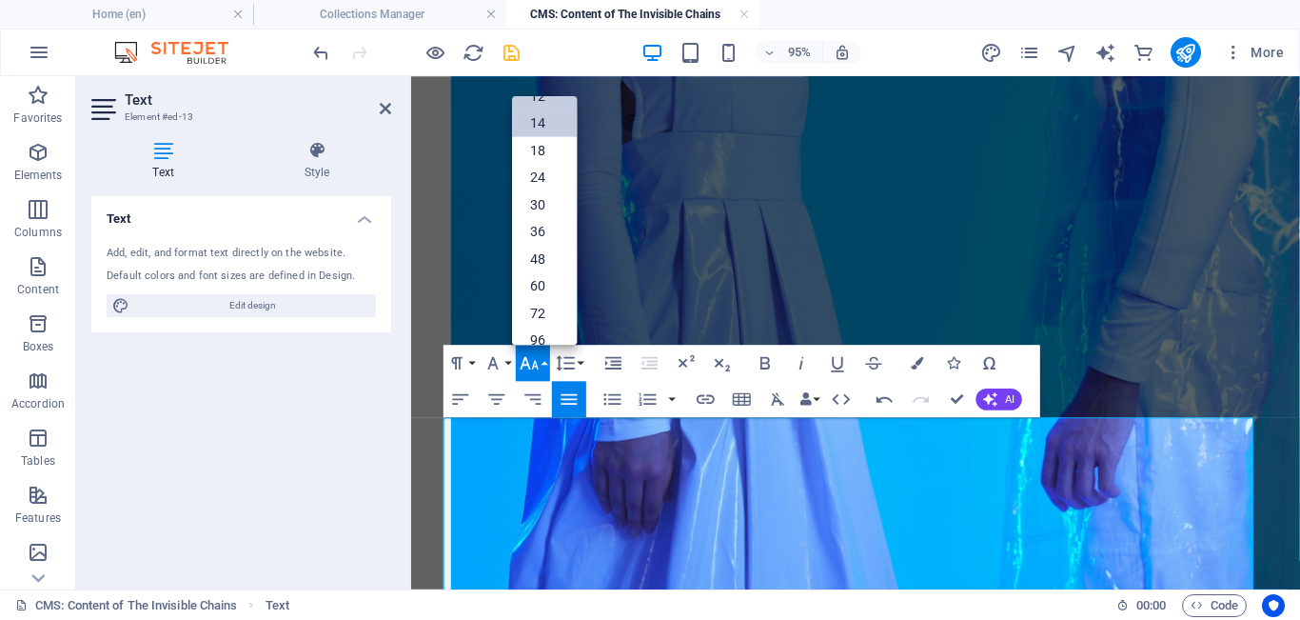
click at [475, 125] on link "14" at bounding box center [544, 123] width 65 height 28
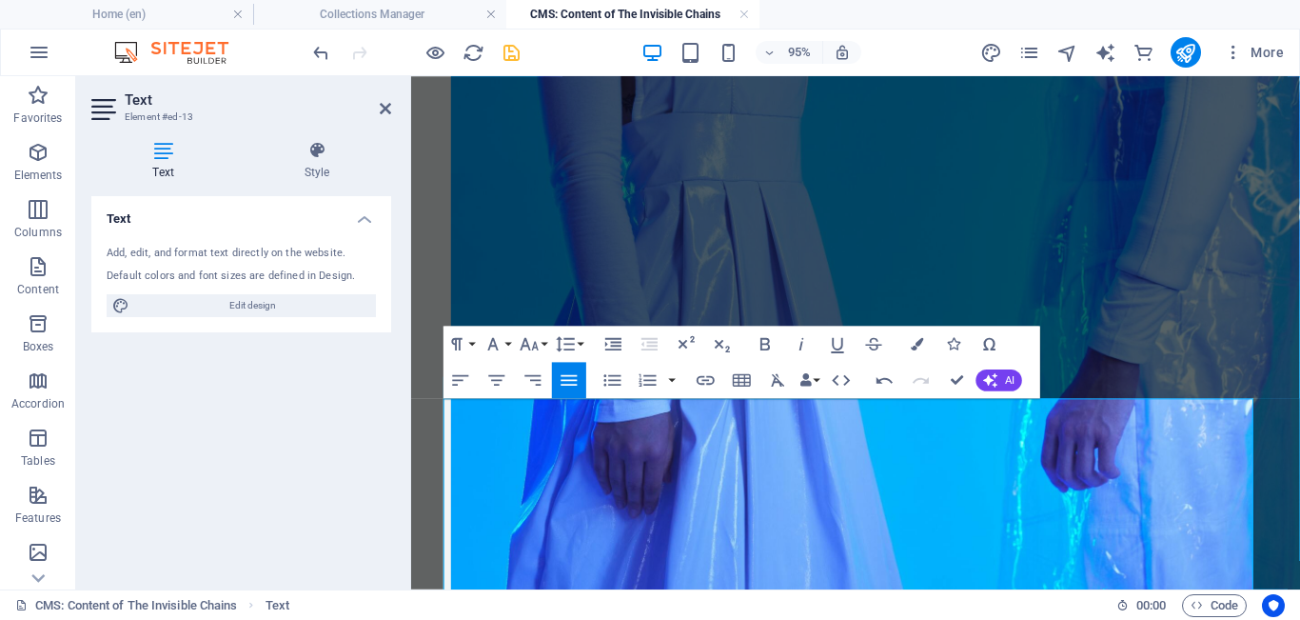
drag, startPoint x: 687, startPoint y: 425, endPoint x: 378, endPoint y: 410, distance: 309.7
click at [475, 344] on icon "button" at bounding box center [766, 343] width 10 height 12
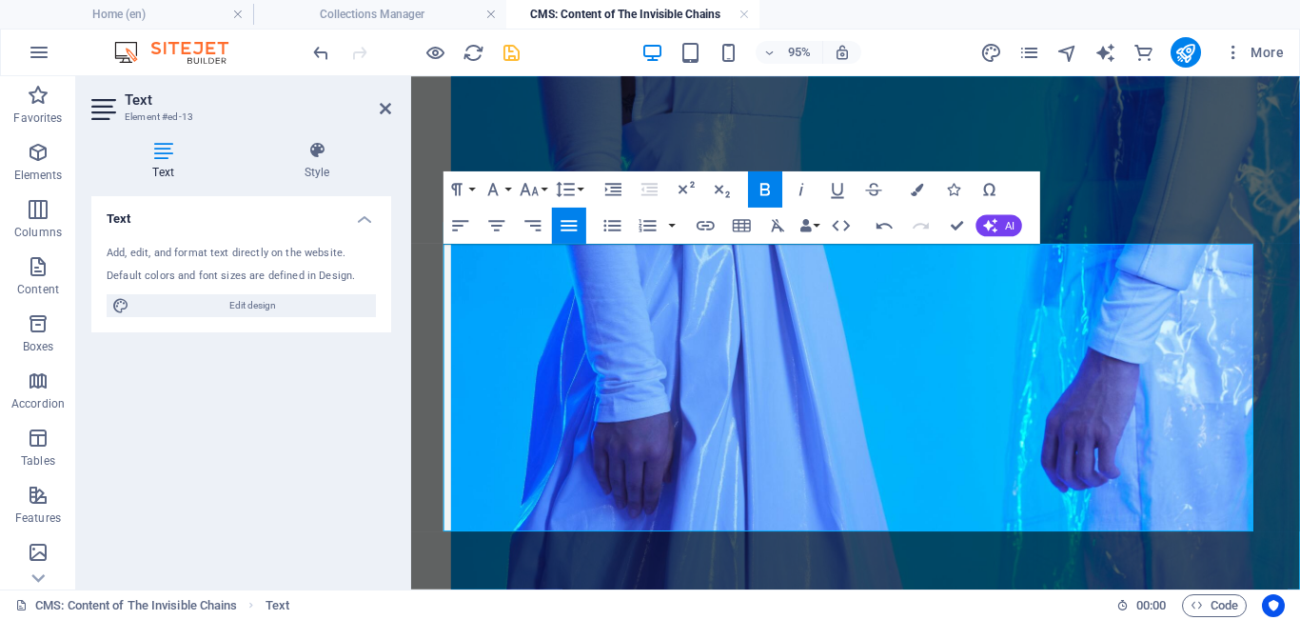
scroll to position [3733, 0]
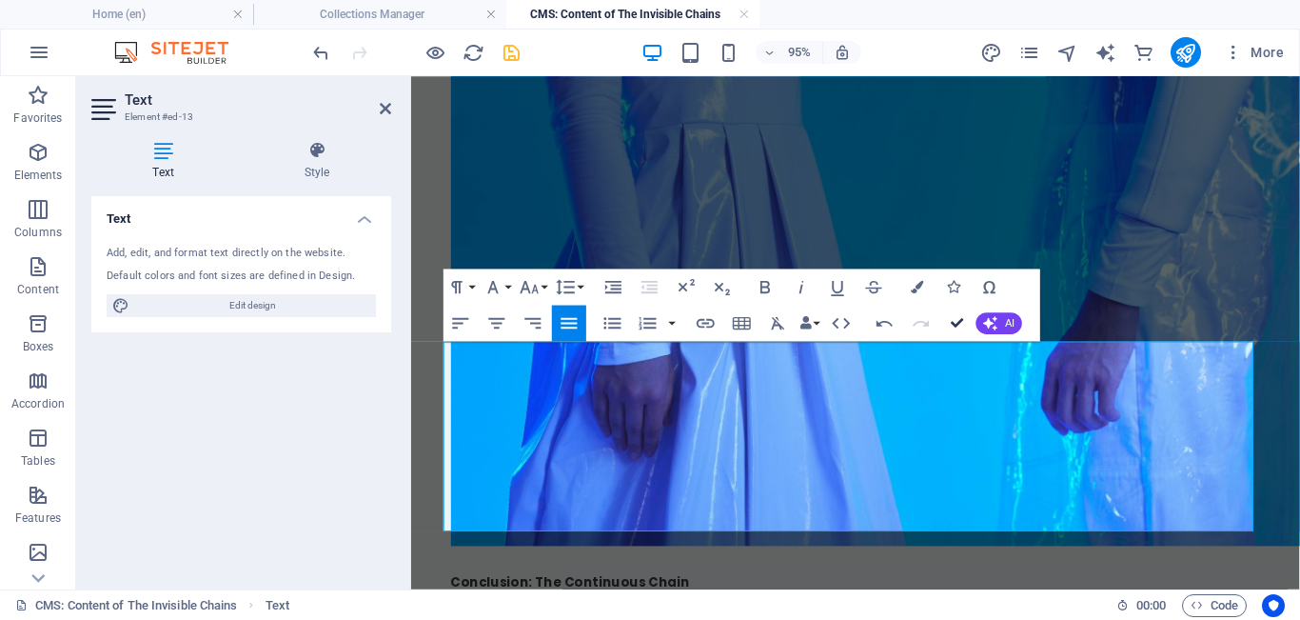
scroll to position [3654, 0]
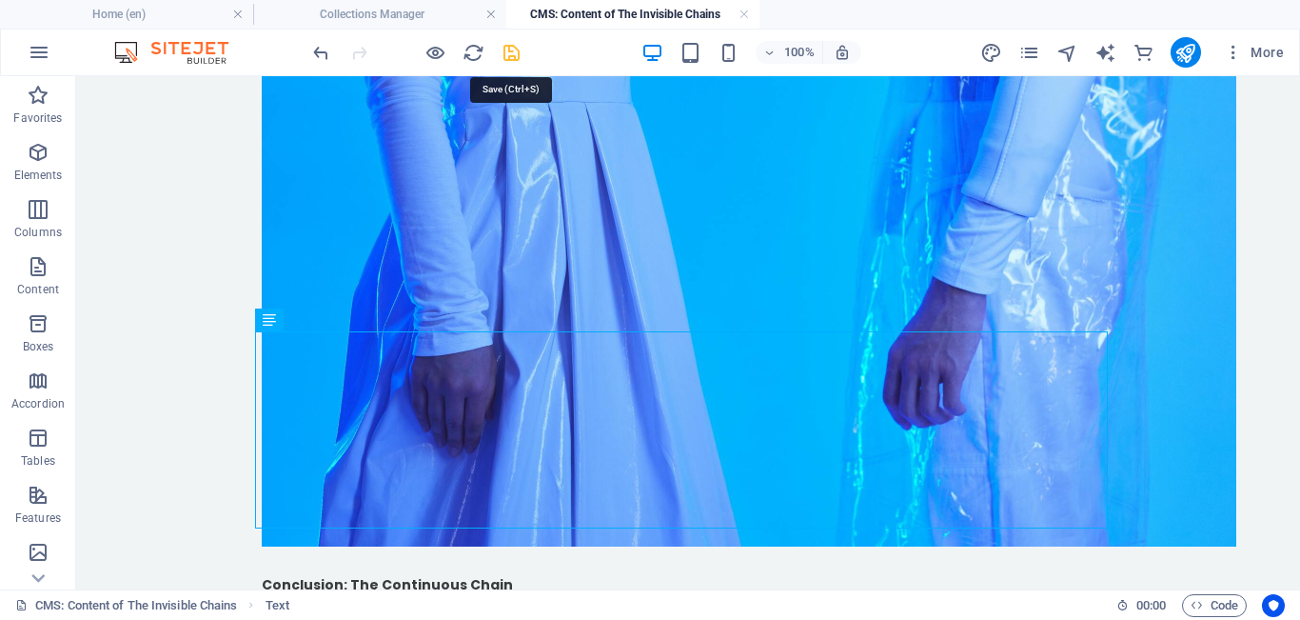
click at [475, 58] on icon "save" at bounding box center [512, 53] width 22 height 22
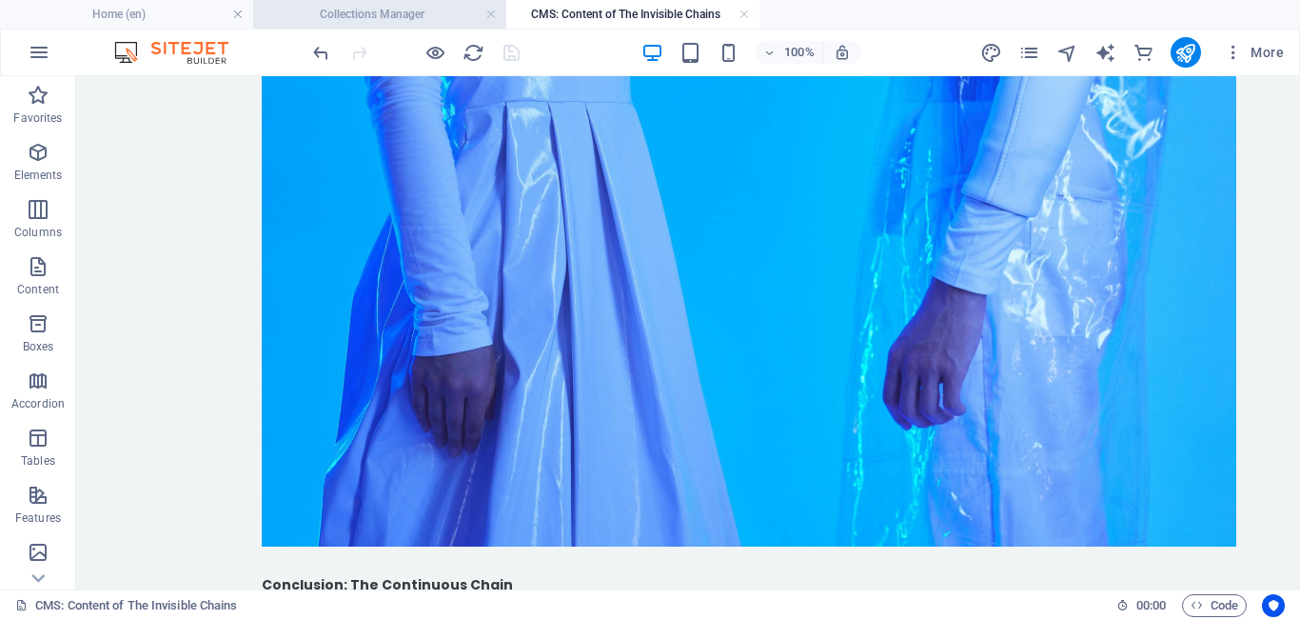
click at [392, 10] on h4 "Collections Manager" at bounding box center [379, 14] width 253 height 21
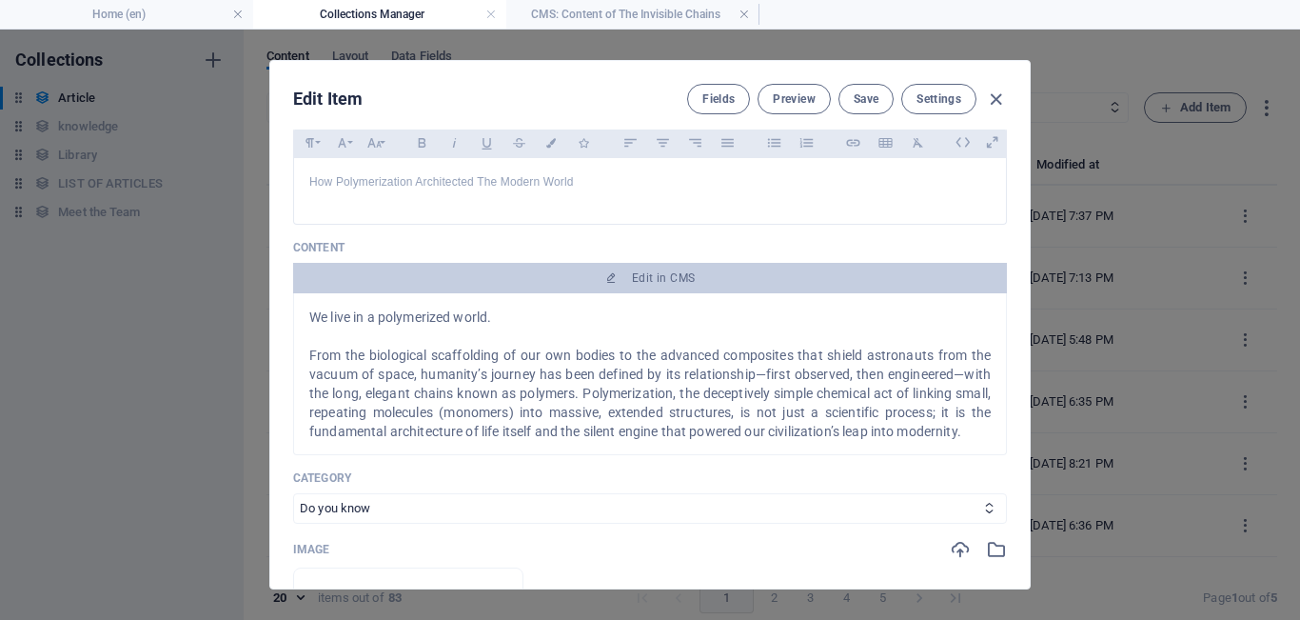
scroll to position [0, 0]
click at [475, 100] on span "Save" at bounding box center [866, 98] width 25 height 15
drag, startPoint x: 1029, startPoint y: 212, endPoint x: 1024, endPoint y: 149, distance: 63.0
click at [475, 149] on div "Edit Item Fields Preview Save Settings ARKEY The Invisible Chains ​ Slug [DOMAI…" at bounding box center [650, 325] width 1300 height 590
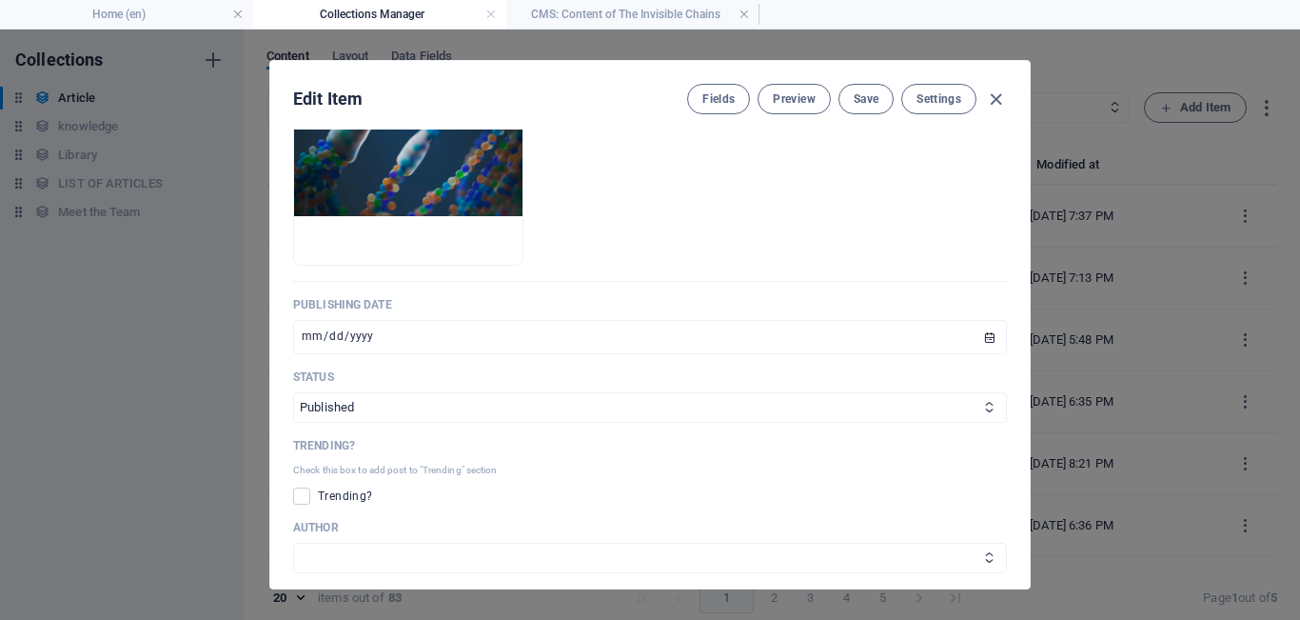
scroll to position [709, 0]
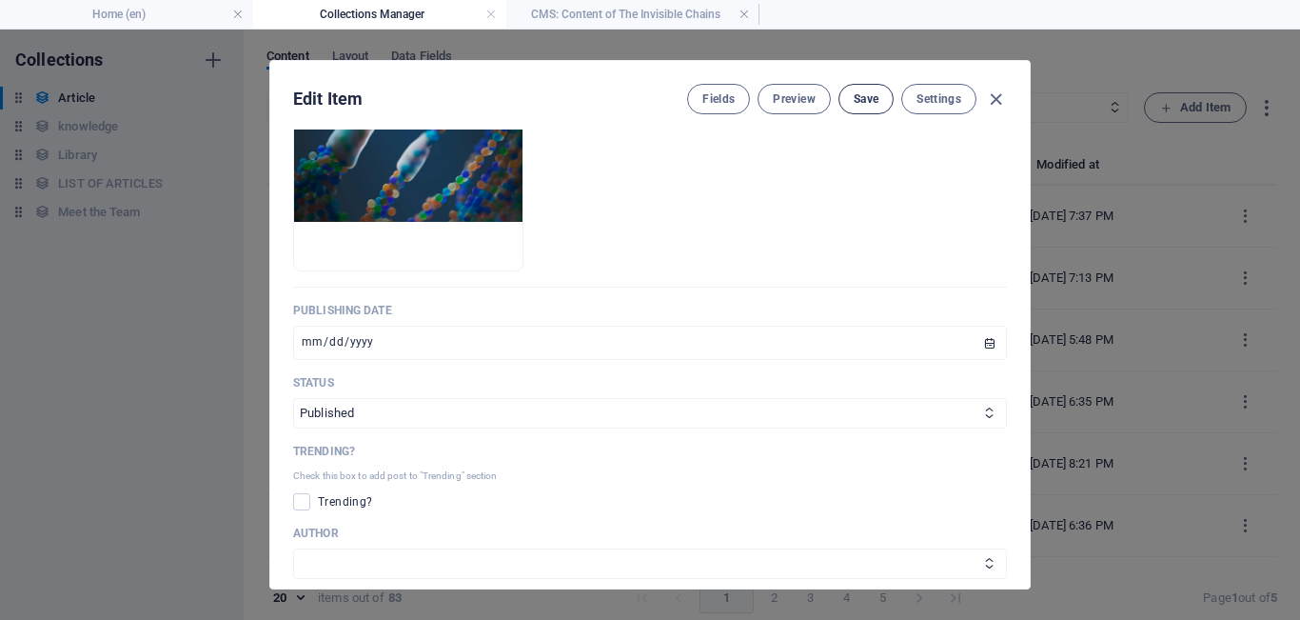
click at [475, 99] on span "Save" at bounding box center [866, 98] width 25 height 15
click at [475, 102] on icon "button" at bounding box center [996, 100] width 22 height 22
type input "[DATE]"
type input "the-invisible-chains"
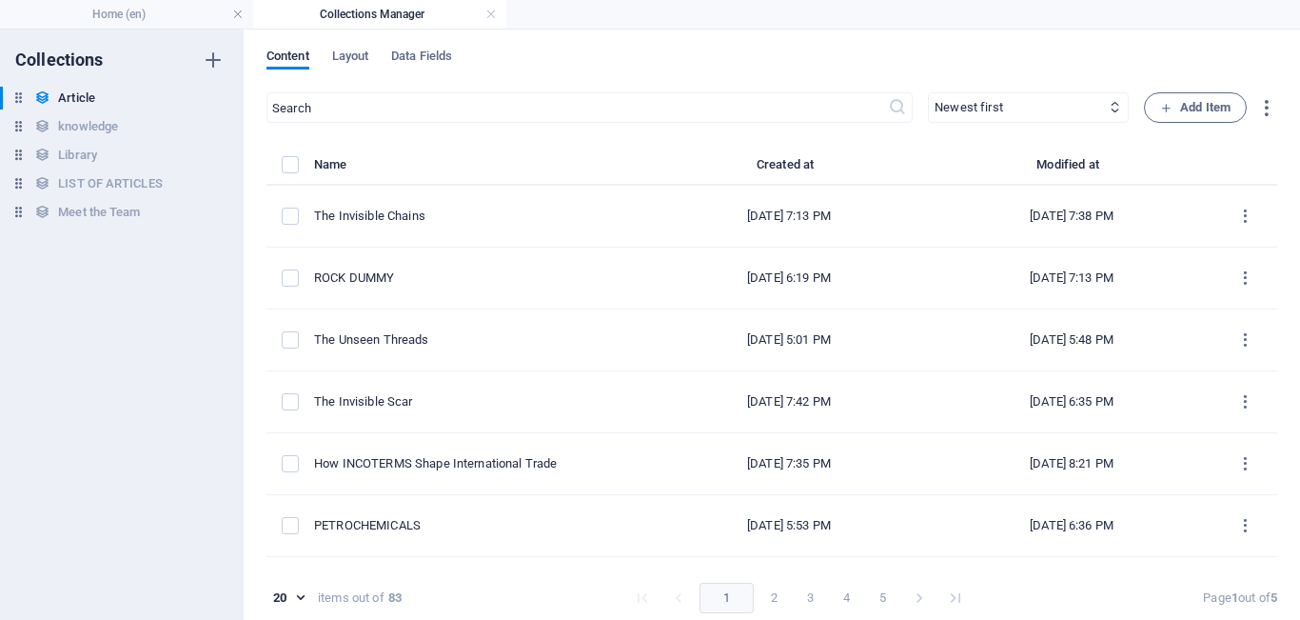
scroll to position [0, 0]
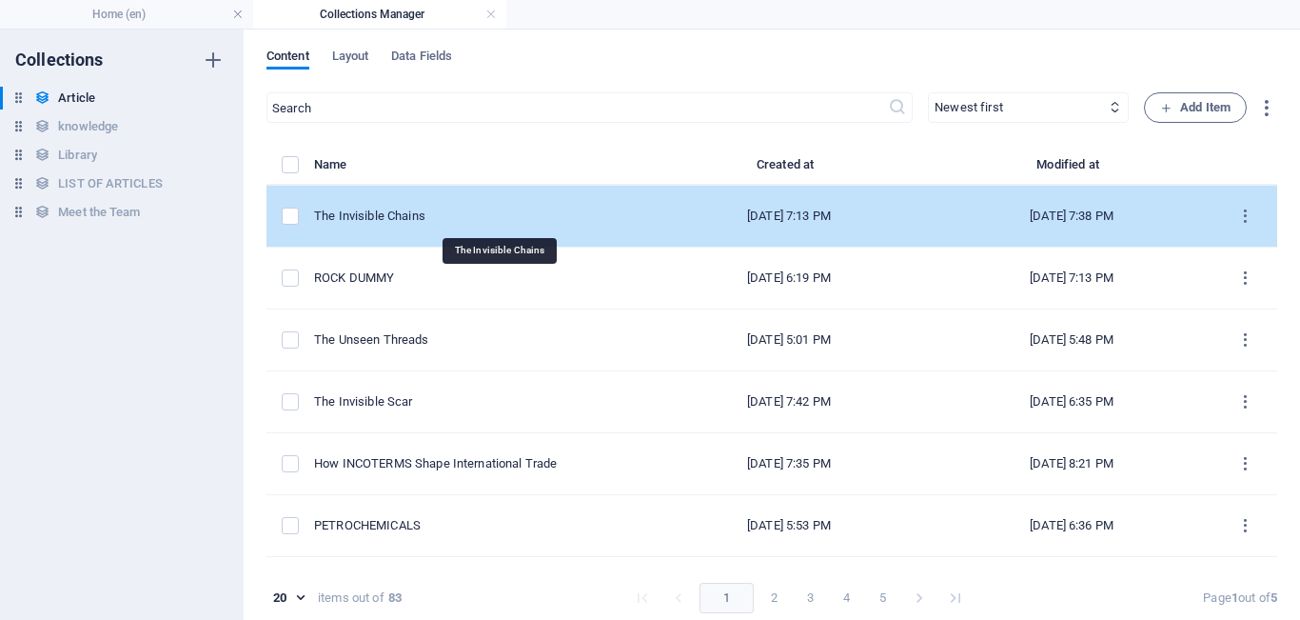
click at [470, 221] on div "The Invisible Chains" at bounding box center [473, 216] width 319 height 17
select select "Do you know"
select select "[PERSON_NAME]"
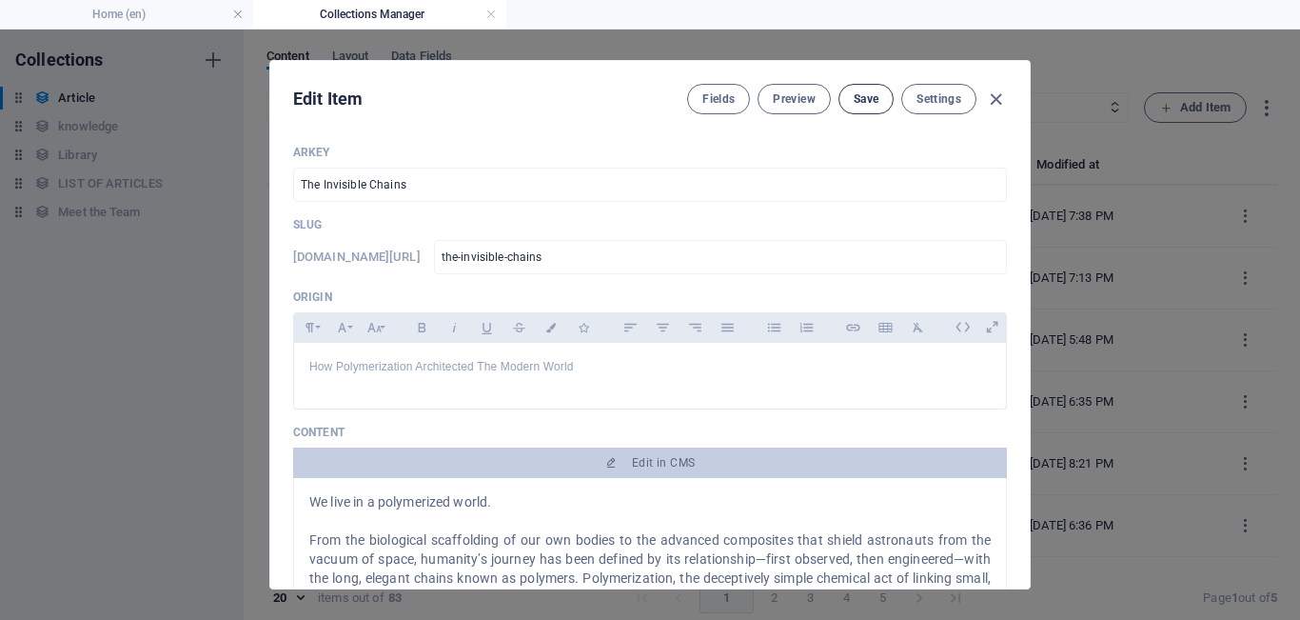
click at [475, 91] on span "Save" at bounding box center [866, 98] width 25 height 15
click at [109, 10] on h4 "Home (en)" at bounding box center [126, 14] width 253 height 21
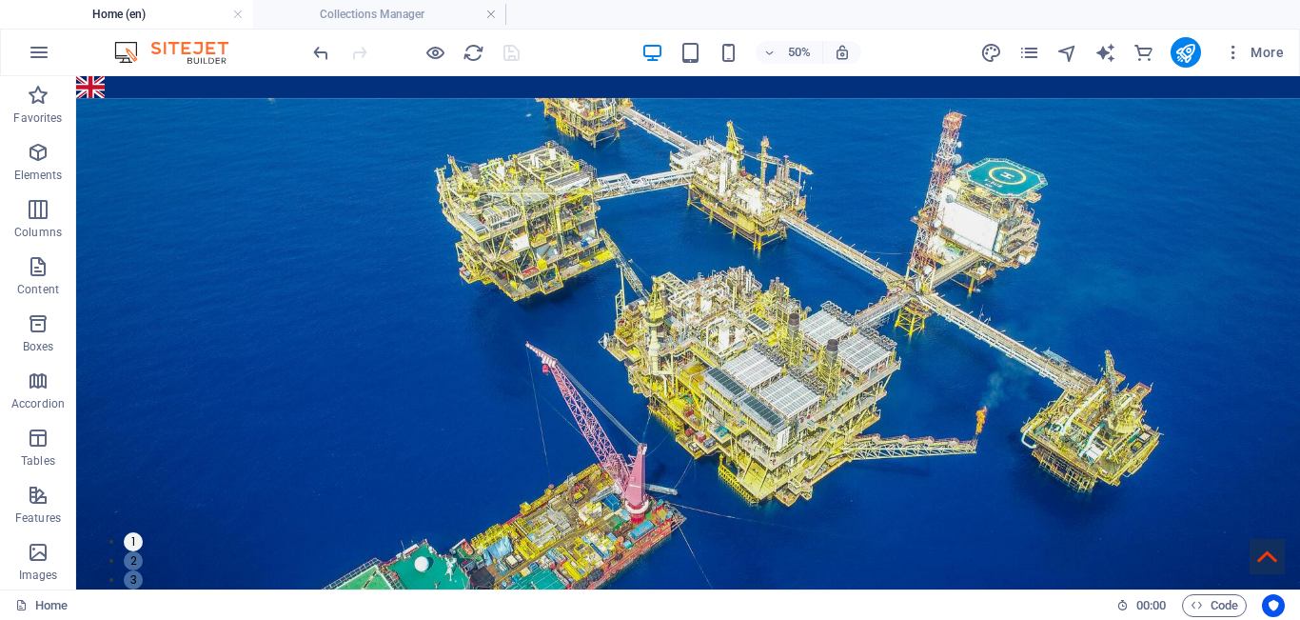
scroll to position [915, 0]
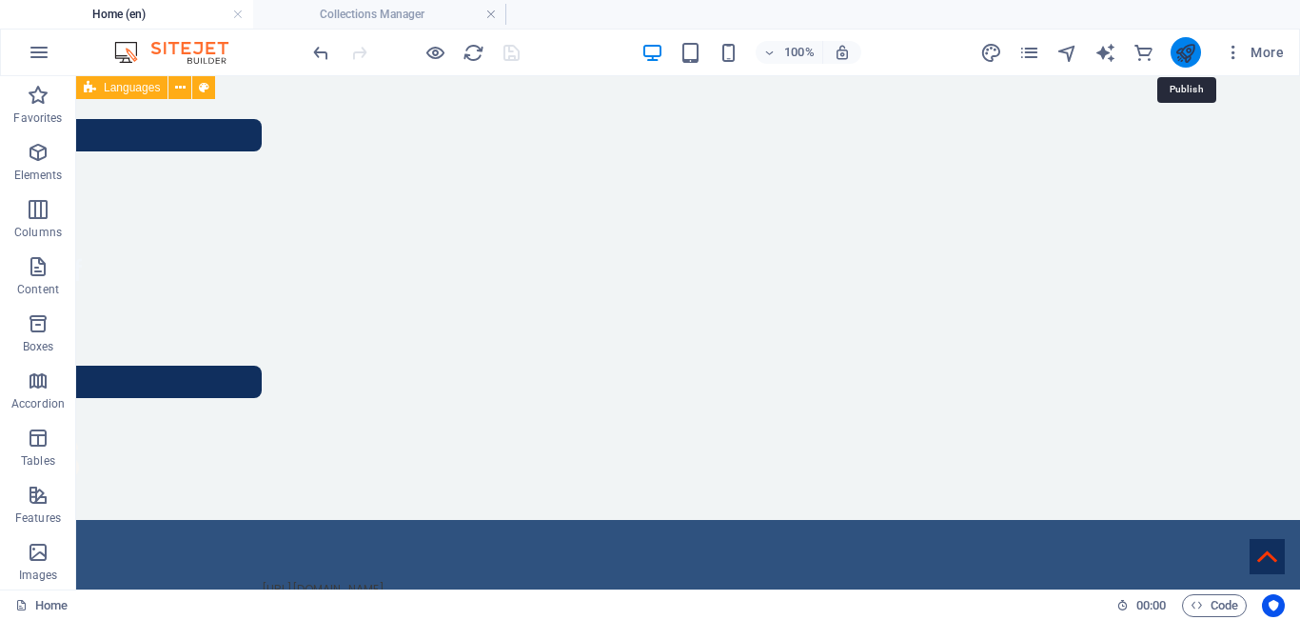
click at [475, 53] on icon "publish" at bounding box center [1186, 53] width 22 height 22
